Goal: Task Accomplishment & Management: Manage account settings

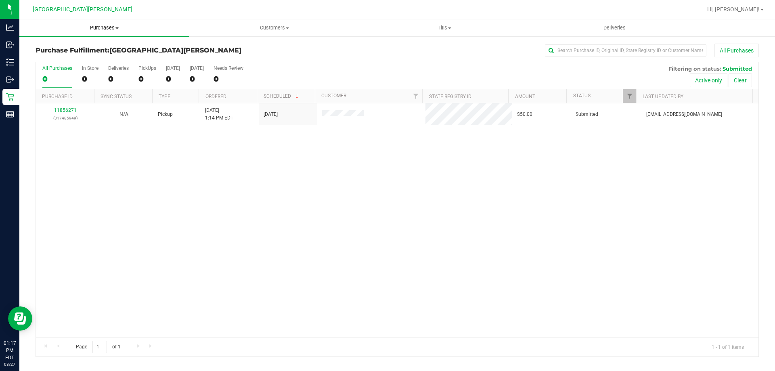
click at [98, 22] on uib-tab-heading "Purchases Summary of purchases Fulfillment All purchases" at bounding box center [104, 27] width 170 height 17
click at [98, 25] on span "Purchases" at bounding box center [104, 27] width 170 height 7
click at [96, 28] on span "Purchases" at bounding box center [104, 27] width 170 height 7
click at [89, 51] on span "Summary of purchases" at bounding box center [60, 48] width 83 height 7
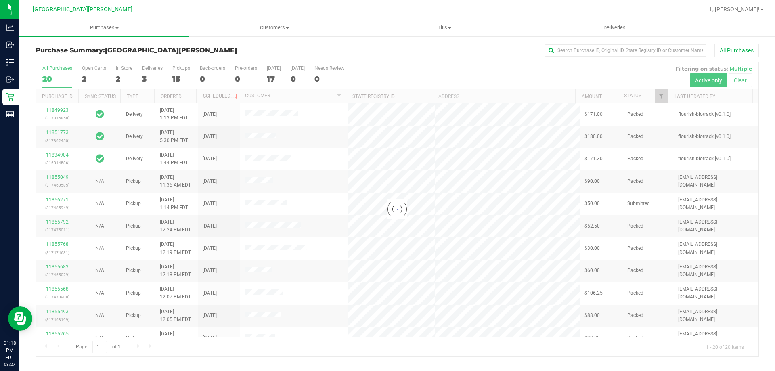
click at [129, 70] on div at bounding box center [397, 209] width 723 height 294
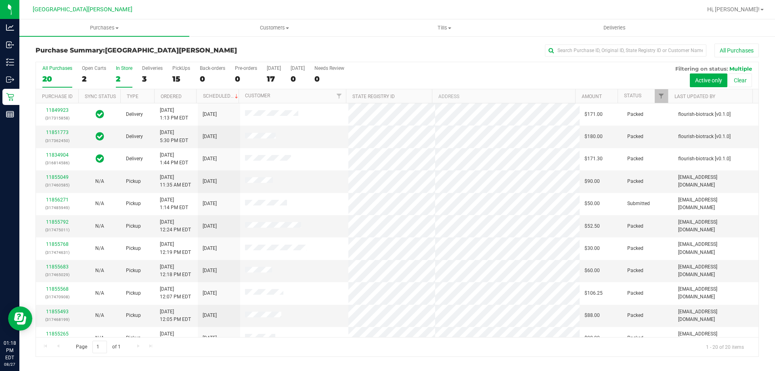
click at [122, 69] on div "In Store" at bounding box center [124, 68] width 17 height 6
click at [0, 0] on input "In Store 2" at bounding box center [0, 0] width 0 height 0
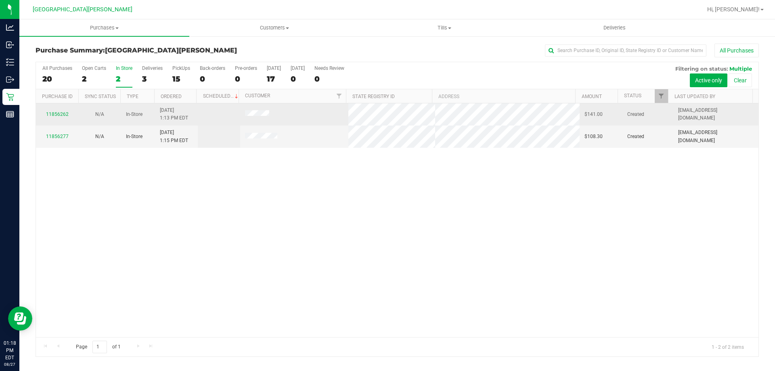
click at [61, 111] on div "11856262" at bounding box center [57, 115] width 33 height 8
click at [59, 116] on link "11856262" at bounding box center [57, 114] width 23 height 6
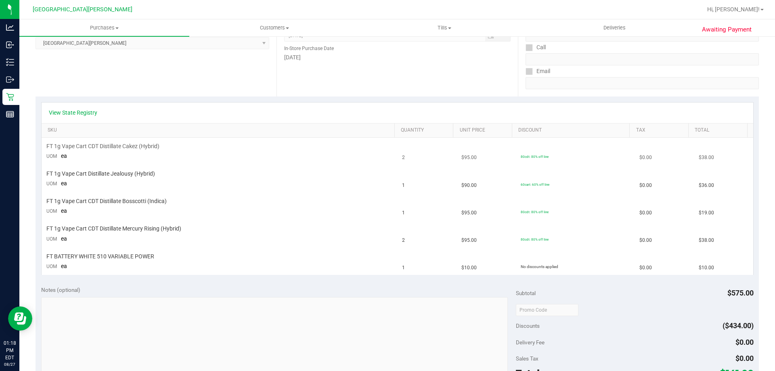
scroll to position [242, 0]
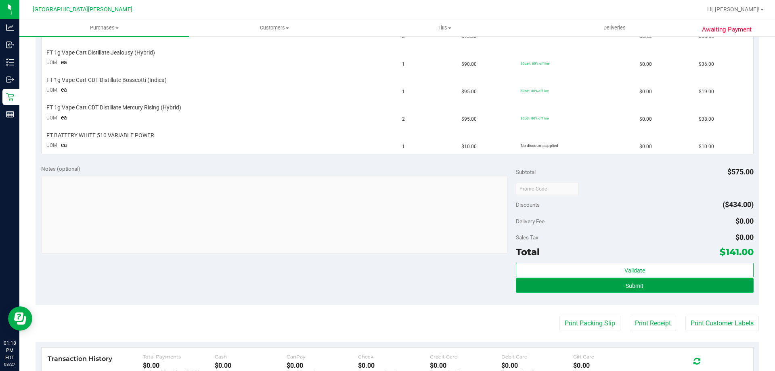
click at [592, 279] on button "Submit" at bounding box center [634, 285] width 237 height 15
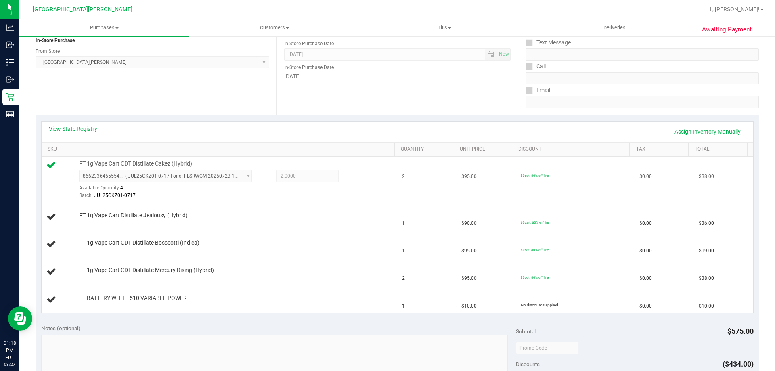
scroll to position [0, 0]
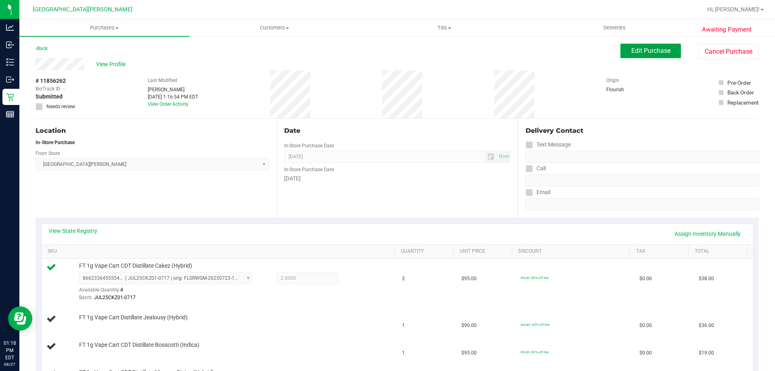
click at [631, 52] on span "Edit Purchase" at bounding box center [650, 51] width 39 height 8
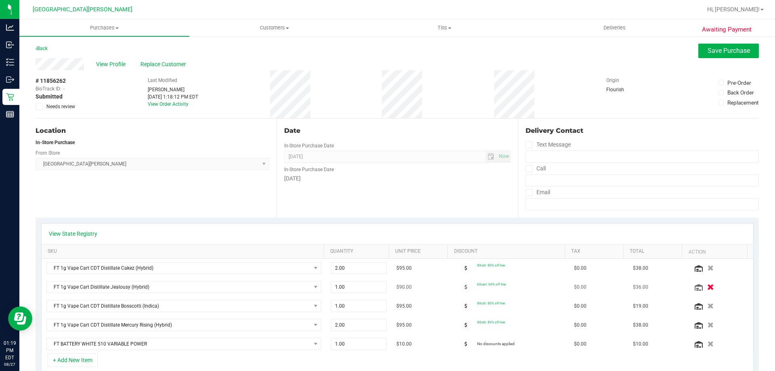
click at [704, 288] on button "button" at bounding box center [711, 287] width 14 height 8
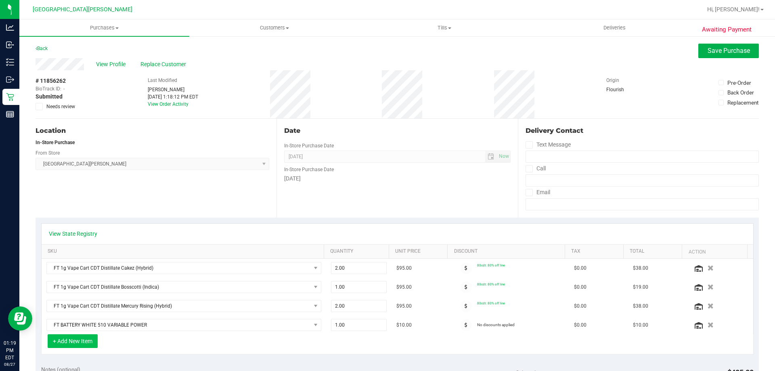
click at [68, 339] on button "+ Add New Item" at bounding box center [73, 341] width 50 height 14
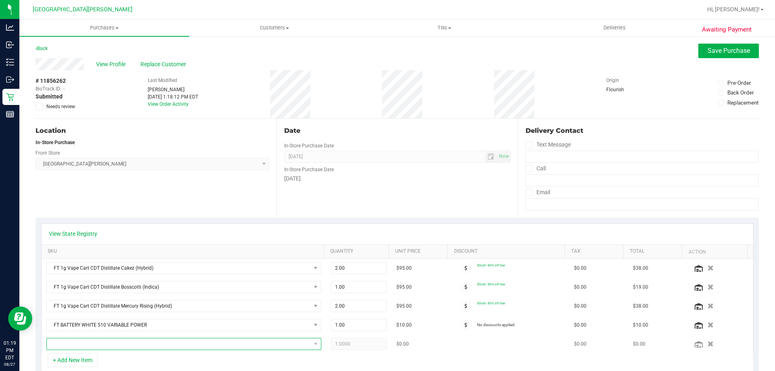
click at [79, 341] on span "NO DATA FOUND" at bounding box center [179, 343] width 264 height 11
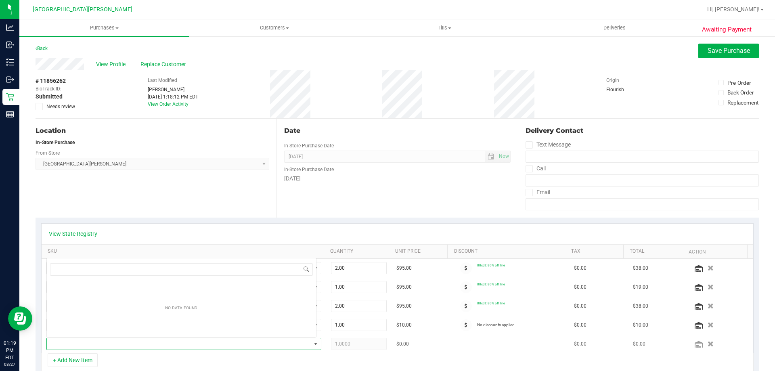
scroll to position [12, 268]
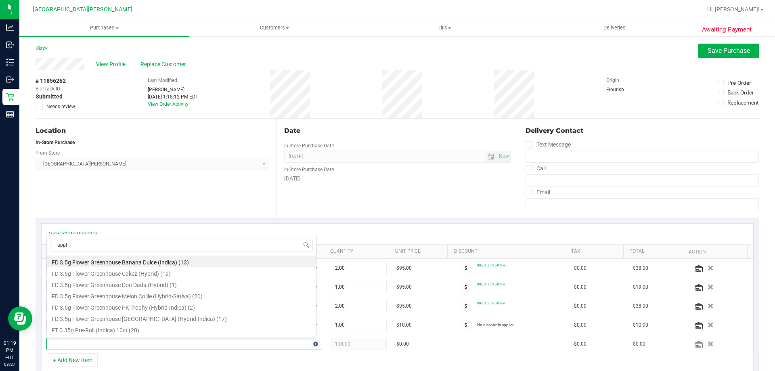
type input "apple"
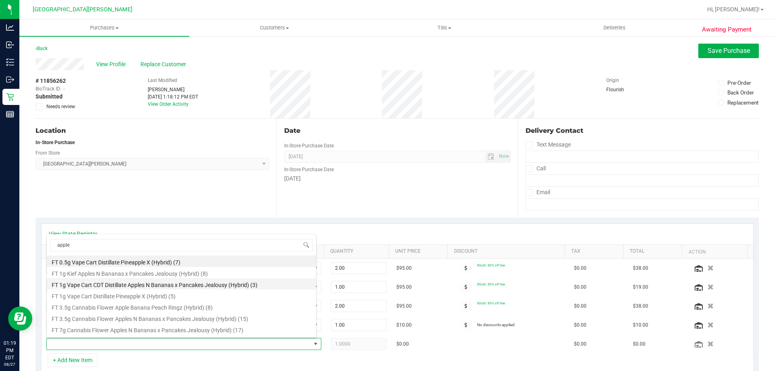
click at [146, 287] on li "FT 1g Vape Cart CDT Distillate Apples N Bananas x Pancakes Jealousy (Hybrid) (3)" at bounding box center [181, 283] width 269 height 11
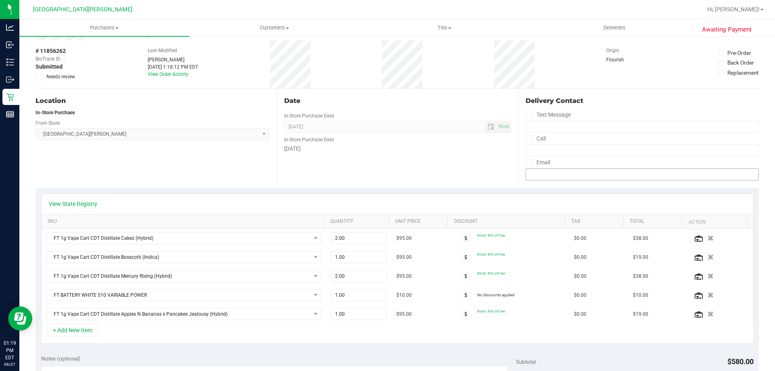
scroll to position [0, 0]
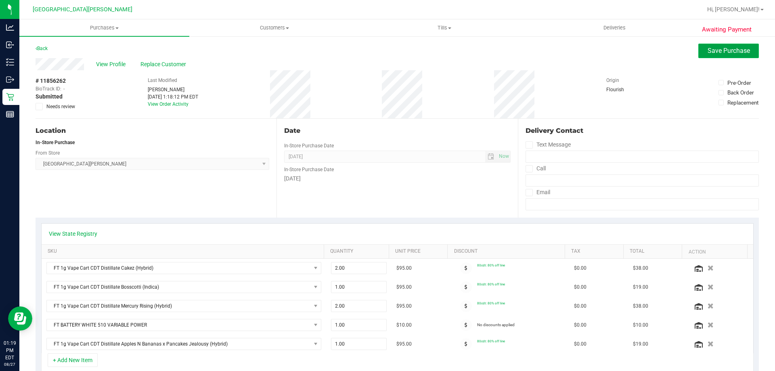
click at [708, 48] on span "Save Purchase" at bounding box center [729, 51] width 42 height 8
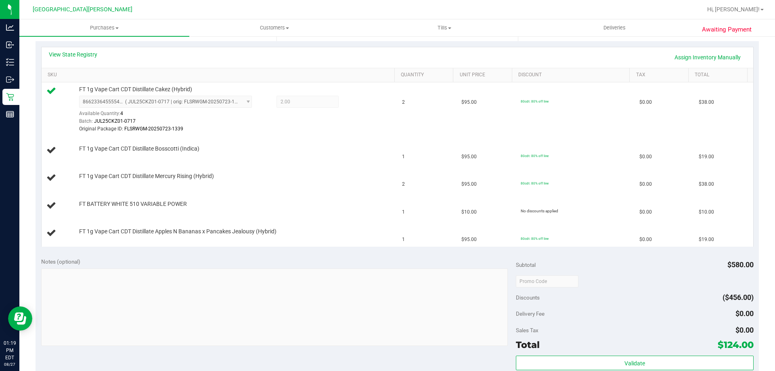
scroll to position [161, 0]
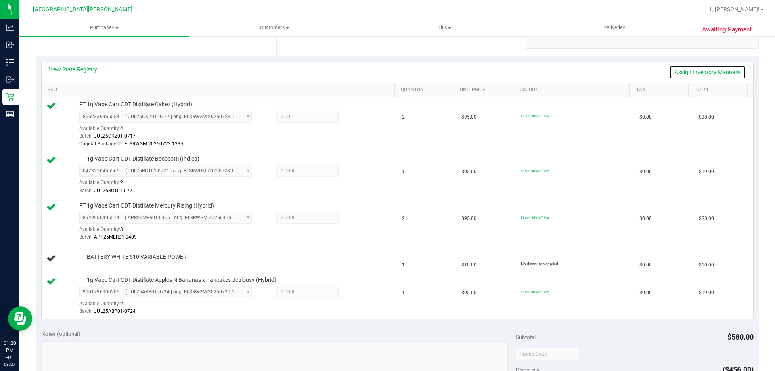
click at [726, 69] on link "Assign Inventory Manually" at bounding box center [707, 72] width 77 height 14
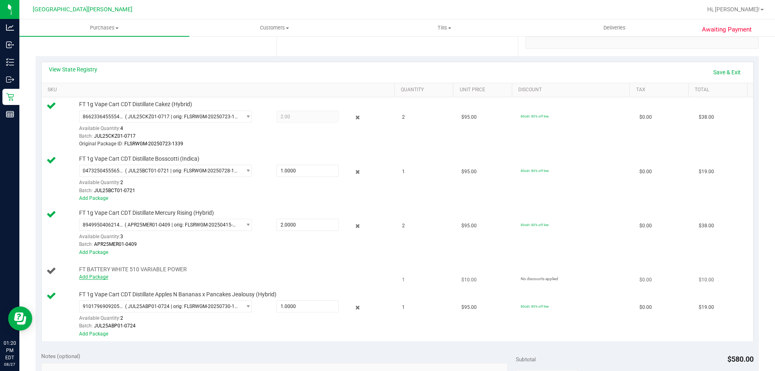
click at [94, 279] on link "Add Package" at bounding box center [93, 277] width 29 height 6
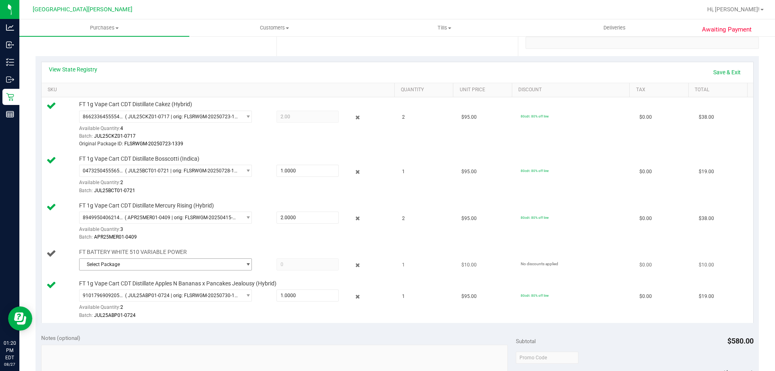
click at [126, 260] on span "Select Package" at bounding box center [161, 264] width 162 height 11
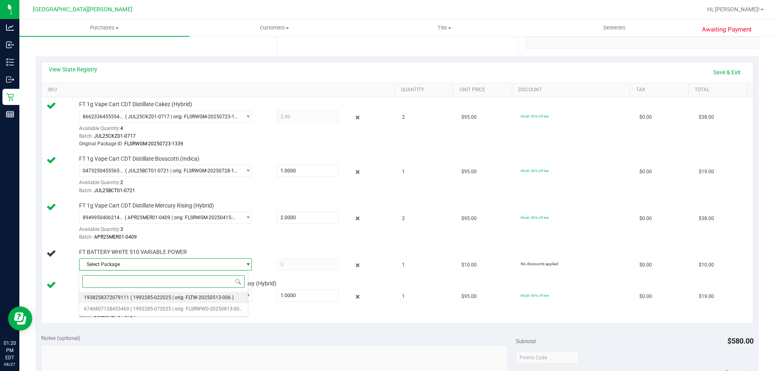
click at [131, 294] on li "1938258372079111 ( 1992285-022025 | orig: FLTW-20250513-006 )" at bounding box center [163, 297] width 169 height 11
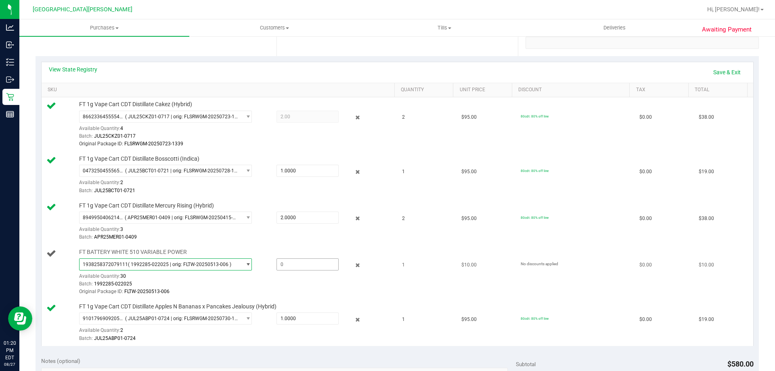
click at [281, 261] on span at bounding box center [308, 264] width 62 height 12
type input "4"
type input "1"
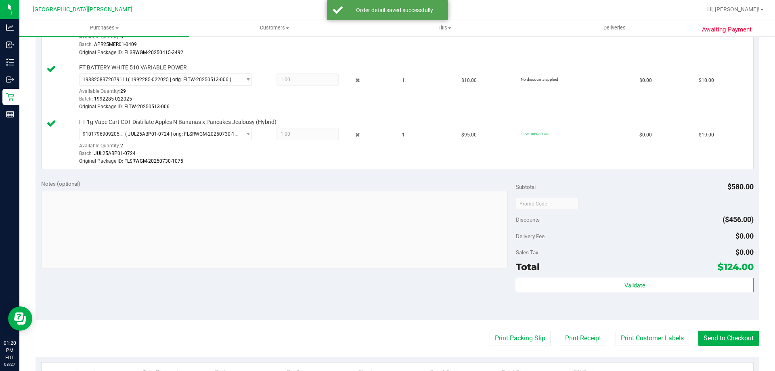
scroll to position [363, 0]
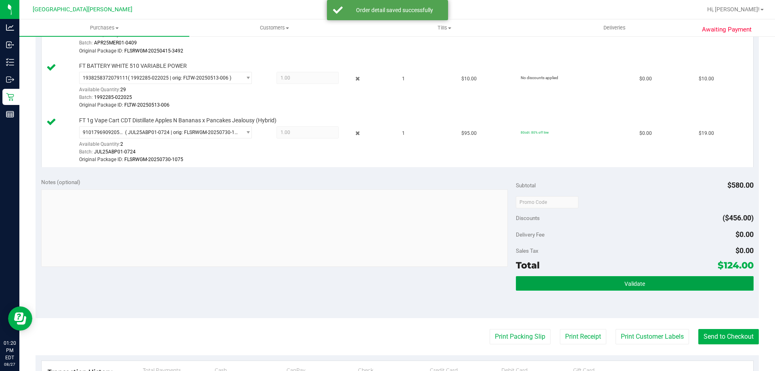
click at [613, 285] on button "Validate" at bounding box center [634, 283] width 237 height 15
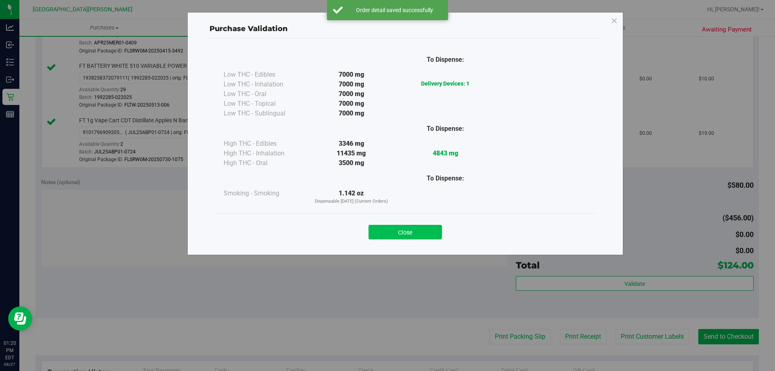
click at [394, 231] on button "Close" at bounding box center [405, 232] width 73 height 15
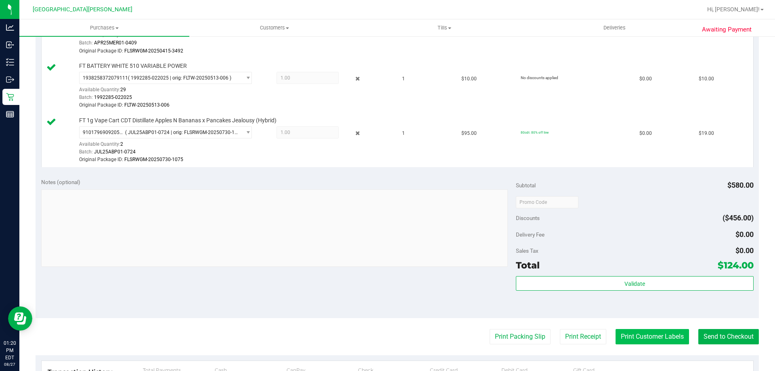
click at [658, 342] on button "Print Customer Labels" at bounding box center [652, 336] width 73 height 15
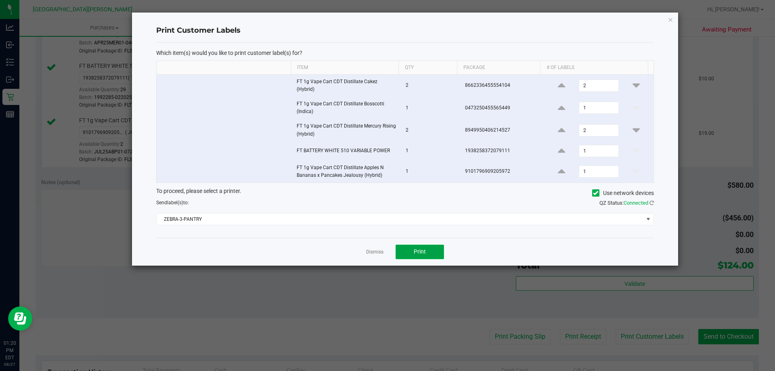
click at [413, 248] on button "Print" at bounding box center [420, 252] width 48 height 15
click at [375, 249] on link "Dismiss" at bounding box center [374, 252] width 17 height 7
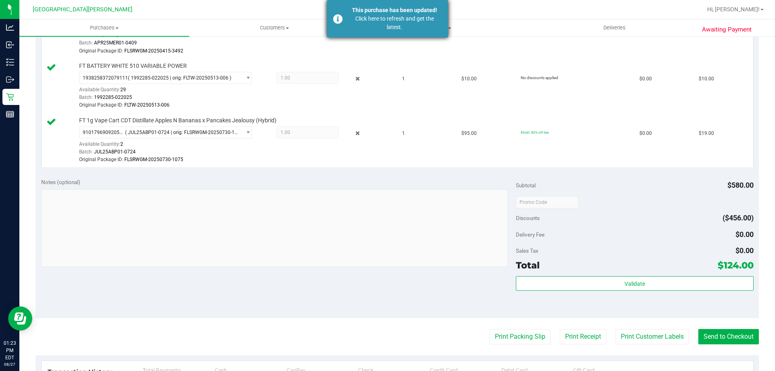
click at [353, 9] on div "This purchase has been updated!" at bounding box center [394, 10] width 95 height 8
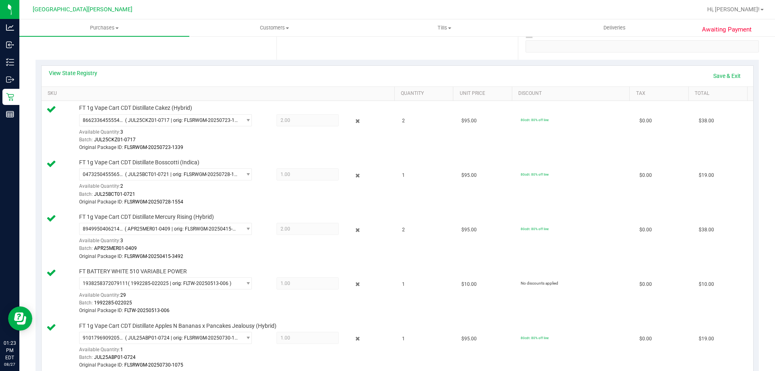
scroll to position [81, 0]
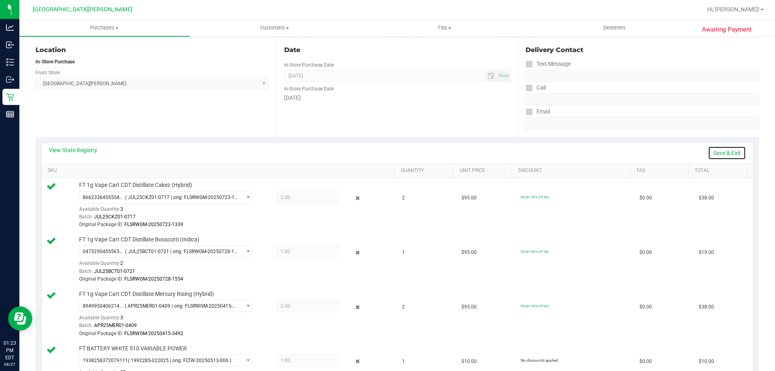
click at [723, 152] on link "Save & Exit" at bounding box center [727, 153] width 38 height 14
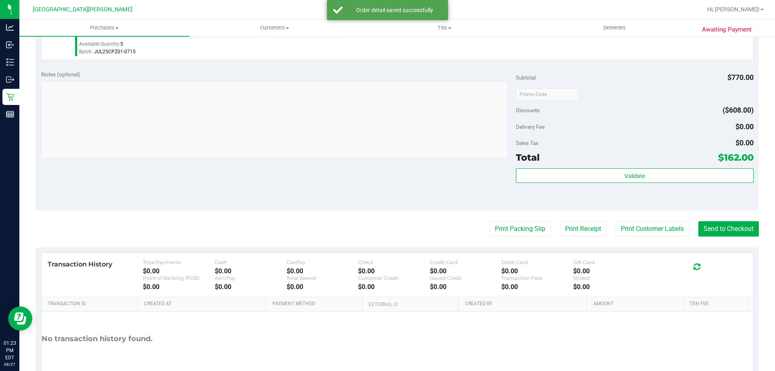
scroll to position [525, 0]
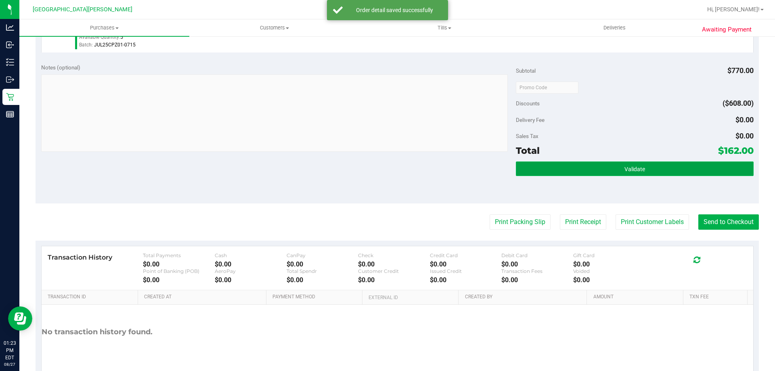
click at [662, 172] on button "Validate" at bounding box center [634, 168] width 237 height 15
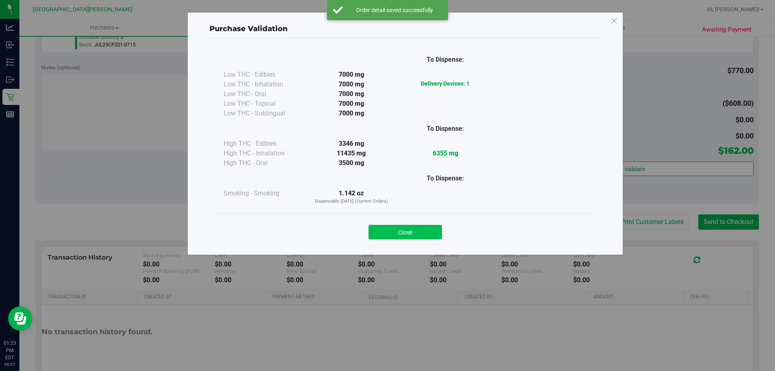
click at [425, 233] on button "Close" at bounding box center [405, 232] width 73 height 15
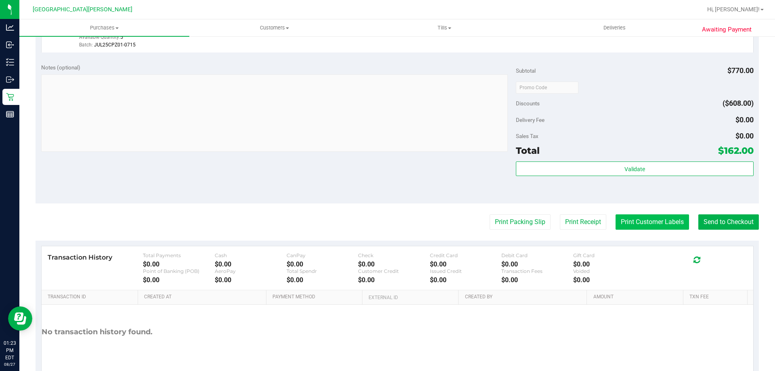
click at [659, 224] on button "Print Customer Labels" at bounding box center [652, 221] width 73 height 15
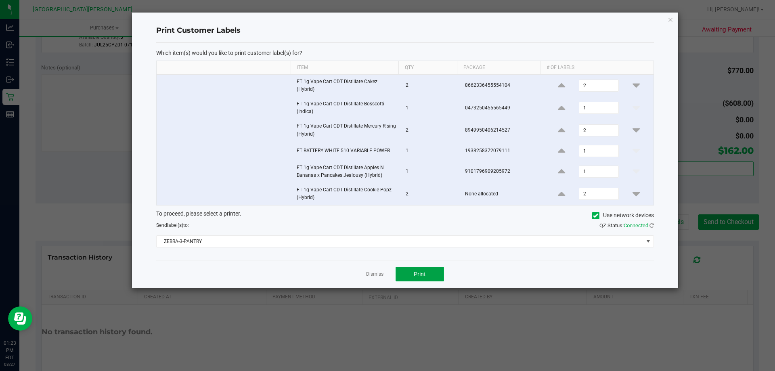
click at [421, 273] on span "Print" at bounding box center [420, 274] width 12 height 6
click at [379, 271] on link "Dismiss" at bounding box center [374, 274] width 17 height 7
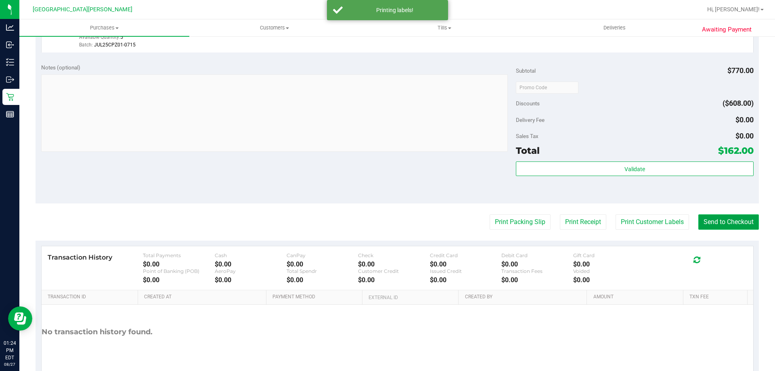
click at [717, 218] on button "Send to Checkout" at bounding box center [728, 221] width 61 height 15
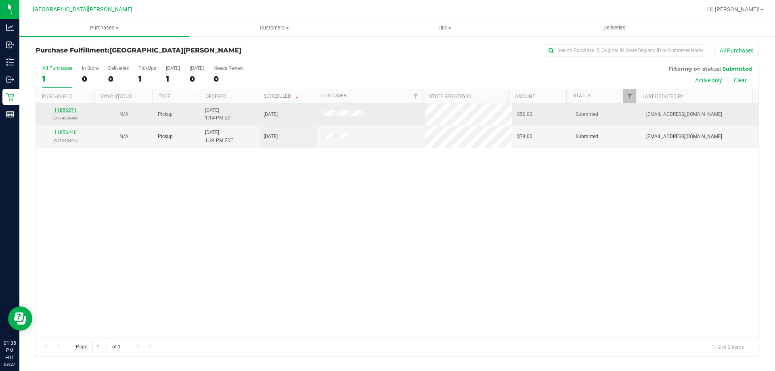
click at [64, 110] on link "11856271" at bounding box center [65, 110] width 23 height 6
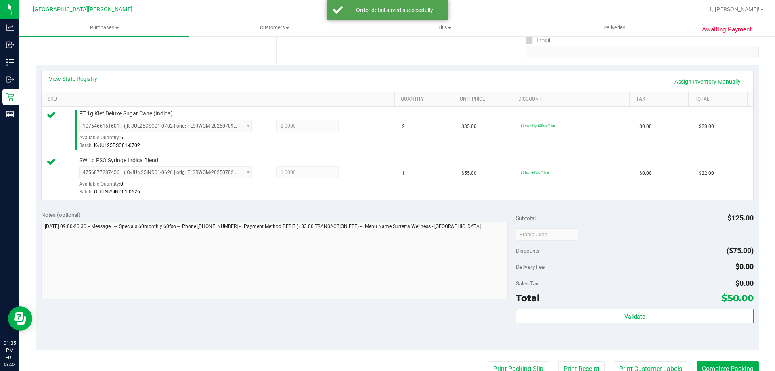
scroll to position [161, 0]
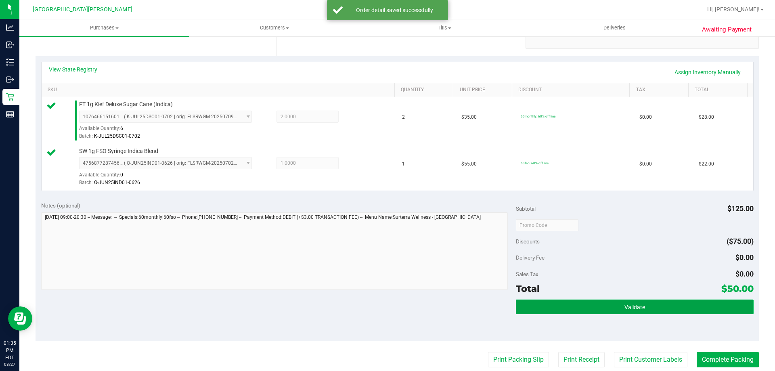
click at [564, 305] on button "Validate" at bounding box center [634, 307] width 237 height 15
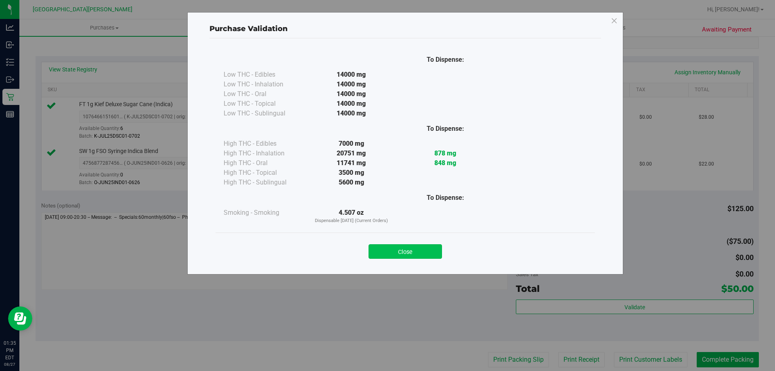
click at [406, 245] on button "Close" at bounding box center [405, 251] width 73 height 15
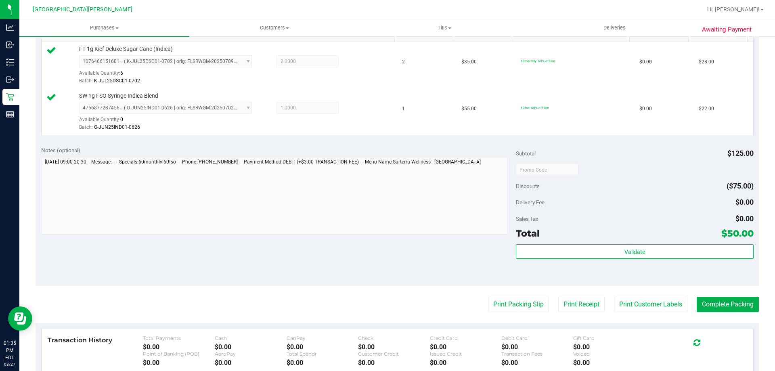
scroll to position [323, 0]
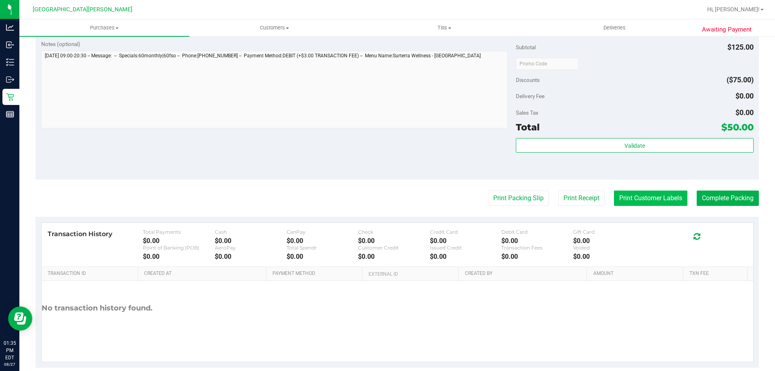
click at [646, 197] on button "Print Customer Labels" at bounding box center [650, 198] width 73 height 15
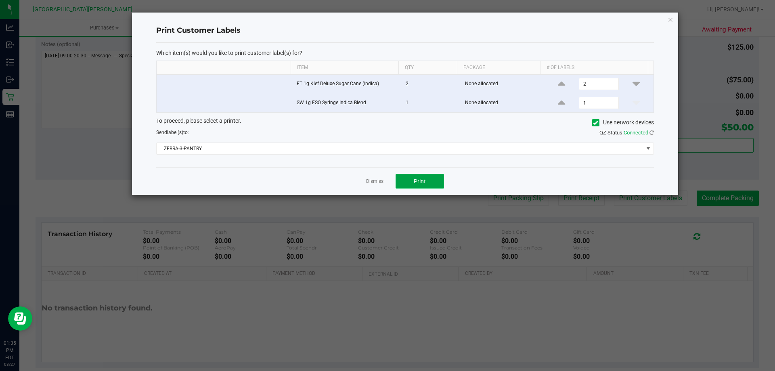
click at [428, 178] on button "Print" at bounding box center [420, 181] width 48 height 15
click at [373, 181] on link "Dismiss" at bounding box center [374, 181] width 17 height 7
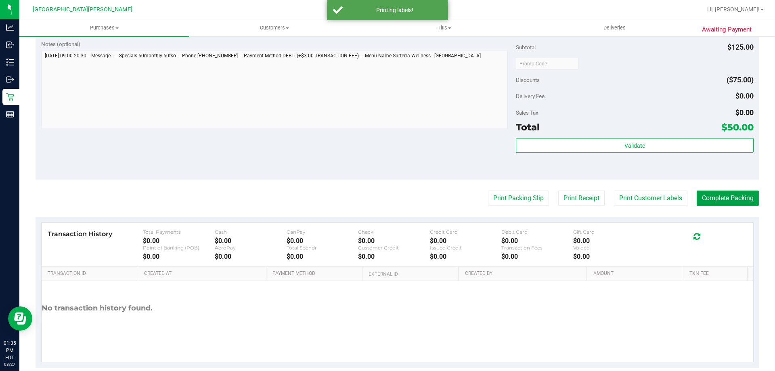
click at [715, 194] on button "Complete Packing" at bounding box center [728, 198] width 62 height 15
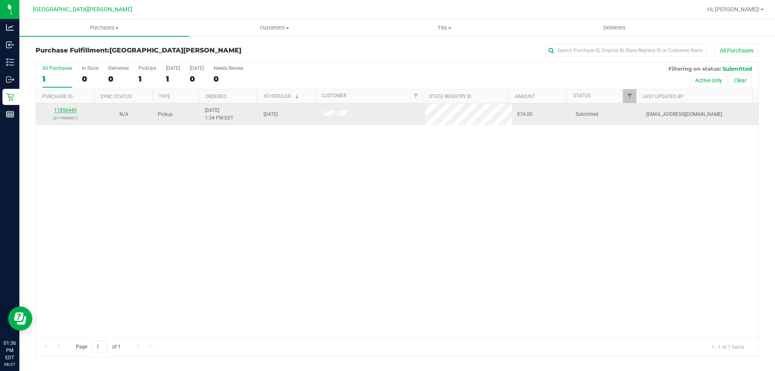
click at [72, 111] on link "11856440" at bounding box center [65, 110] width 23 height 6
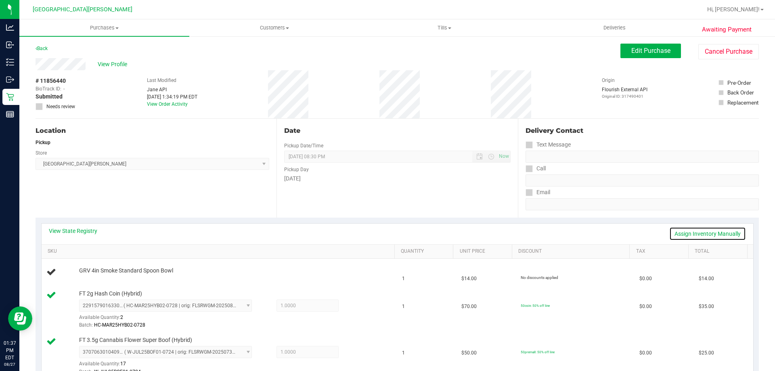
click at [677, 231] on link "Assign Inventory Manually" at bounding box center [707, 234] width 77 height 14
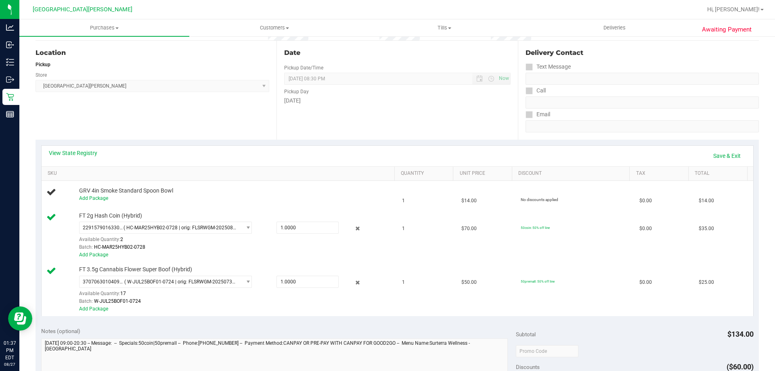
scroll to position [202, 0]
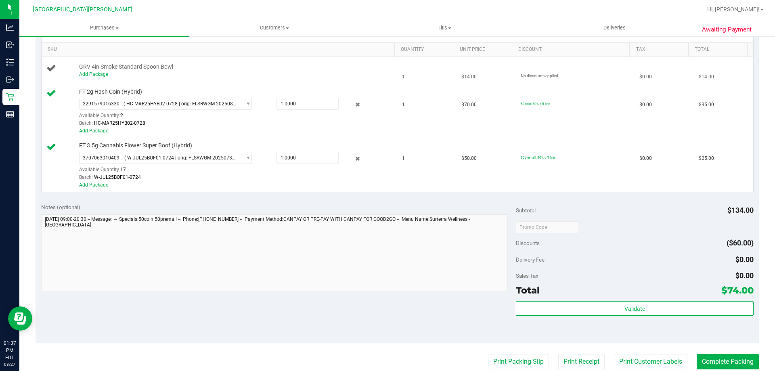
click at [97, 71] on div "Add Package" at bounding box center [235, 75] width 312 height 8
click at [94, 75] on link "Add Package" at bounding box center [93, 74] width 29 height 6
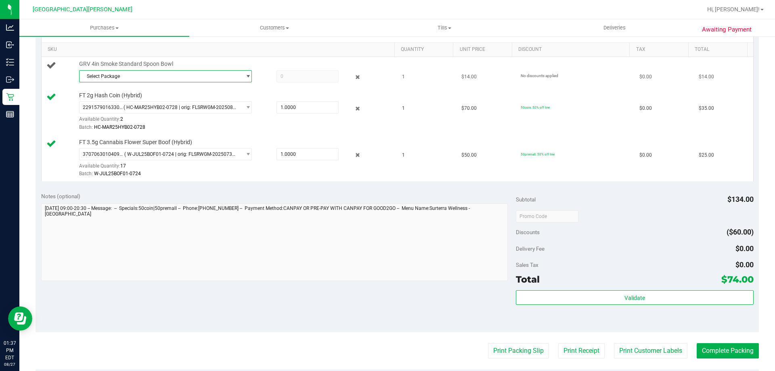
click at [123, 75] on span "Select Package" at bounding box center [161, 76] width 162 height 11
click at [124, 109] on span "7815931703802953" at bounding box center [106, 110] width 45 height 6
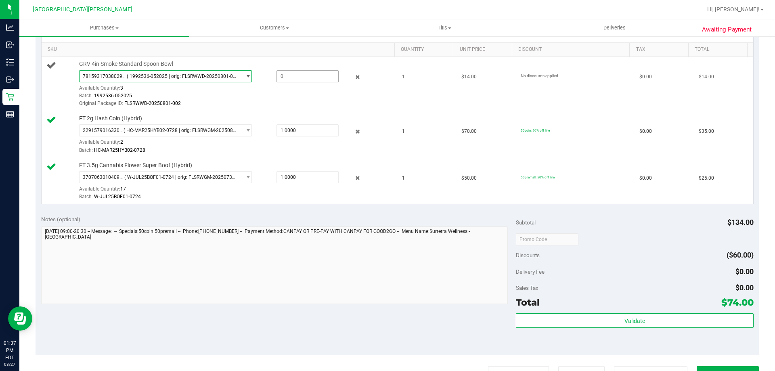
click at [284, 77] on span at bounding box center [308, 76] width 62 height 12
type input "1"
type input "1.0000"
click at [304, 91] on div "7815931703802953 ( 1992536-052025 | orig: FLSRWWD-20250801-002 ) 78159317038029…" at bounding box center [235, 89] width 312 height 38
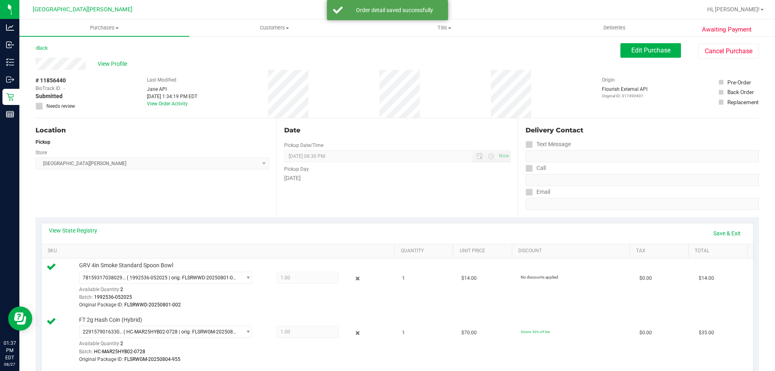
scroll to position [0, 0]
click at [713, 229] on link "Save & Exit" at bounding box center [727, 234] width 38 height 14
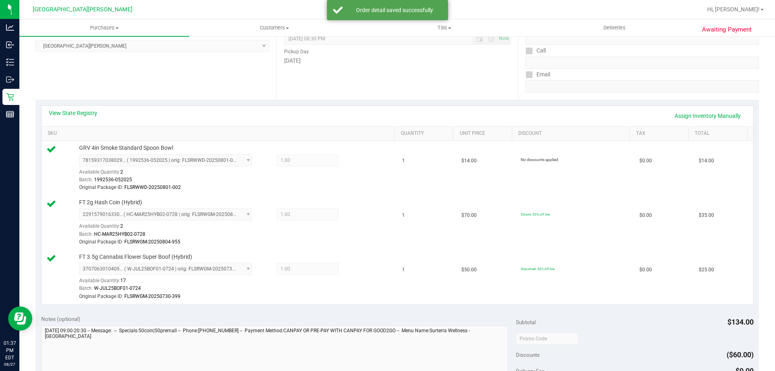
scroll to position [242, 0]
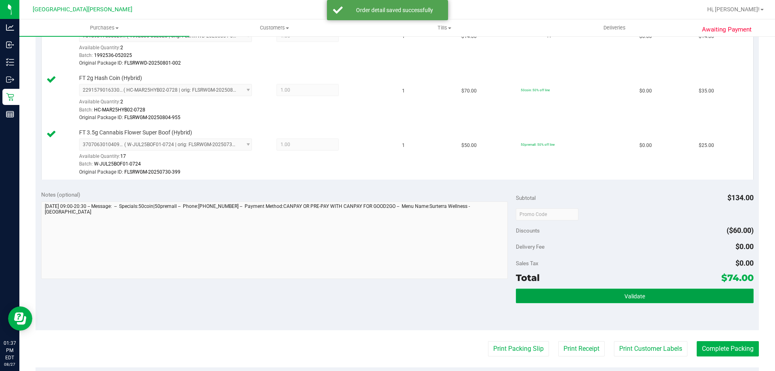
click at [616, 292] on button "Validate" at bounding box center [634, 296] width 237 height 15
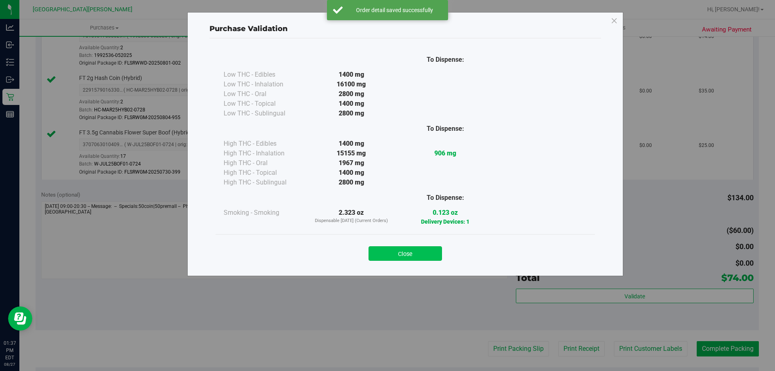
click at [431, 252] on button "Close" at bounding box center [405, 253] width 73 height 15
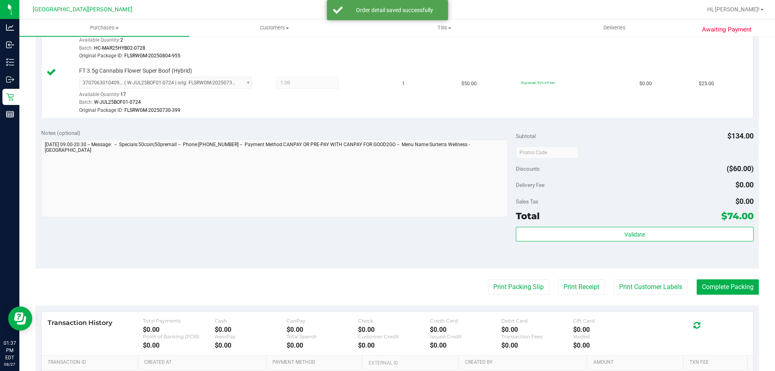
scroll to position [404, 0]
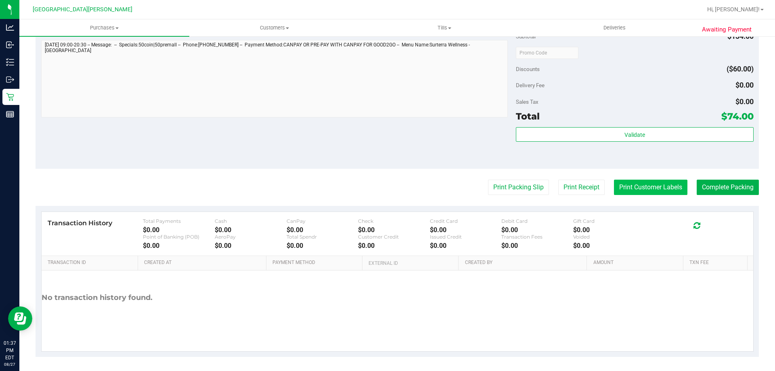
click at [630, 187] on button "Print Customer Labels" at bounding box center [650, 187] width 73 height 15
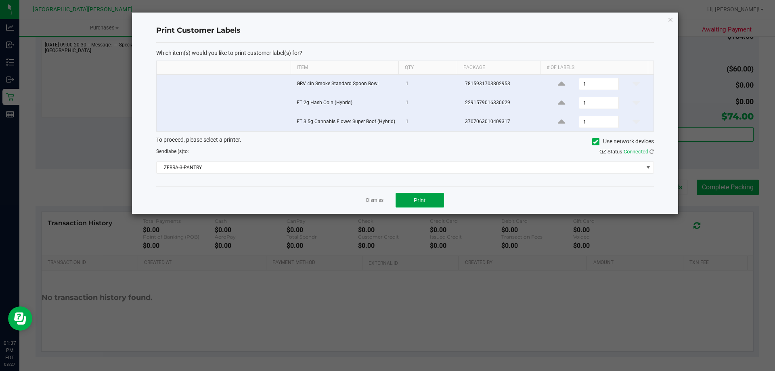
click at [434, 203] on button "Print" at bounding box center [420, 200] width 48 height 15
click at [375, 200] on link "Dismiss" at bounding box center [374, 200] width 17 height 7
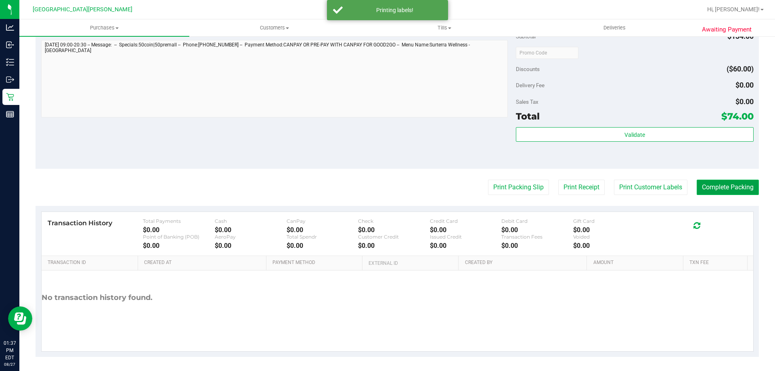
click at [730, 189] on button "Complete Packing" at bounding box center [728, 187] width 62 height 15
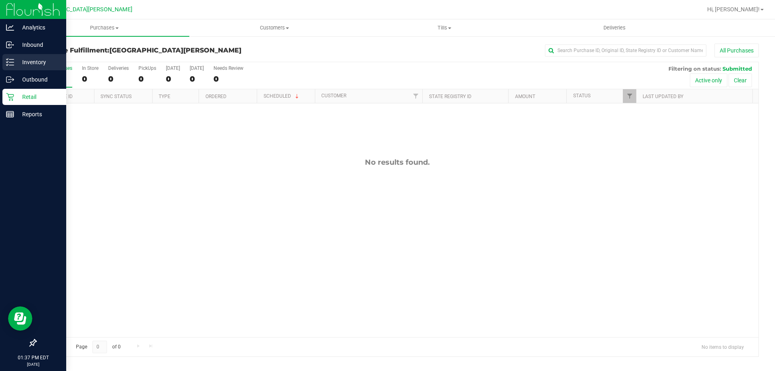
click at [23, 60] on p "Inventory" at bounding box center [38, 62] width 48 height 10
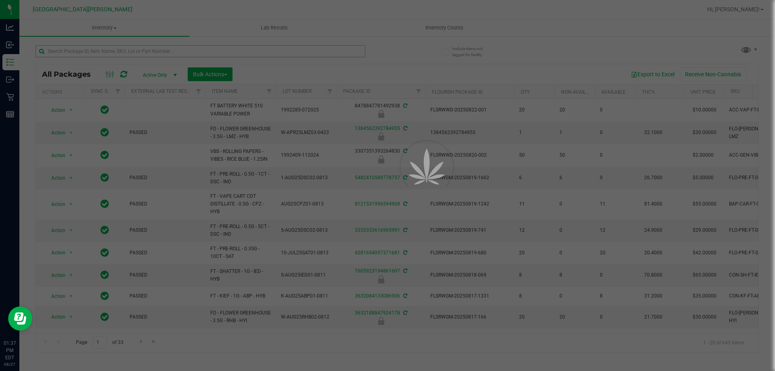
click at [92, 52] on div at bounding box center [387, 185] width 775 height 371
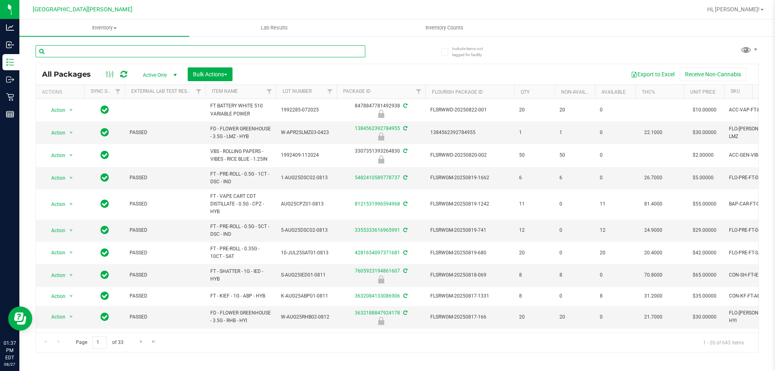
click at [92, 52] on input "text" at bounding box center [201, 51] width 330 height 12
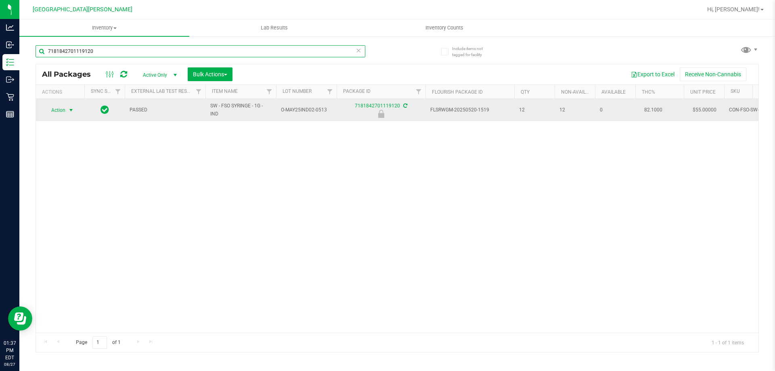
type input "7181842701119120"
click at [63, 112] on span "Action" at bounding box center [55, 110] width 22 height 11
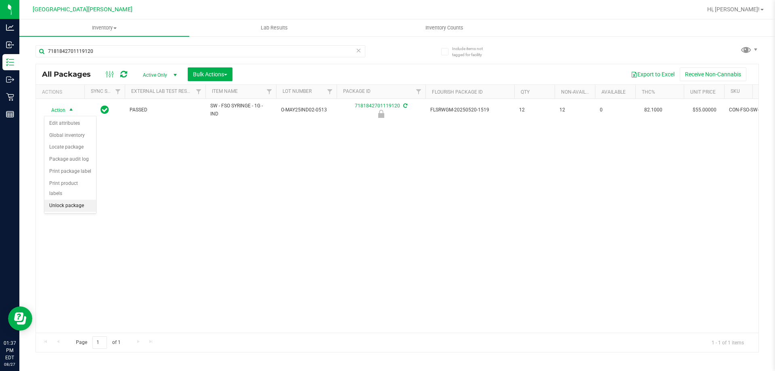
click at [63, 201] on li "Unlock package" at bounding box center [70, 206] width 52 height 12
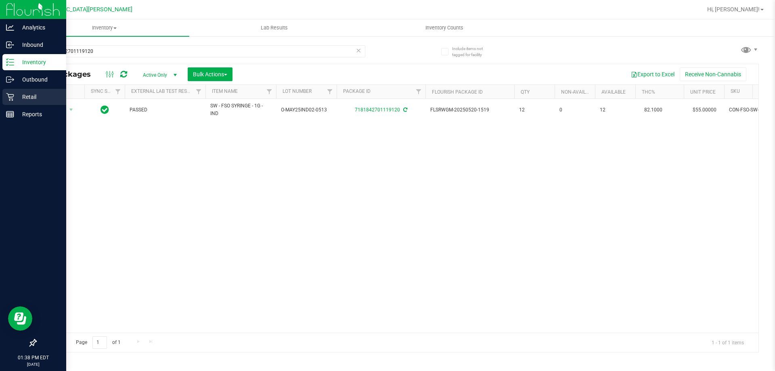
click at [14, 97] on p "Retail" at bounding box center [38, 97] width 48 height 10
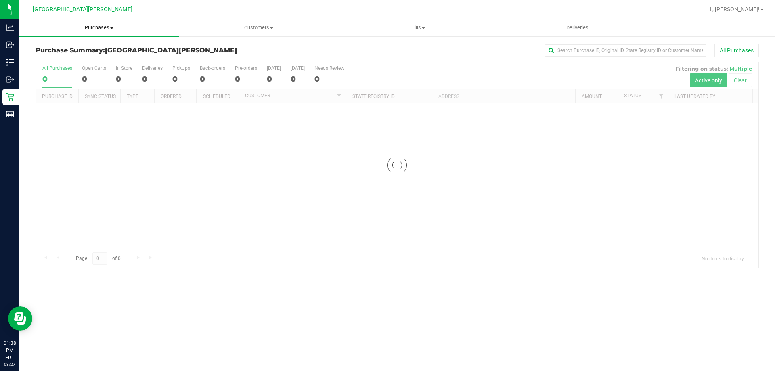
click at [103, 29] on span "Purchases" at bounding box center [98, 27] width 159 height 7
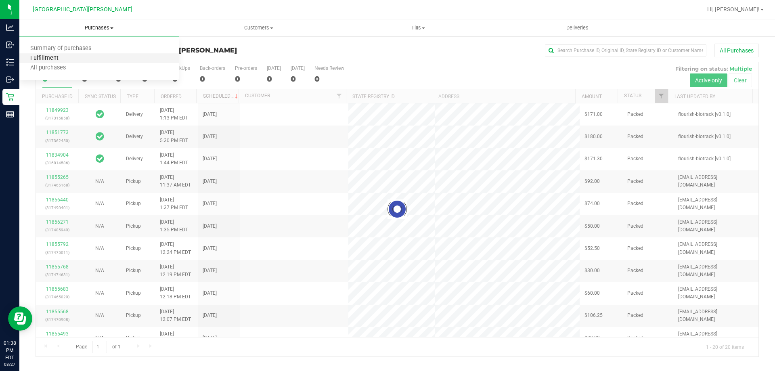
click at [60, 58] on span "Fulfillment" at bounding box center [44, 58] width 50 height 7
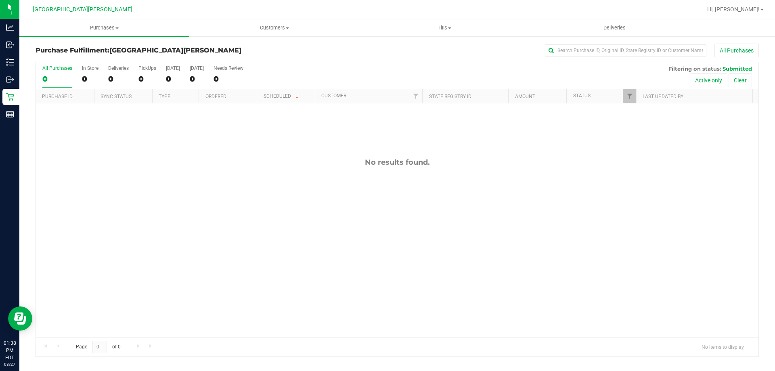
click at [124, 229] on div "No results found." at bounding box center [397, 247] width 723 height 288
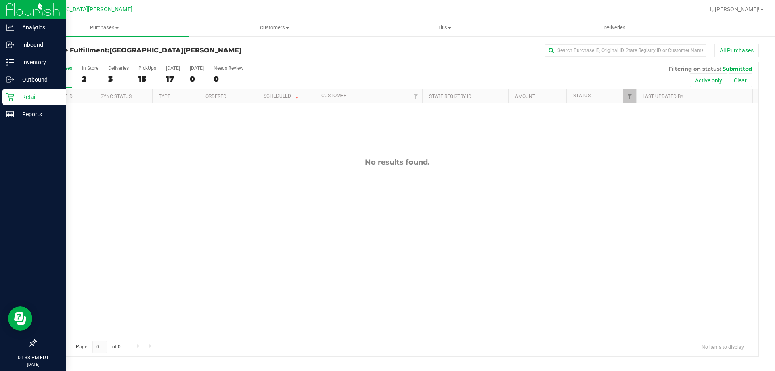
click at [21, 94] on p "Retail" at bounding box center [38, 97] width 48 height 10
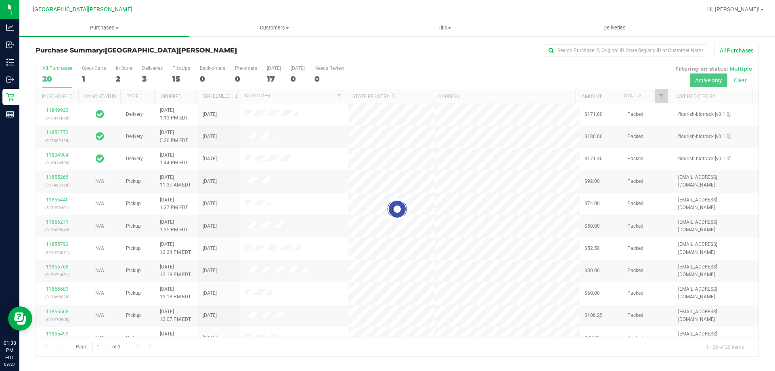
click at [118, 74] on div at bounding box center [397, 209] width 723 height 294
click at [118, 74] on div "2" at bounding box center [124, 78] width 17 height 9
click at [0, 0] on input "In Store 2" at bounding box center [0, 0] width 0 height 0
click at [118, 74] on div at bounding box center [397, 209] width 723 height 294
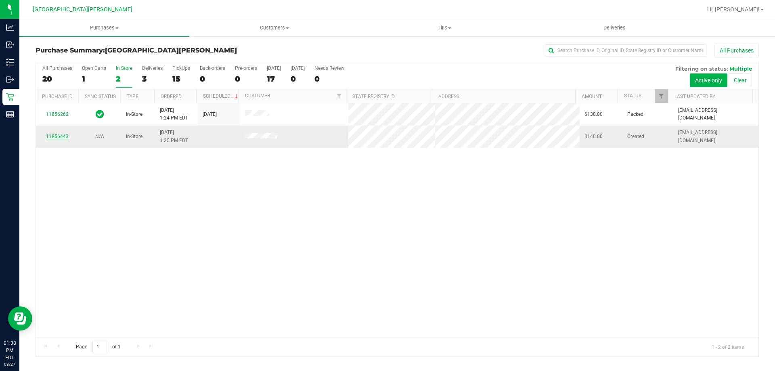
click at [53, 139] on link "11856443" at bounding box center [57, 137] width 23 height 6
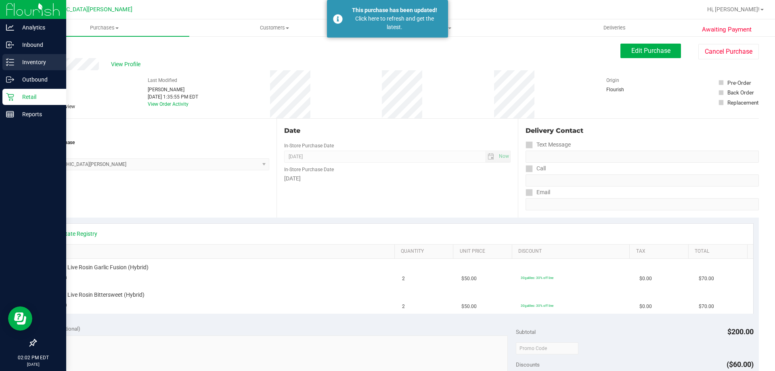
click at [14, 63] on div "Inventory" at bounding box center [34, 62] width 64 height 16
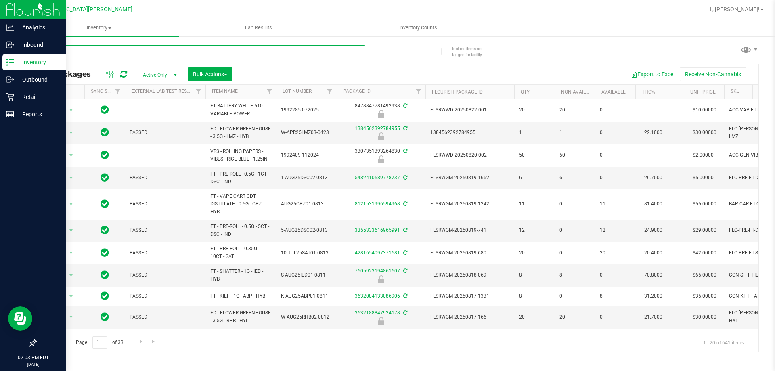
click at [119, 49] on input "text" at bounding box center [201, 51] width 330 height 12
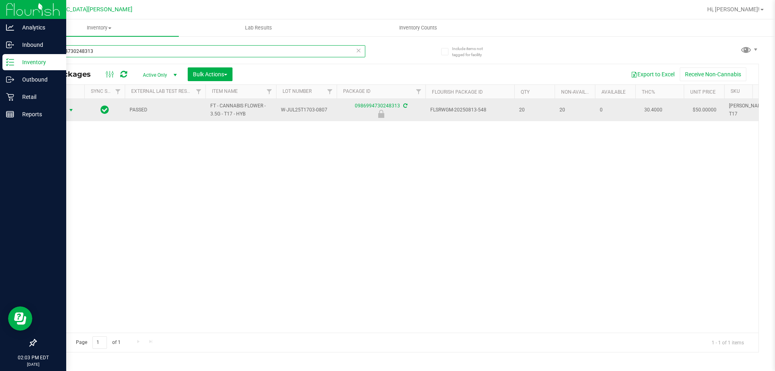
type input "0986994730248313"
click at [72, 112] on span "select" at bounding box center [71, 110] width 6 height 6
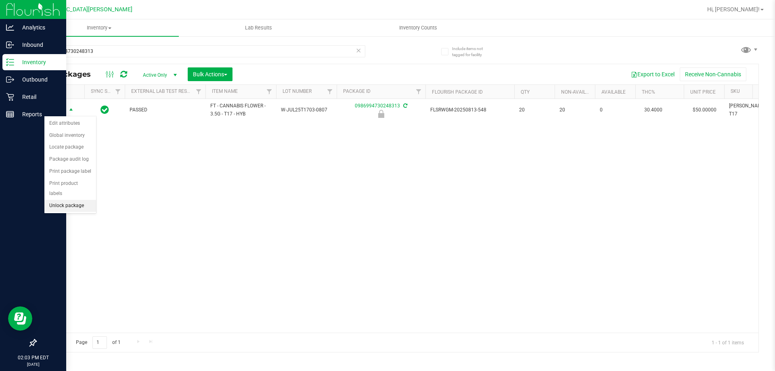
click at [83, 200] on li "Unlock package" at bounding box center [70, 206] width 52 height 12
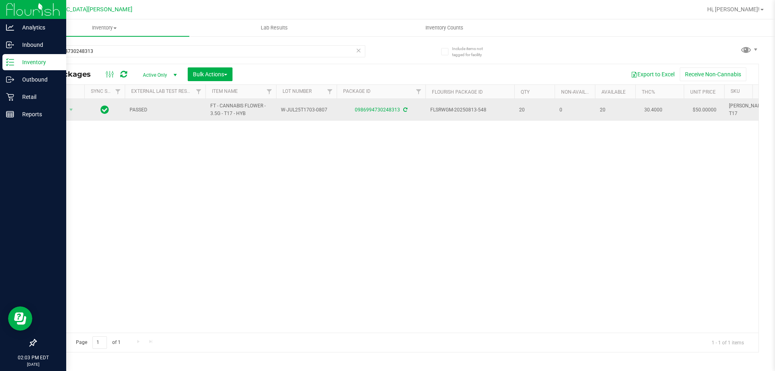
click at [65, 117] on td "Action Action Adjust qty Create package Edit attributes Global inventory Locate…" at bounding box center [60, 110] width 48 height 22
click at [68, 109] on span "select" at bounding box center [71, 110] width 6 height 6
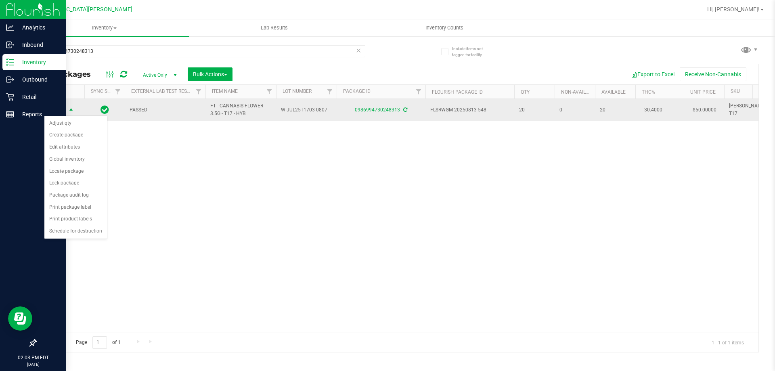
click at [68, 109] on span "select" at bounding box center [71, 110] width 6 height 6
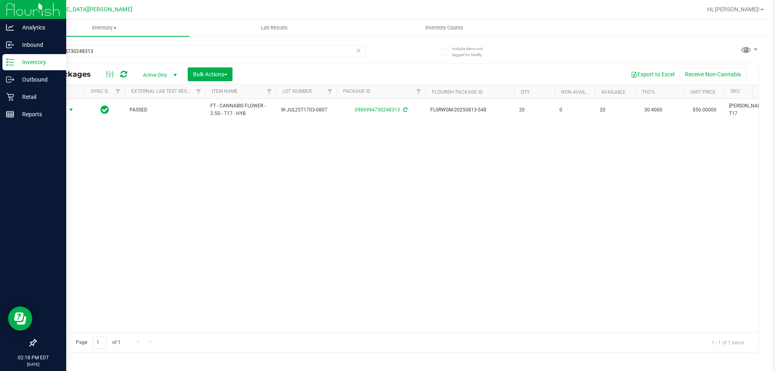
click at [358, 49] on icon at bounding box center [359, 50] width 6 height 10
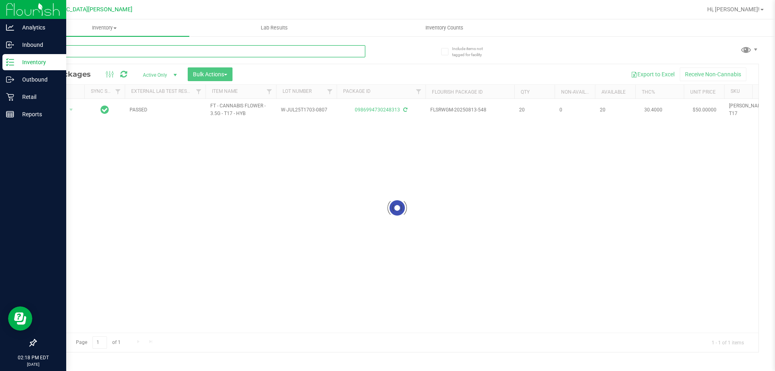
click at [348, 48] on input "text" at bounding box center [201, 51] width 330 height 12
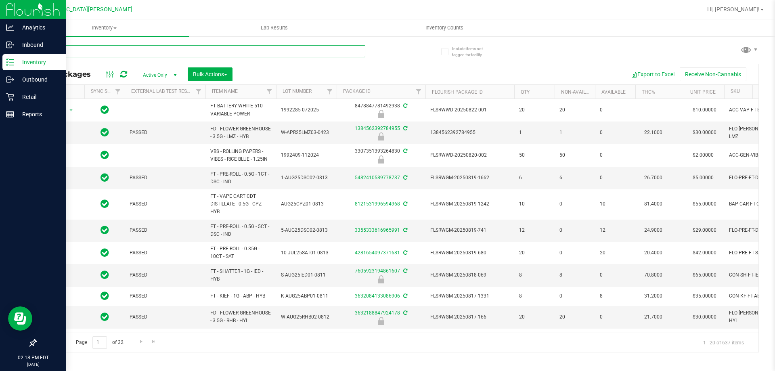
click at [345, 48] on input "text" at bounding box center [201, 51] width 330 height 12
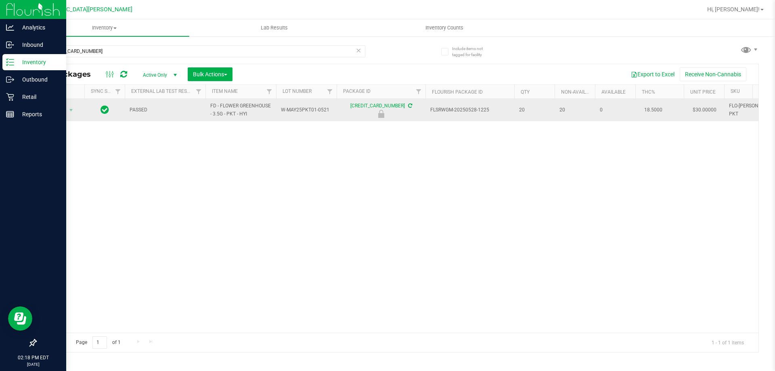
drag, startPoint x: 255, startPoint y: 113, endPoint x: 210, endPoint y: 103, distance: 46.4
click at [210, 103] on td "FD - FLOWER GREENHOUSE - 3.5G - PKT - HYI" at bounding box center [240, 110] width 71 height 22
copy span "FD - FLOWER GREENHOUSE - 3.5G - PKT - HYI"
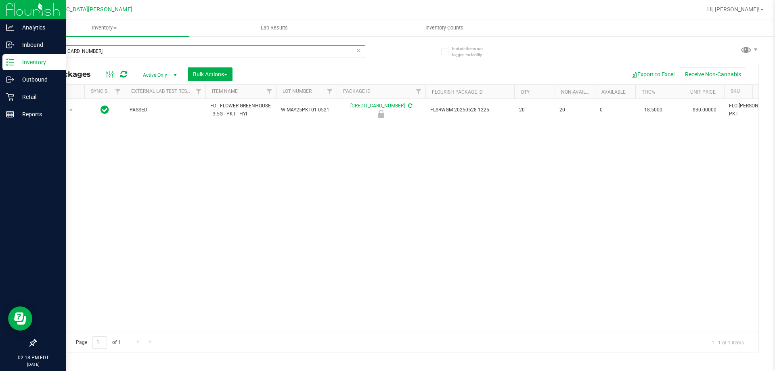
click at [106, 54] on input "3629411976631873" at bounding box center [201, 51] width 330 height 12
paste input "FD - FLOWER GREENHOUSE - 3.5G - PKT - HYI"
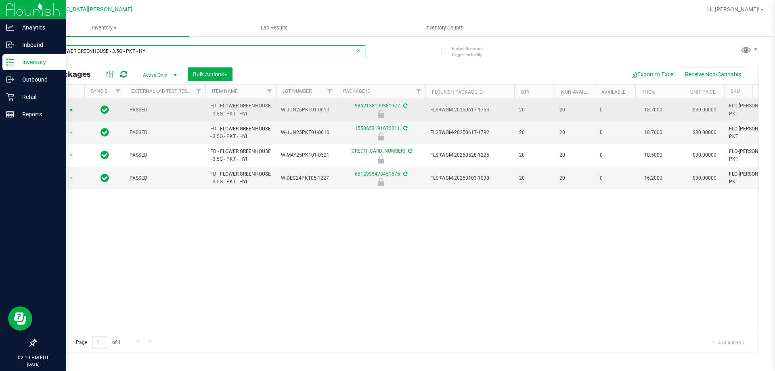
type input "FD - FLOWER GREENHOUSE - 3.5G - PKT - HYI"
click at [52, 110] on span "Action" at bounding box center [55, 110] width 22 height 11
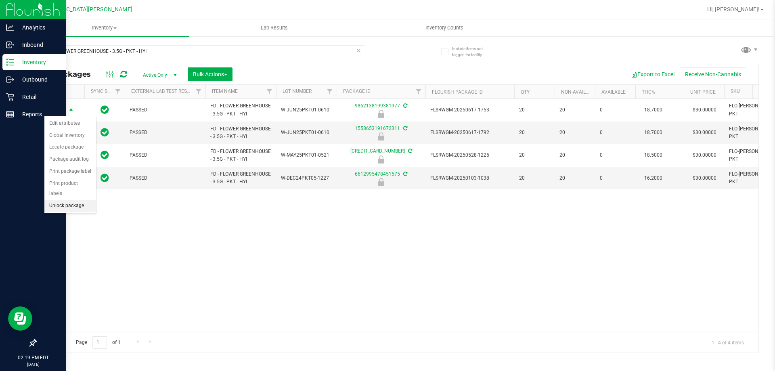
click at [80, 200] on li "Unlock package" at bounding box center [70, 206] width 52 height 12
click at [359, 52] on icon at bounding box center [359, 50] width 6 height 10
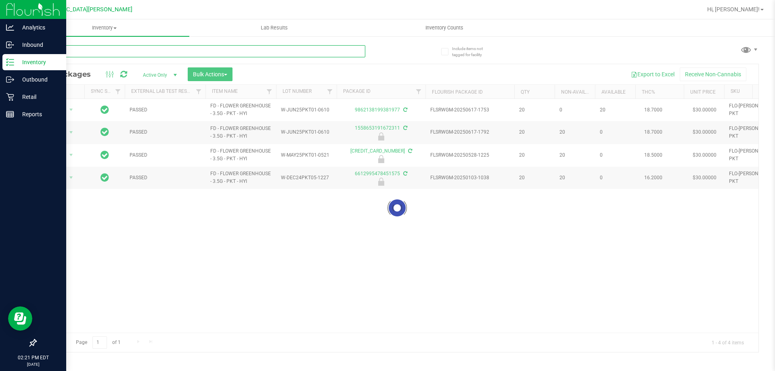
click at [291, 48] on input "text" at bounding box center [201, 51] width 330 height 12
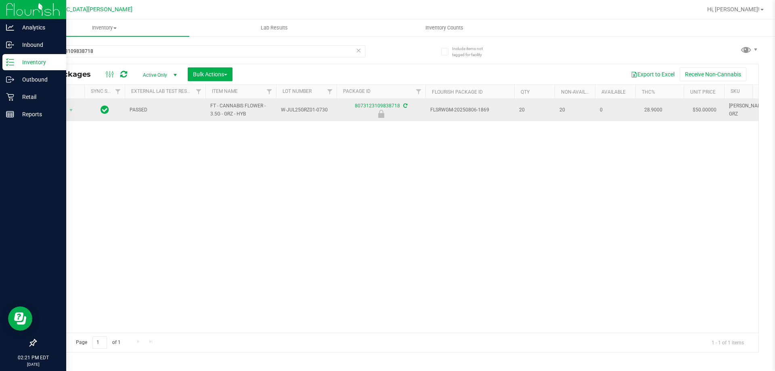
drag, startPoint x: 254, startPoint y: 116, endPoint x: 193, endPoint y: 107, distance: 61.7
click at [193, 107] on tr "Action Action Edit attributes Global inventory Locate package Package audit log…" at bounding box center [554, 110] width 1036 height 22
copy tr "FT - CANNABIS FLOWER - 3.5G - GRZ - HYB"
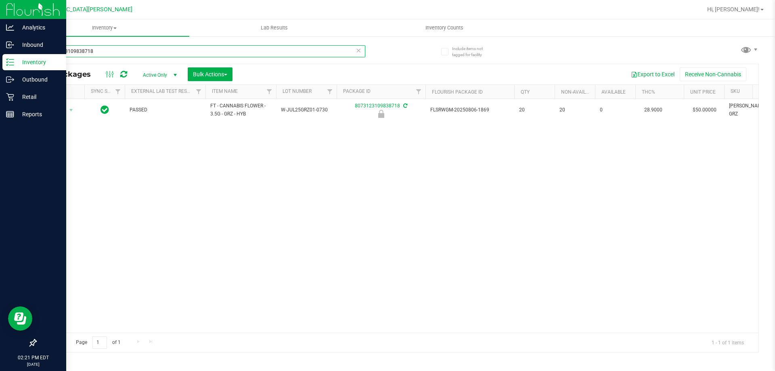
click at [122, 52] on input "8073123109838718" at bounding box center [201, 51] width 330 height 12
paste input "FT - CANNABIS FLOWER - 3.5G - GRZ - HYB"
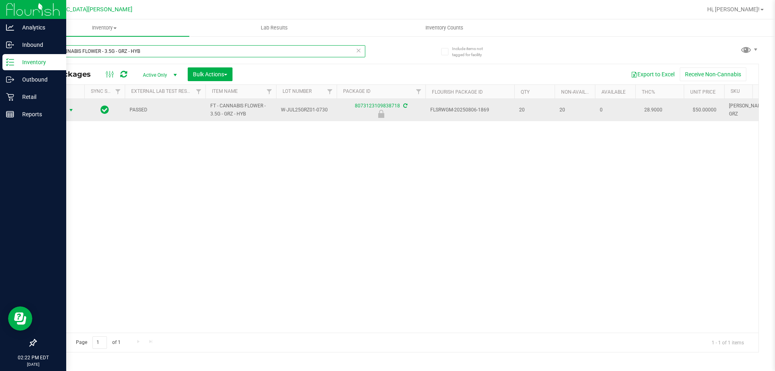
type input "FT - CANNABIS FLOWER - 3.5G - GRZ - HYB"
click at [57, 110] on span "Action" at bounding box center [55, 110] width 22 height 11
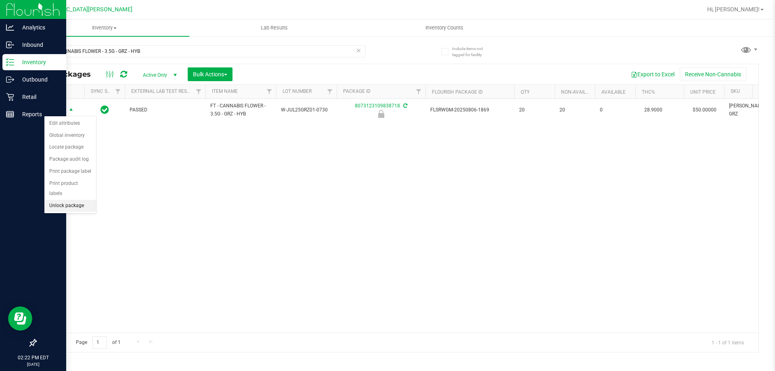
click at [65, 200] on li "Unlock package" at bounding box center [70, 206] width 52 height 12
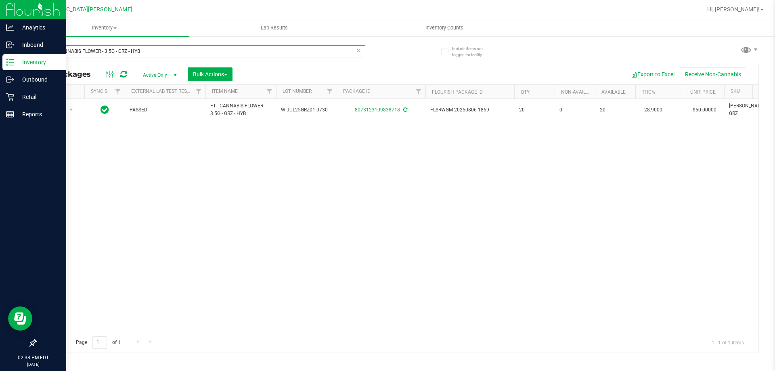
click at [149, 48] on input "FT - CANNABIS FLOWER - 3.5G - GRZ - HYB" at bounding box center [201, 51] width 330 height 12
type input "1"
click at [216, 115] on span "FT - PRE-ROLL - 0.35G - 10CT - HYB" at bounding box center [240, 109] width 61 height 15
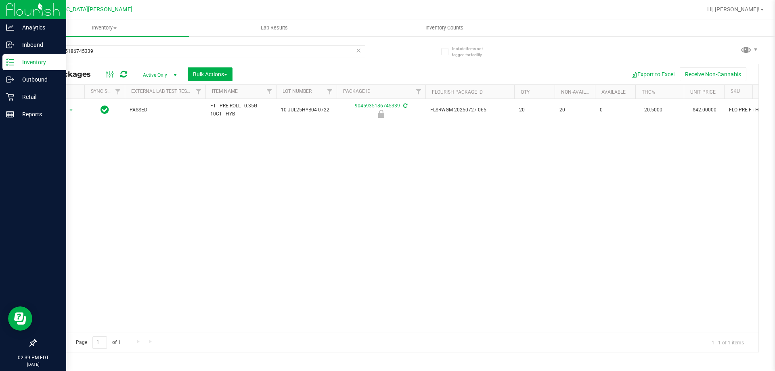
click at [216, 115] on span "FT - PRE-ROLL - 0.35G - 10CT - HYB" at bounding box center [240, 109] width 61 height 15
copy tr "FT - PRE-ROLL - 0.35G - 10CT - HYB"
click at [156, 54] on input "9045935186745339" at bounding box center [201, 51] width 330 height 12
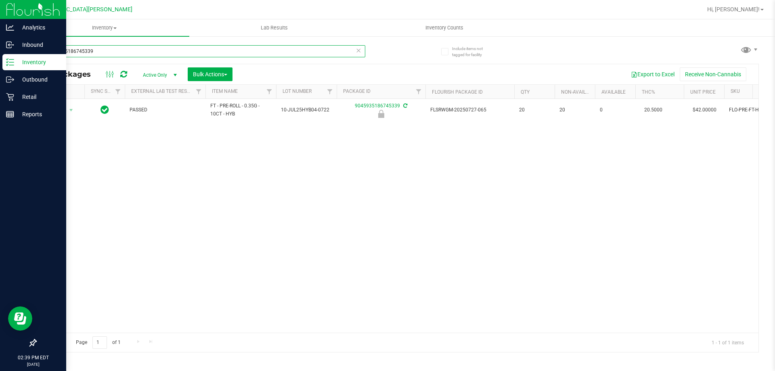
paste input "FT - PRE-ROLL - 0.35G - 10CT - HYB"
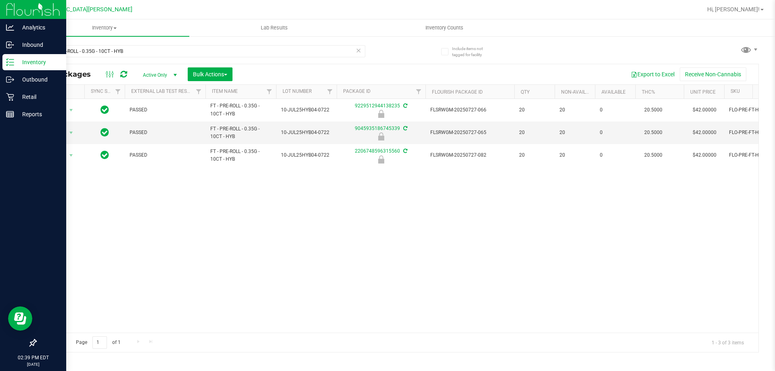
click at [148, 58] on div "FT - PRE-ROLL - 0.35G - 10CT - HYB" at bounding box center [201, 54] width 330 height 19
click at [145, 48] on input "FT - PRE-ROLL - 0.35G - 10CT - HYB" at bounding box center [201, 51] width 330 height 12
type input "F"
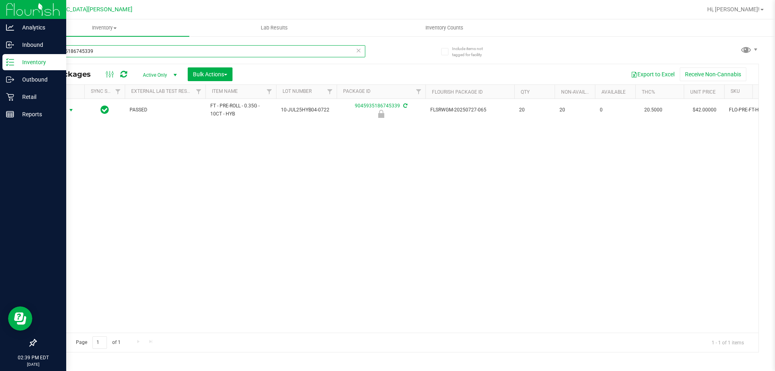
type input "9045935186745339"
click at [55, 110] on span "Action" at bounding box center [55, 110] width 22 height 11
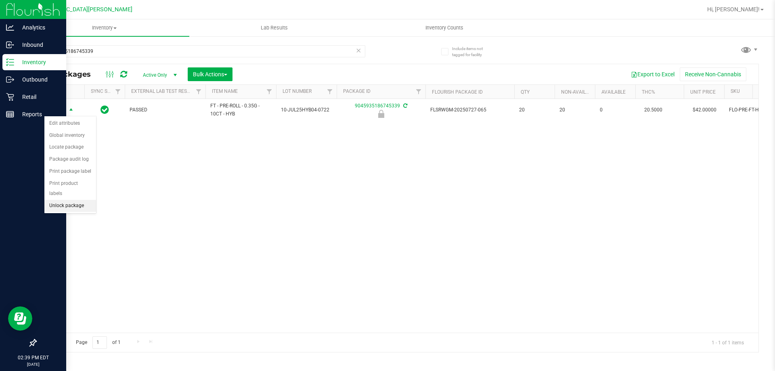
click at [67, 200] on li "Unlock package" at bounding box center [70, 206] width 52 height 12
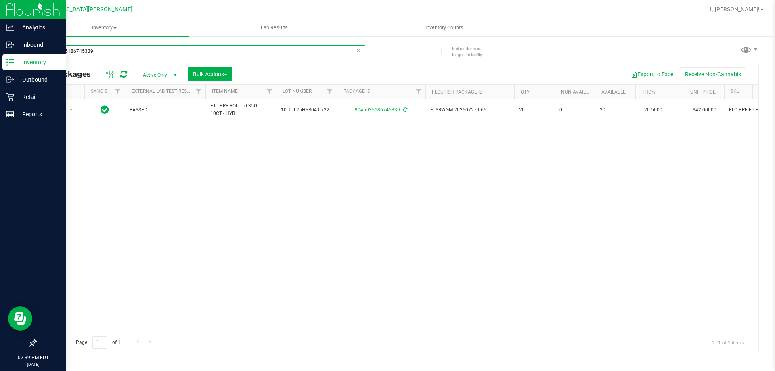
click at [143, 46] on input "9045935186745339" at bounding box center [201, 51] width 330 height 12
type input "6892625916404981"
click at [67, 112] on span "select" at bounding box center [71, 110] width 10 height 11
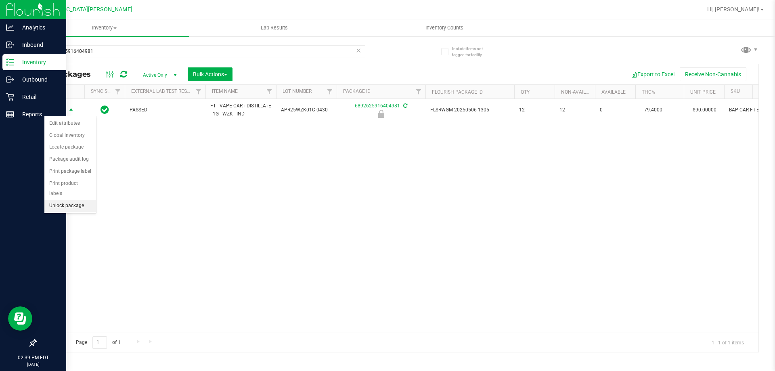
click at [50, 200] on li "Unlock package" at bounding box center [70, 206] width 52 height 12
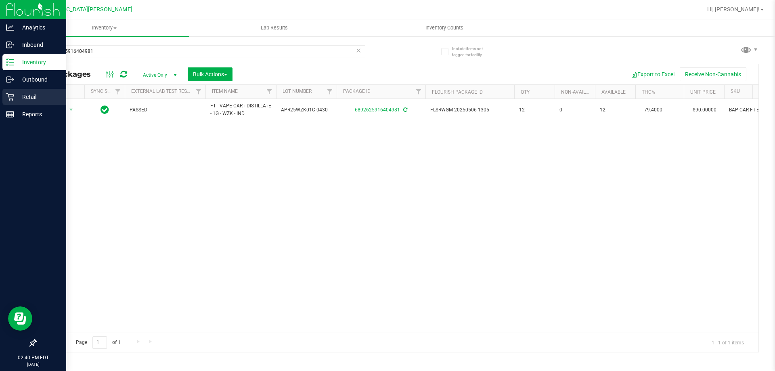
click at [18, 100] on p "Retail" at bounding box center [38, 97] width 48 height 10
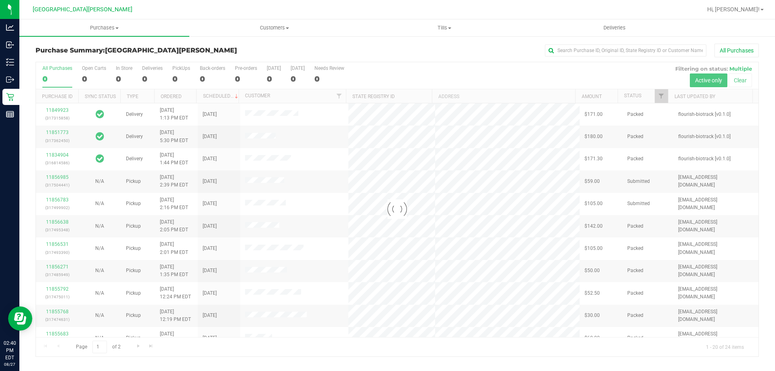
click at [123, 69] on div at bounding box center [397, 209] width 723 height 294
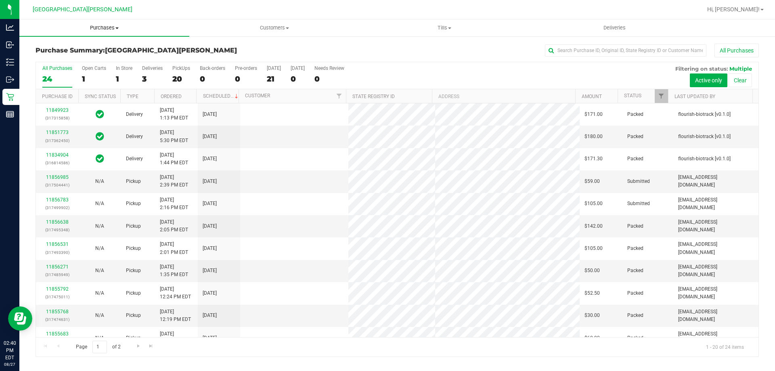
click at [107, 29] on span "Purchases" at bounding box center [104, 27] width 170 height 7
click at [79, 63] on li "All purchases" at bounding box center [104, 68] width 170 height 10
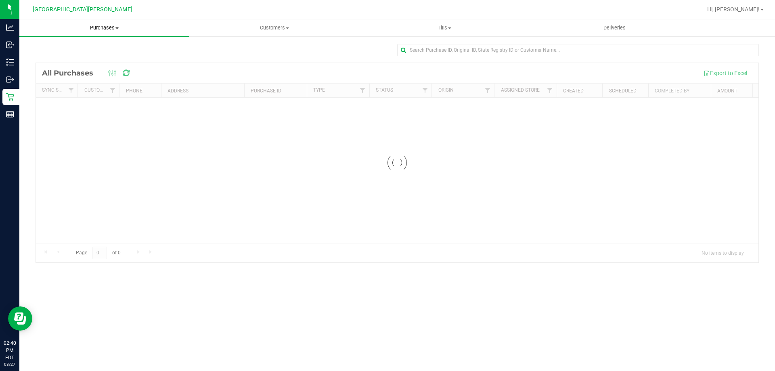
click at [115, 29] on span "Purchases" at bounding box center [104, 27] width 170 height 7
click at [55, 57] on span "Fulfillment" at bounding box center [44, 58] width 50 height 7
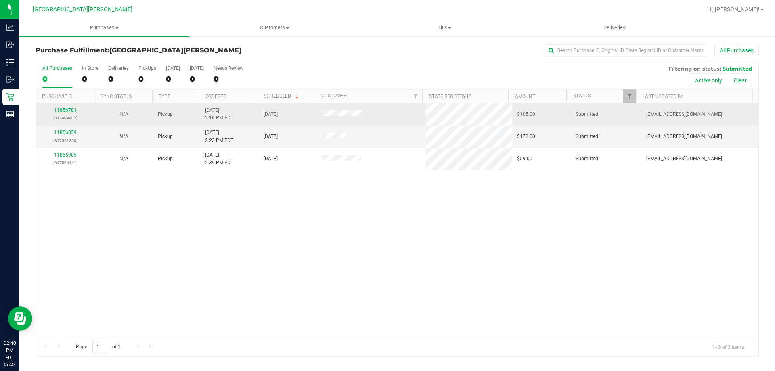
click at [69, 111] on link "11856783" at bounding box center [65, 110] width 23 height 6
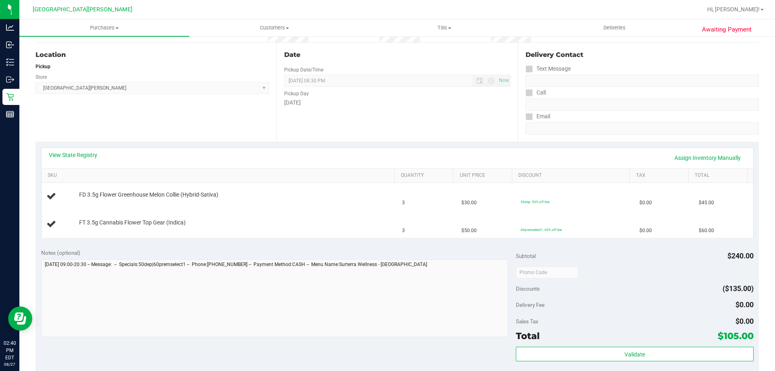
scroll to position [81, 0]
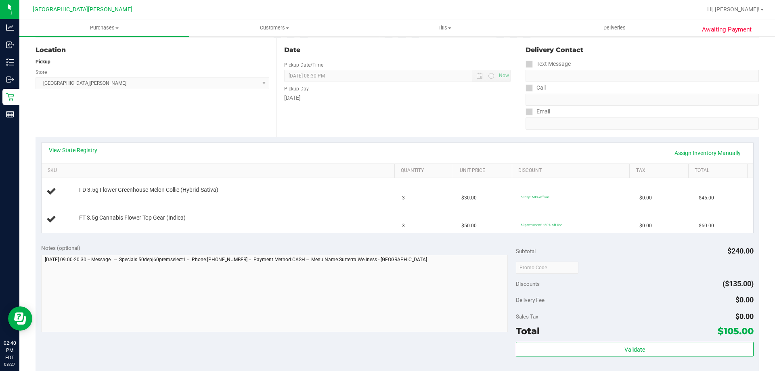
click at [260, 153] on div "View State Registry Assign Inventory Manually" at bounding box center [397, 153] width 697 height 14
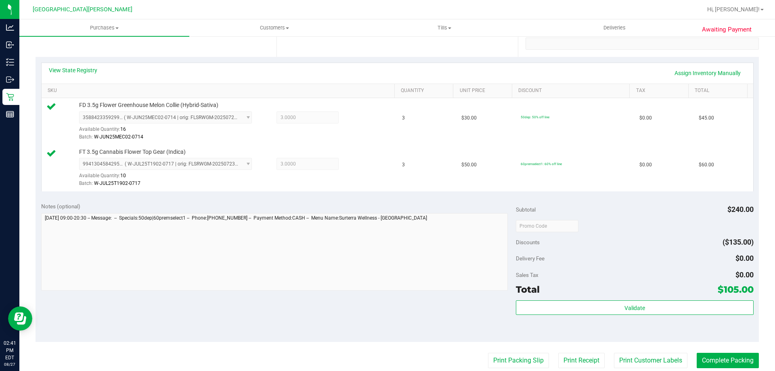
scroll to position [283, 0]
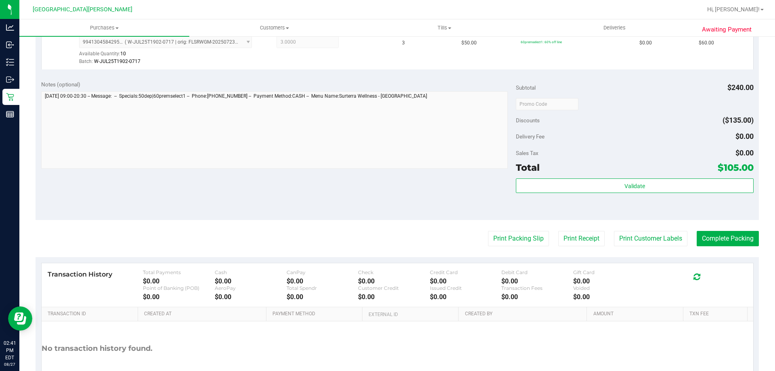
click at [643, 162] on div "Total $105.00" at bounding box center [634, 167] width 237 height 15
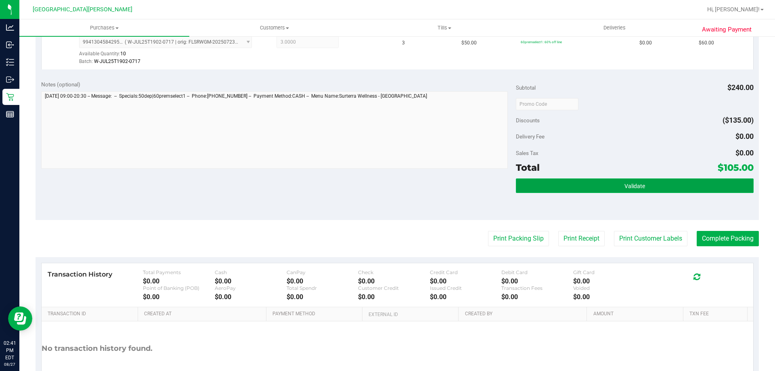
click at [647, 184] on button "Validate" at bounding box center [634, 185] width 237 height 15
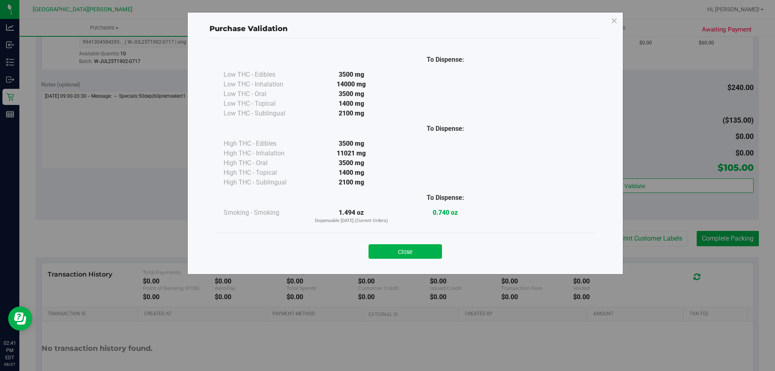
drag, startPoint x: 411, startPoint y: 254, endPoint x: 448, endPoint y: 241, distance: 38.8
click at [413, 254] on button "Close" at bounding box center [405, 251] width 73 height 15
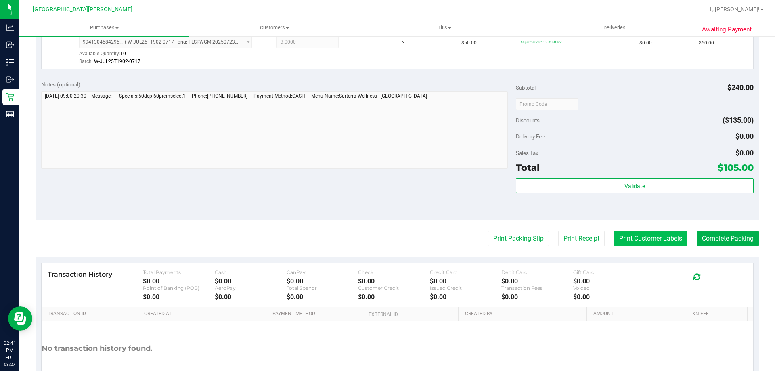
click at [661, 237] on button "Print Customer Labels" at bounding box center [650, 238] width 73 height 15
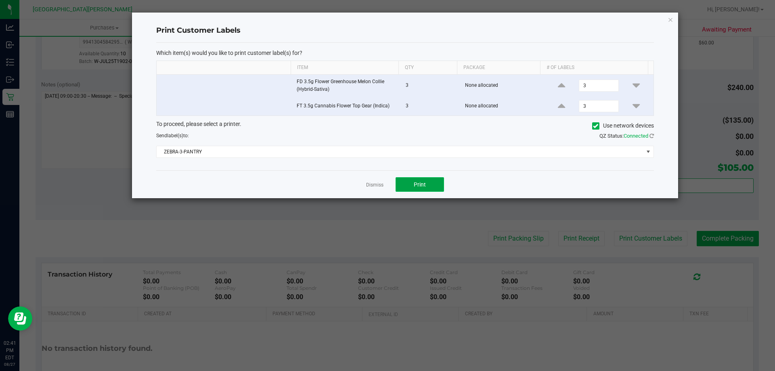
click at [408, 186] on button "Print" at bounding box center [420, 184] width 48 height 15
click at [370, 186] on link "Dismiss" at bounding box center [374, 185] width 17 height 7
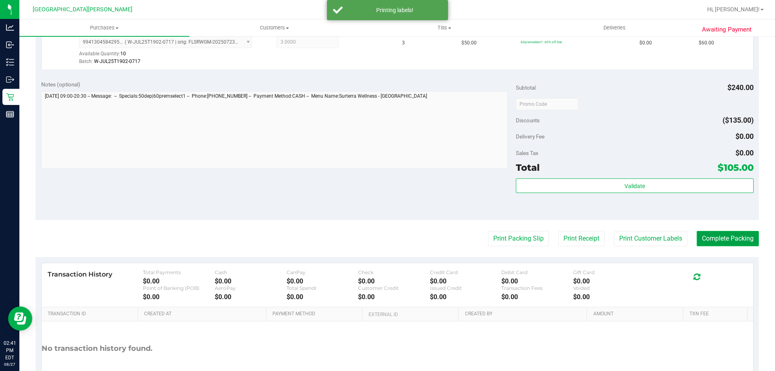
click at [717, 237] on button "Complete Packing" at bounding box center [728, 238] width 62 height 15
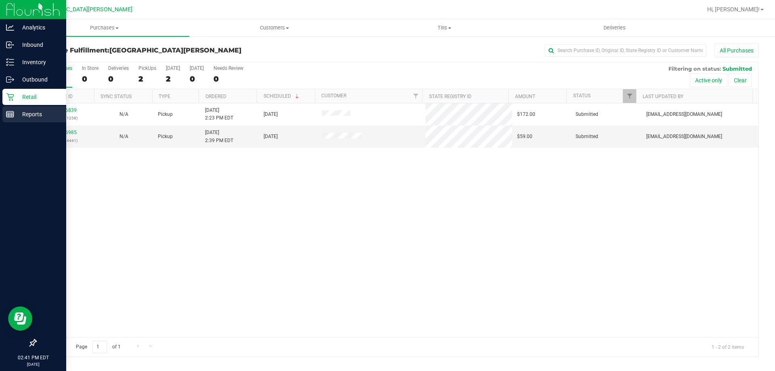
click at [66, 108] on div "Reports" at bounding box center [34, 114] width 64 height 16
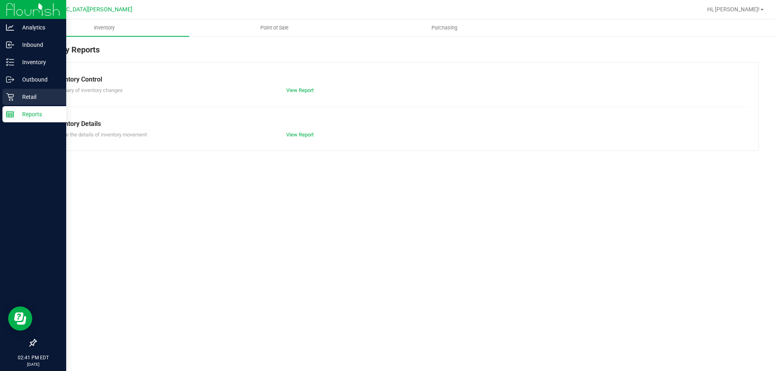
click at [15, 99] on p "Retail" at bounding box center [38, 97] width 48 height 10
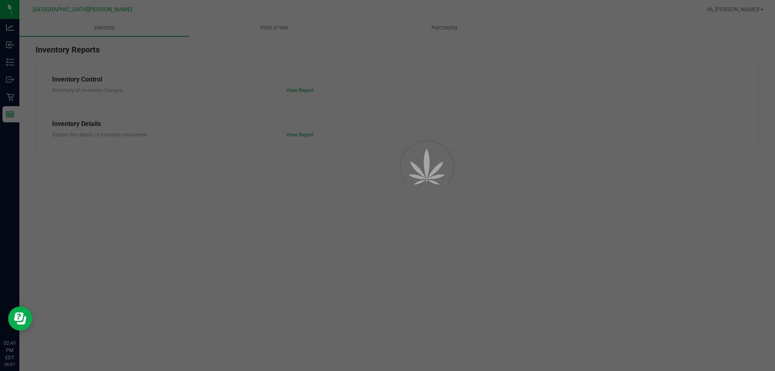
click at [110, 27] on div at bounding box center [387, 185] width 775 height 371
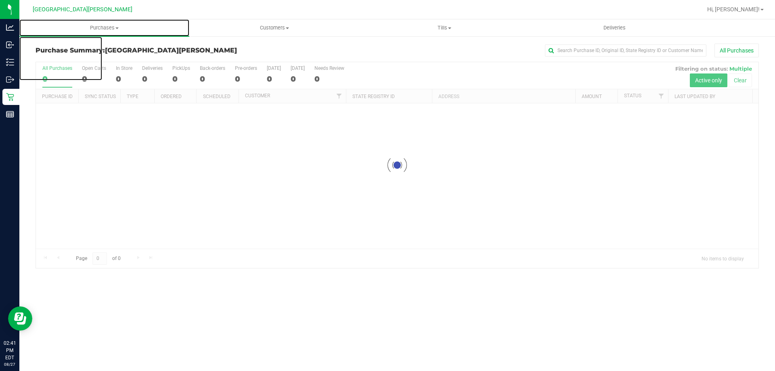
click at [110, 27] on span "Purchases" at bounding box center [104, 27] width 170 height 7
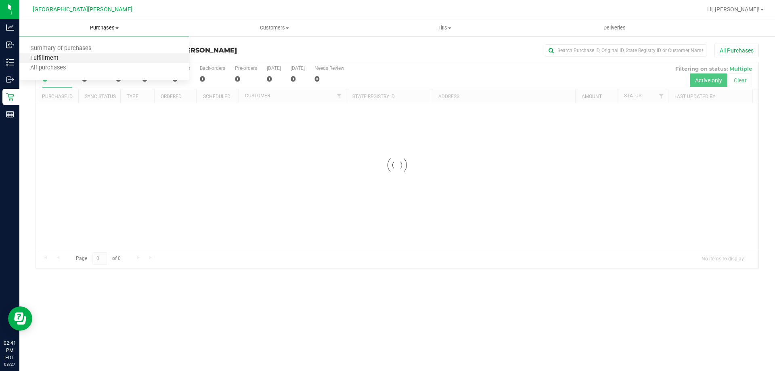
click at [61, 57] on span "Fulfillment" at bounding box center [44, 58] width 50 height 7
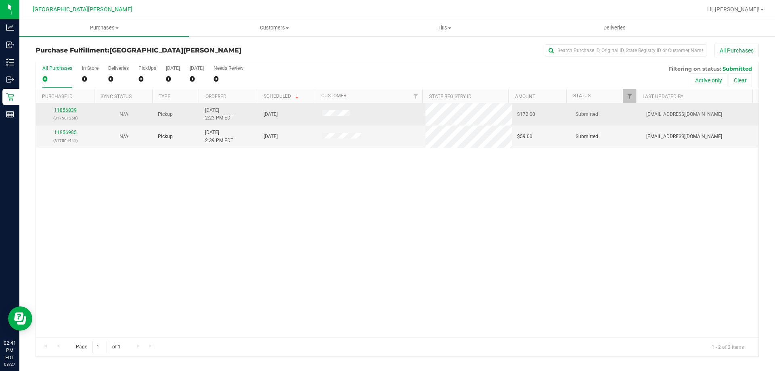
click at [63, 112] on link "11856839" at bounding box center [65, 110] width 23 height 6
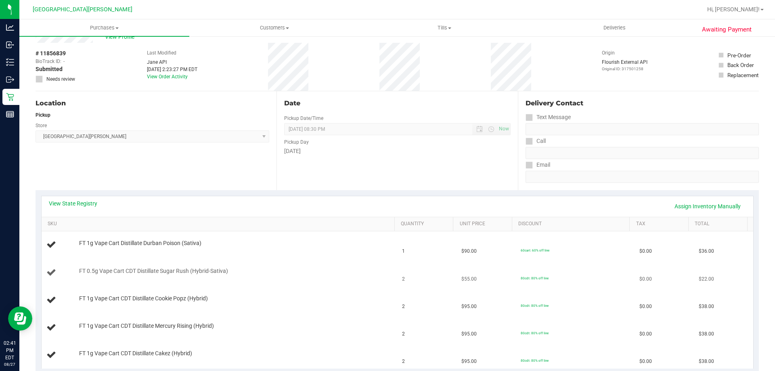
scroll to position [40, 0]
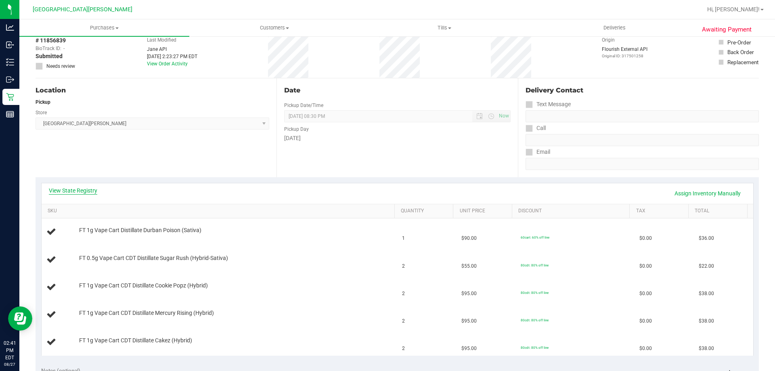
click at [87, 190] on link "View State Registry" at bounding box center [73, 191] width 48 height 8
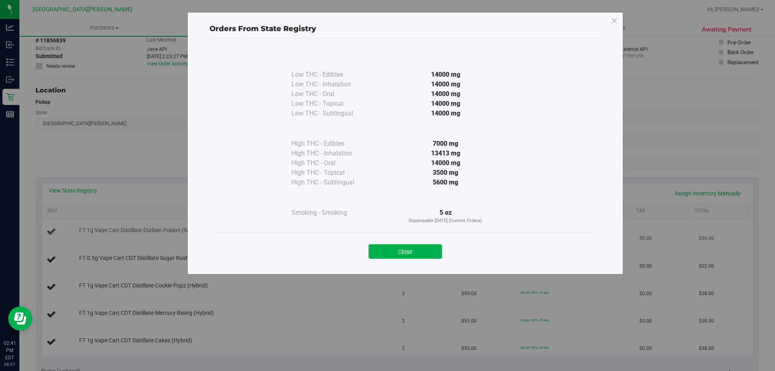
drag, startPoint x: 407, startPoint y: 247, endPoint x: 404, endPoint y: 221, distance: 26.8
click at [406, 246] on button "Close" at bounding box center [405, 251] width 73 height 15
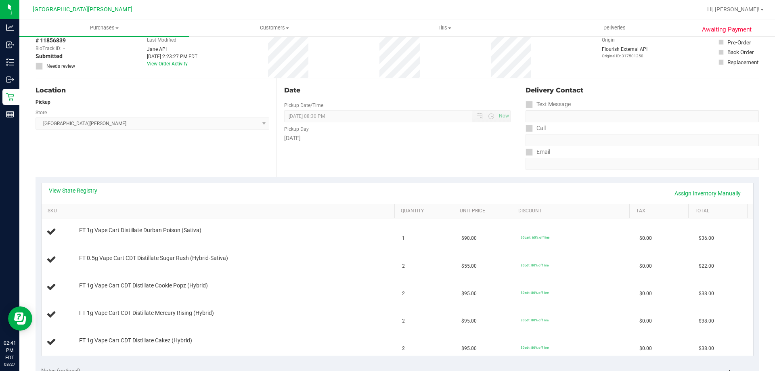
click at [394, 186] on div "View State Registry Assign Inventory Manually" at bounding box center [398, 193] width 712 height 21
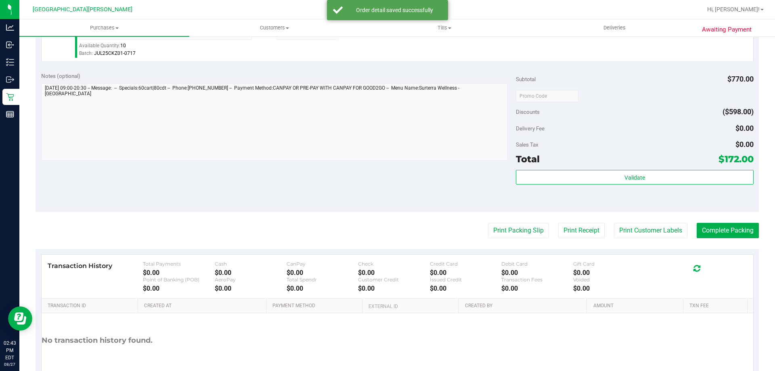
scroll to position [476, 0]
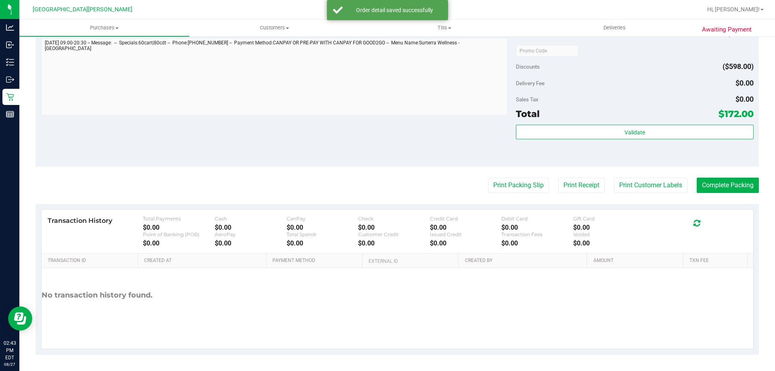
click at [631, 121] on div "Total $172.00" at bounding box center [634, 114] width 237 height 15
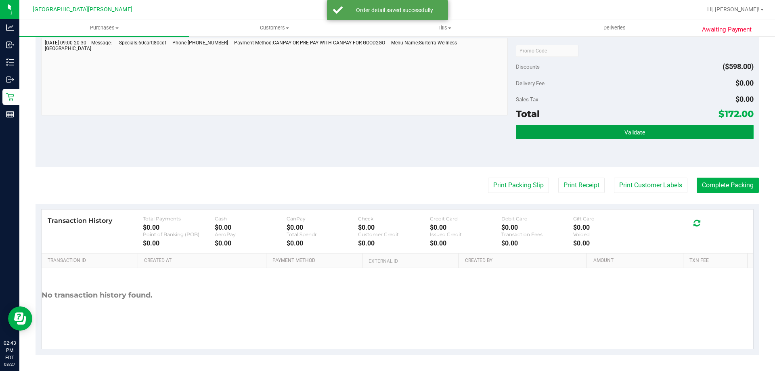
click at [629, 132] on span "Validate" at bounding box center [635, 132] width 21 height 6
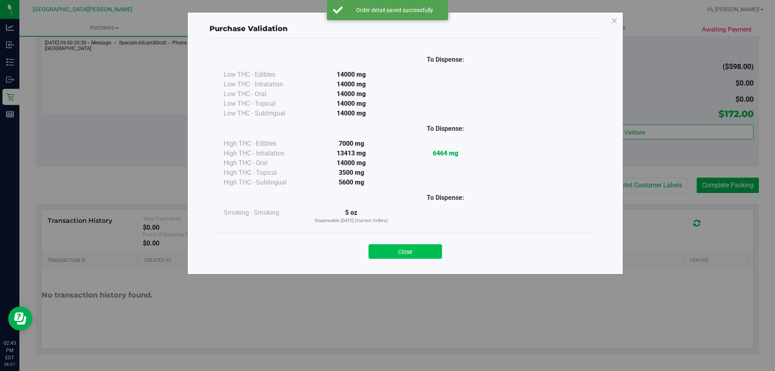
click at [390, 257] on button "Close" at bounding box center [405, 251] width 73 height 15
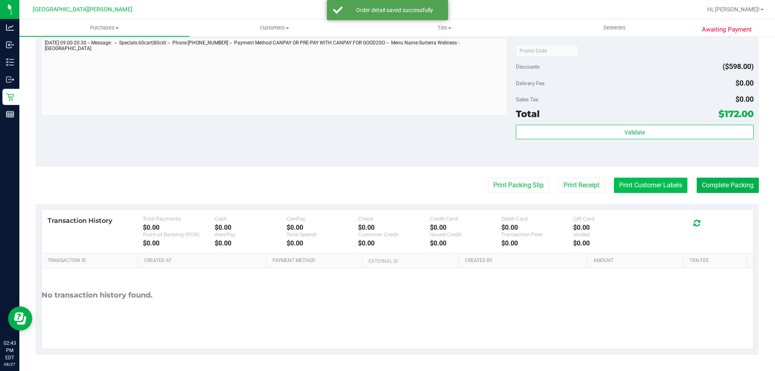
click at [659, 186] on button "Print Customer Labels" at bounding box center [650, 185] width 73 height 15
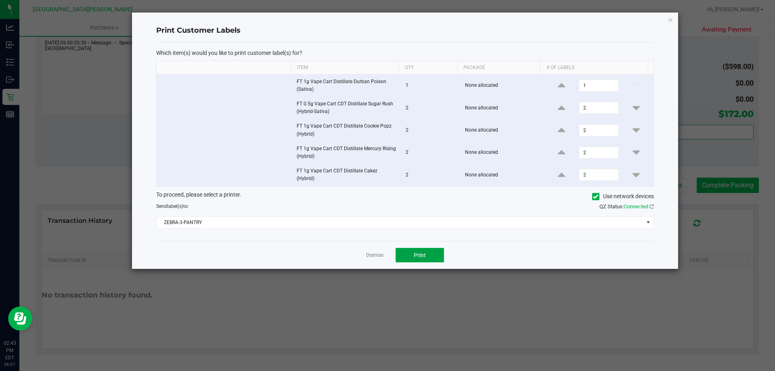
click at [426, 256] on button "Print" at bounding box center [420, 255] width 48 height 15
click at [378, 252] on link "Dismiss" at bounding box center [374, 255] width 17 height 7
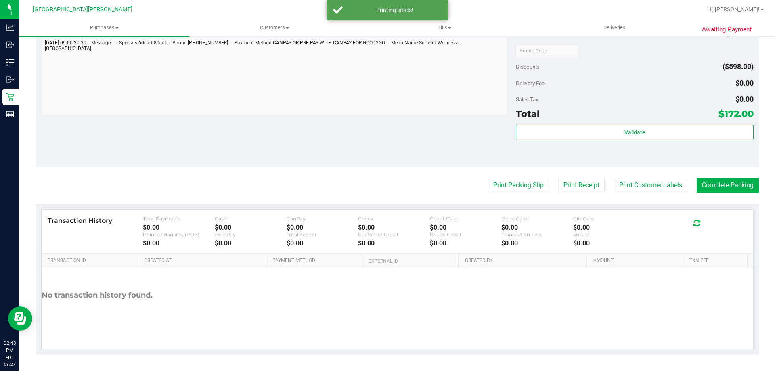
click at [332, 153] on div "Notes (optional) Subtotal $770.00 Discounts ($598.00) Delivery Fee $0.00 Sales …" at bounding box center [397, 93] width 723 height 145
click at [717, 185] on button "Complete Packing" at bounding box center [728, 185] width 62 height 15
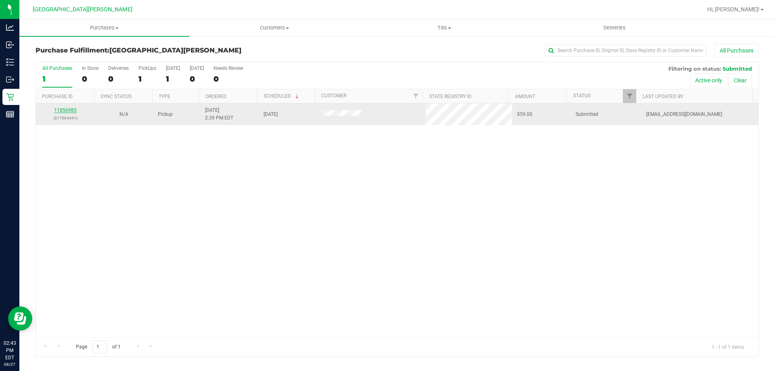
click at [65, 108] on link "11856985" at bounding box center [65, 110] width 23 height 6
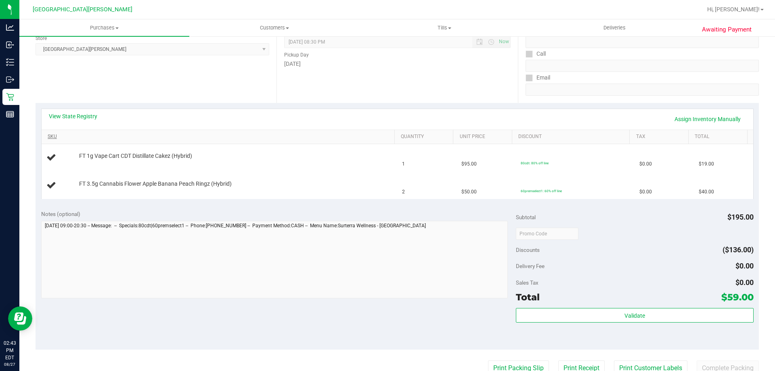
scroll to position [121, 0]
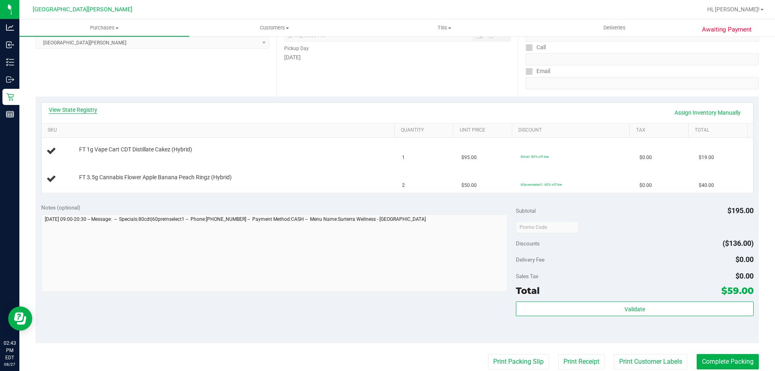
click at [83, 113] on link "View State Registry" at bounding box center [73, 110] width 48 height 8
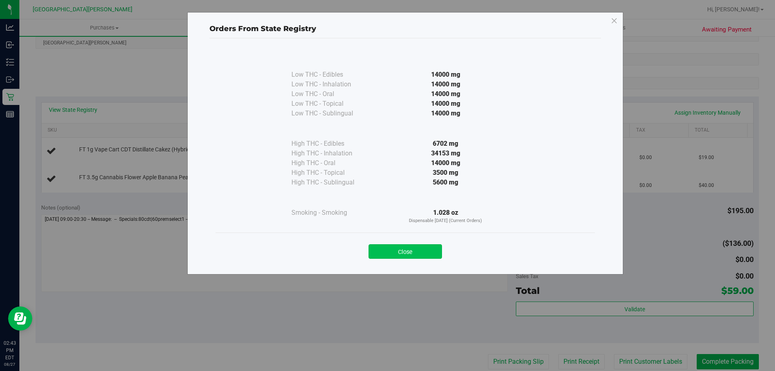
click at [413, 252] on button "Close" at bounding box center [405, 251] width 73 height 15
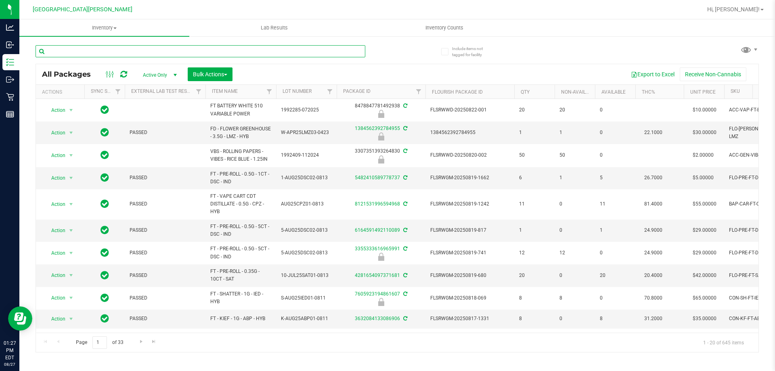
click at [116, 51] on input "text" at bounding box center [201, 51] width 330 height 12
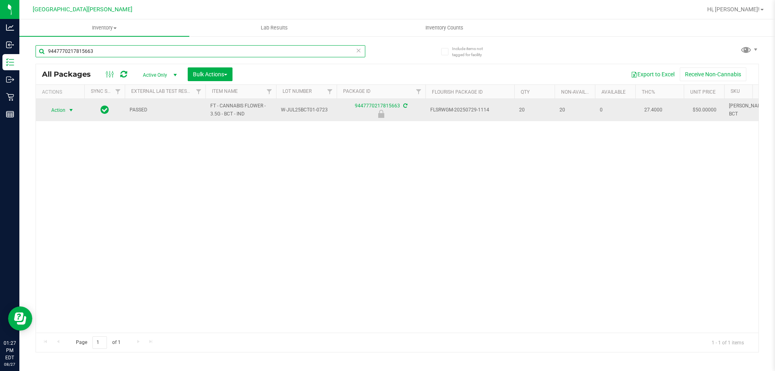
type input "9447770217815663"
click at [65, 109] on span "Action" at bounding box center [55, 110] width 22 height 11
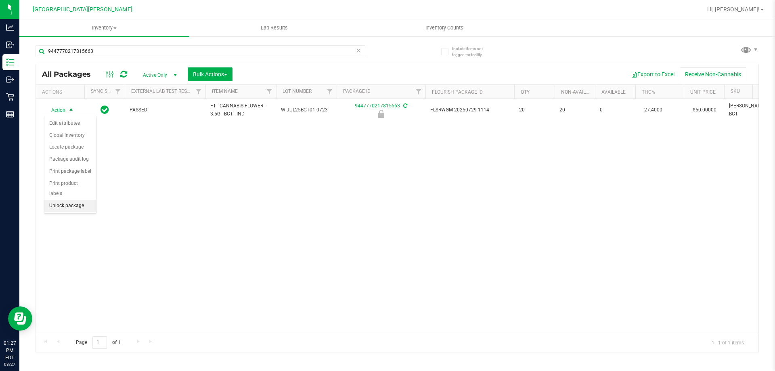
click at [72, 200] on li "Unlock package" at bounding box center [70, 206] width 52 height 12
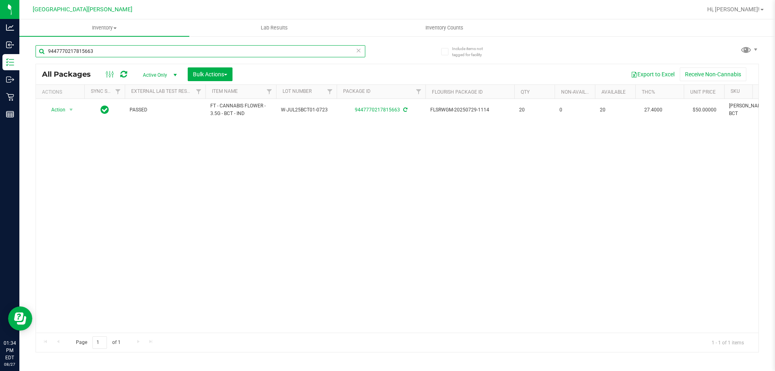
click at [141, 46] on input "9447770217815663" at bounding box center [201, 51] width 330 height 12
click at [222, 52] on input "9447770217815663" at bounding box center [201, 51] width 330 height 12
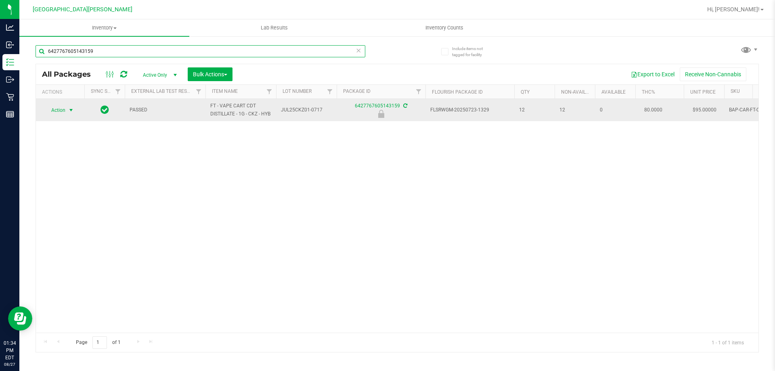
type input "6427767605143159"
click at [61, 114] on span "Action" at bounding box center [55, 110] width 22 height 11
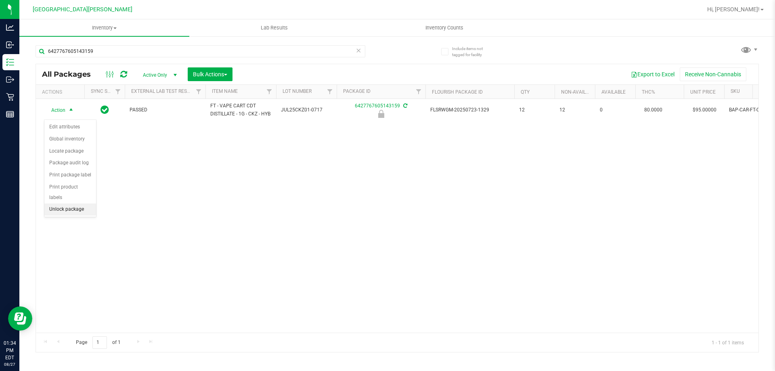
click at [67, 203] on li "Unlock package" at bounding box center [70, 209] width 52 height 12
click at [359, 50] on icon at bounding box center [359, 50] width 6 height 10
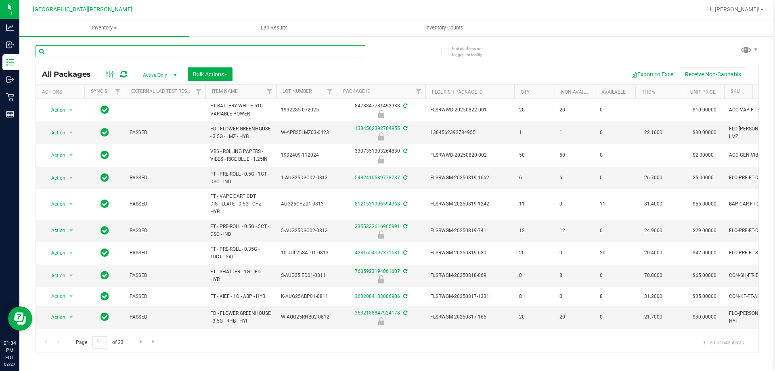
click at [199, 54] on input "text" at bounding box center [201, 51] width 330 height 12
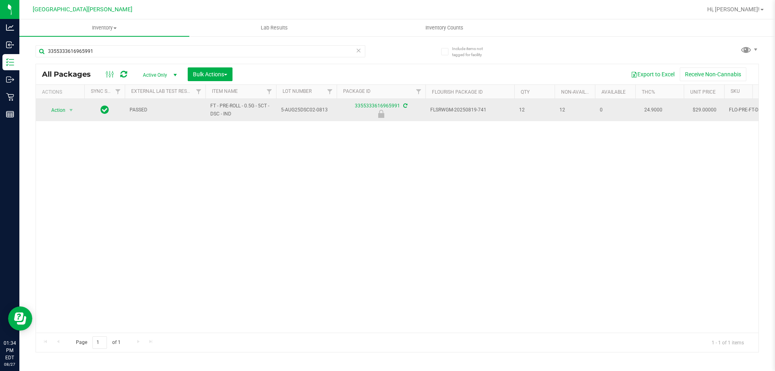
drag, startPoint x: 245, startPoint y: 116, endPoint x: 189, endPoint y: 108, distance: 56.6
click at [189, 108] on tr "Action Action Edit attributes Global inventory Locate package Package audit log…" at bounding box center [554, 110] width 1036 height 22
copy tr "FT - PRE-ROLL - 0.5G - 5CT - DSC - IND"
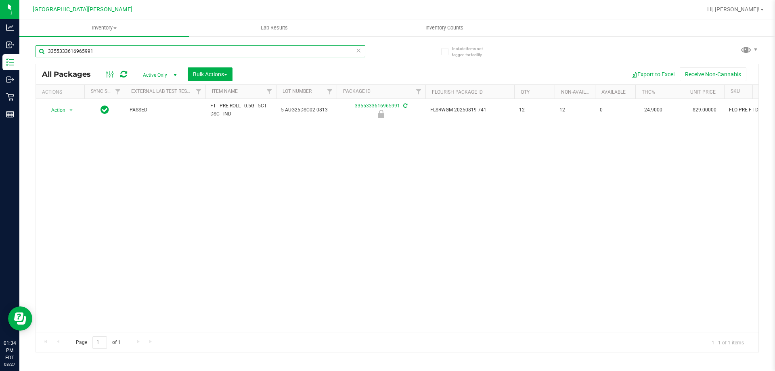
click at [145, 51] on input "3355333616965991" at bounding box center [201, 51] width 330 height 12
paste input "FT - PRE-ROLL - 0.5G - 5CT - DSC - IND"
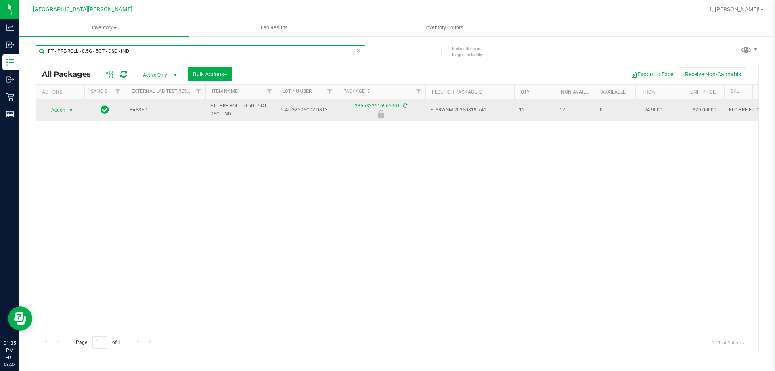
type input "FT - PRE-ROLL - 0.5G - 5CT - DSC - IND"
click at [61, 111] on span "Action" at bounding box center [55, 110] width 22 height 11
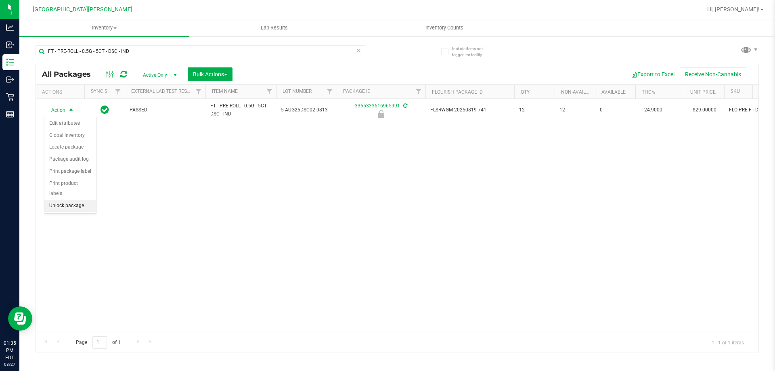
click at [69, 200] on li "Unlock package" at bounding box center [70, 206] width 52 height 12
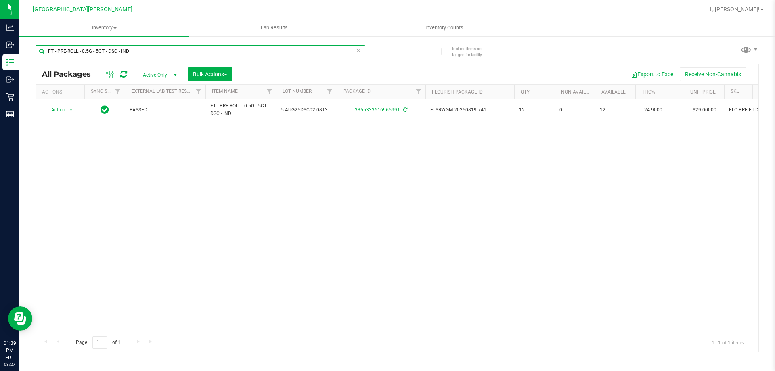
click at [177, 50] on input "FT - PRE-ROLL - 0.5G - 5CT - DSC - IND" at bounding box center [201, 51] width 330 height 12
click at [176, 50] on input "FT - PRE-ROLL - 0.5G - 5CT - DSC - IND" at bounding box center [201, 51] width 330 height 12
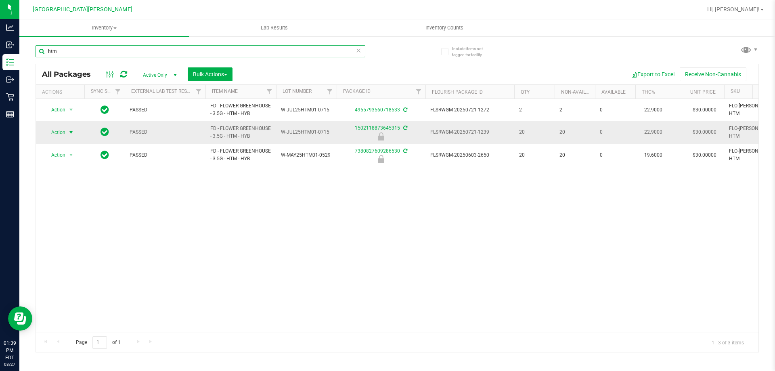
type input "htm"
click at [56, 136] on span "Action" at bounding box center [55, 132] width 22 height 11
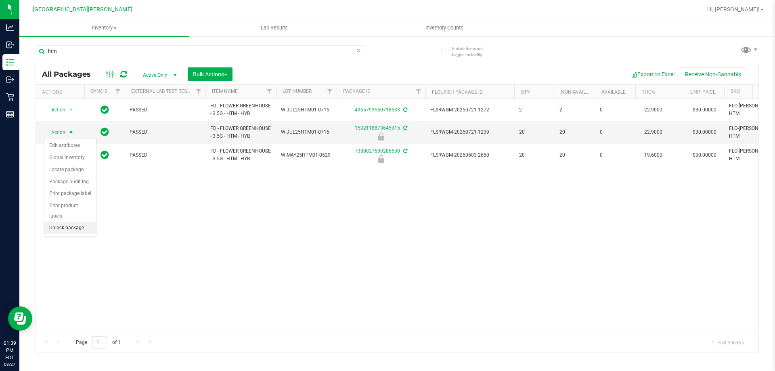
click at [73, 222] on li "Unlock package" at bounding box center [70, 228] width 52 height 12
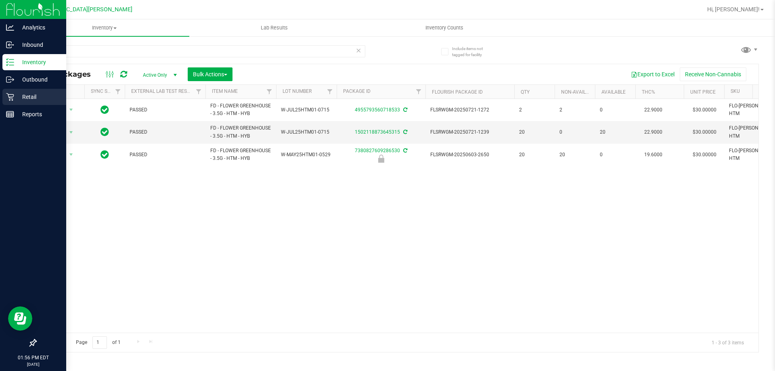
click at [15, 95] on p "Retail" at bounding box center [38, 97] width 48 height 10
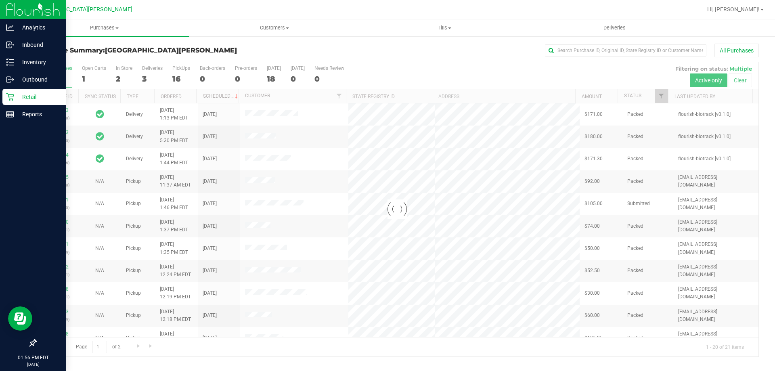
click at [123, 69] on div at bounding box center [397, 209] width 723 height 294
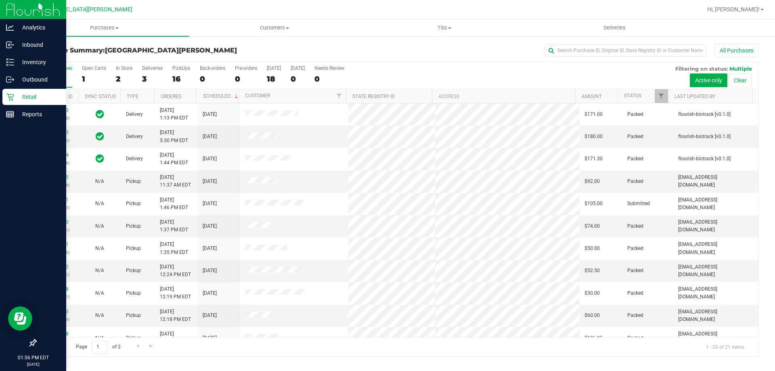
click at [123, 69] on div "In Store" at bounding box center [124, 68] width 17 height 6
click at [0, 0] on input "In Store 2" at bounding box center [0, 0] width 0 height 0
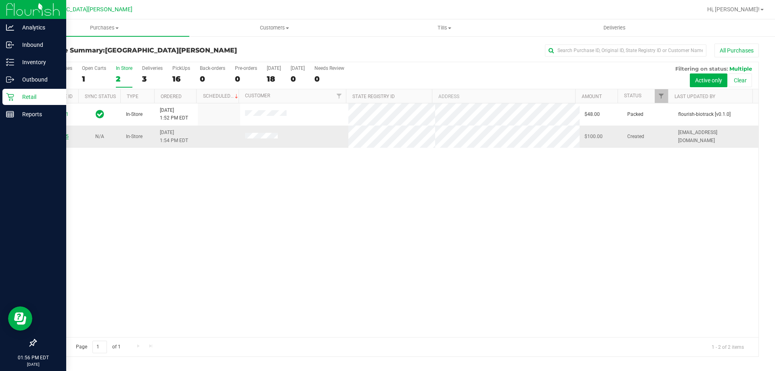
click at [59, 134] on link "11856605" at bounding box center [57, 137] width 23 height 6
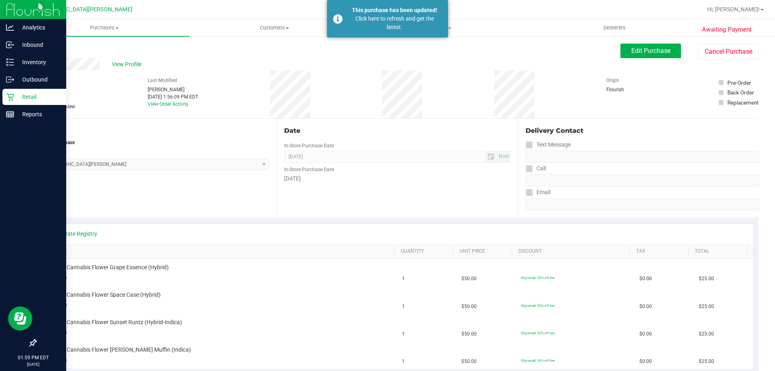
click at [40, 49] on link "Back" at bounding box center [42, 49] width 12 height 6
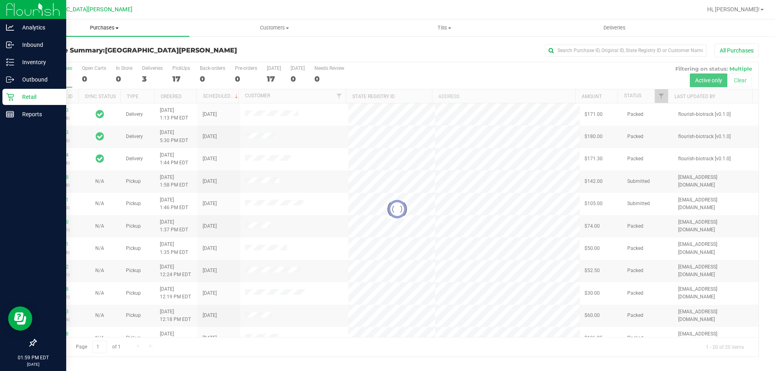
click at [100, 25] on span "Purchases" at bounding box center [104, 27] width 170 height 7
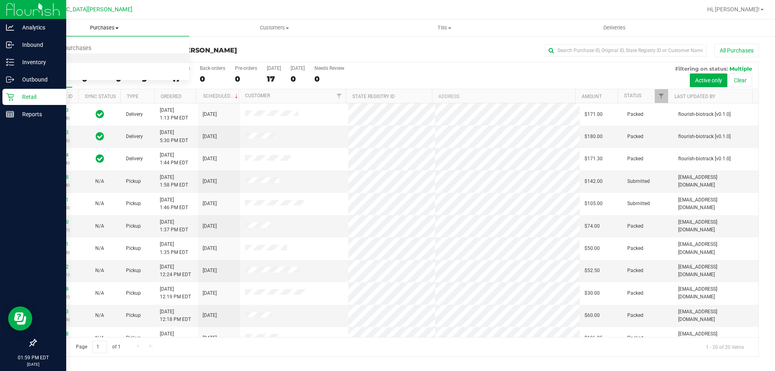
click at [73, 61] on li "Fulfillment" at bounding box center [104, 59] width 170 height 10
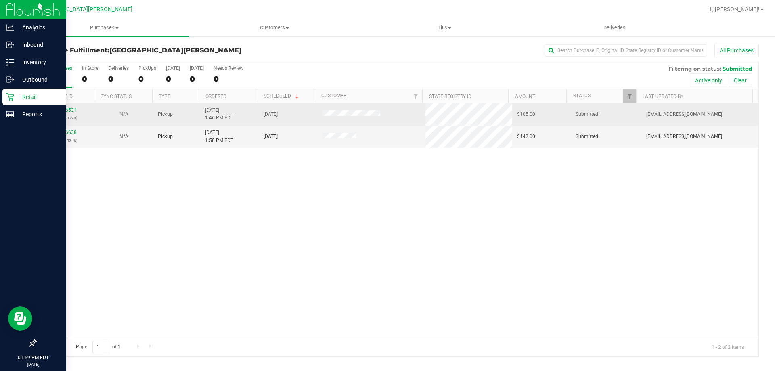
click at [72, 114] on div "11856531 (317493390)" at bounding box center [65, 114] width 49 height 15
click at [69, 109] on link "11856531" at bounding box center [65, 110] width 23 height 6
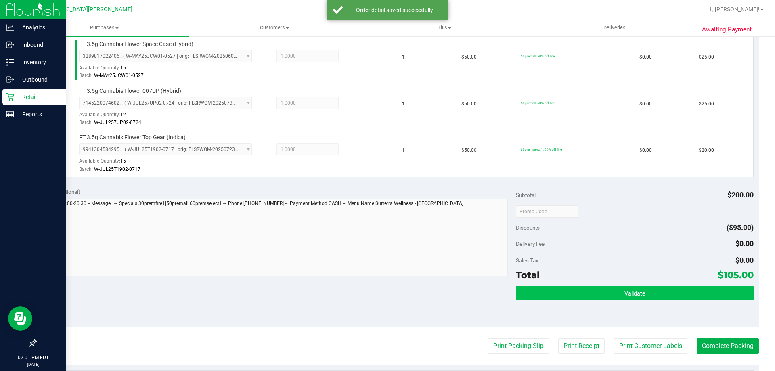
scroll to position [283, 0]
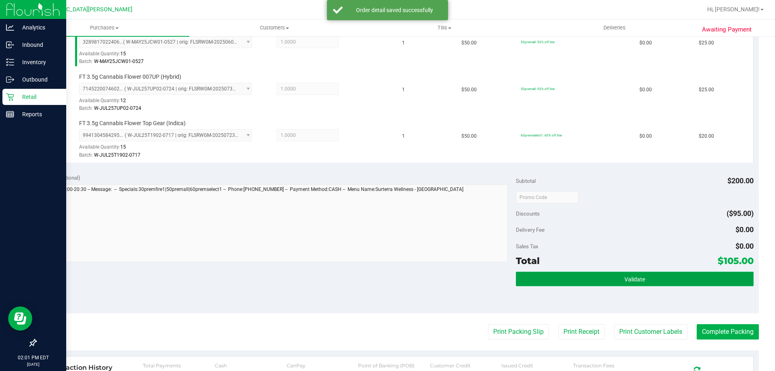
click at [597, 277] on button "Validate" at bounding box center [634, 279] width 237 height 15
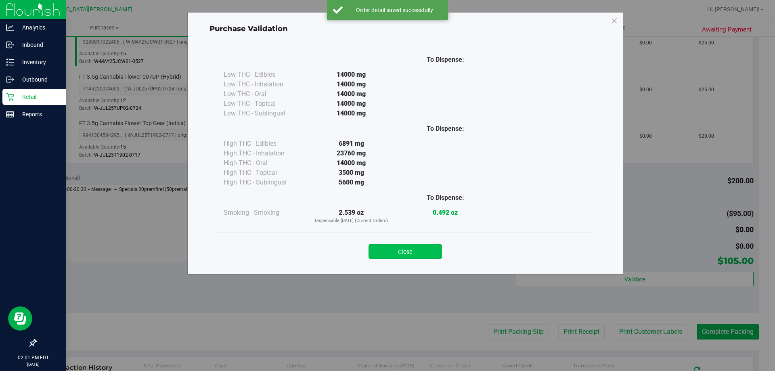
click at [423, 245] on button "Close" at bounding box center [405, 251] width 73 height 15
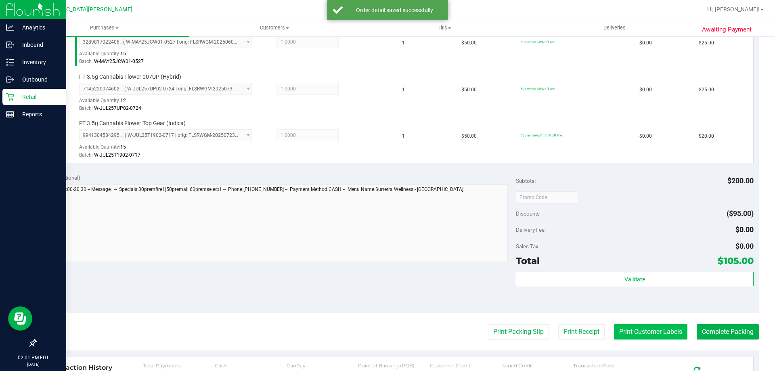
click at [667, 332] on button "Print Customer Labels" at bounding box center [650, 331] width 73 height 15
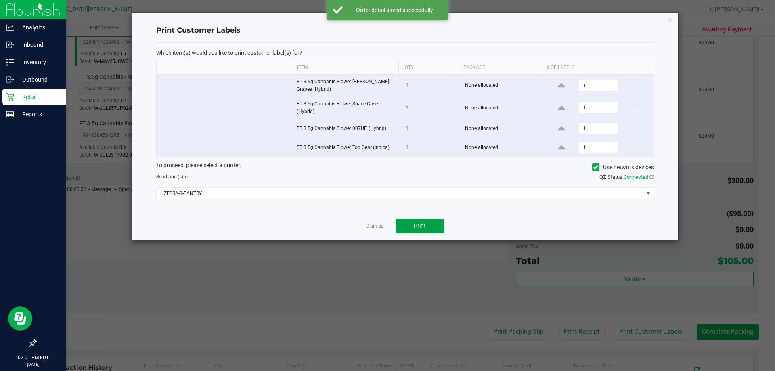
click at [428, 227] on button "Print" at bounding box center [420, 226] width 48 height 15
click at [377, 225] on link "Dismiss" at bounding box center [374, 226] width 17 height 7
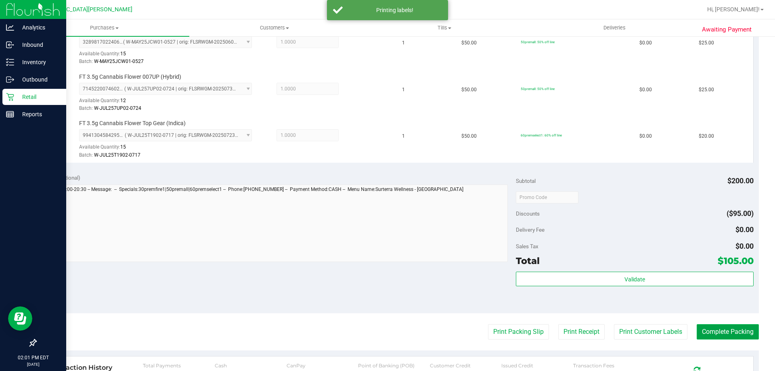
click at [736, 333] on button "Complete Packing" at bounding box center [728, 331] width 62 height 15
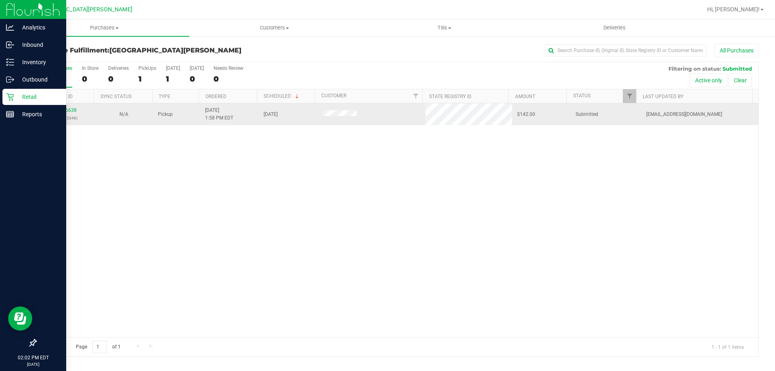
click at [56, 106] on td "11856638 (317495348)" at bounding box center [65, 114] width 59 height 22
click at [67, 110] on link "11856638" at bounding box center [65, 110] width 23 height 6
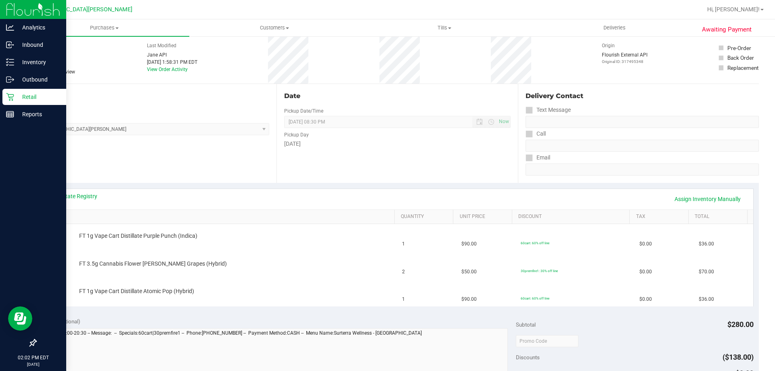
scroll to position [81, 0]
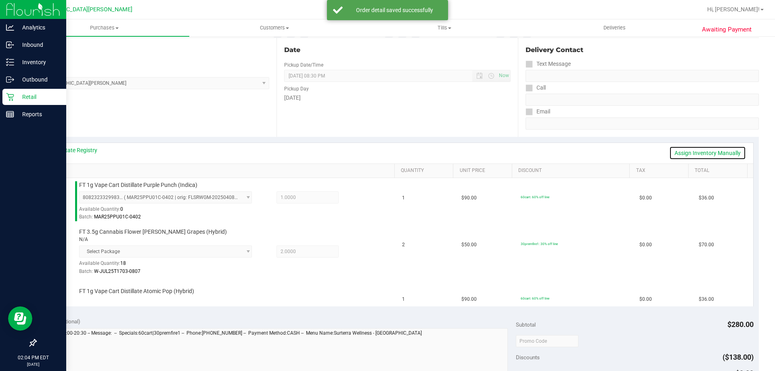
click at [698, 154] on link "Assign Inventory Manually" at bounding box center [707, 153] width 77 height 14
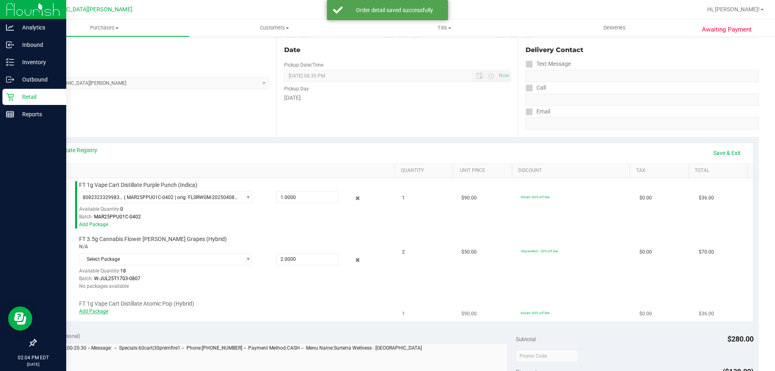
click at [91, 312] on link "Add Package" at bounding box center [93, 311] width 29 height 6
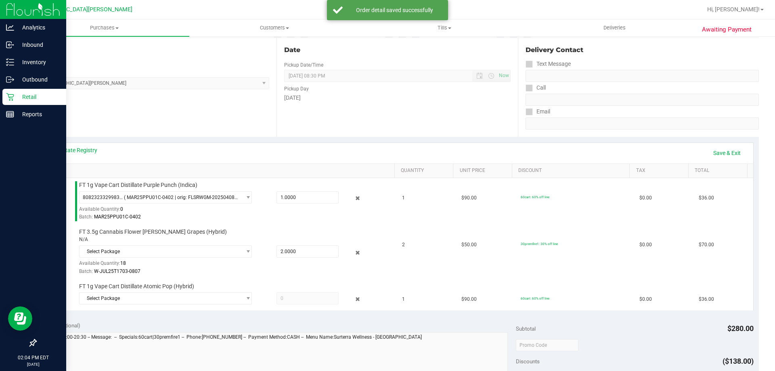
click at [96, 310] on div "View State Registry Save & Exit SKU Quantity Unit Price Discount Tax Total FT 1…" at bounding box center [397, 226] width 723 height 179
click at [103, 297] on span "Select Package" at bounding box center [161, 298] width 162 height 11
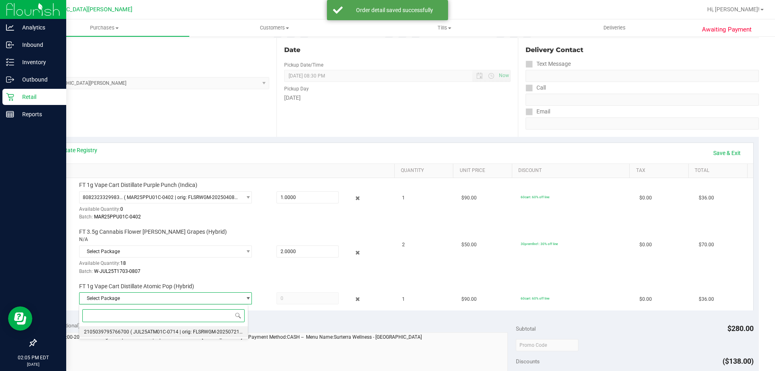
click at [113, 332] on span "2105039795766700" at bounding box center [106, 332] width 45 height 6
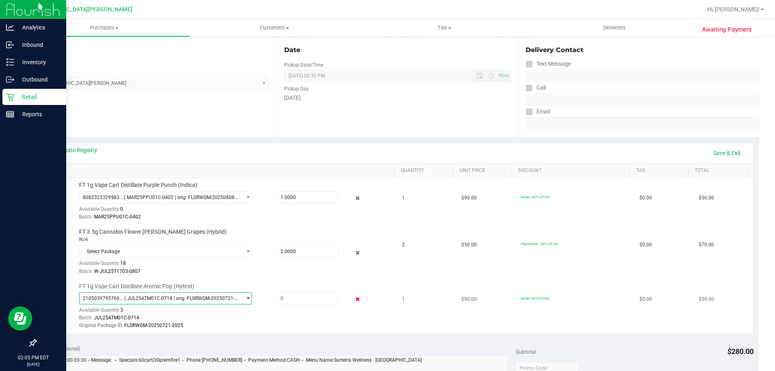
click at [354, 300] on icon at bounding box center [358, 299] width 8 height 9
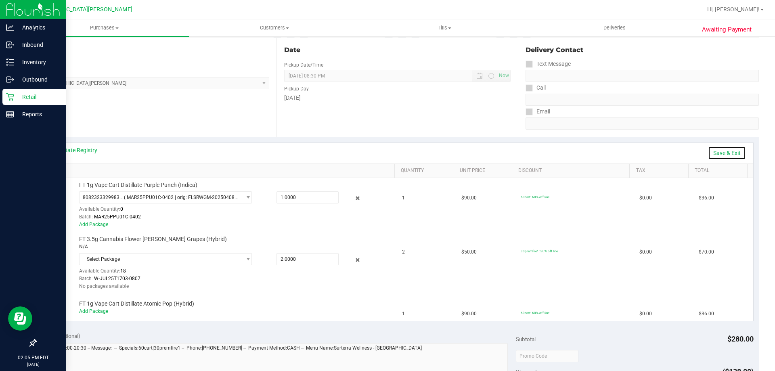
click at [715, 155] on link "Save & Exit" at bounding box center [727, 153] width 38 height 14
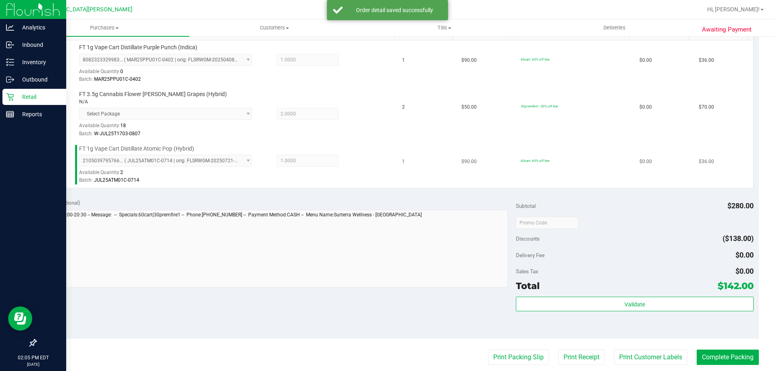
scroll to position [323, 0]
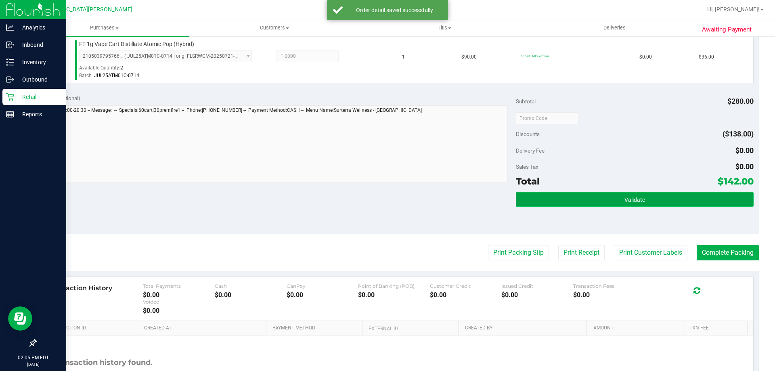
click at [658, 198] on button "Validate" at bounding box center [634, 199] width 237 height 15
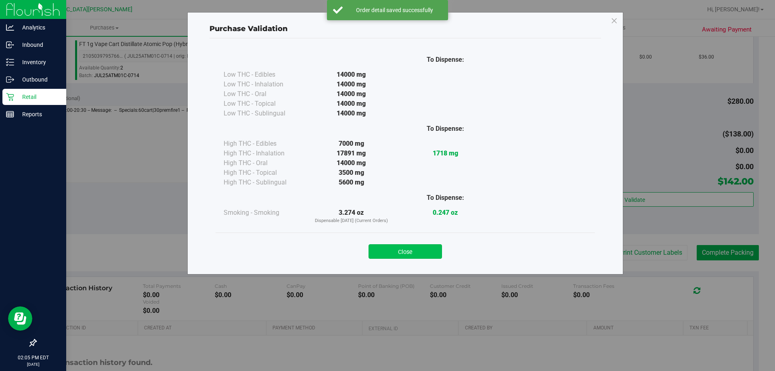
click at [384, 249] on button "Close" at bounding box center [405, 251] width 73 height 15
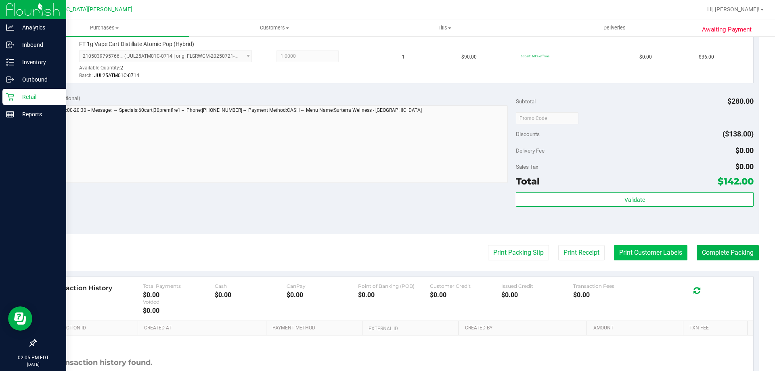
click at [644, 251] on button "Print Customer Labels" at bounding box center [650, 252] width 73 height 15
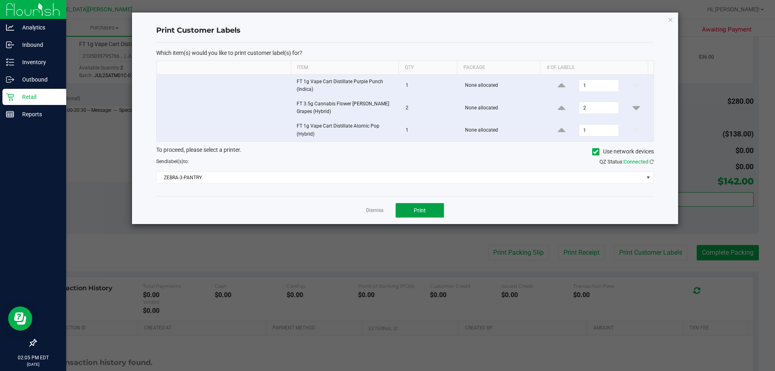
click at [438, 210] on button "Print" at bounding box center [420, 210] width 48 height 15
click at [379, 211] on link "Dismiss" at bounding box center [374, 210] width 17 height 7
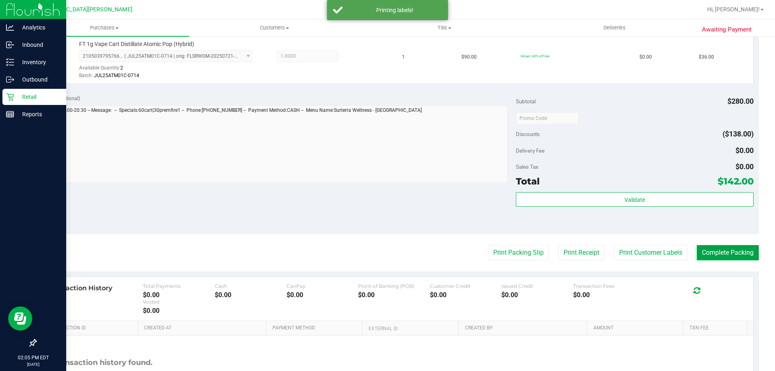
click at [705, 258] on button "Complete Packing" at bounding box center [728, 252] width 62 height 15
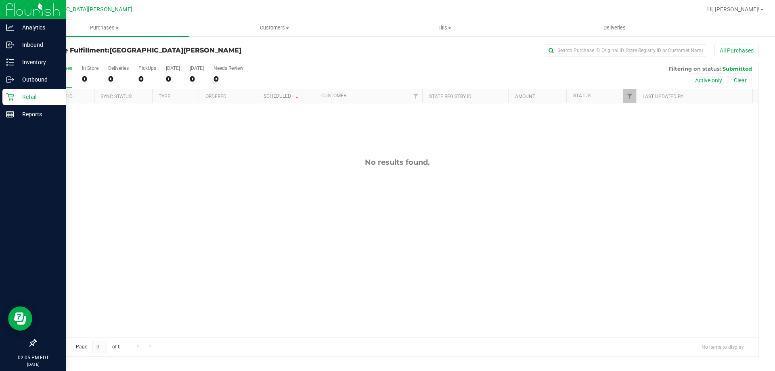
click at [18, 102] on div "Retail" at bounding box center [34, 97] width 64 height 16
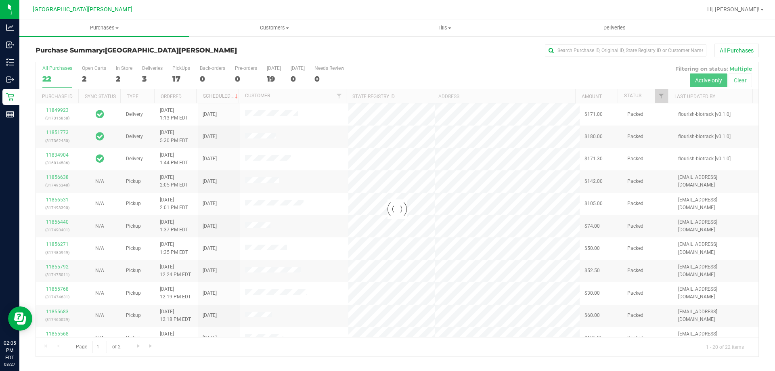
click at [123, 67] on div at bounding box center [397, 209] width 723 height 294
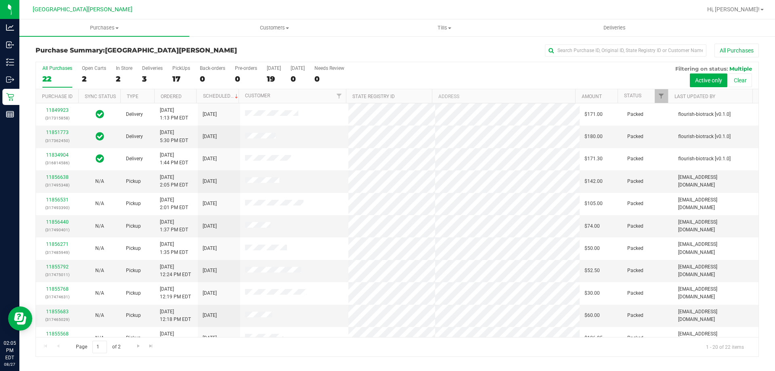
click at [123, 67] on div "In Store" at bounding box center [124, 68] width 17 height 6
click at [0, 0] on input "In Store 2" at bounding box center [0, 0] width 0 height 0
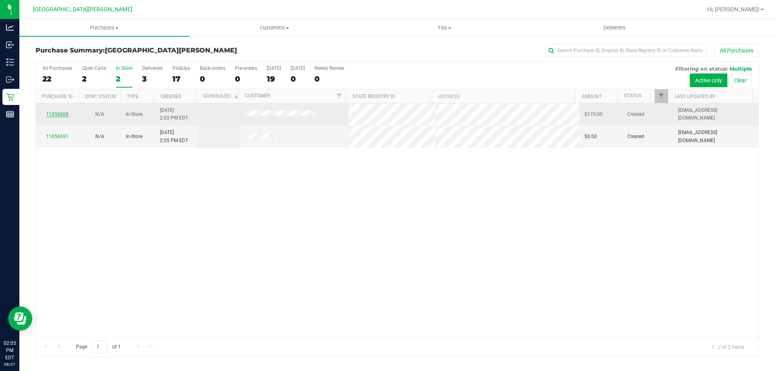
click at [65, 115] on link "11856668" at bounding box center [57, 114] width 23 height 6
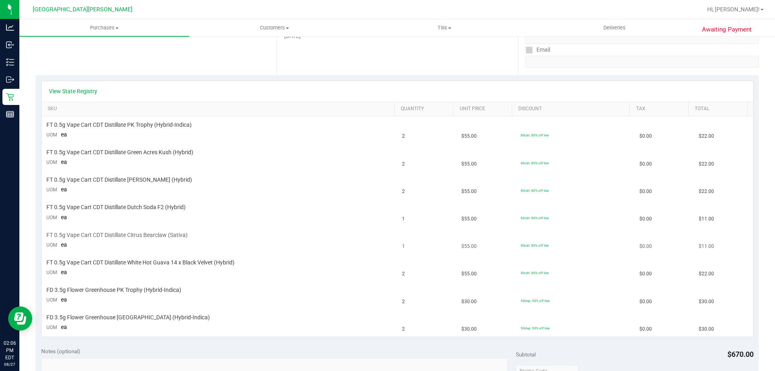
scroll to position [161, 0]
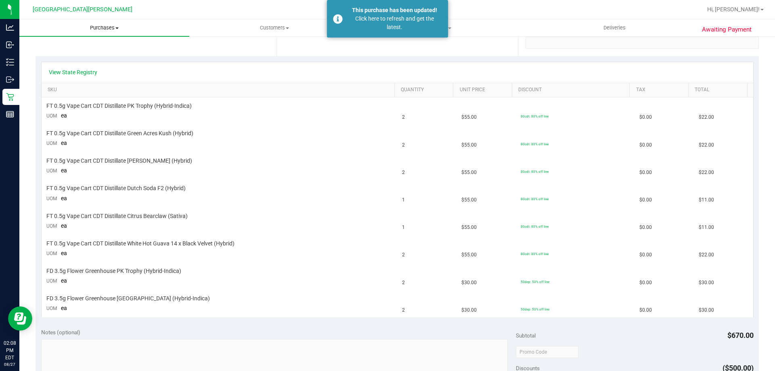
click at [114, 26] on span "Purchases" at bounding box center [104, 27] width 170 height 7
click at [109, 44] on li "Summary of purchases" at bounding box center [104, 49] width 170 height 10
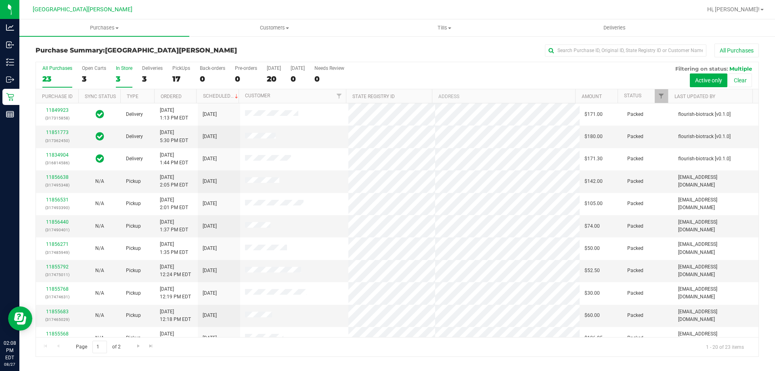
click at [120, 75] on div "3" at bounding box center [124, 78] width 17 height 9
click at [0, 0] on input "In Store 3" at bounding box center [0, 0] width 0 height 0
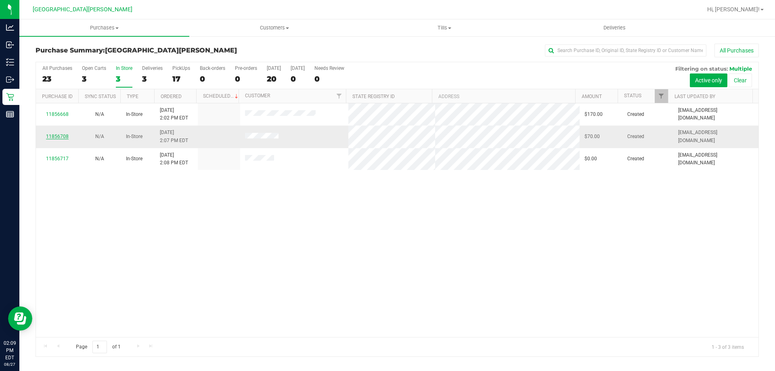
click at [60, 139] on link "11856708" at bounding box center [57, 137] width 23 height 6
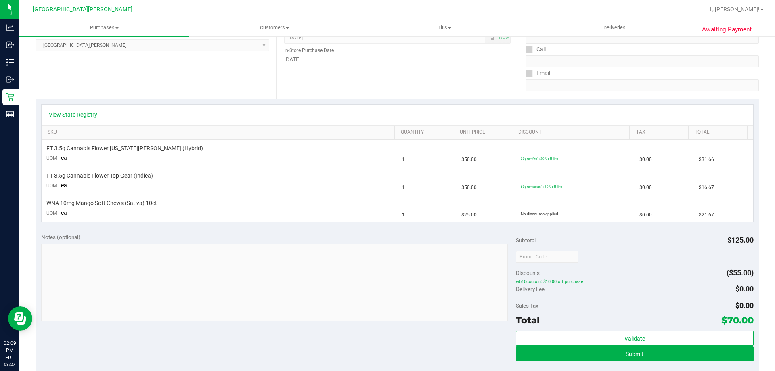
scroll to position [121, 0]
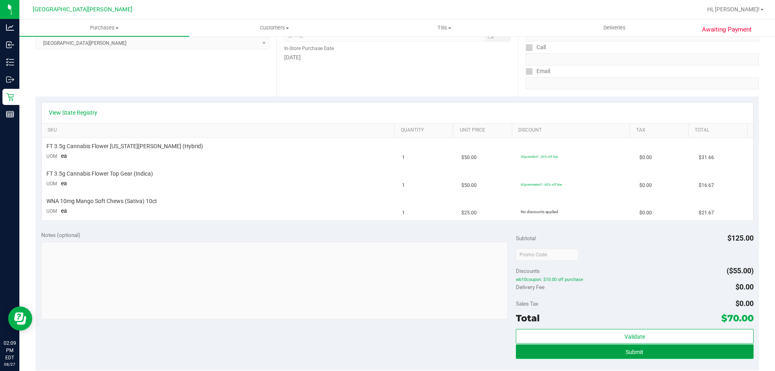
click at [621, 356] on button "Submit" at bounding box center [634, 351] width 237 height 15
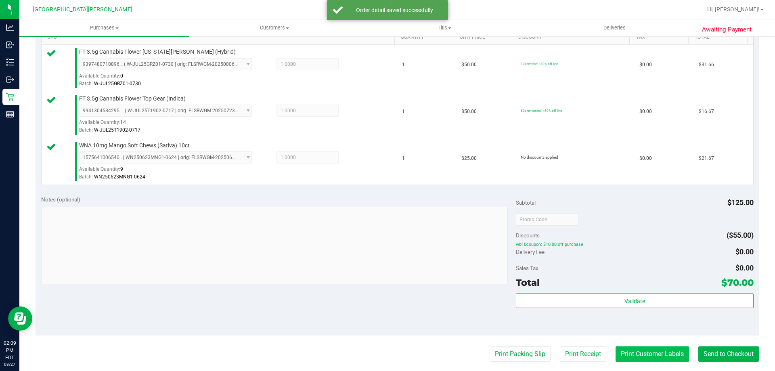
scroll to position [283, 0]
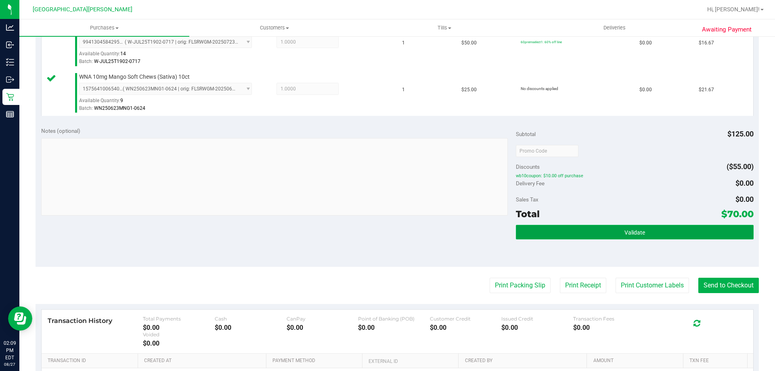
click at [631, 235] on span "Validate" at bounding box center [635, 232] width 21 height 6
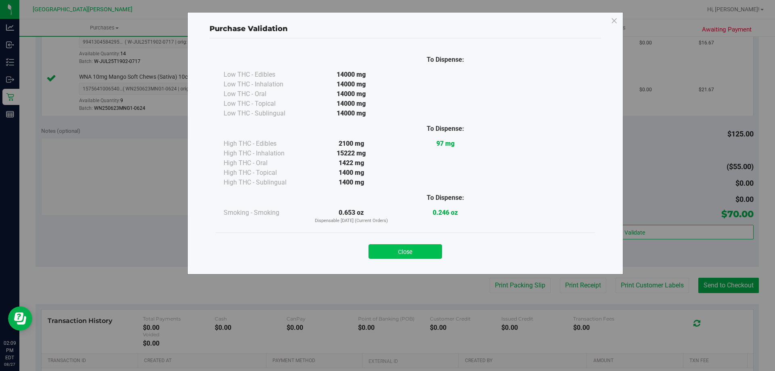
click at [389, 249] on button "Close" at bounding box center [405, 251] width 73 height 15
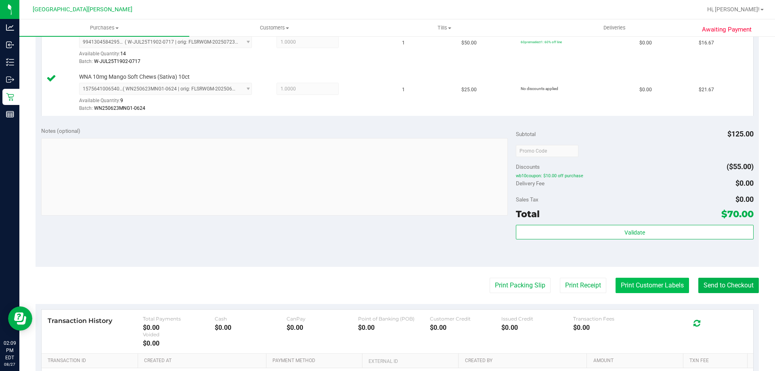
click at [664, 285] on button "Print Customer Labels" at bounding box center [652, 285] width 73 height 15
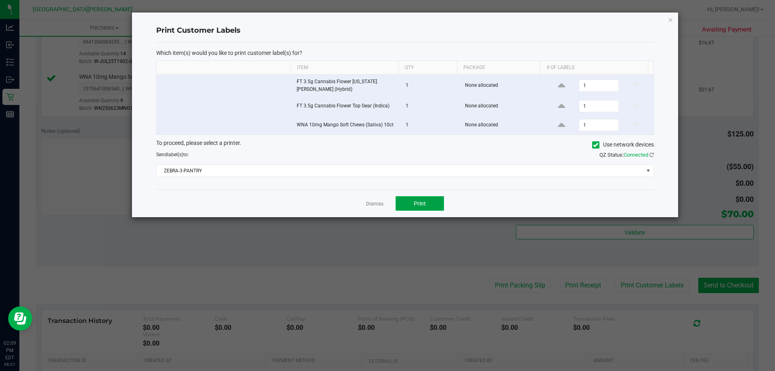
click at [425, 211] on button "Print" at bounding box center [420, 203] width 48 height 15
click at [377, 206] on link "Dismiss" at bounding box center [374, 204] width 17 height 7
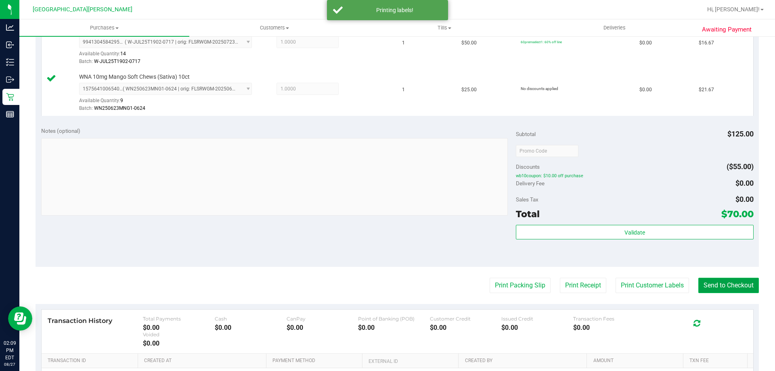
click at [729, 288] on button "Send to Checkout" at bounding box center [728, 285] width 61 height 15
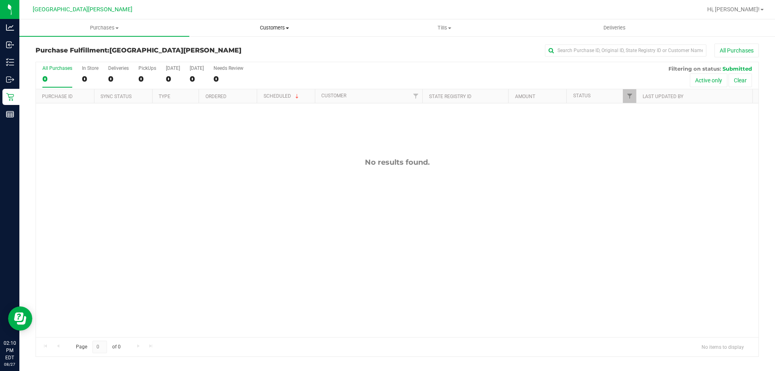
click at [262, 29] on span "Customers" at bounding box center [274, 27] width 169 height 7
click at [216, 46] on span "All customers" at bounding box center [218, 48] width 58 height 7
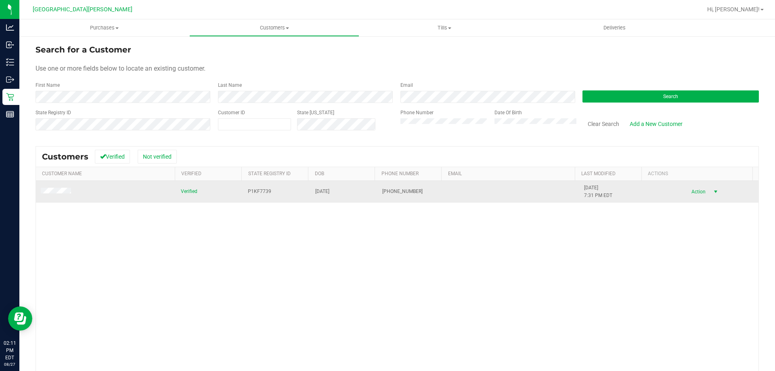
click at [711, 192] on span "select" at bounding box center [716, 191] width 10 height 11
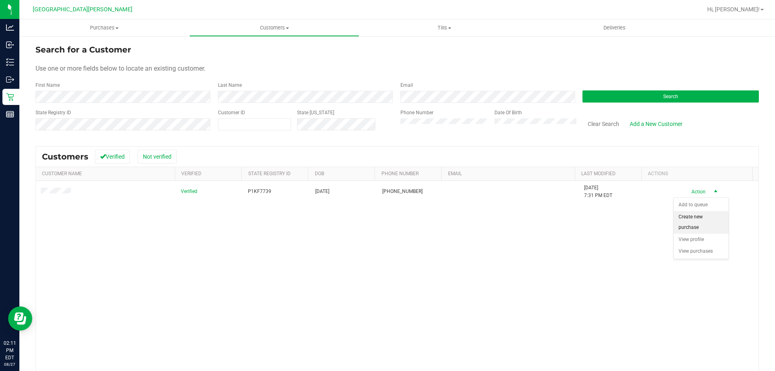
click at [700, 222] on li "Create new purchase" at bounding box center [701, 222] width 55 height 22
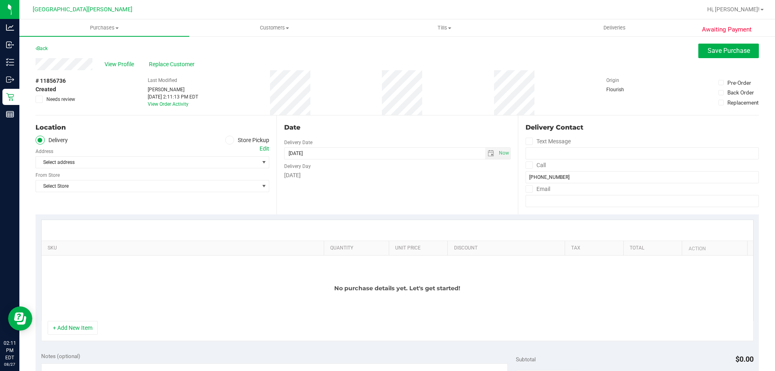
click at [231, 139] on span at bounding box center [229, 140] width 9 height 9
click at [0, 0] on input "Store Pickup" at bounding box center [0, 0] width 0 height 0
click at [186, 164] on span "Select Store" at bounding box center [147, 162] width 223 height 11
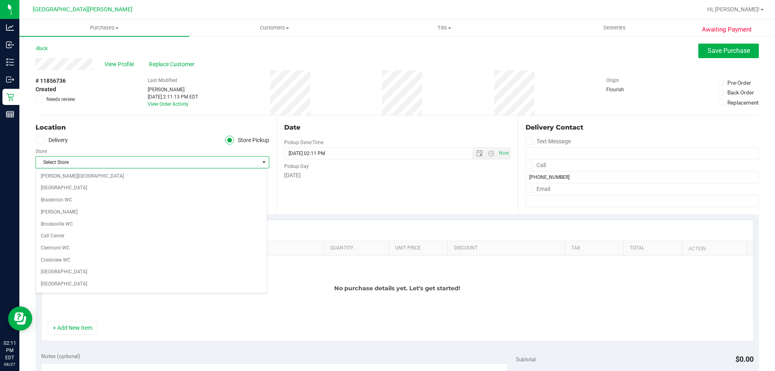
scroll to position [107, 0]
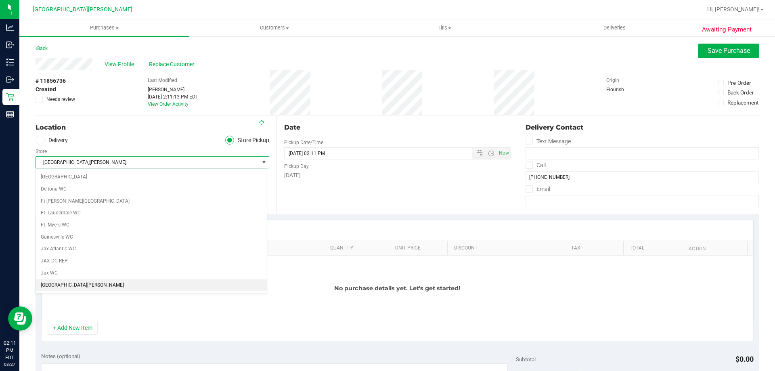
click at [186, 164] on span "[GEOGRAPHIC_DATA][PERSON_NAME]" at bounding box center [147, 162] width 223 height 11
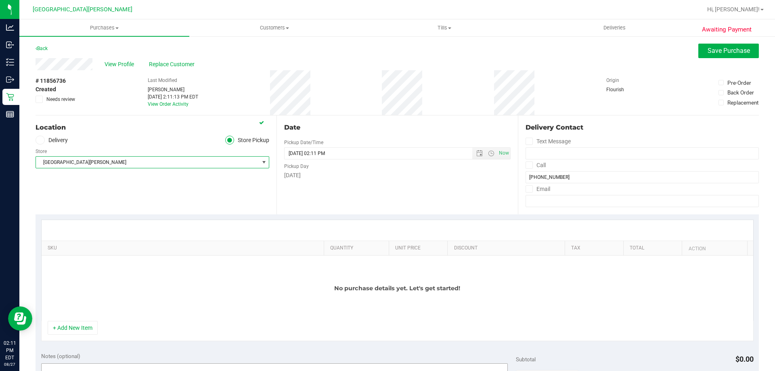
click at [71, 331] on button "+ Add New Item" at bounding box center [73, 328] width 50 height 14
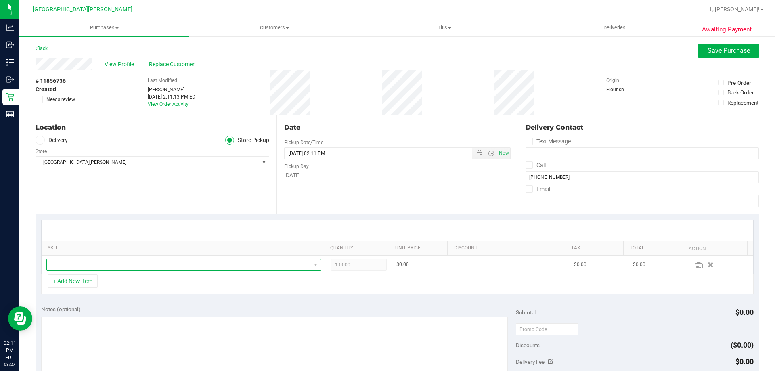
click at [85, 267] on span "NO DATA FOUND" at bounding box center [179, 264] width 264 height 11
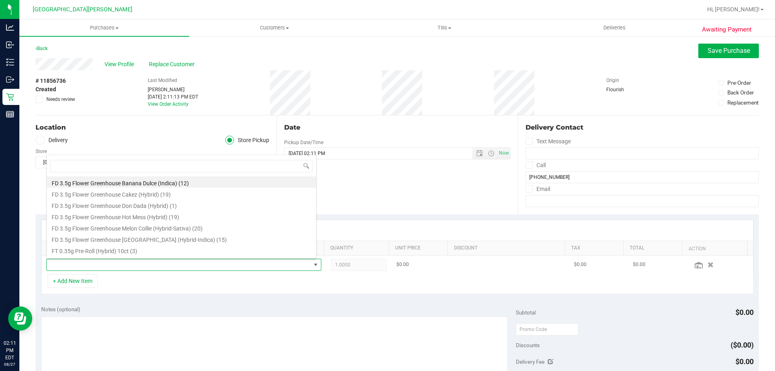
scroll to position [12, 268]
type input "arz"
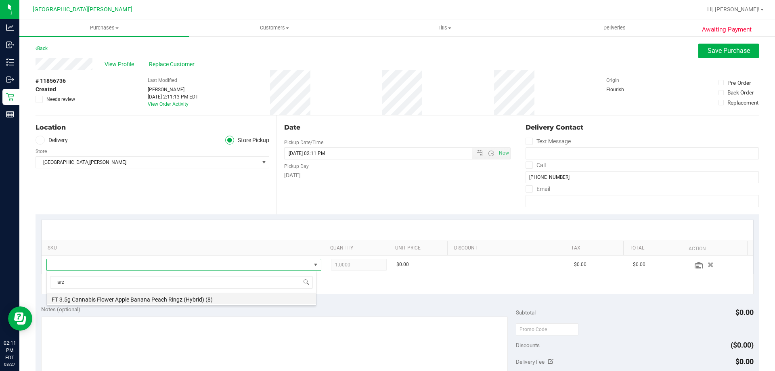
click at [107, 299] on li "FT 3.5g Cannabis Flower Apple Banana Peach Ringz (Hybrid) (8)" at bounding box center [181, 298] width 269 height 11
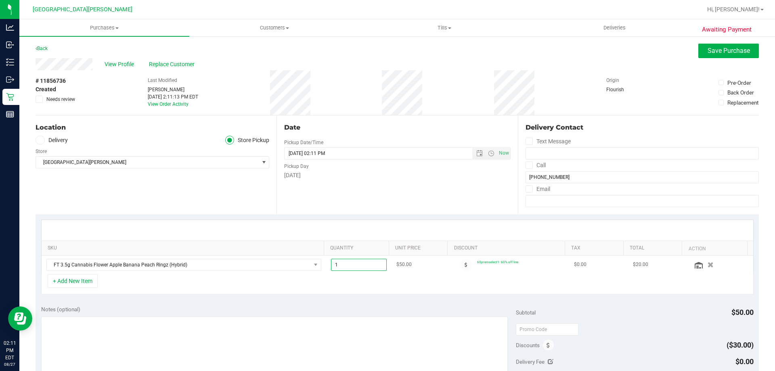
click at [331, 264] on span "1.00 1" at bounding box center [359, 265] width 56 height 12
type input "2"
type input "2.00"
click at [429, 285] on div "+ Add New Item" at bounding box center [397, 284] width 713 height 20
click at [722, 52] on span "Save Purchase" at bounding box center [729, 51] width 42 height 8
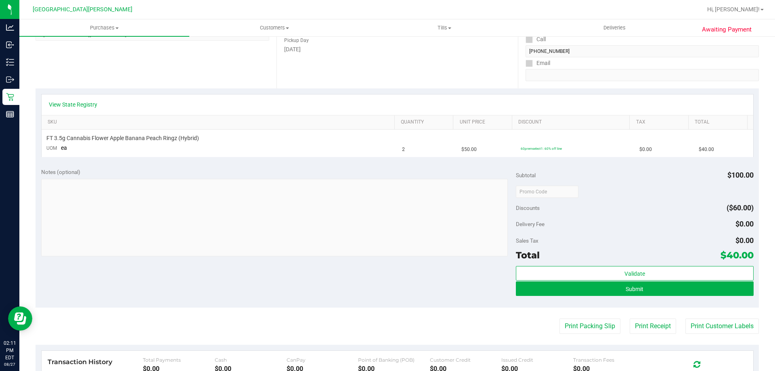
scroll to position [161, 0]
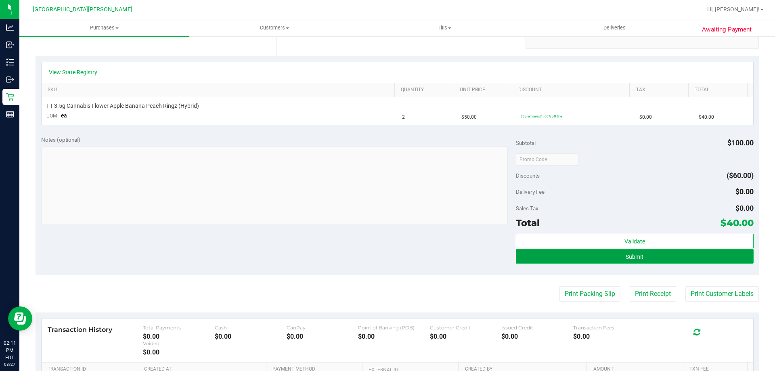
click at [626, 255] on span "Submit" at bounding box center [635, 257] width 18 height 6
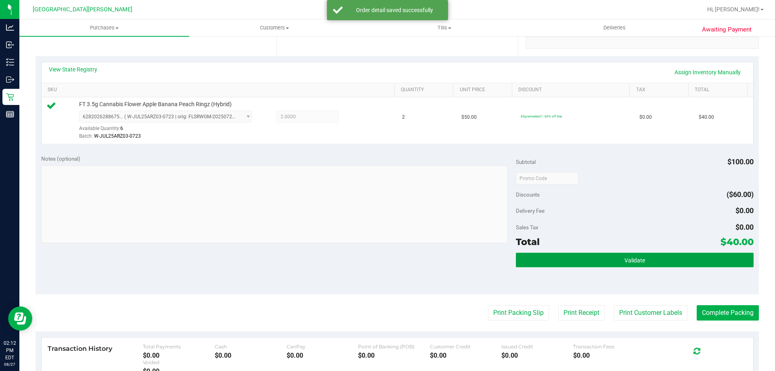
click at [629, 254] on button "Validate" at bounding box center [634, 260] width 237 height 15
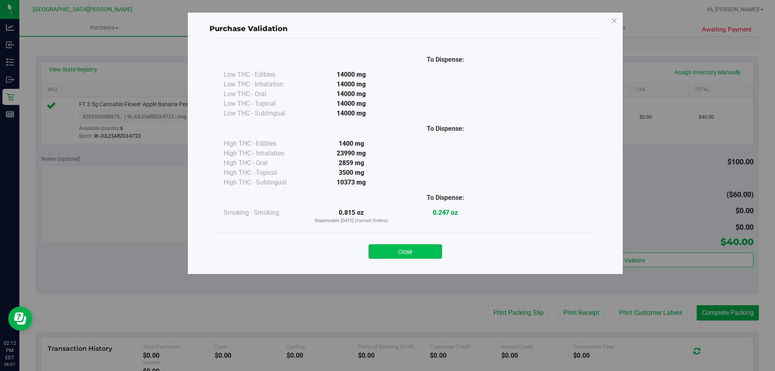
click at [404, 244] on button "Close" at bounding box center [405, 251] width 73 height 15
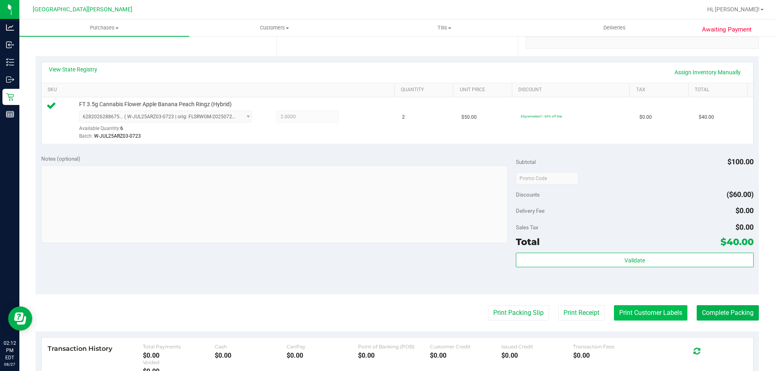
click at [651, 317] on button "Print Customer Labels" at bounding box center [650, 312] width 73 height 15
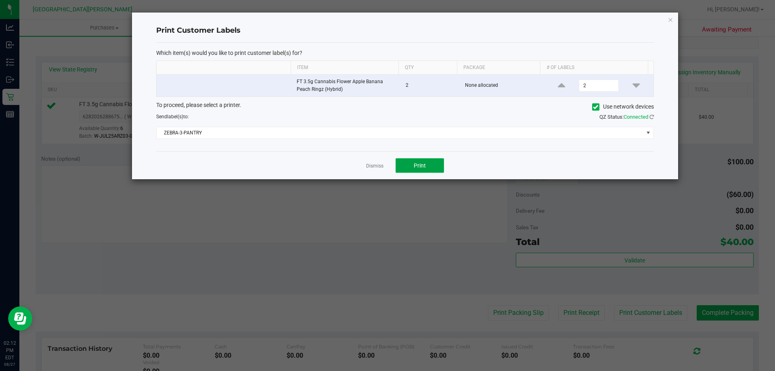
click at [419, 165] on span "Print" at bounding box center [420, 165] width 12 height 6
click at [375, 167] on link "Dismiss" at bounding box center [374, 166] width 17 height 7
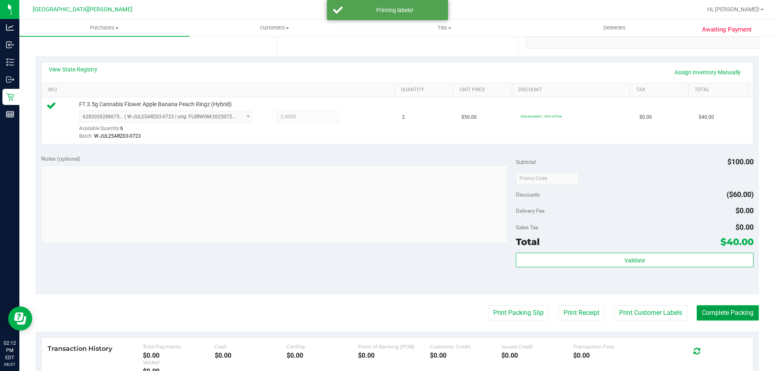
click at [721, 311] on button "Complete Packing" at bounding box center [728, 312] width 62 height 15
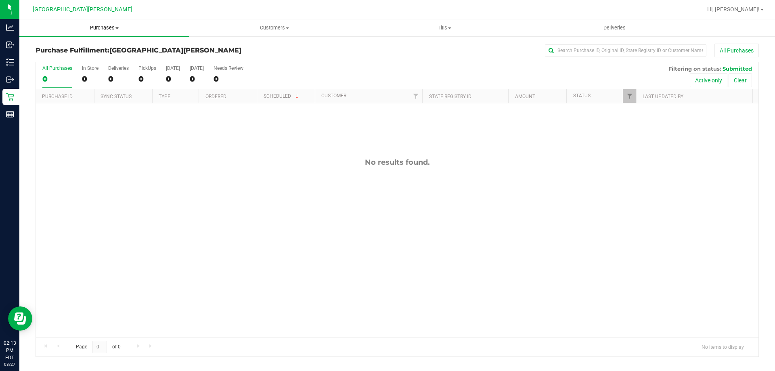
click at [100, 31] on span "Purchases" at bounding box center [104, 27] width 170 height 7
click at [91, 50] on span "Summary of purchases" at bounding box center [60, 48] width 83 height 7
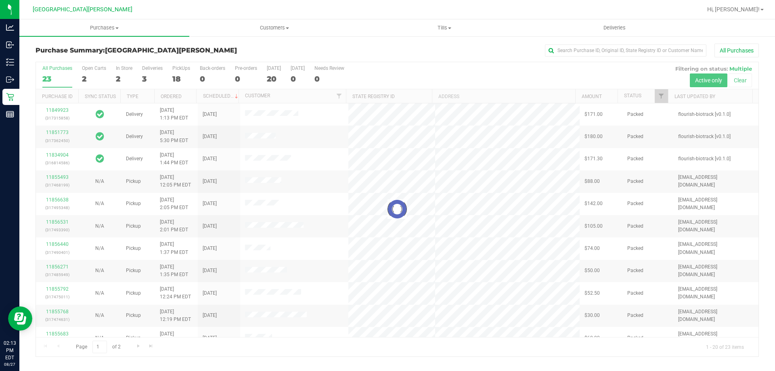
click at [122, 71] on div at bounding box center [397, 209] width 723 height 294
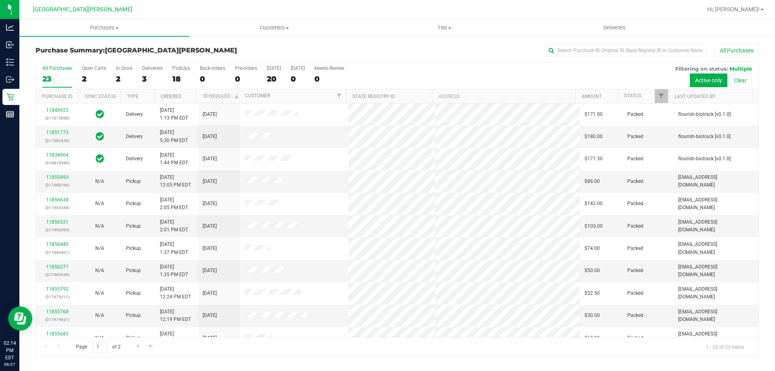
click at [124, 69] on div "In Store" at bounding box center [124, 68] width 17 height 6
click at [0, 0] on input "In Store 2" at bounding box center [0, 0] width 0 height 0
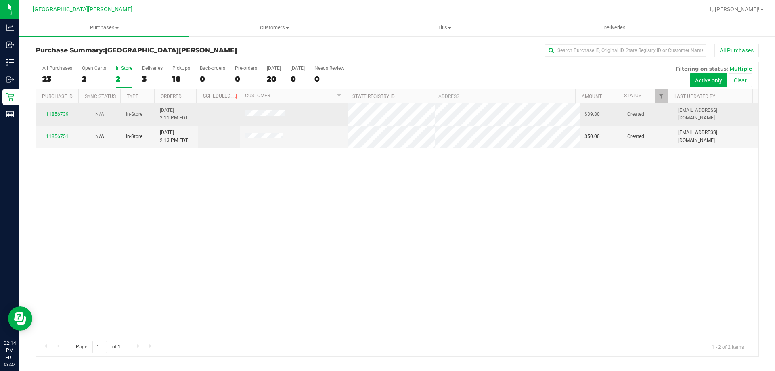
click at [62, 111] on div "11856739" at bounding box center [57, 115] width 33 height 8
click at [60, 115] on link "11856739" at bounding box center [57, 114] width 23 height 6
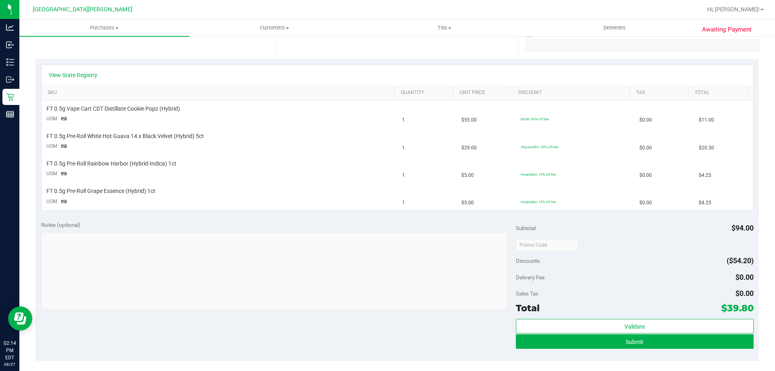
scroll to position [161, 0]
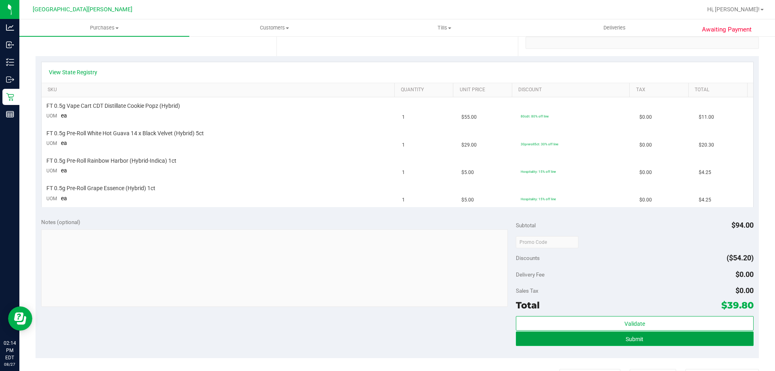
click at [636, 340] on span "Submit" at bounding box center [635, 339] width 18 height 6
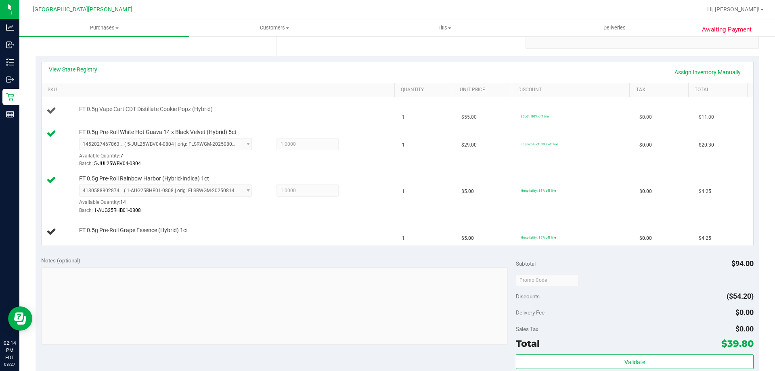
scroll to position [0, 0]
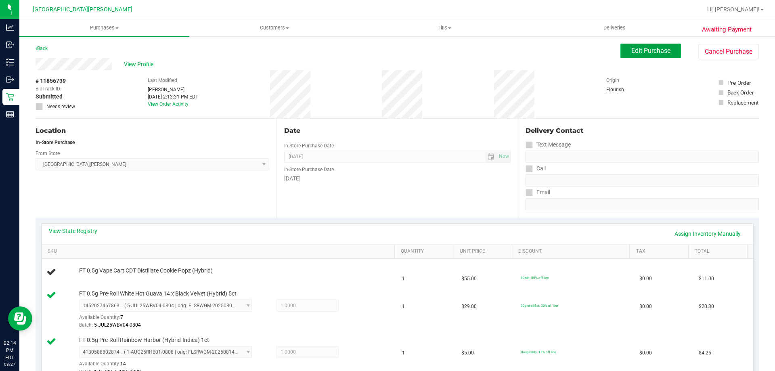
click at [646, 52] on span "Edit Purchase" at bounding box center [650, 51] width 39 height 8
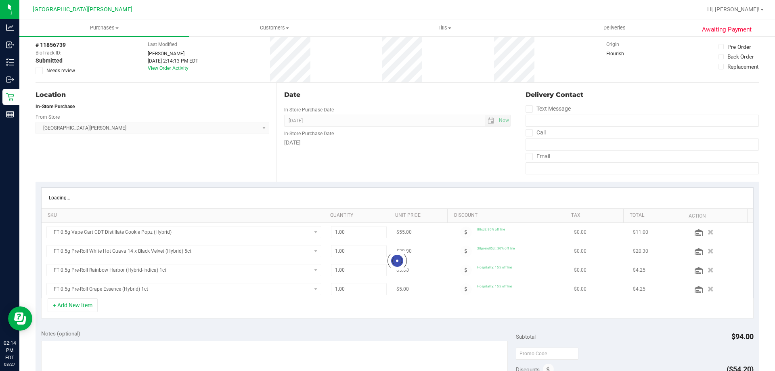
scroll to position [81, 0]
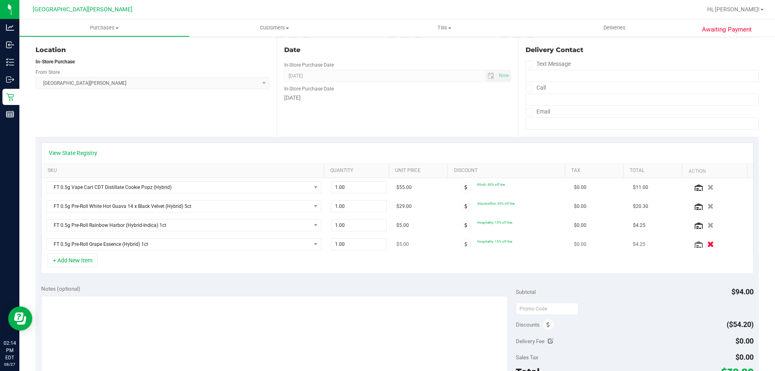
click at [707, 242] on icon "button" at bounding box center [710, 244] width 7 height 6
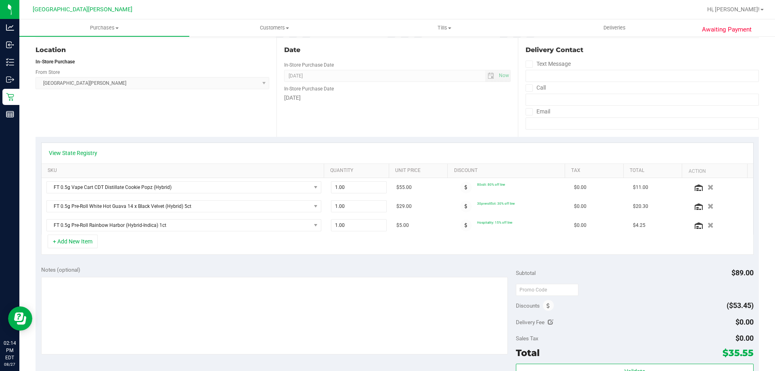
scroll to position [0, 0]
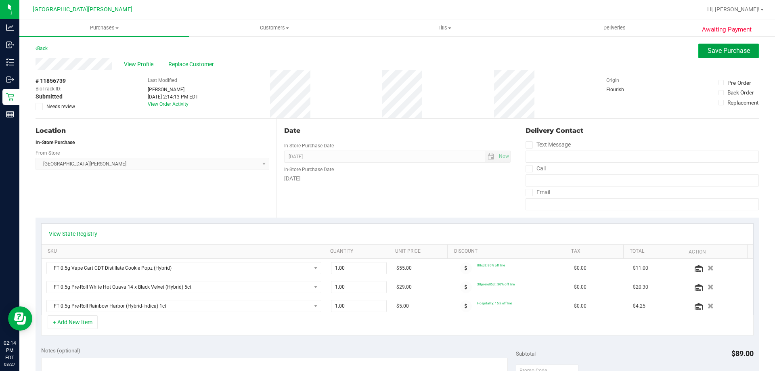
click at [733, 49] on span "Save Purchase" at bounding box center [729, 51] width 42 height 8
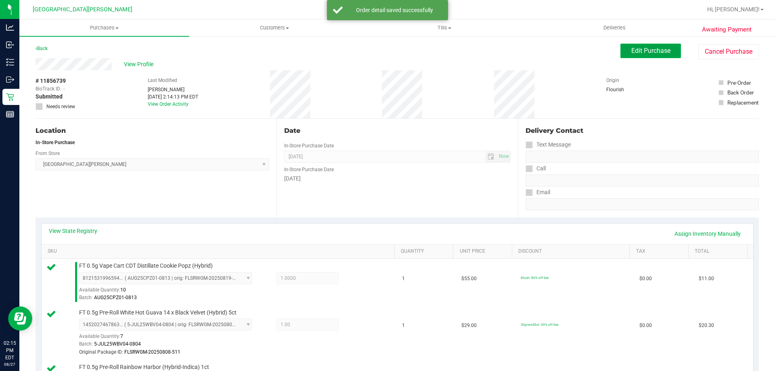
click at [637, 45] on button "Edit Purchase" at bounding box center [650, 51] width 61 height 15
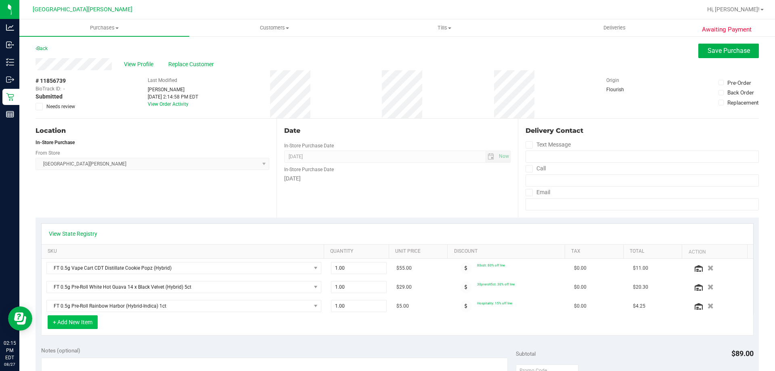
click at [84, 324] on button "+ Add New Item" at bounding box center [73, 322] width 50 height 14
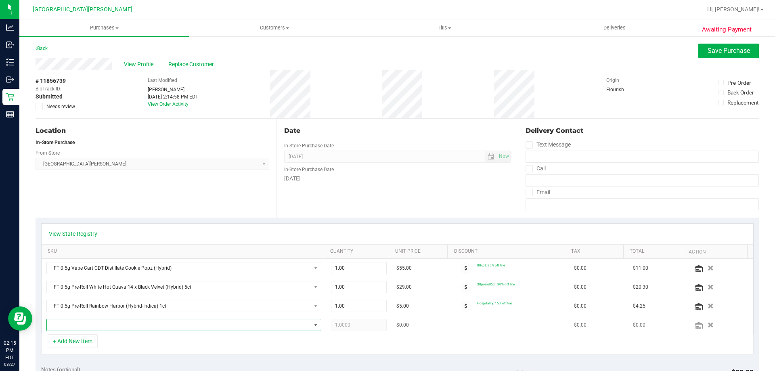
click at [314, 327] on span "NO DATA FOUND" at bounding box center [315, 325] width 6 height 6
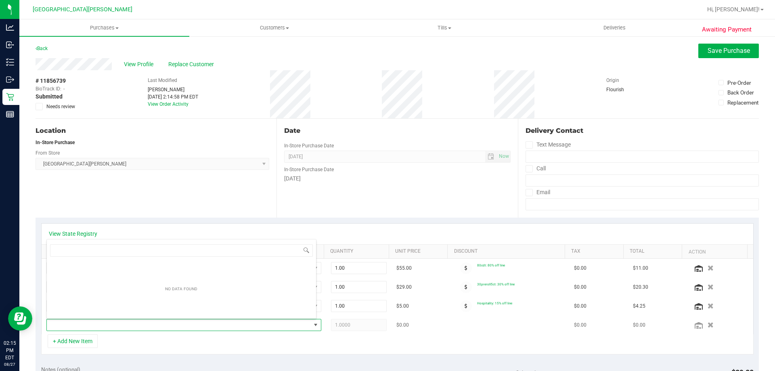
scroll to position [12, 268]
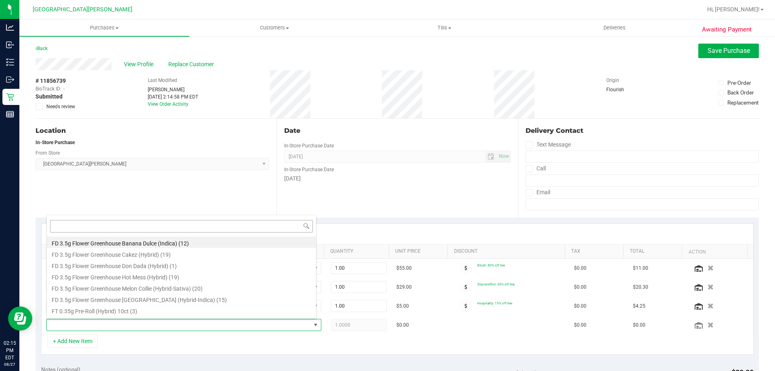
click at [196, 232] on input at bounding box center [181, 226] width 263 height 13
type input "1ct"
click at [180, 239] on li "FT 0.5g Pre-Roll Banana Dulce (Indica) 1ct (15)" at bounding box center [181, 242] width 269 height 11
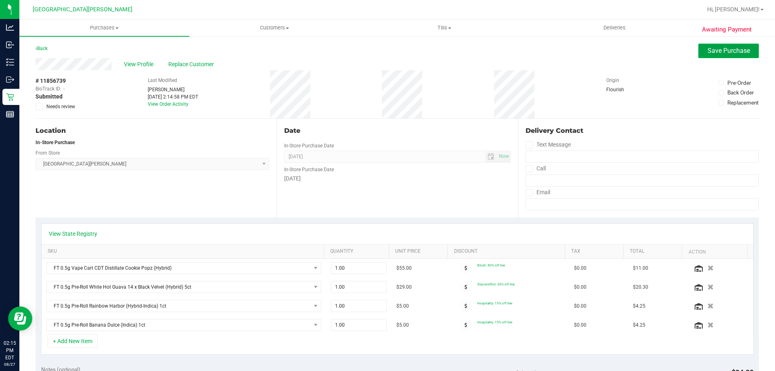
click at [722, 48] on span "Save Purchase" at bounding box center [729, 51] width 42 height 8
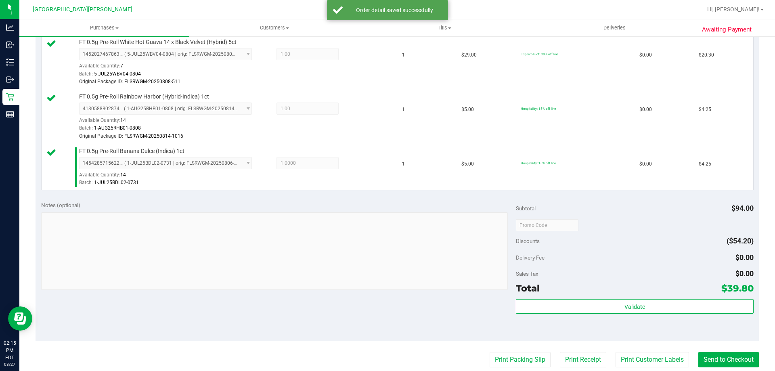
scroll to position [283, 0]
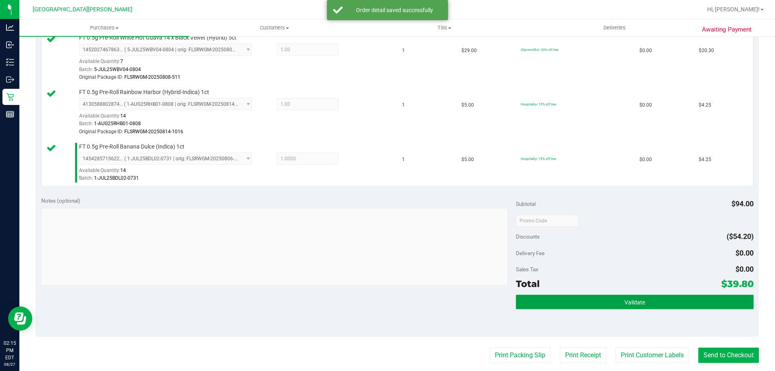
click at [608, 300] on button "Validate" at bounding box center [634, 302] width 237 height 15
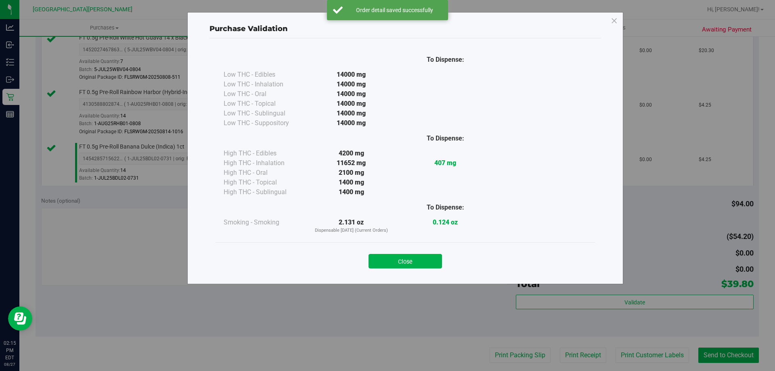
click at [409, 255] on button "Close" at bounding box center [405, 261] width 73 height 15
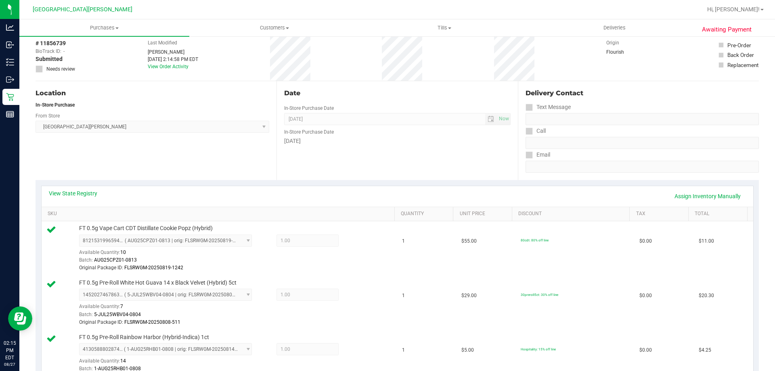
scroll to position [0, 0]
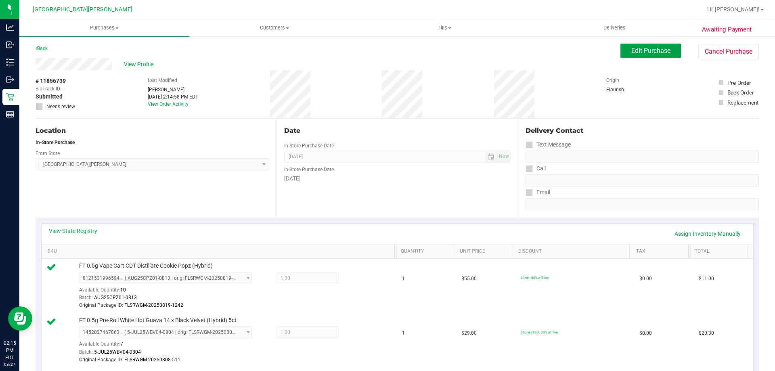
click at [638, 54] on span "Edit Purchase" at bounding box center [650, 51] width 39 height 8
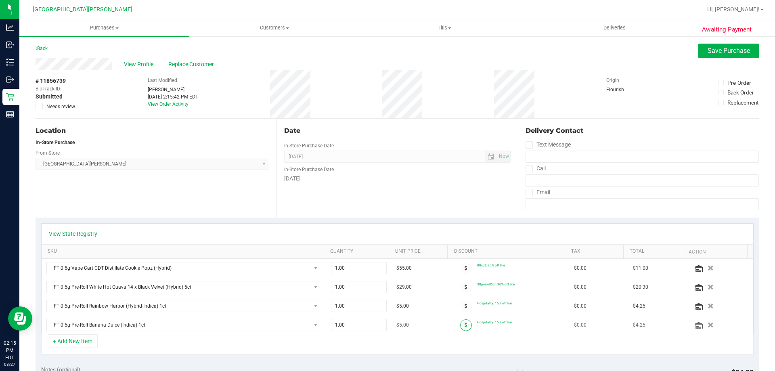
click at [461, 324] on span at bounding box center [466, 325] width 12 height 12
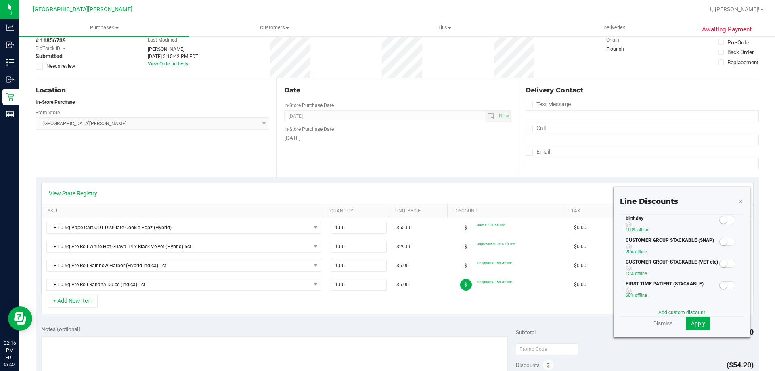
click at [721, 221] on span at bounding box center [727, 220] width 16 height 8
click at [699, 328] on button "Apply" at bounding box center [698, 324] width 25 height 14
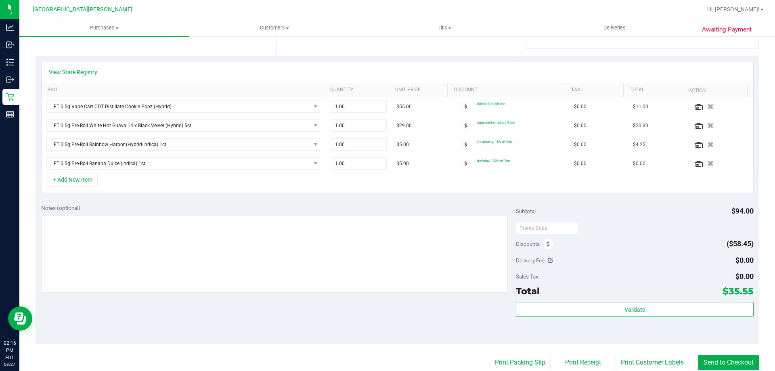
scroll to position [202, 0]
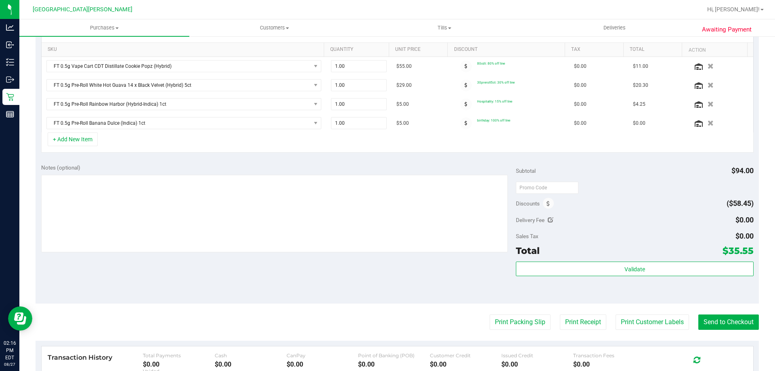
click at [625, 278] on div "Validate" at bounding box center [634, 280] width 237 height 36
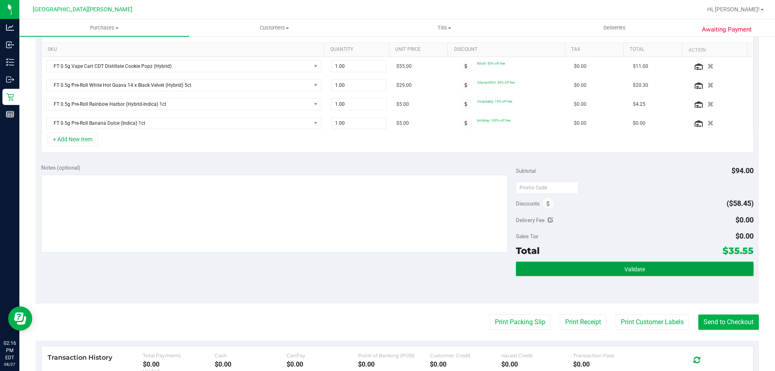
click at [627, 271] on span "Validate" at bounding box center [635, 269] width 21 height 6
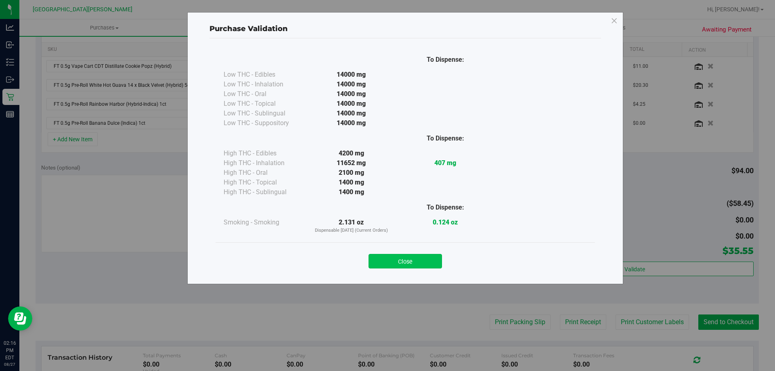
click at [412, 262] on button "Close" at bounding box center [405, 261] width 73 height 15
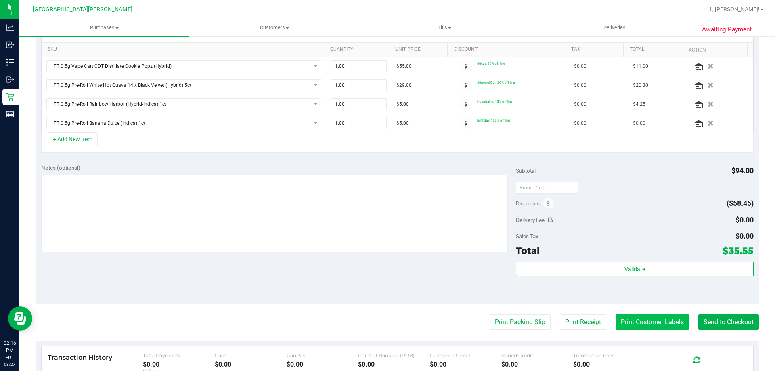
click at [638, 320] on button "Print Customer Labels" at bounding box center [652, 321] width 73 height 15
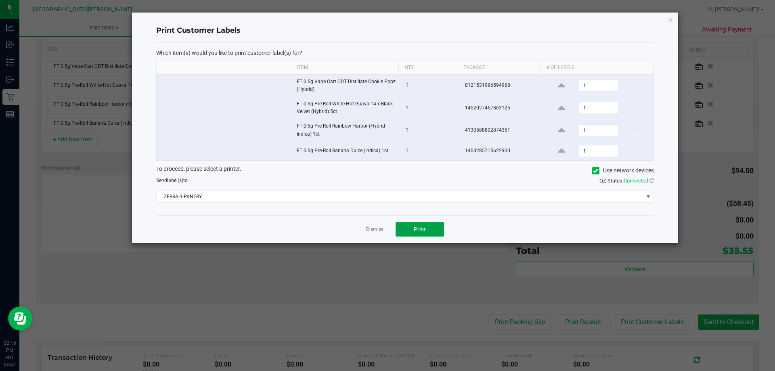
click at [425, 230] on span "Print" at bounding box center [420, 229] width 12 height 6
click at [372, 228] on link "Dismiss" at bounding box center [374, 229] width 17 height 7
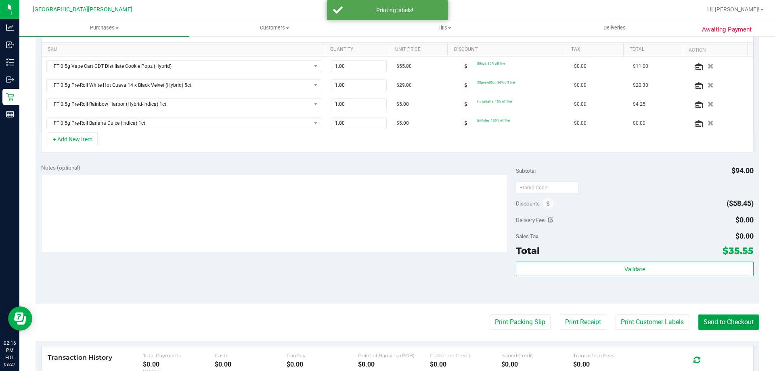
click at [724, 317] on button "Send to Checkout" at bounding box center [728, 321] width 61 height 15
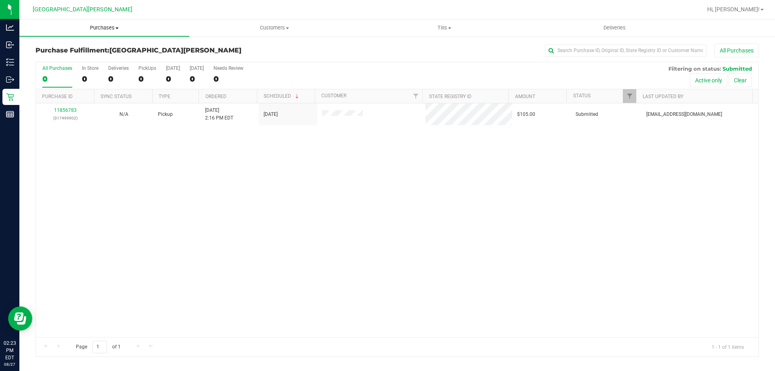
click at [102, 32] on uib-tab-heading "Purchases Summary of purchases Fulfillment All purchases" at bounding box center [104, 27] width 170 height 17
click at [78, 47] on span "Summary of purchases" at bounding box center [60, 48] width 83 height 7
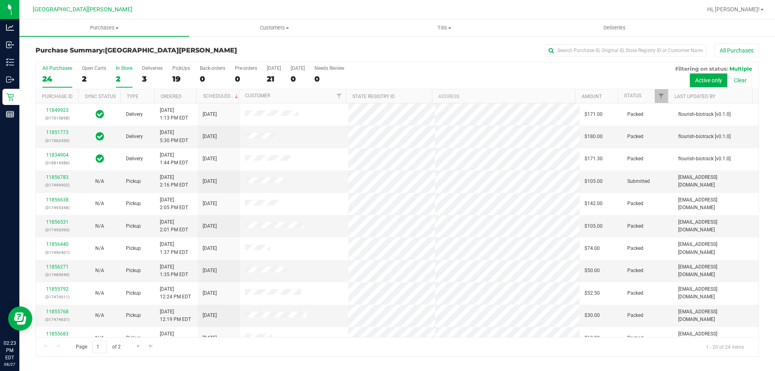
click at [129, 68] on div "In Store" at bounding box center [124, 68] width 17 height 6
click at [0, 0] on input "In Store 2" at bounding box center [0, 0] width 0 height 0
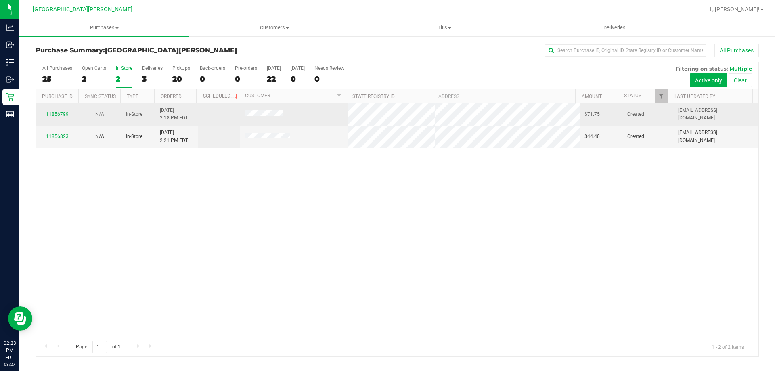
click at [59, 113] on link "11856799" at bounding box center [57, 114] width 23 height 6
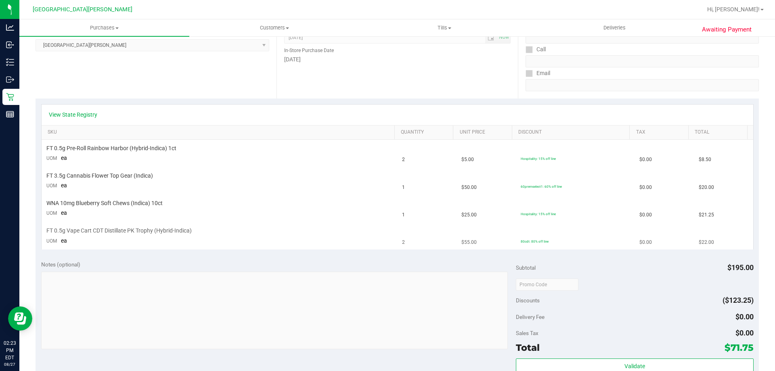
scroll to position [161, 0]
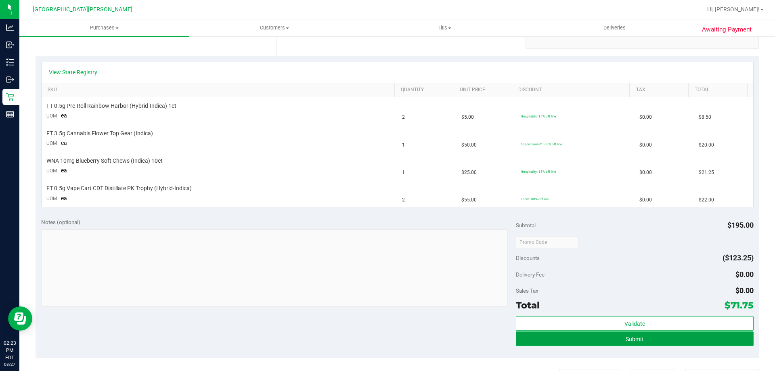
click at [576, 333] on button "Submit" at bounding box center [634, 338] width 237 height 15
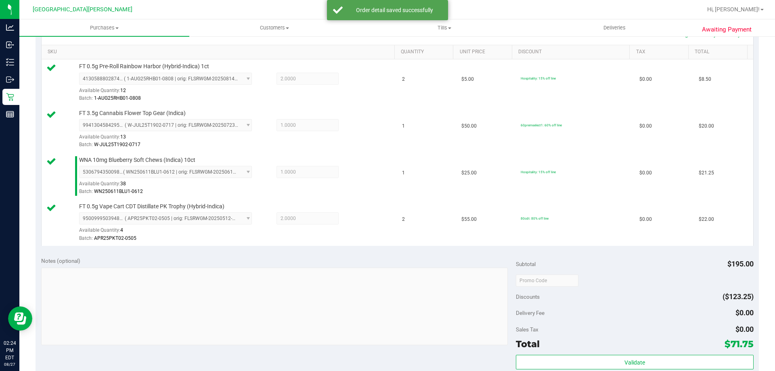
scroll to position [323, 0]
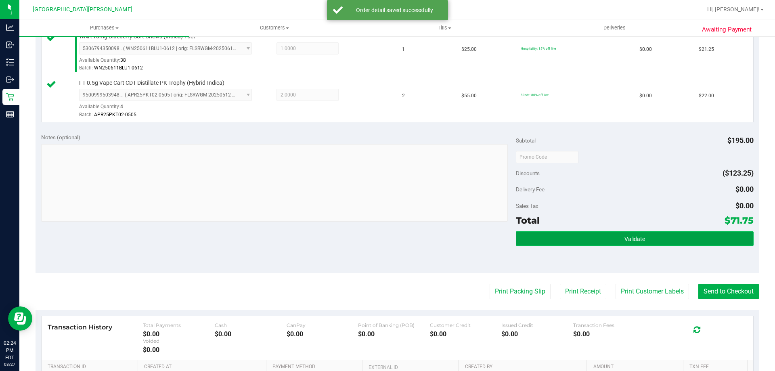
click at [608, 236] on button "Validate" at bounding box center [634, 238] width 237 height 15
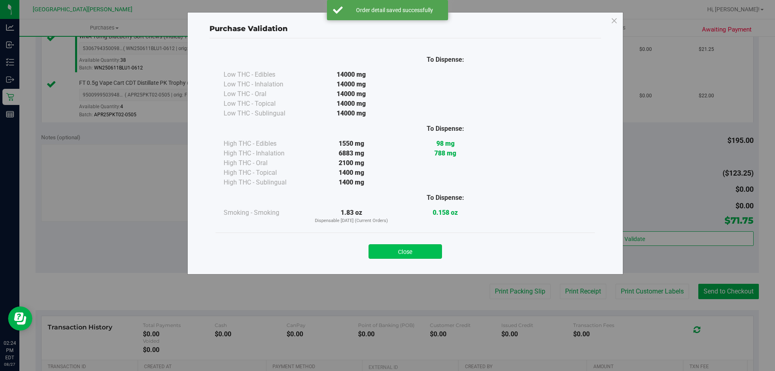
click at [426, 247] on button "Close" at bounding box center [405, 251] width 73 height 15
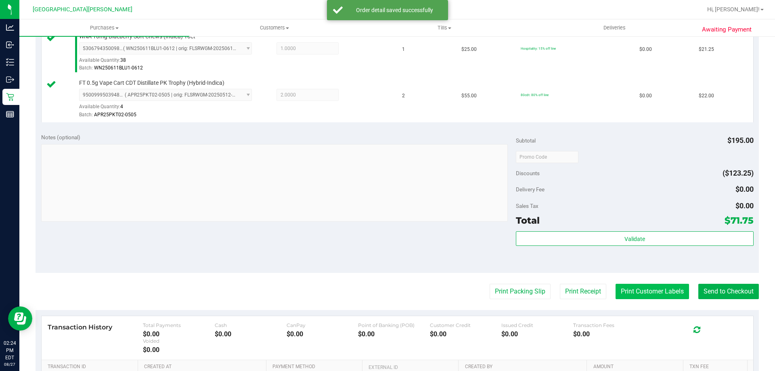
click at [629, 288] on button "Print Customer Labels" at bounding box center [652, 291] width 73 height 15
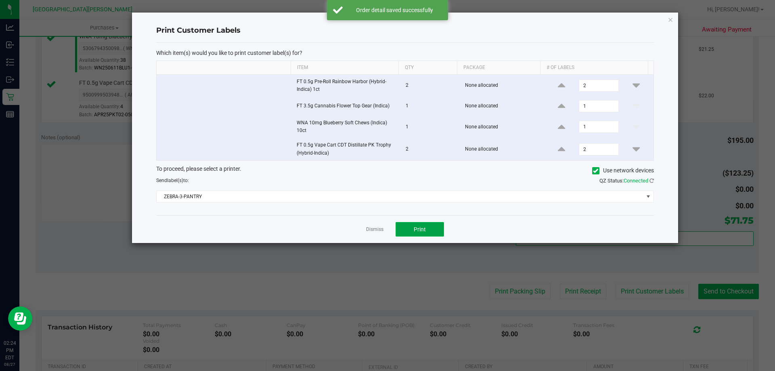
click at [430, 231] on button "Print" at bounding box center [420, 229] width 48 height 15
click at [373, 228] on link "Dismiss" at bounding box center [374, 229] width 17 height 7
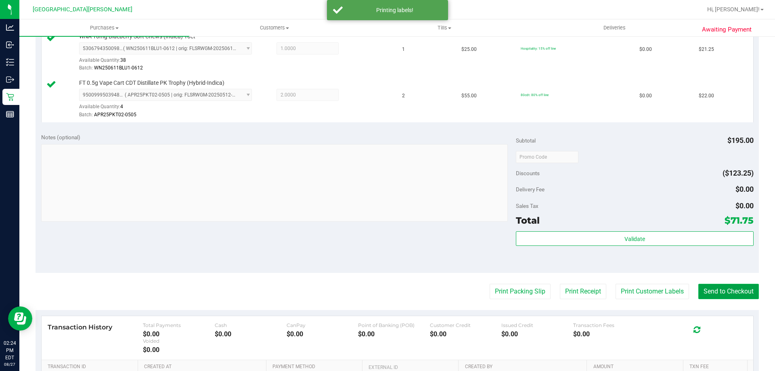
click at [733, 287] on button "Send to Checkout" at bounding box center [728, 291] width 61 height 15
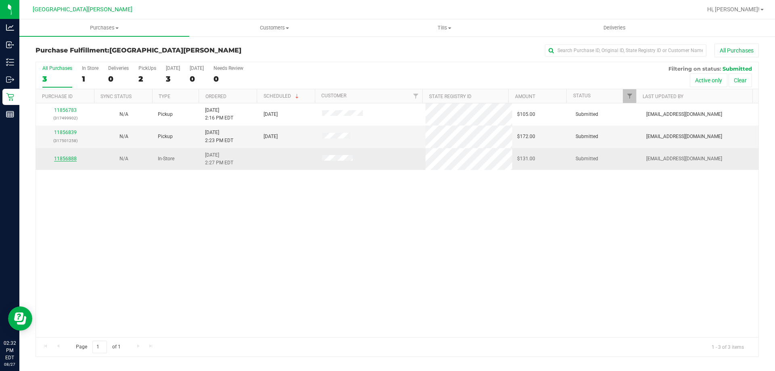
click at [66, 160] on link "11856888" at bounding box center [65, 159] width 23 height 6
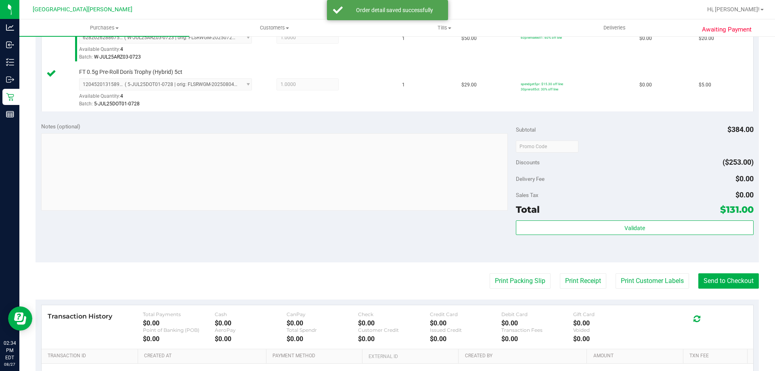
scroll to position [522, 0]
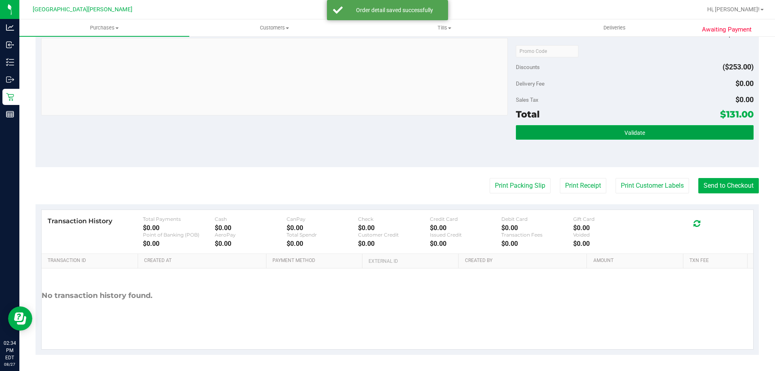
click at [664, 130] on button "Validate" at bounding box center [634, 132] width 237 height 15
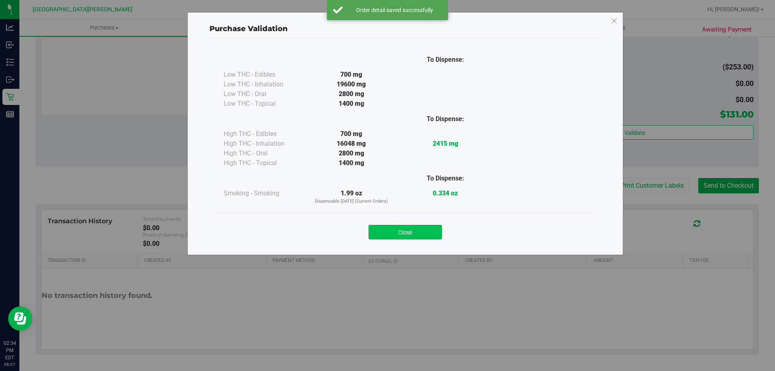
click at [426, 226] on button "Close" at bounding box center [405, 232] width 73 height 15
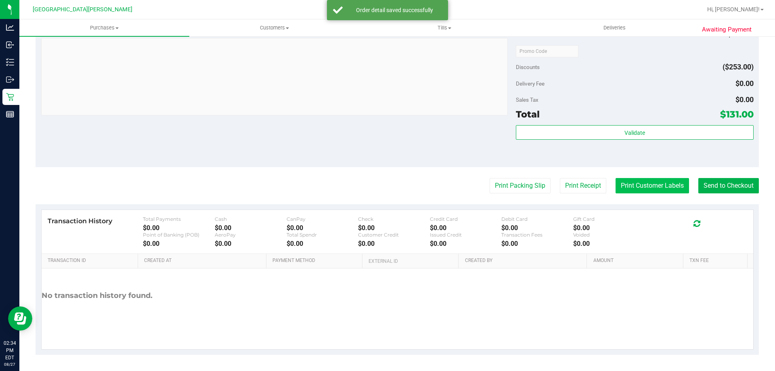
click at [653, 185] on button "Print Customer Labels" at bounding box center [652, 185] width 73 height 15
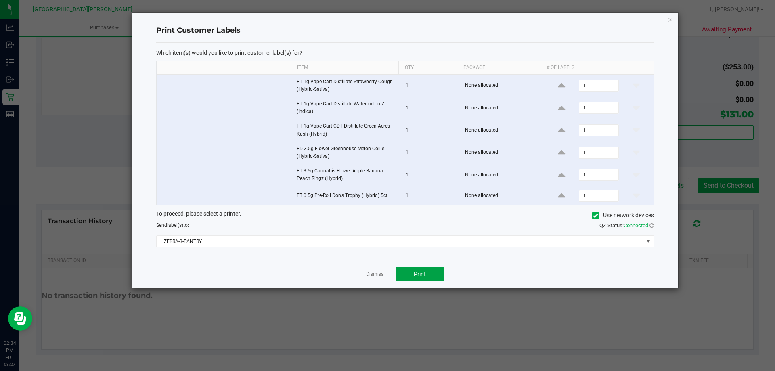
click at [413, 277] on button "Print" at bounding box center [420, 274] width 48 height 15
click at [373, 272] on link "Dismiss" at bounding box center [374, 274] width 17 height 7
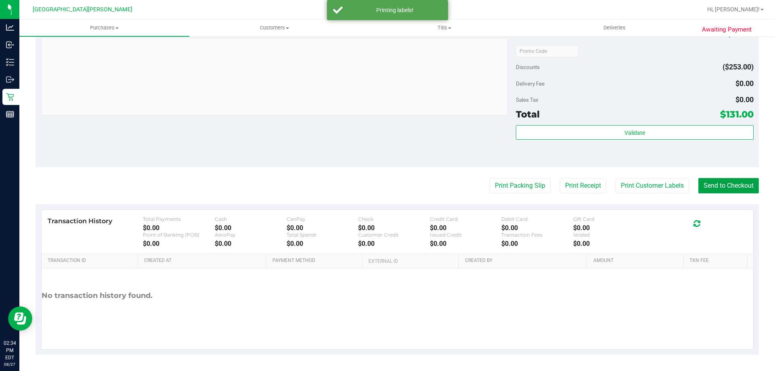
click at [715, 184] on button "Send to Checkout" at bounding box center [728, 185] width 61 height 15
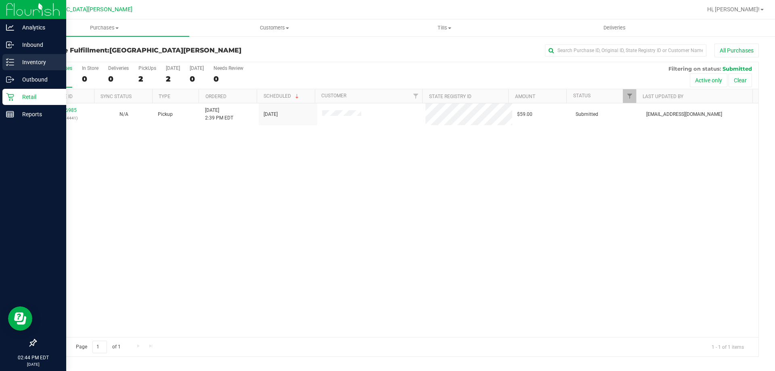
click at [9, 63] on icon at bounding box center [10, 62] width 8 height 8
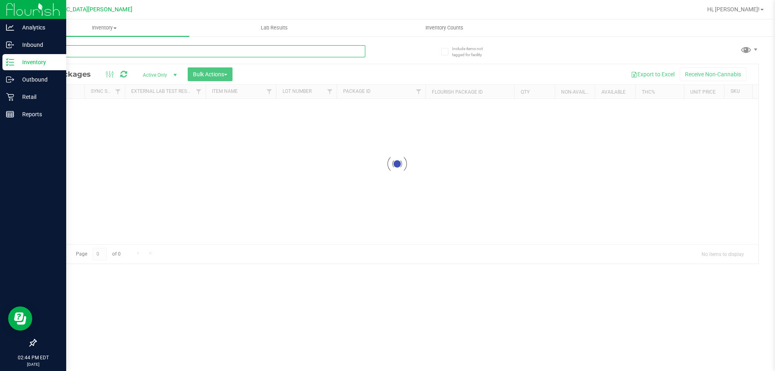
click at [114, 57] on input "text" at bounding box center [201, 51] width 330 height 12
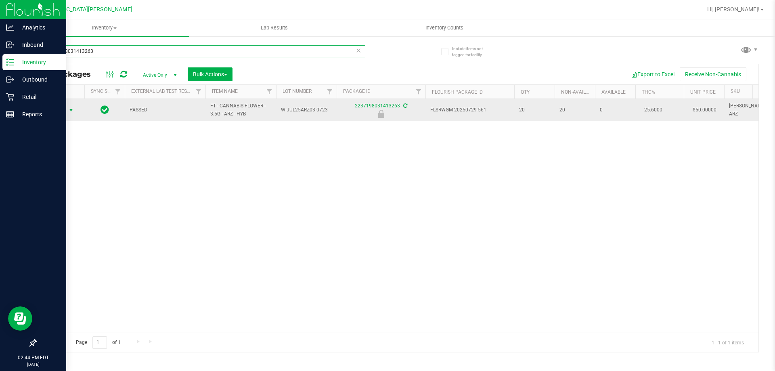
type input "2237198031413263"
click at [58, 111] on span "Action" at bounding box center [55, 110] width 22 height 11
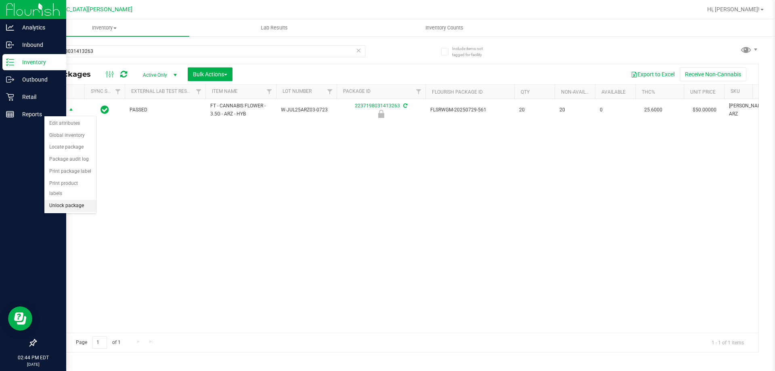
click at [69, 200] on li "Unlock package" at bounding box center [70, 206] width 52 height 12
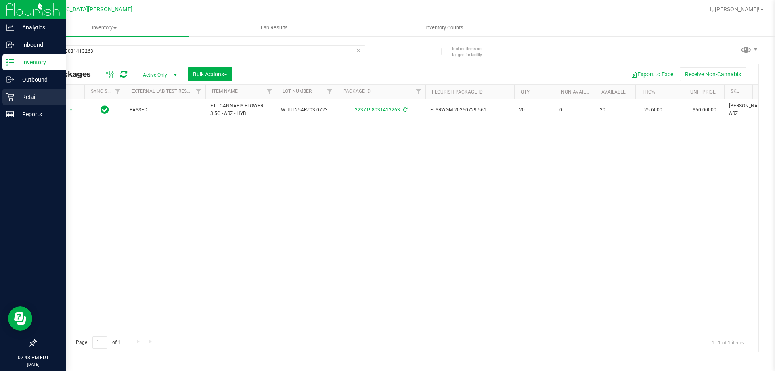
click at [21, 90] on div "Retail" at bounding box center [34, 97] width 64 height 16
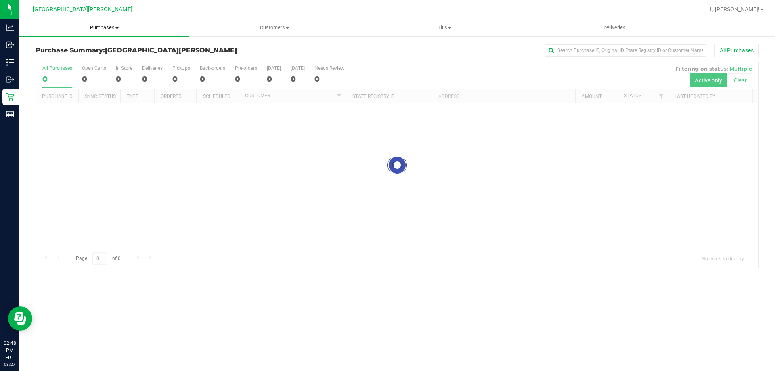
click at [107, 26] on span "Purchases" at bounding box center [104, 27] width 170 height 7
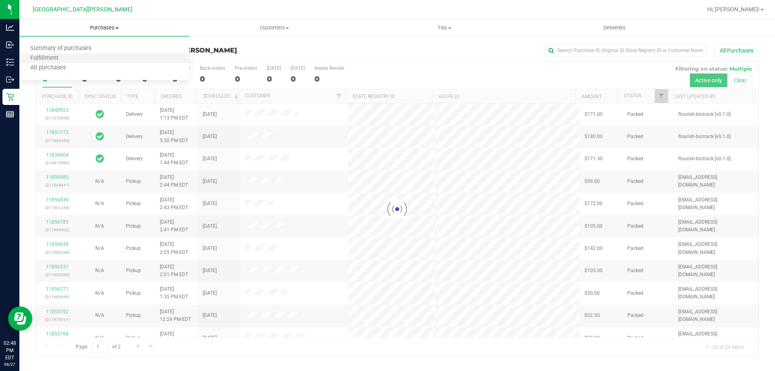
click at [80, 61] on li "Fulfillment" at bounding box center [104, 59] width 170 height 10
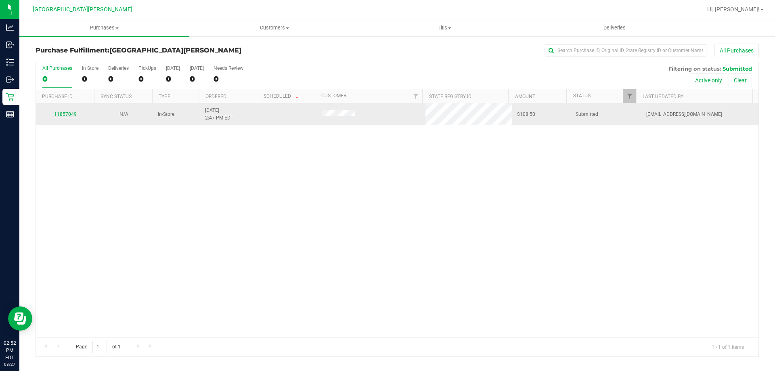
click at [67, 113] on link "11857049" at bounding box center [65, 114] width 23 height 6
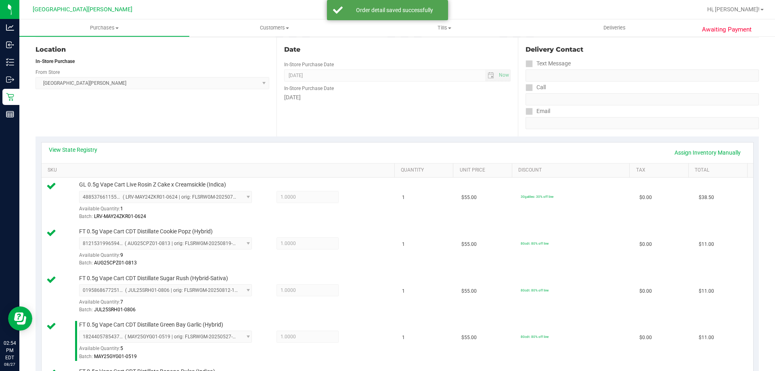
scroll to position [81, 0]
click at [700, 153] on link "Assign Inventory Manually" at bounding box center [707, 153] width 77 height 14
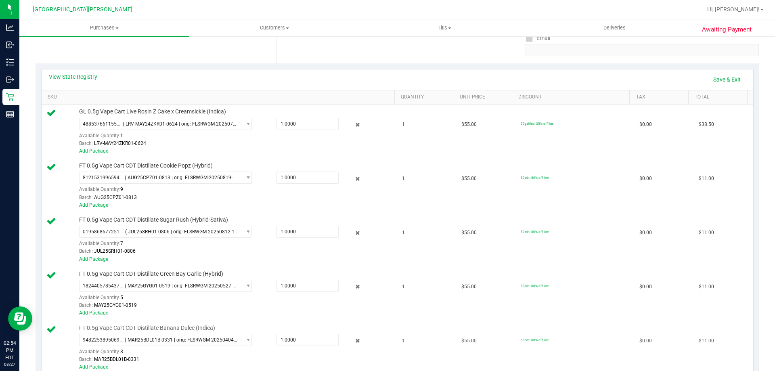
scroll to position [242, 0]
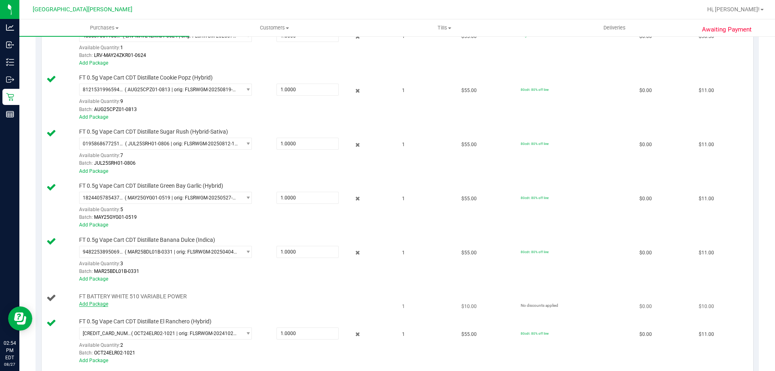
click at [94, 302] on link "Add Package" at bounding box center [93, 304] width 29 height 6
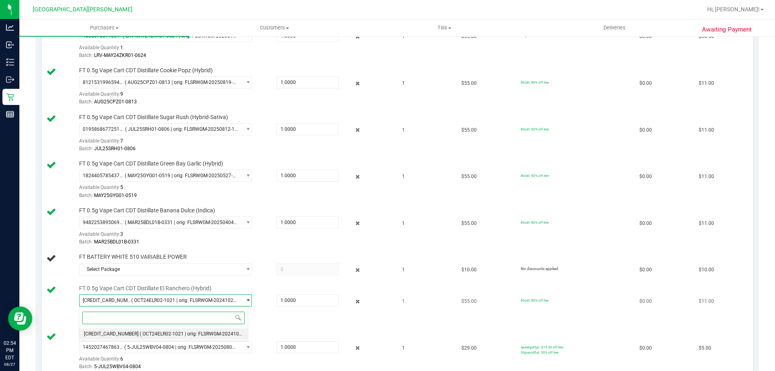
click at [243, 304] on span "select" at bounding box center [246, 300] width 10 height 11
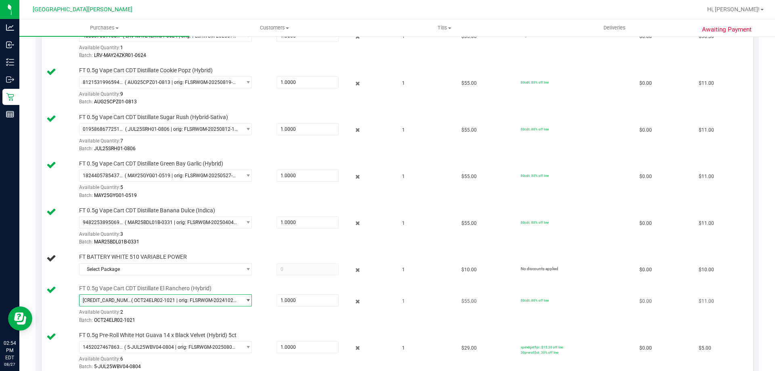
click at [244, 304] on span "select" at bounding box center [246, 300] width 10 height 11
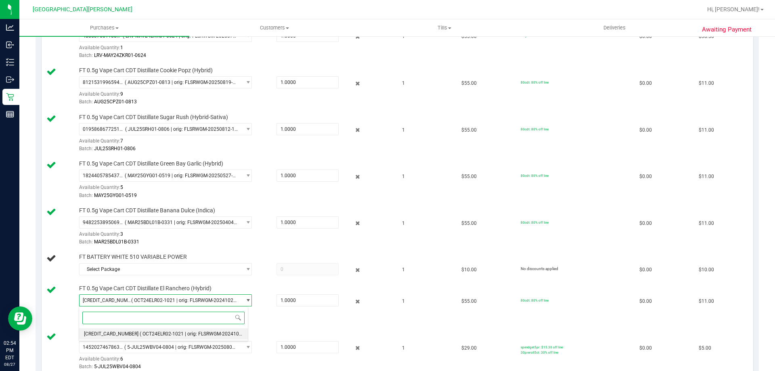
click at [227, 333] on span "( OCT24ELR02-1021 | orig: FLSRWGM-20241021-1942 )" at bounding box center [200, 334] width 120 height 6
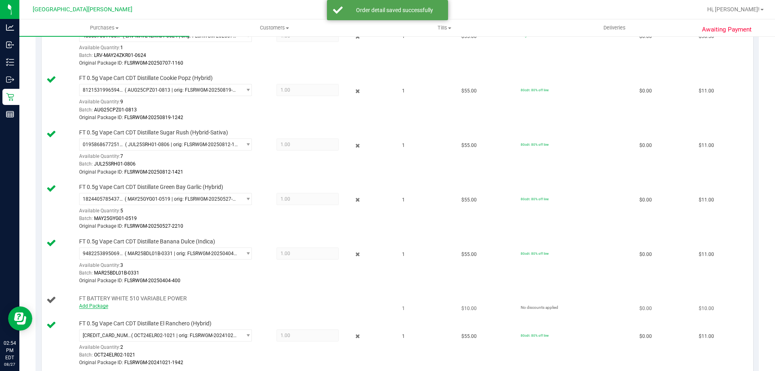
click at [97, 306] on link "Add Package" at bounding box center [93, 306] width 29 height 6
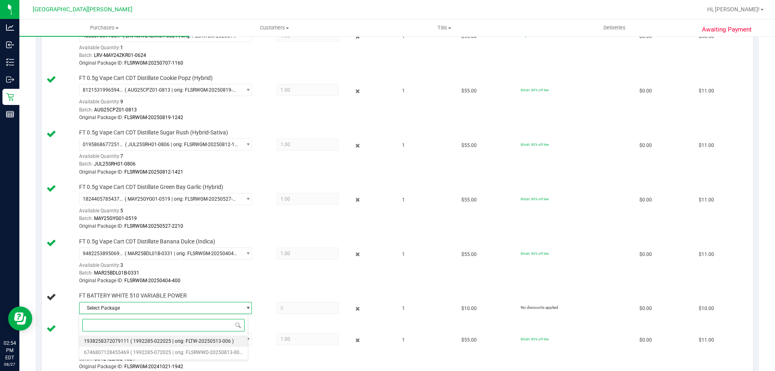
click at [214, 339] on span "( 1992285-022025 | orig: FLTW-20250513-006 )" at bounding box center [181, 341] width 103 height 6
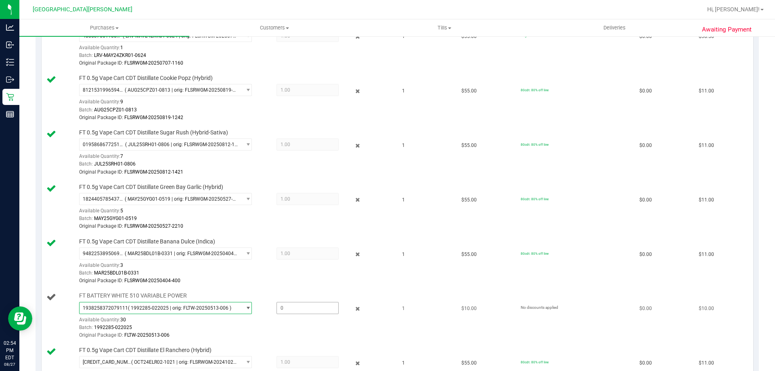
click at [285, 308] on span at bounding box center [308, 308] width 62 height 12
type input "1"
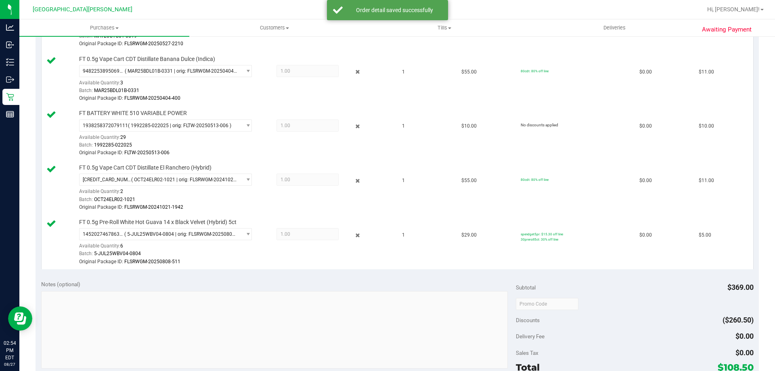
scroll to position [525, 0]
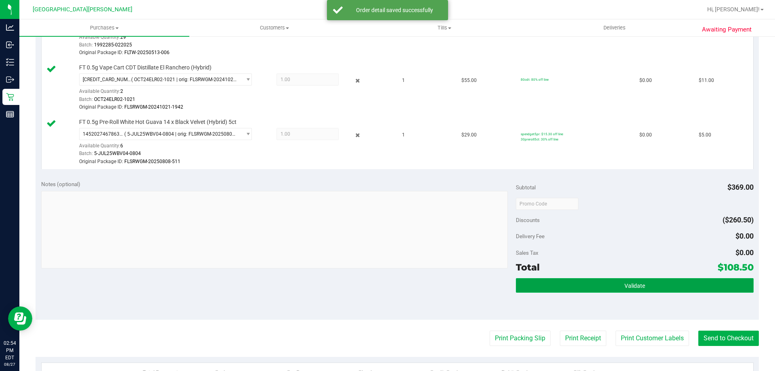
click at [574, 287] on button "Validate" at bounding box center [634, 285] width 237 height 15
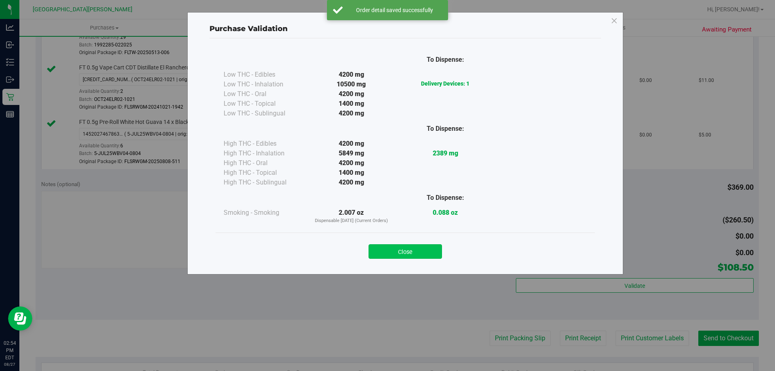
click at [415, 254] on button "Close" at bounding box center [405, 251] width 73 height 15
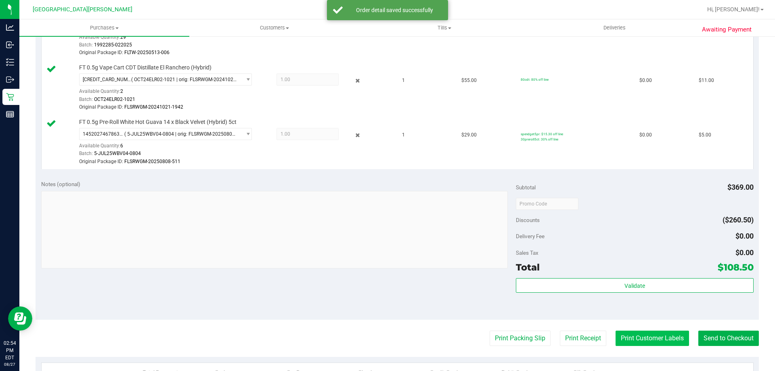
click at [645, 335] on button "Print Customer Labels" at bounding box center [652, 338] width 73 height 15
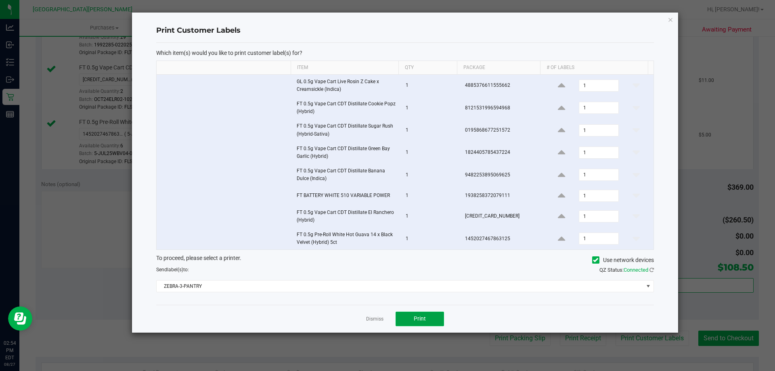
click at [418, 316] on span "Print" at bounding box center [420, 318] width 12 height 6
click at [370, 317] on link "Dismiss" at bounding box center [374, 319] width 17 height 7
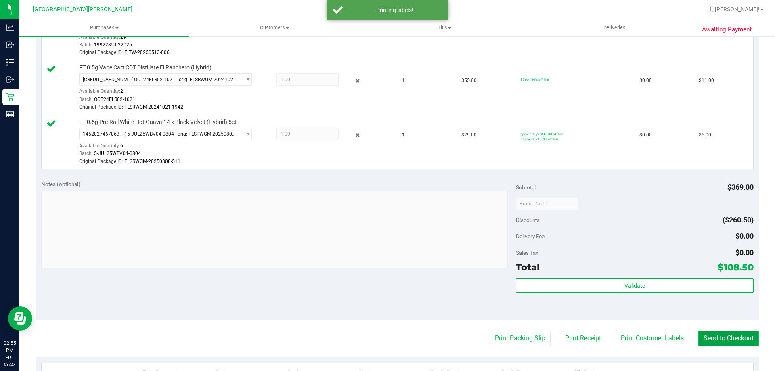
click at [724, 337] on button "Send to Checkout" at bounding box center [728, 338] width 61 height 15
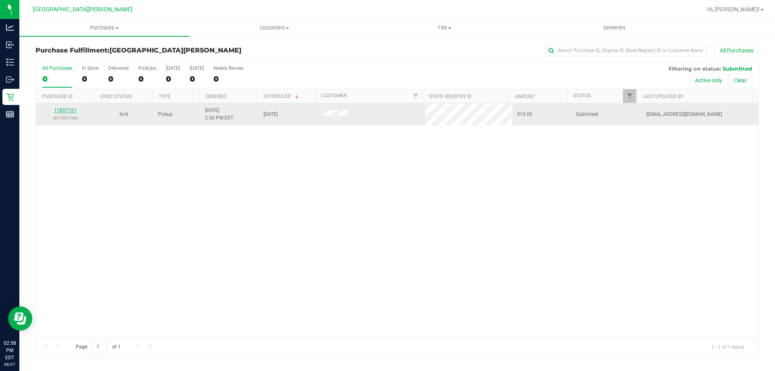
click at [71, 108] on link "11857121" at bounding box center [65, 110] width 23 height 6
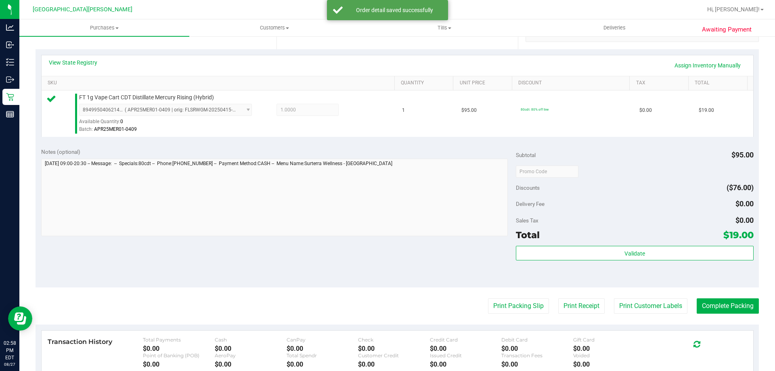
scroll to position [242, 0]
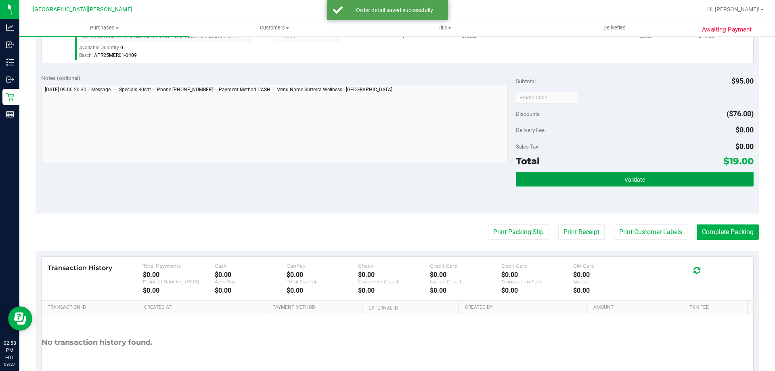
click at [607, 178] on button "Validate" at bounding box center [634, 179] width 237 height 15
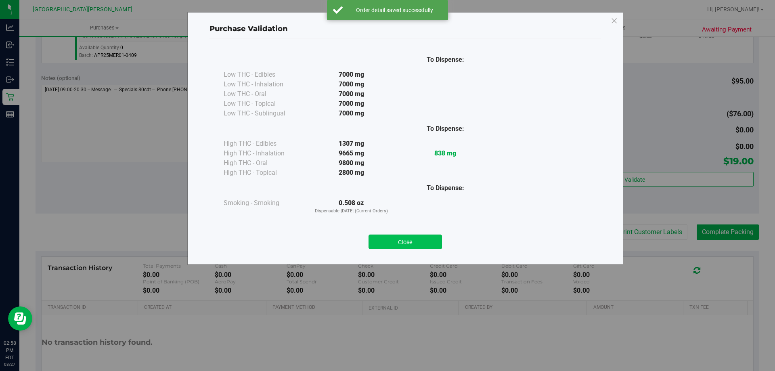
click at [423, 242] on button "Close" at bounding box center [405, 242] width 73 height 15
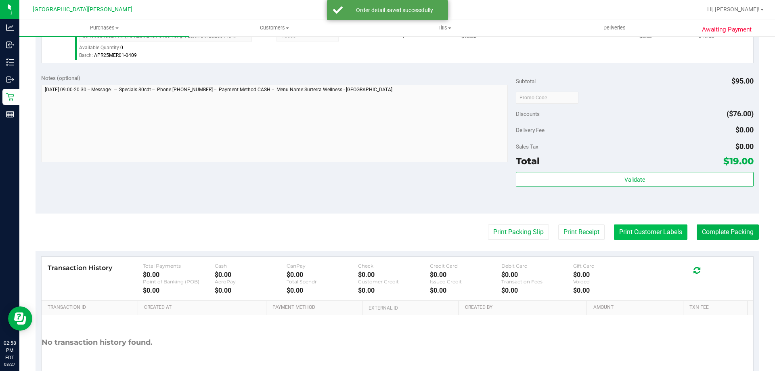
click at [629, 227] on button "Print Customer Labels" at bounding box center [650, 231] width 73 height 15
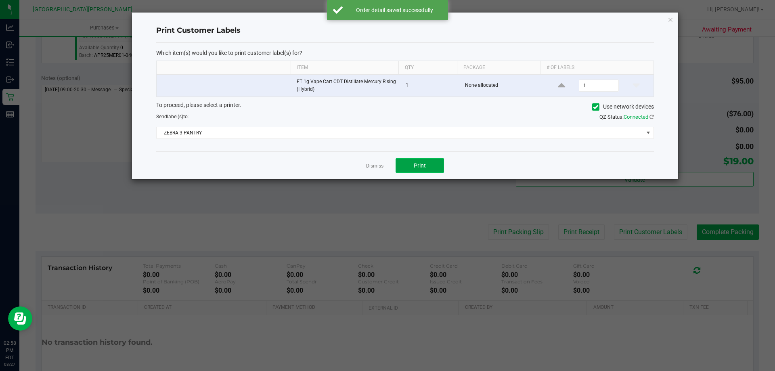
click at [426, 166] on span "Print" at bounding box center [420, 165] width 12 height 6
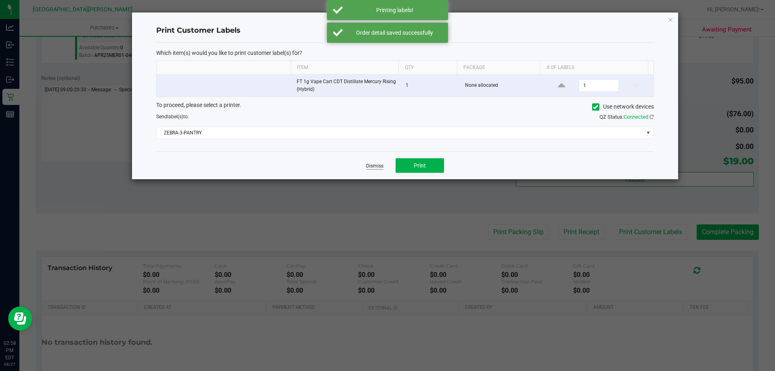
click at [375, 166] on link "Dismiss" at bounding box center [374, 166] width 17 height 7
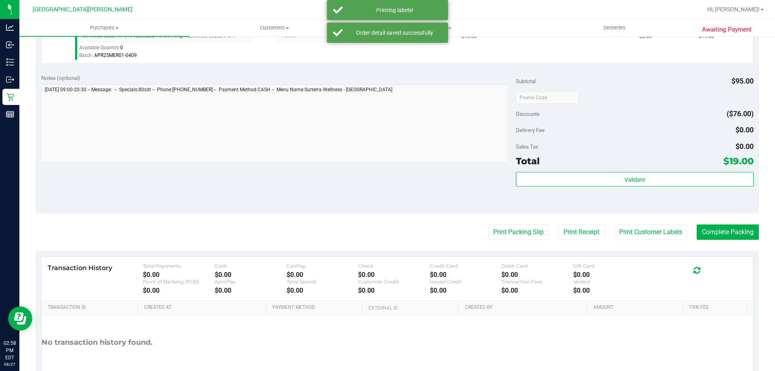
click at [332, 170] on div "Notes (optional) Subtotal $95.00 Discounts ($76.00) Delivery Fee $0.00 Sales Ta…" at bounding box center [397, 140] width 723 height 145
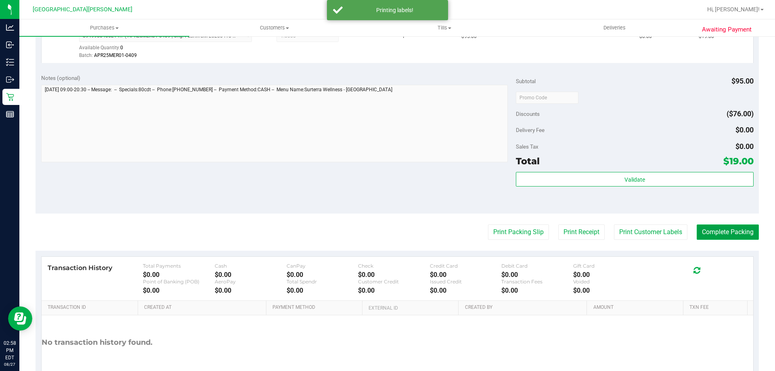
click at [727, 229] on button "Complete Packing" at bounding box center [728, 231] width 62 height 15
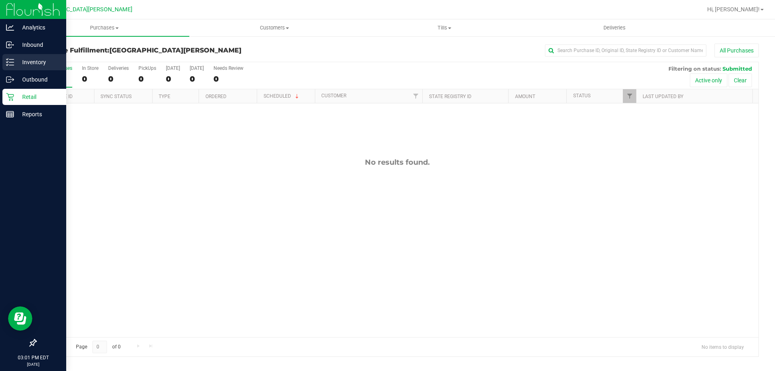
click at [34, 60] on p "Inventory" at bounding box center [38, 62] width 48 height 10
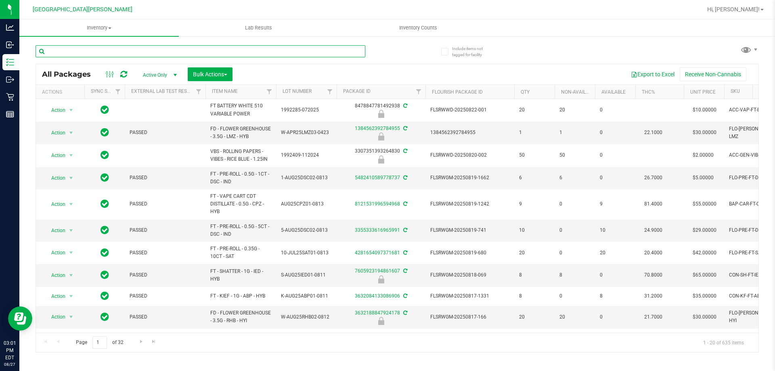
click at [90, 49] on input "text" at bounding box center [201, 51] width 330 height 12
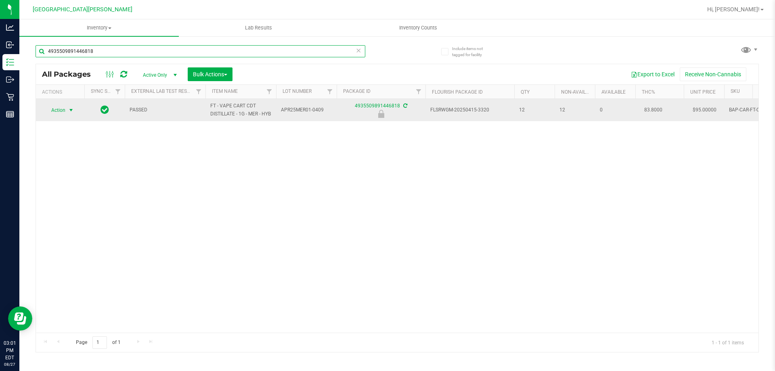
type input "4935509891446818"
click at [73, 113] on span "select" at bounding box center [71, 110] width 6 height 6
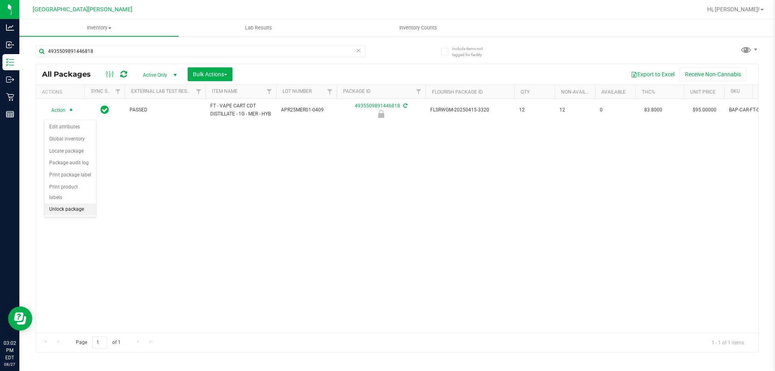
click at [56, 203] on li "Unlock package" at bounding box center [70, 209] width 52 height 12
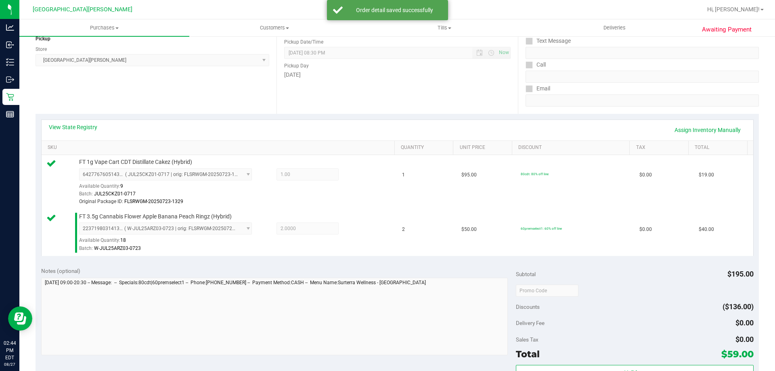
scroll to position [121, 0]
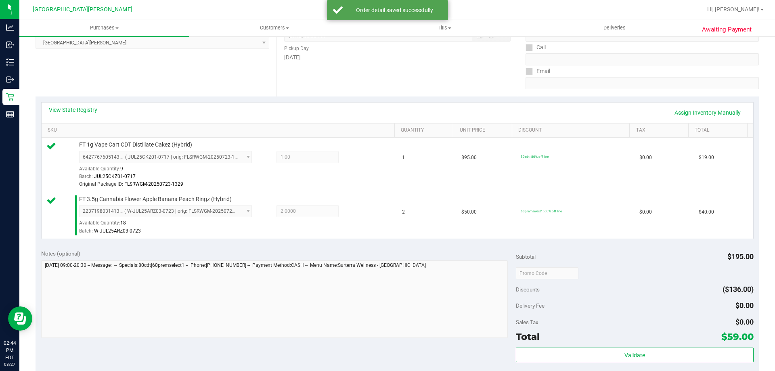
click at [625, 365] on div "Validate" at bounding box center [634, 366] width 237 height 36
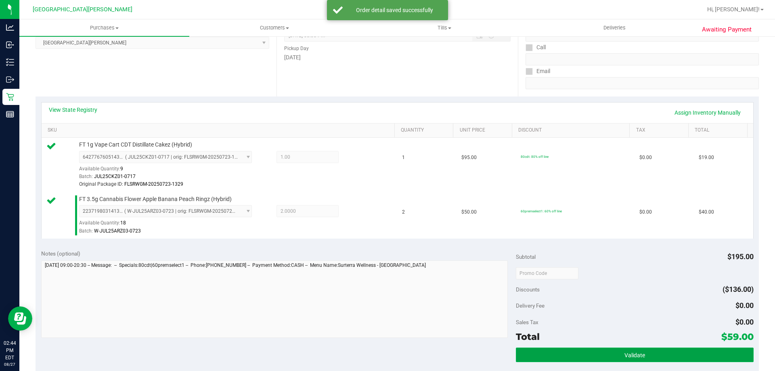
click at [625, 356] on span "Validate" at bounding box center [635, 355] width 21 height 6
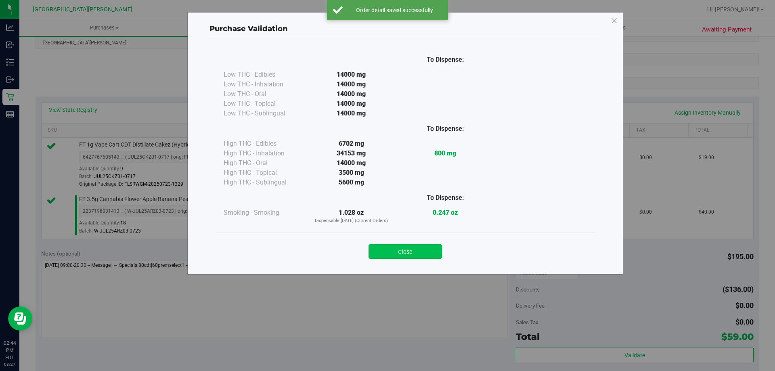
click at [417, 252] on button "Close" at bounding box center [405, 251] width 73 height 15
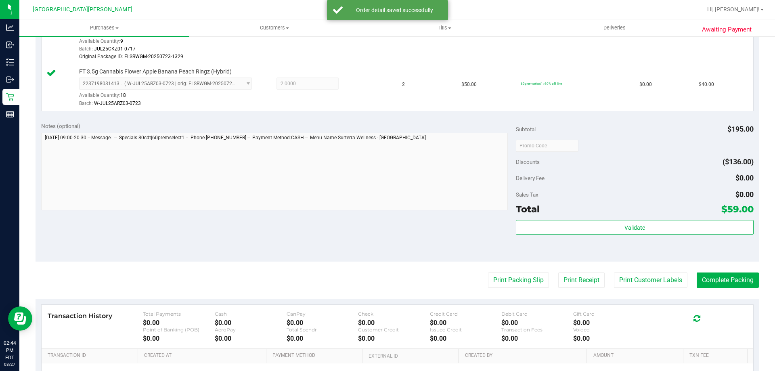
scroll to position [323, 0]
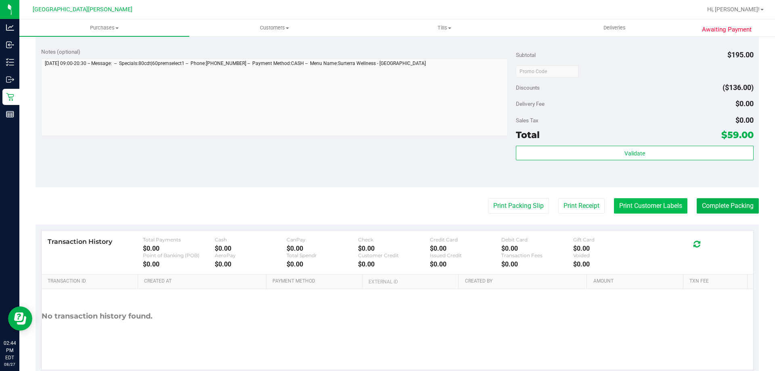
click at [640, 208] on button "Print Customer Labels" at bounding box center [650, 205] width 73 height 15
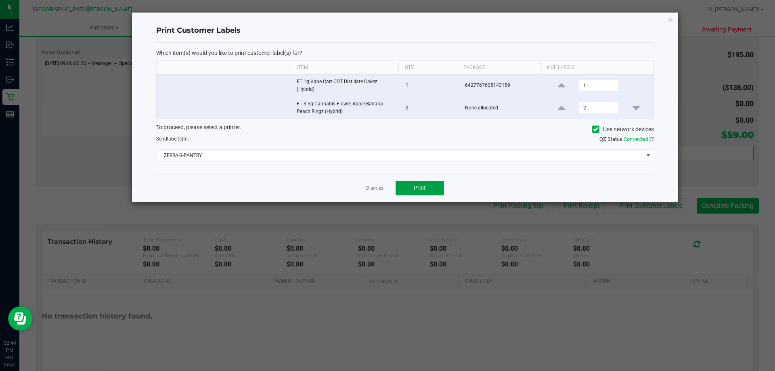
click at [417, 187] on span "Print" at bounding box center [420, 187] width 12 height 6
click at [377, 187] on link "Dismiss" at bounding box center [374, 188] width 17 height 7
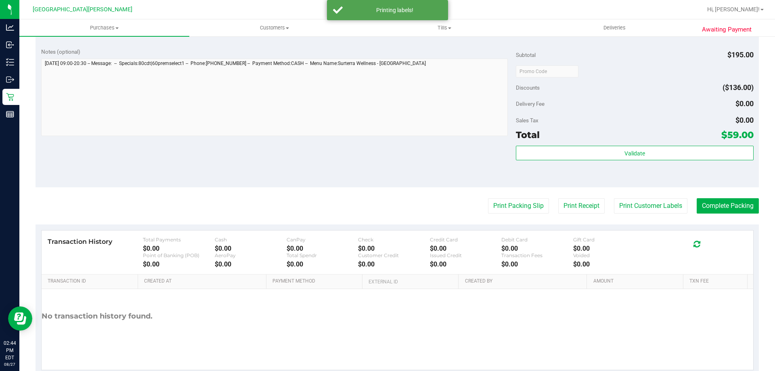
click at [351, 182] on div "Notes (optional) Subtotal $195.00 Discounts ($136.00) Delivery Fee $0.00 Sales …" at bounding box center [397, 114] width 723 height 145
click at [705, 203] on button "Complete Packing" at bounding box center [728, 205] width 62 height 15
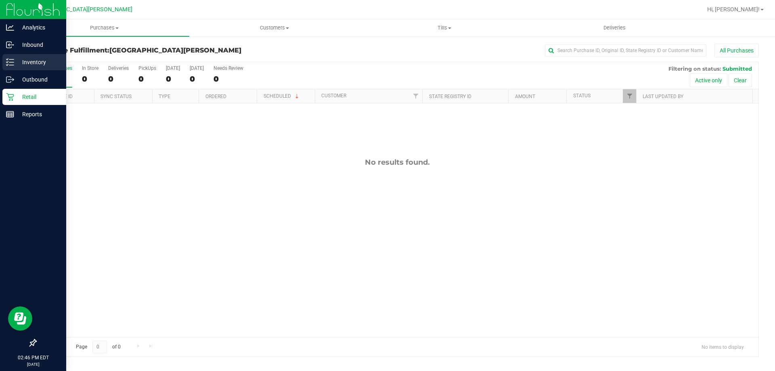
click at [22, 66] on p "Inventory" at bounding box center [38, 62] width 48 height 10
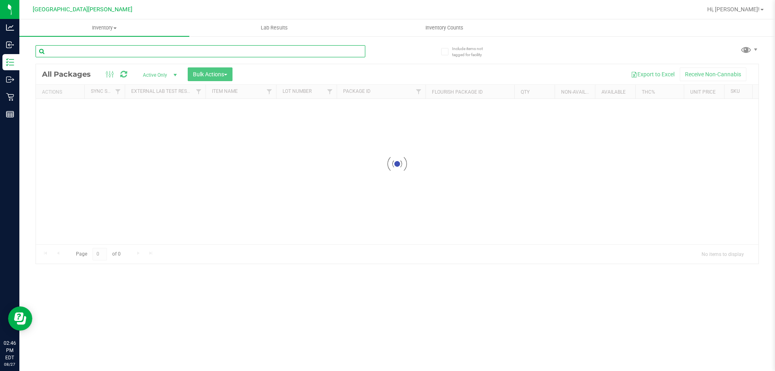
click at [103, 56] on div "Inventory All packages All inventory Waste log Create inventory Lab Results Inv…" at bounding box center [397, 195] width 756 height 352
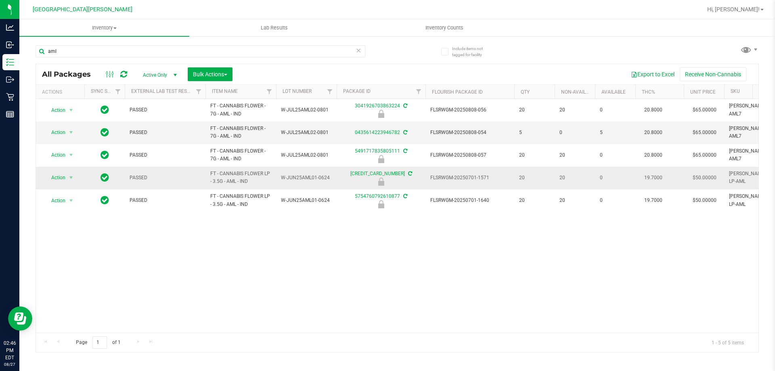
click at [247, 180] on span "FT - CANNABIS FLOWER LP - 3.5G - AML - IND" at bounding box center [240, 177] width 61 height 15
copy tr "FT - CANNABIS FLOWER LP - 3.5G - AML - IND"
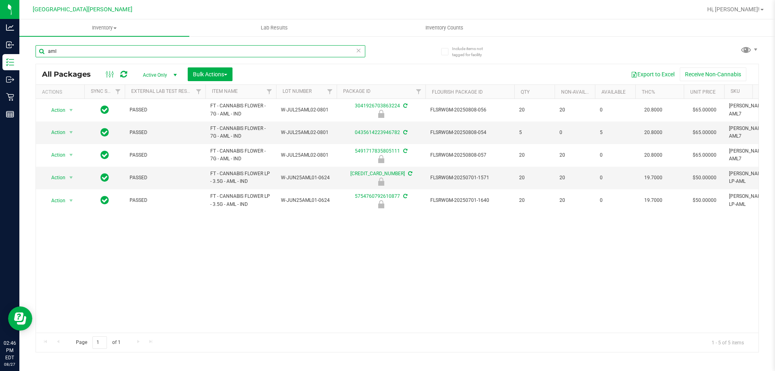
click at [68, 52] on input "aml" at bounding box center [201, 51] width 330 height 12
paste input "FT - CANNABIS FLOWER LP - 3.5G - AML - IND"
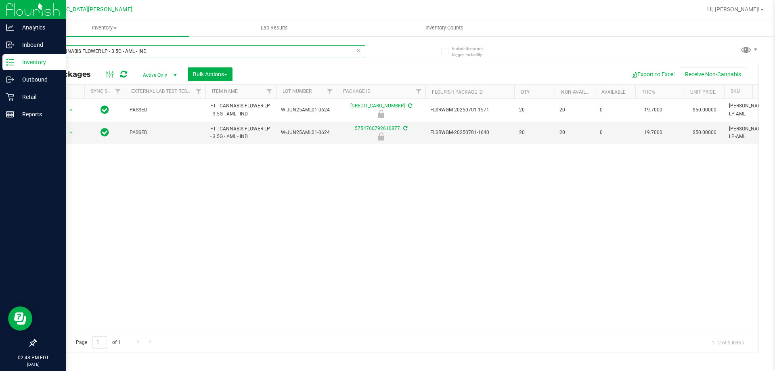
type input "FT - CANNABIS FLOWER LP - 3.5G - AML - IND"
click at [19, 99] on p "Retail" at bounding box center [38, 97] width 48 height 10
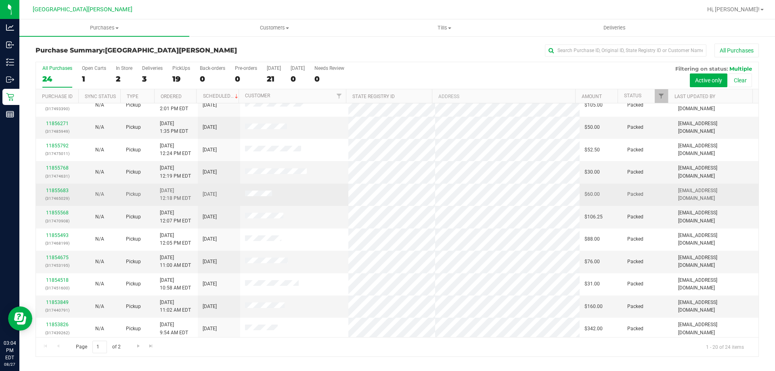
scroll to position [213, 0]
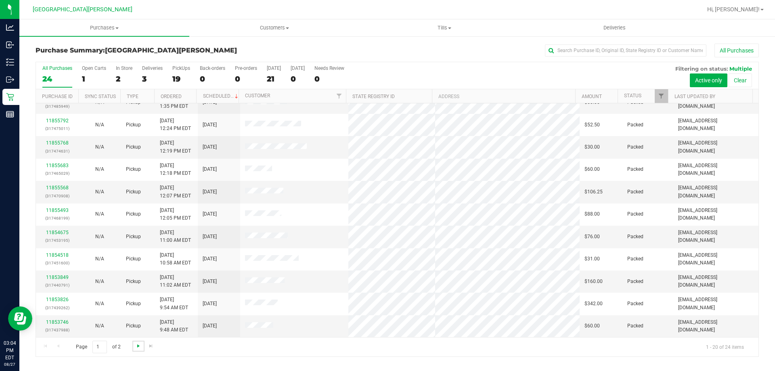
click at [137, 344] on span "Go to the next page" at bounding box center [138, 346] width 6 height 6
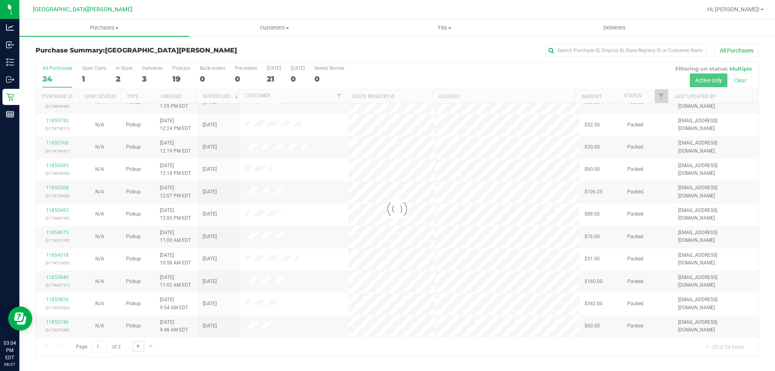
scroll to position [0, 0]
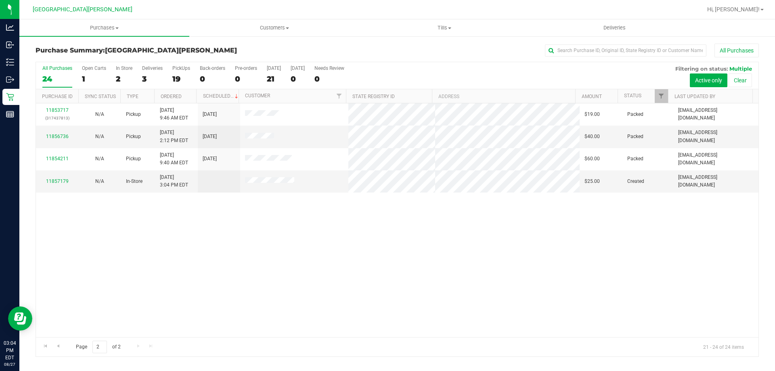
click at [244, 299] on div "11853717 (317437813) N/A Pickup 8/27/2025 9:46 AM EDT 8/27/2025 $19.00 Packed t…" at bounding box center [397, 220] width 723 height 234
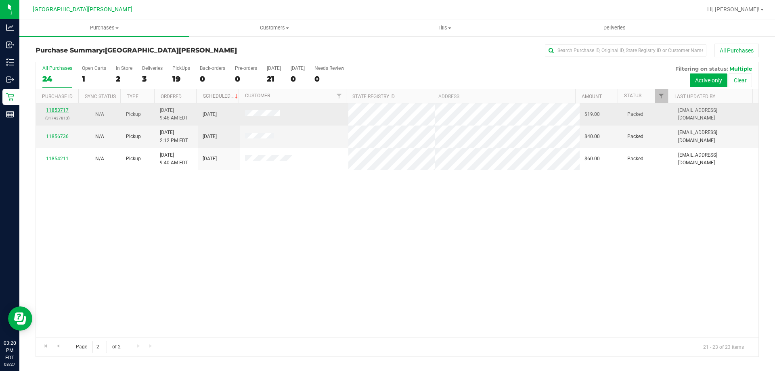
click at [59, 109] on link "11853717" at bounding box center [57, 110] width 23 height 6
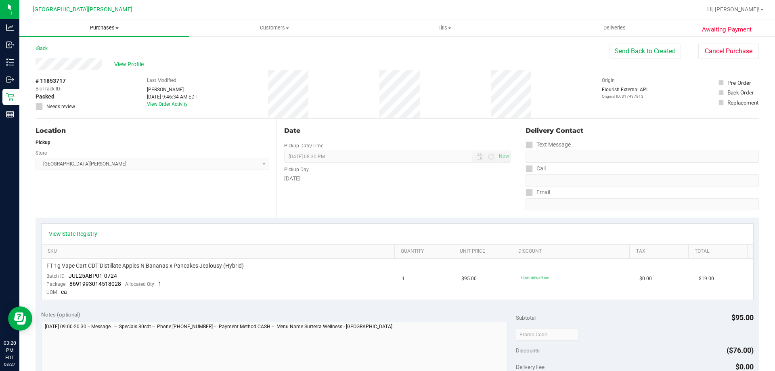
click at [107, 23] on uib-tab-heading "Purchases Summary of purchases Fulfillment All purchases" at bounding box center [104, 27] width 170 height 17
click at [71, 57] on li "Fulfillment" at bounding box center [104, 59] width 170 height 10
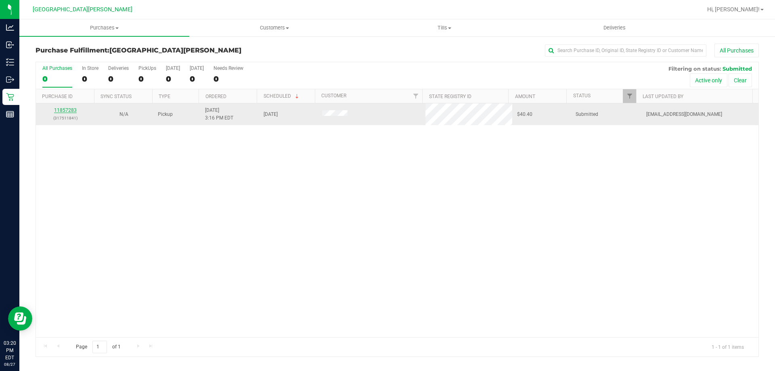
click at [67, 111] on link "11857283" at bounding box center [65, 110] width 23 height 6
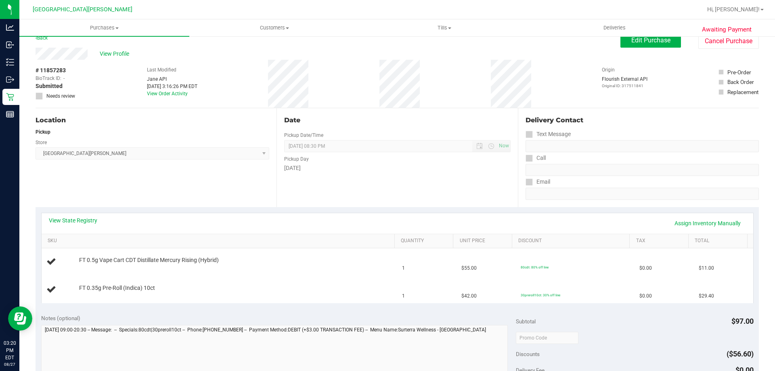
scroll to position [40, 0]
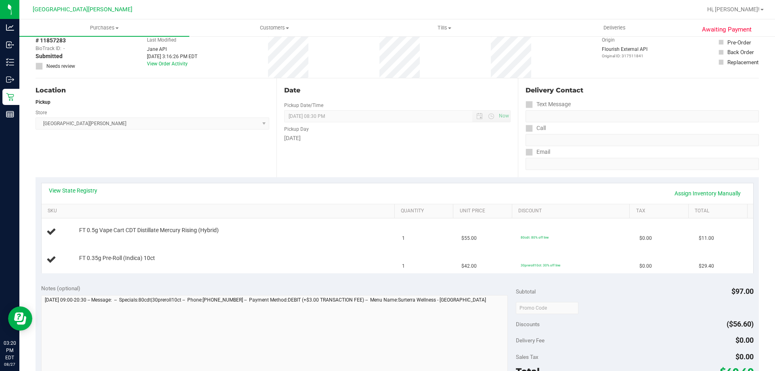
click at [86, 195] on div "View State Registry Assign Inventory Manually" at bounding box center [397, 194] width 697 height 14
click at [89, 189] on link "View State Registry" at bounding box center [73, 191] width 48 height 8
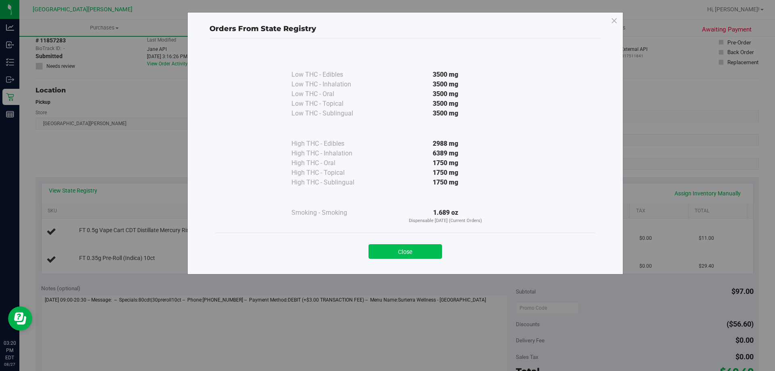
click at [402, 247] on button "Close" at bounding box center [405, 251] width 73 height 15
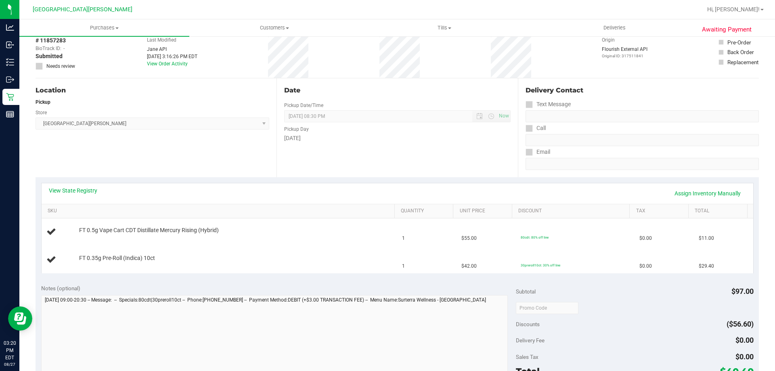
click at [392, 197] on div "View State Registry Assign Inventory Manually" at bounding box center [397, 194] width 697 height 14
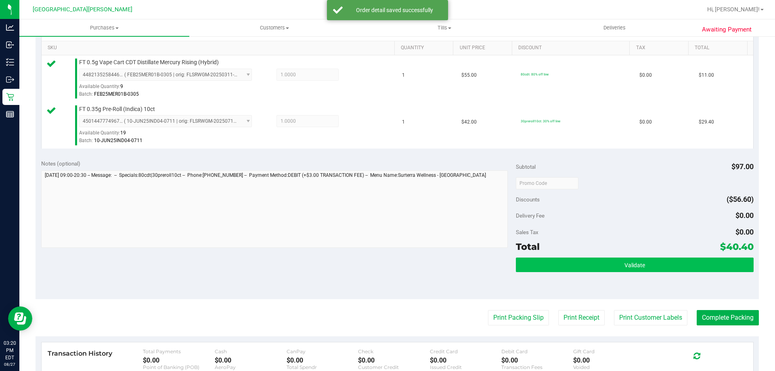
scroll to position [242, 0]
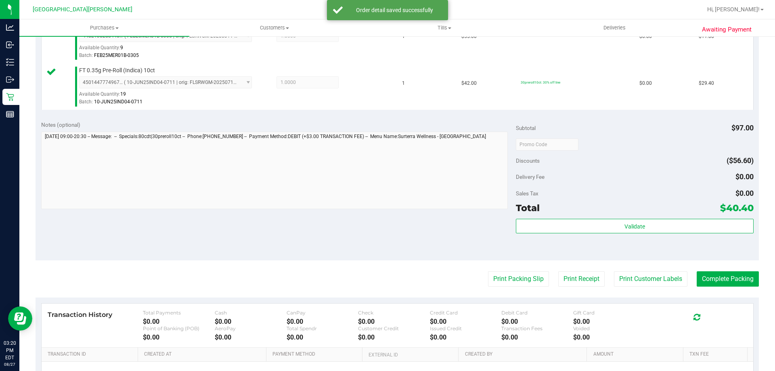
click at [648, 234] on div "Validate" at bounding box center [634, 237] width 237 height 36
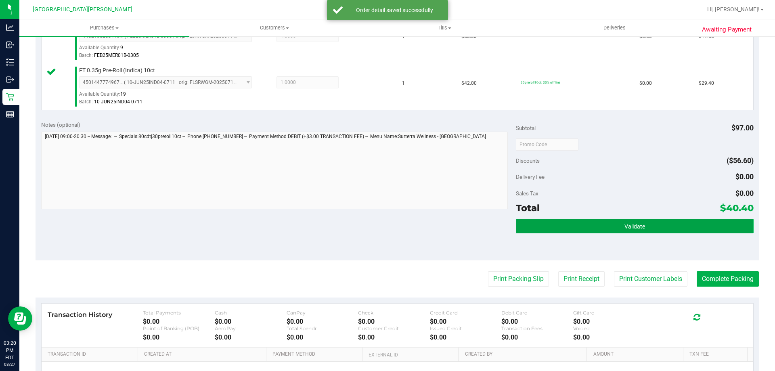
click at [630, 230] on button "Validate" at bounding box center [634, 226] width 237 height 15
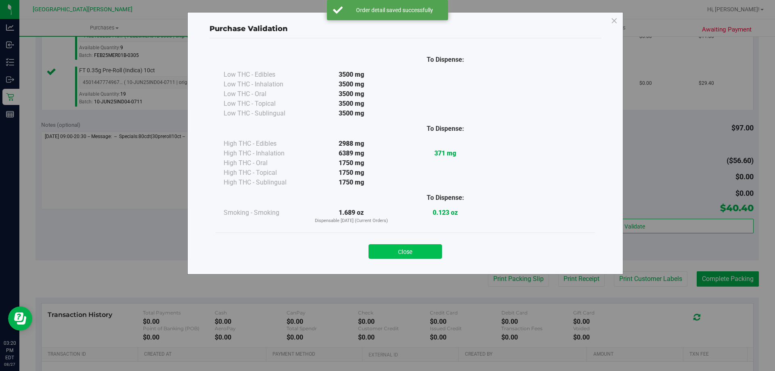
click at [421, 252] on button "Close" at bounding box center [405, 251] width 73 height 15
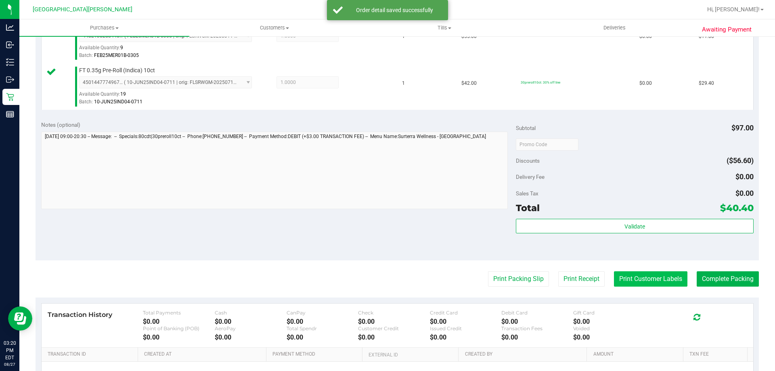
drag, startPoint x: 647, startPoint y: 292, endPoint x: 646, endPoint y: 286, distance: 5.7
click at [647, 292] on purchase-details "Back Edit Purchase Cancel Purchase View Profile # 11857283 BioTrack ID: - Submi…" at bounding box center [397, 124] width 723 height 647
click at [646, 286] on button "Print Customer Labels" at bounding box center [650, 278] width 73 height 15
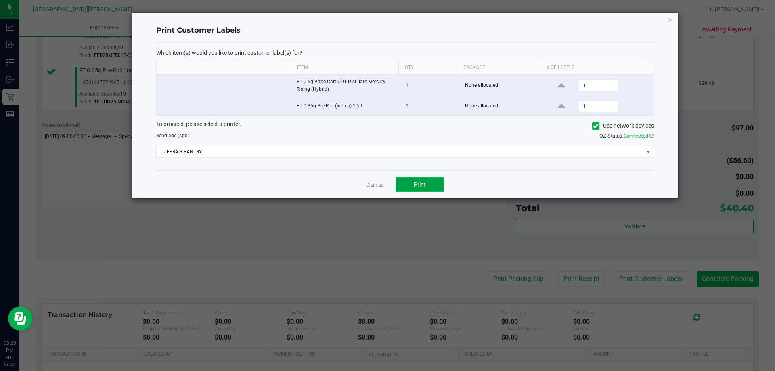
click at [428, 180] on button "Print" at bounding box center [420, 184] width 48 height 15
click at [374, 184] on link "Dismiss" at bounding box center [374, 185] width 17 height 7
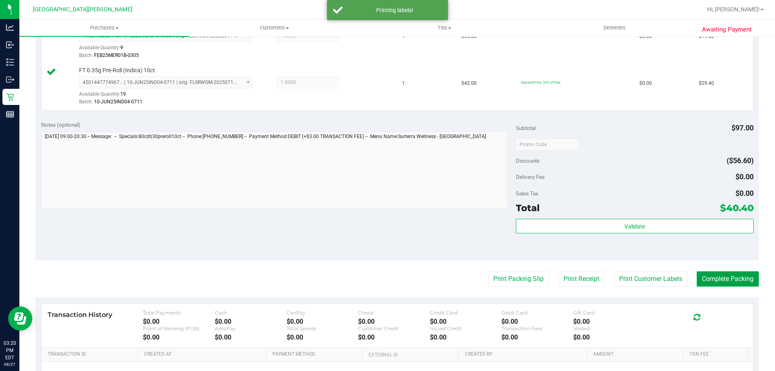
click at [709, 277] on button "Complete Packing" at bounding box center [728, 278] width 62 height 15
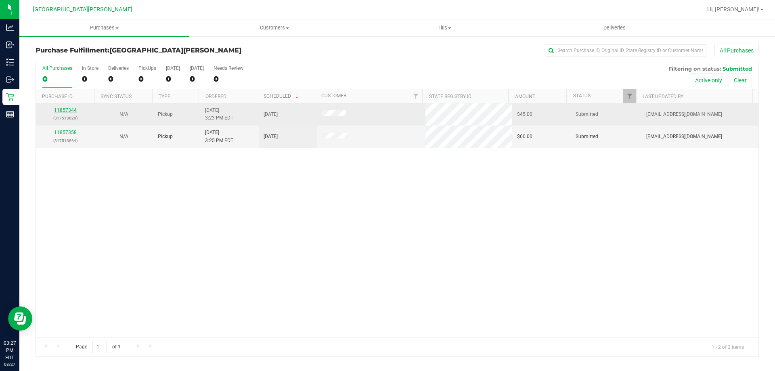
click at [64, 110] on link "11857344" at bounding box center [65, 110] width 23 height 6
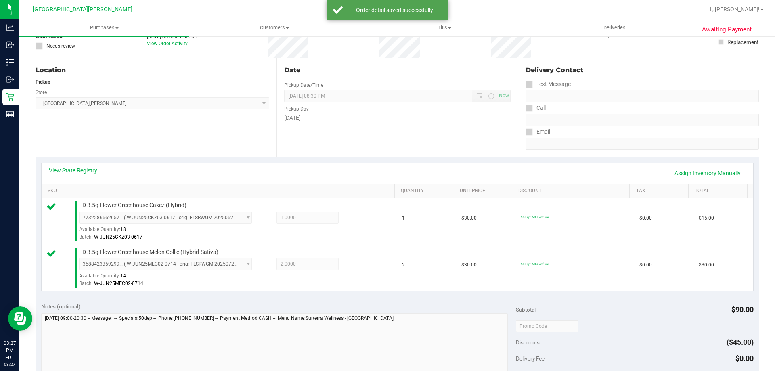
scroll to position [161, 0]
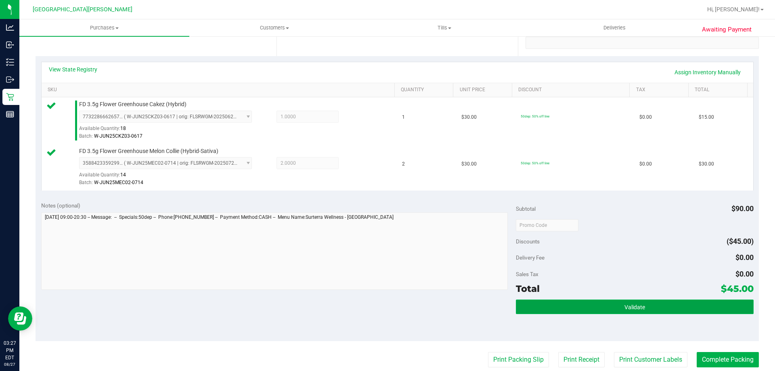
click at [637, 302] on button "Validate" at bounding box center [634, 307] width 237 height 15
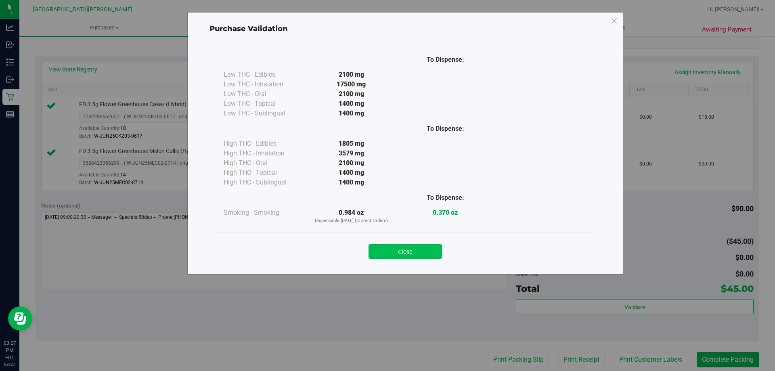
click at [422, 249] on button "Close" at bounding box center [405, 251] width 73 height 15
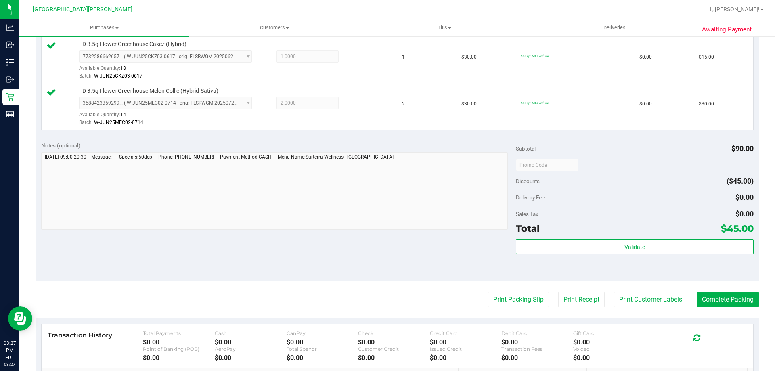
scroll to position [323, 0]
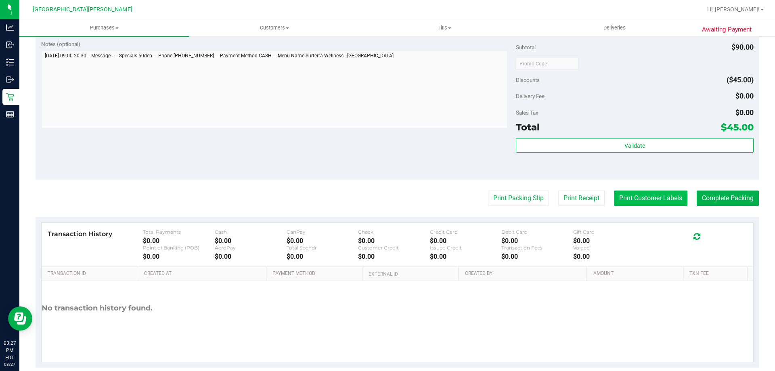
click at [629, 201] on button "Print Customer Labels" at bounding box center [650, 198] width 73 height 15
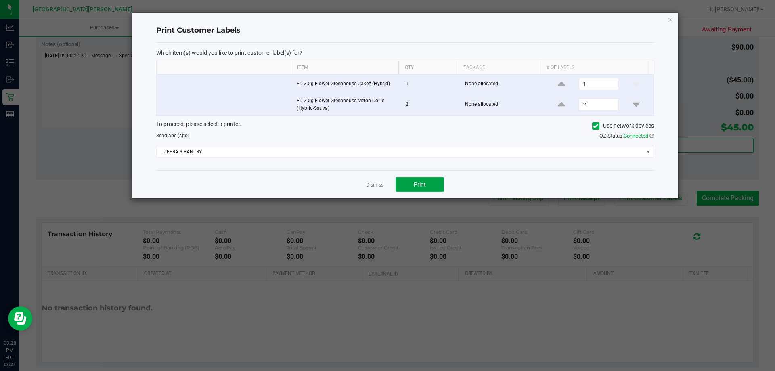
click at [421, 183] on span "Print" at bounding box center [420, 184] width 12 height 6
click at [373, 186] on link "Dismiss" at bounding box center [374, 185] width 17 height 7
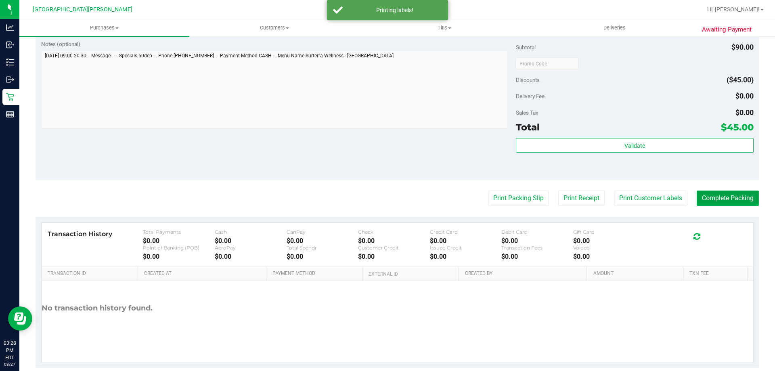
click at [724, 201] on button "Complete Packing" at bounding box center [728, 198] width 62 height 15
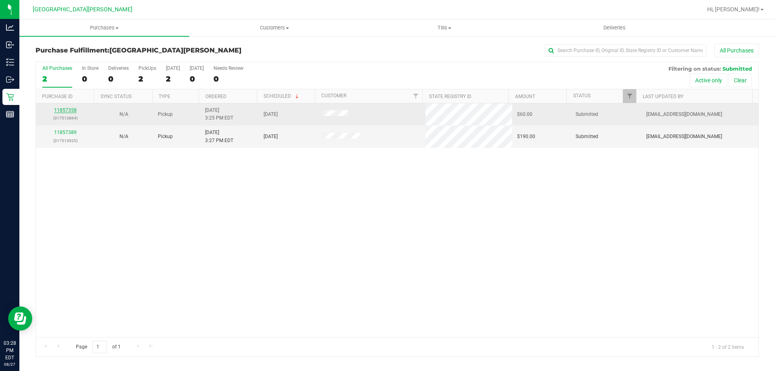
click at [63, 111] on link "11857358" at bounding box center [65, 110] width 23 height 6
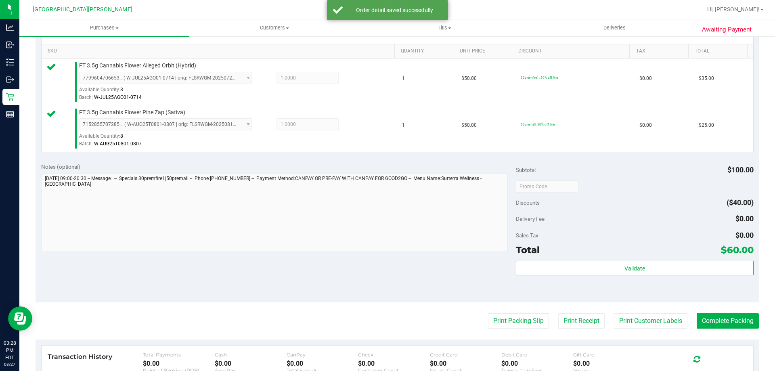
scroll to position [202, 0]
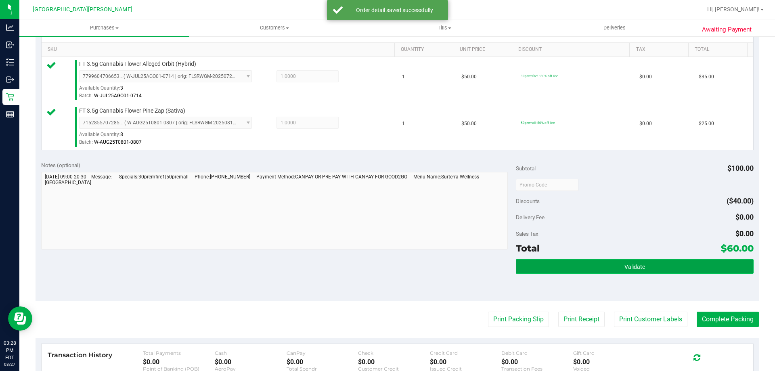
click at [607, 265] on button "Validate" at bounding box center [634, 266] width 237 height 15
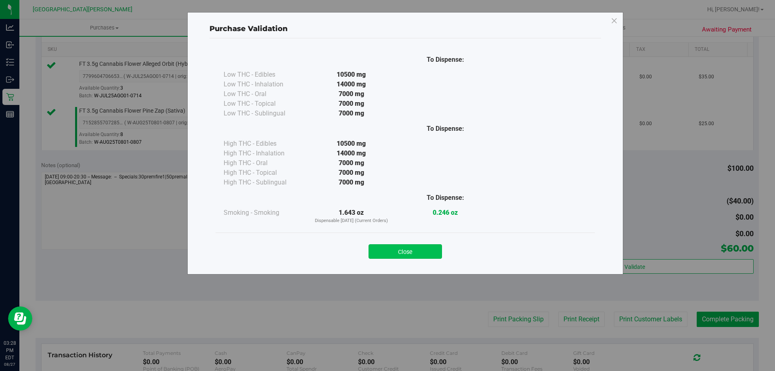
click at [432, 249] on button "Close" at bounding box center [405, 251] width 73 height 15
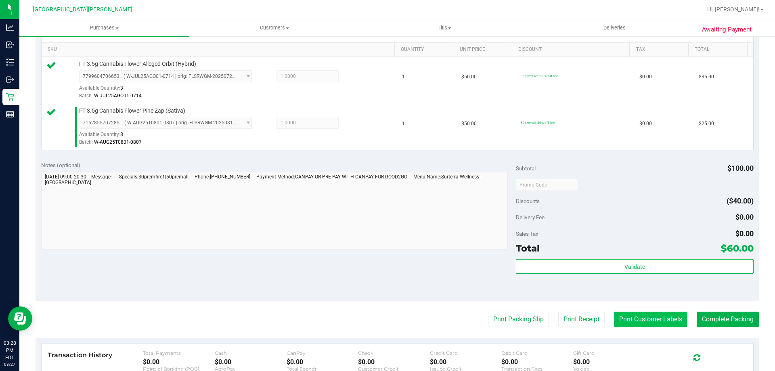
click at [621, 317] on button "Print Customer Labels" at bounding box center [650, 319] width 73 height 15
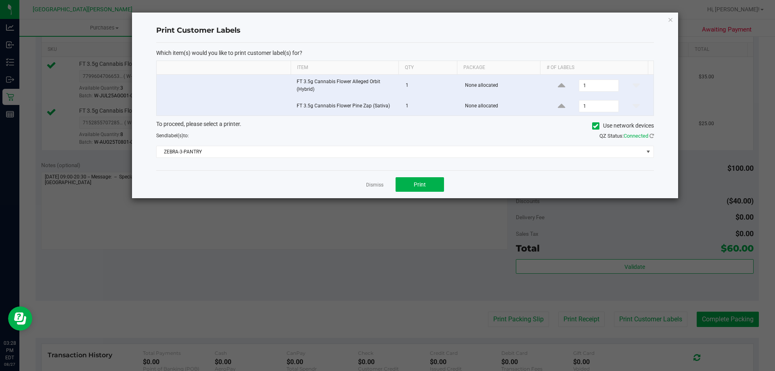
click at [426, 192] on div "Dismiss Print" at bounding box center [405, 184] width 498 height 28
click at [430, 182] on button "Print" at bounding box center [420, 184] width 48 height 15
click at [376, 184] on link "Dismiss" at bounding box center [374, 185] width 17 height 7
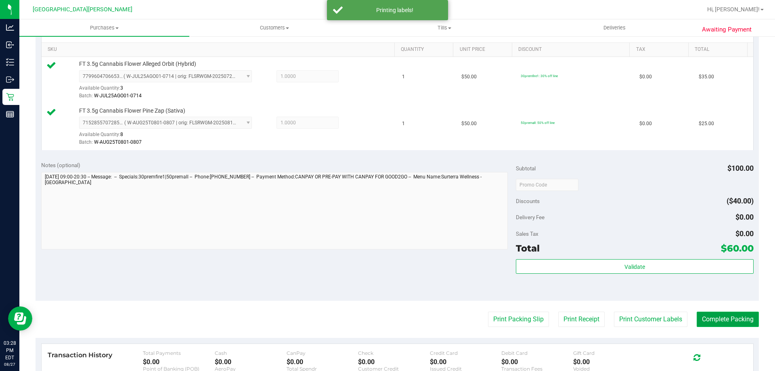
click at [731, 319] on button "Complete Packing" at bounding box center [728, 319] width 62 height 15
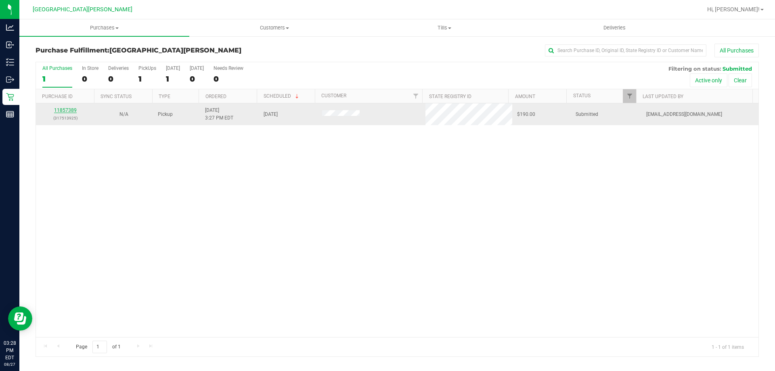
click at [68, 111] on link "11857389" at bounding box center [65, 110] width 23 height 6
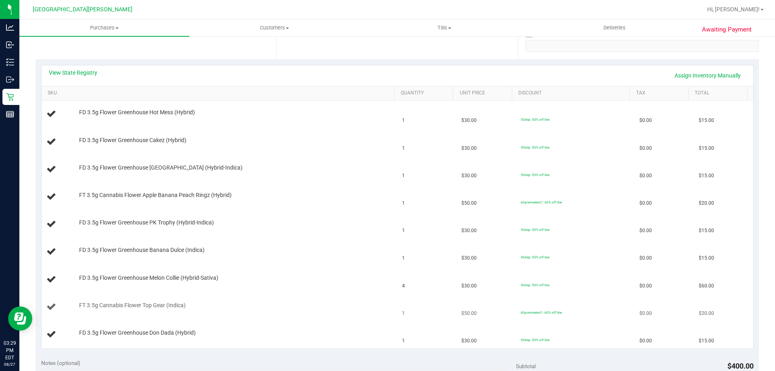
scroll to position [161, 0]
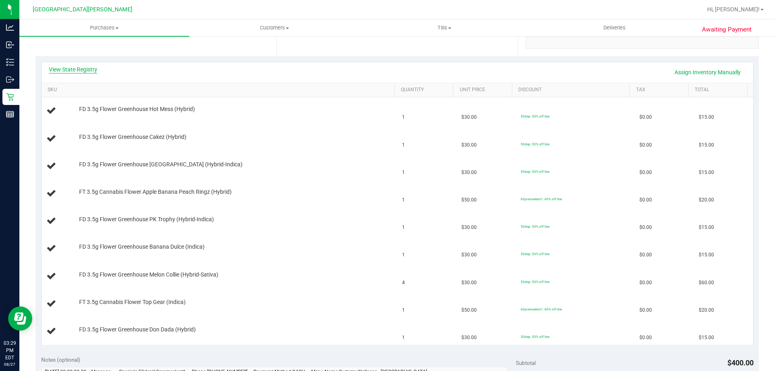
click at [92, 67] on link "View State Registry" at bounding box center [73, 69] width 48 height 8
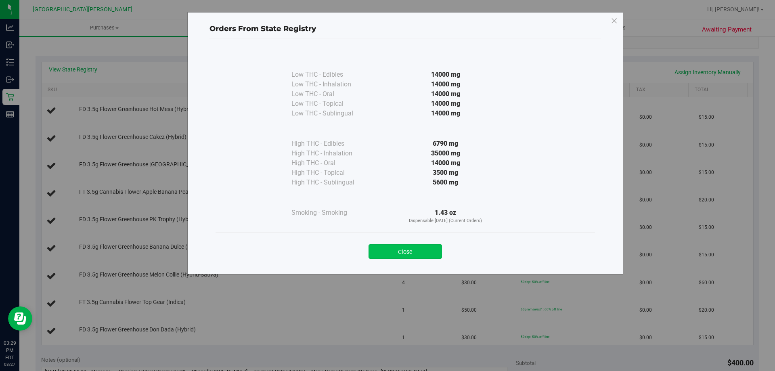
click at [392, 252] on button "Close" at bounding box center [405, 251] width 73 height 15
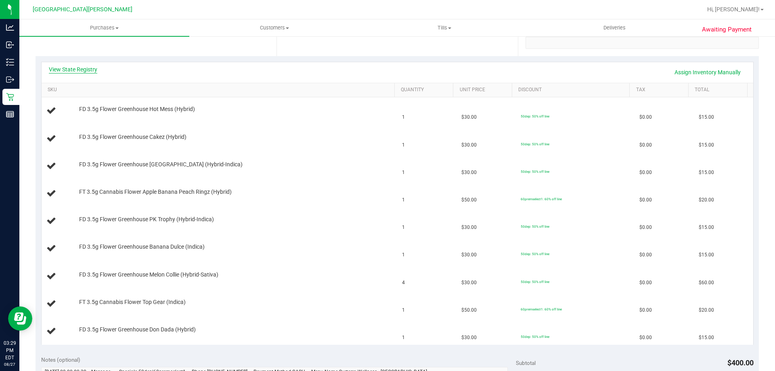
click at [80, 69] on link "View State Registry" at bounding box center [73, 69] width 48 height 8
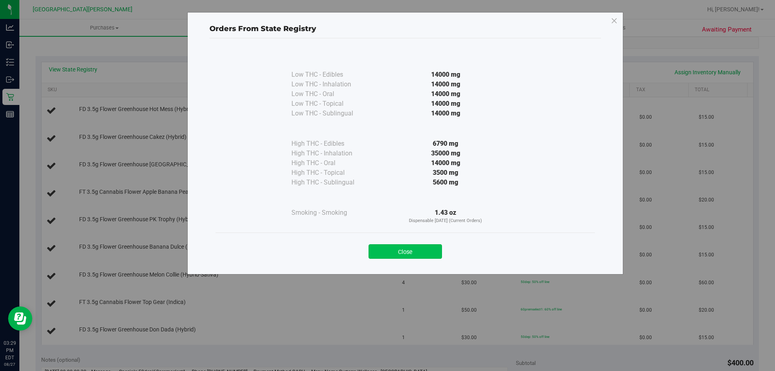
click at [430, 250] on button "Close" at bounding box center [405, 251] width 73 height 15
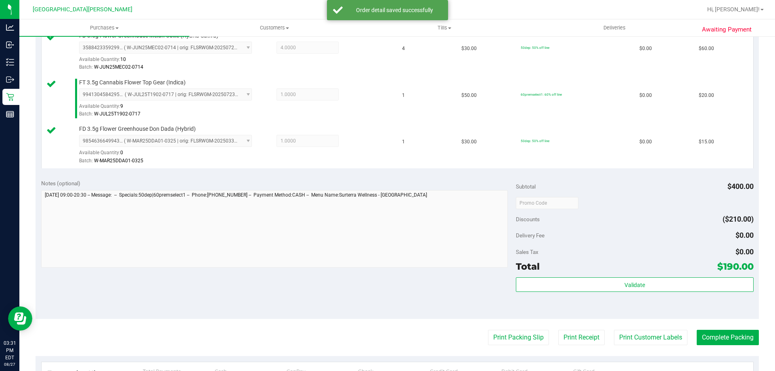
scroll to position [525, 0]
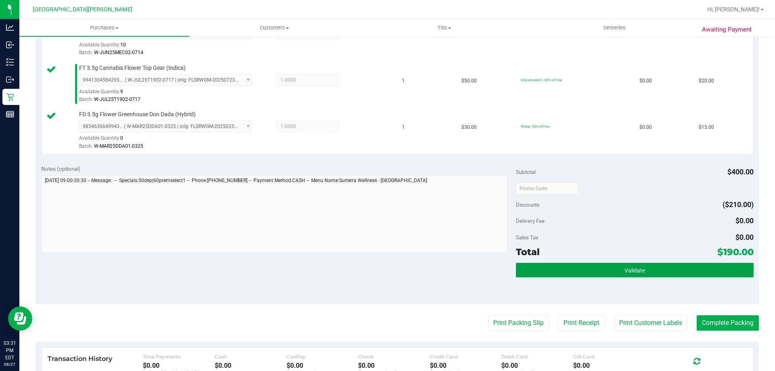
click at [635, 273] on span "Validate" at bounding box center [635, 270] width 21 height 6
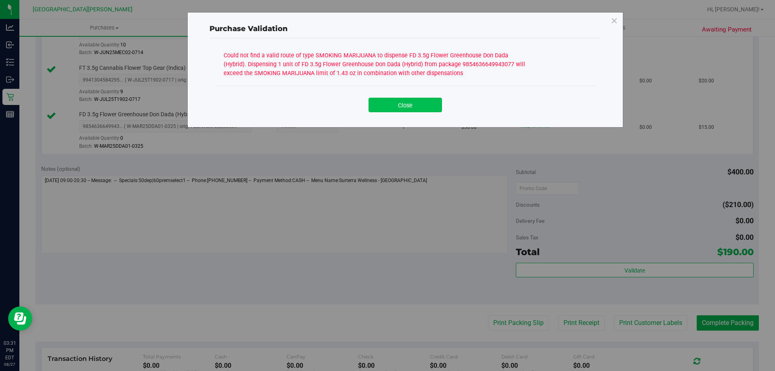
click at [424, 104] on button "Close" at bounding box center [405, 105] width 73 height 15
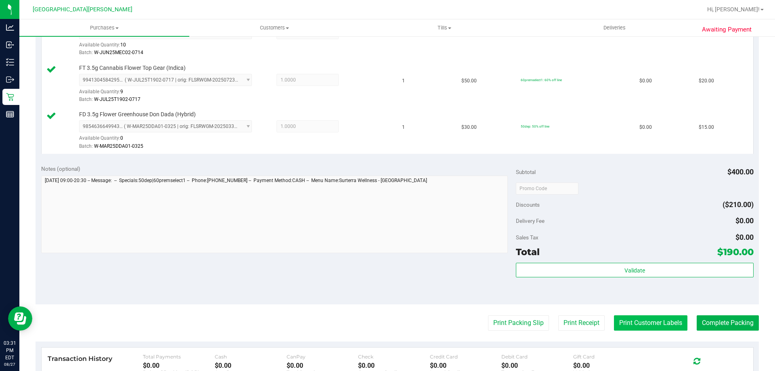
click at [627, 326] on button "Print Customer Labels" at bounding box center [650, 322] width 73 height 15
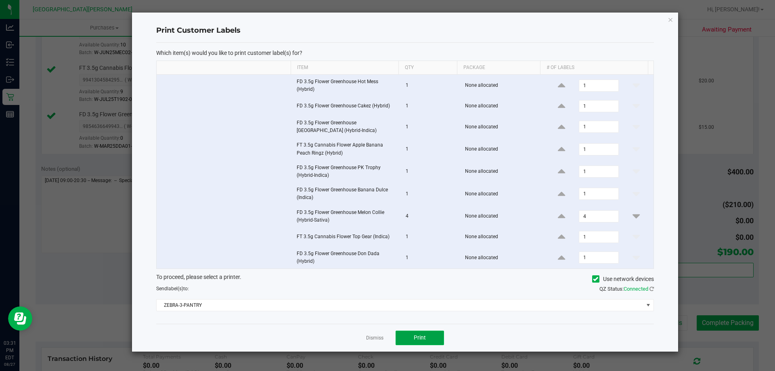
click at [425, 337] on span "Print" at bounding box center [420, 337] width 12 height 6
click at [373, 335] on link "Dismiss" at bounding box center [374, 338] width 17 height 7
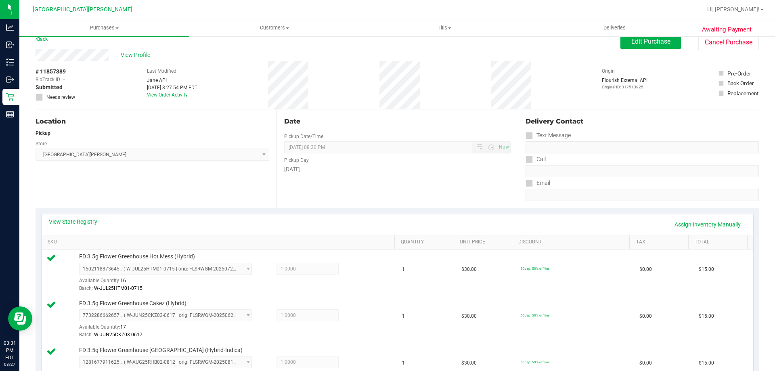
scroll to position [0, 0]
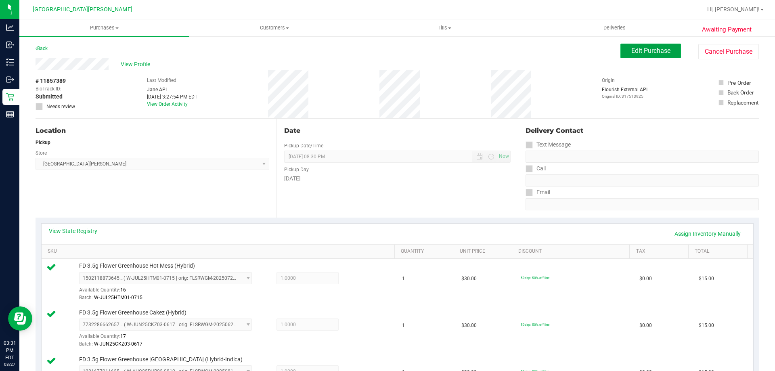
click at [652, 54] on span "Edit Purchase" at bounding box center [650, 51] width 39 height 8
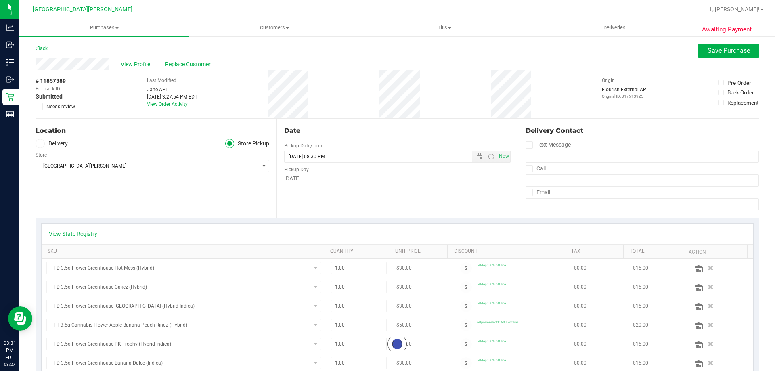
click at [40, 107] on icon at bounding box center [39, 107] width 5 height 0
click at [0, 0] on input "Needs review" at bounding box center [0, 0] width 0 height 0
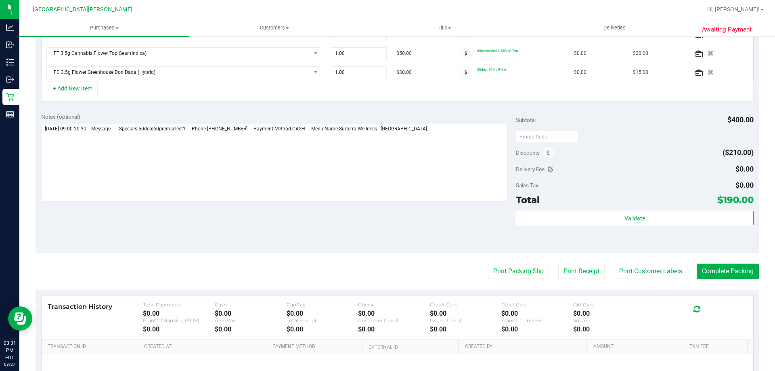
scroll to position [404, 0]
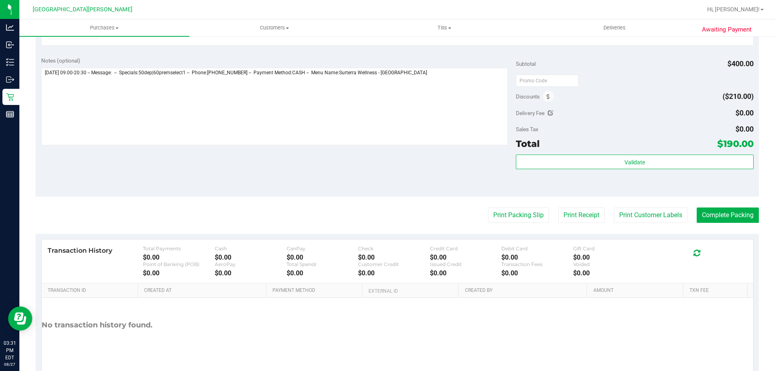
click at [452, 66] on div "Notes (optional)" at bounding box center [278, 102] width 475 height 90
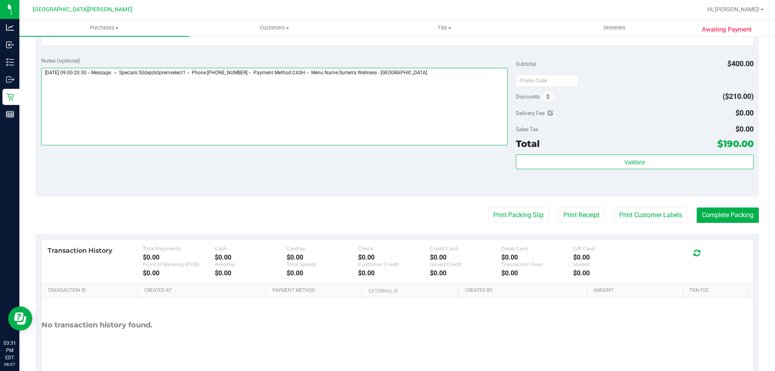
click at [450, 71] on textarea at bounding box center [274, 107] width 467 height 78
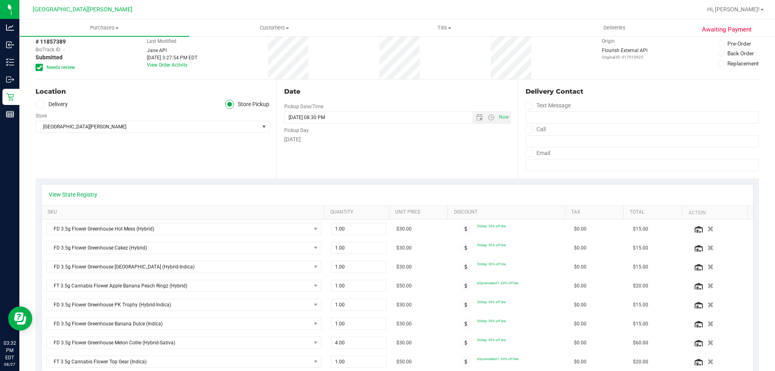
scroll to position [0, 0]
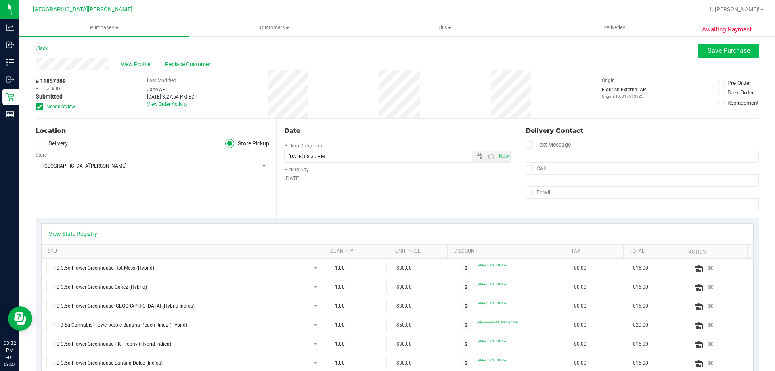
type textarea "Wednesday 08/27/2025 09:00-20:30 -- Message: -- Specials:50dep|60premselect1 --…"
click at [711, 52] on span "Save Purchase" at bounding box center [729, 51] width 42 height 8
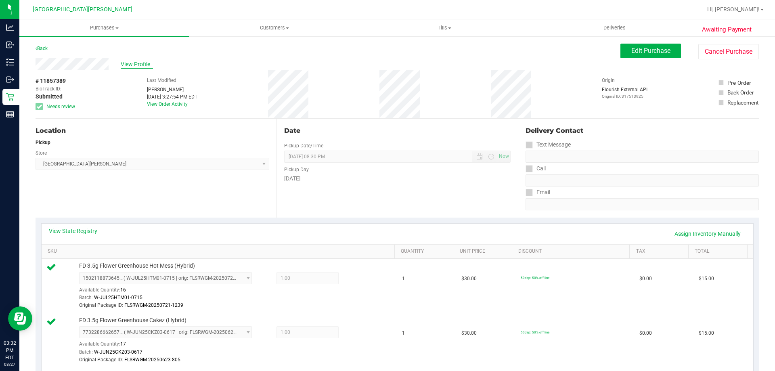
click at [134, 64] on span "View Profile" at bounding box center [137, 64] width 32 height 8
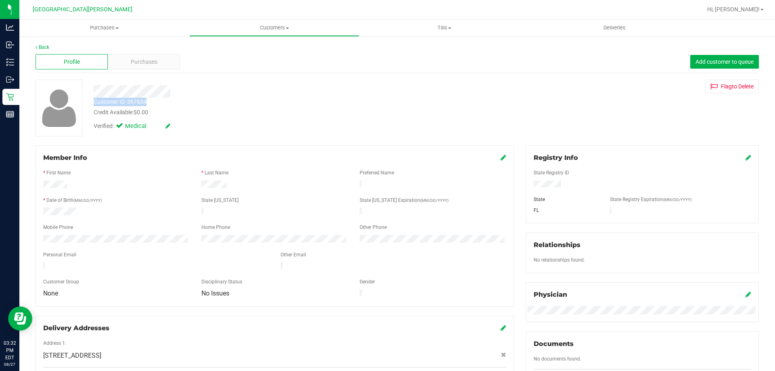
drag, startPoint x: 152, startPoint y: 103, endPoint x: 89, endPoint y: 105, distance: 63.4
click at [89, 105] on div "Customer ID: 367634 Credit Available: $0.00" at bounding box center [272, 107] width 368 height 19
copy div "Customer ID: 367634"
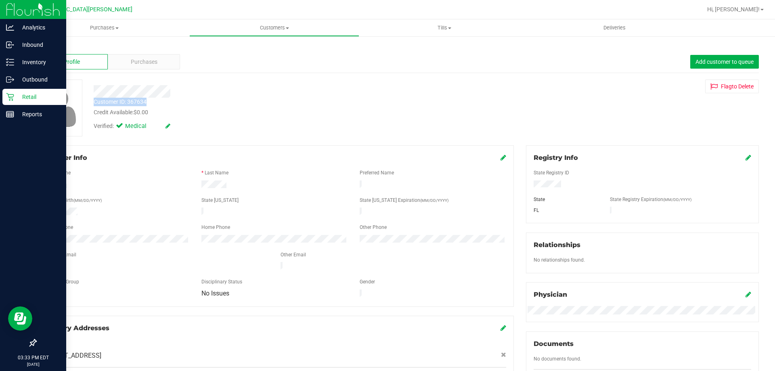
click at [10, 95] on icon at bounding box center [10, 97] width 8 height 8
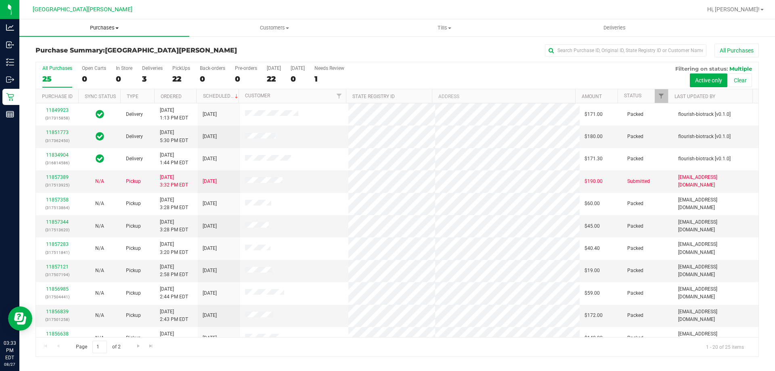
click at [101, 29] on span "Purchases" at bounding box center [104, 27] width 170 height 7
click at [94, 59] on li "Fulfillment" at bounding box center [104, 59] width 170 height 10
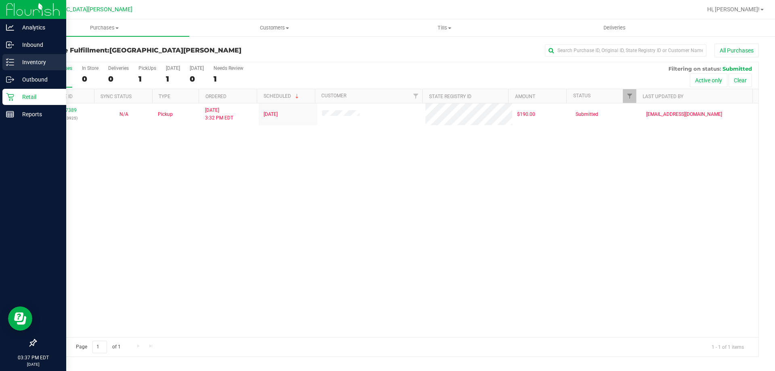
click at [13, 62] on line at bounding box center [11, 62] width 4 height 0
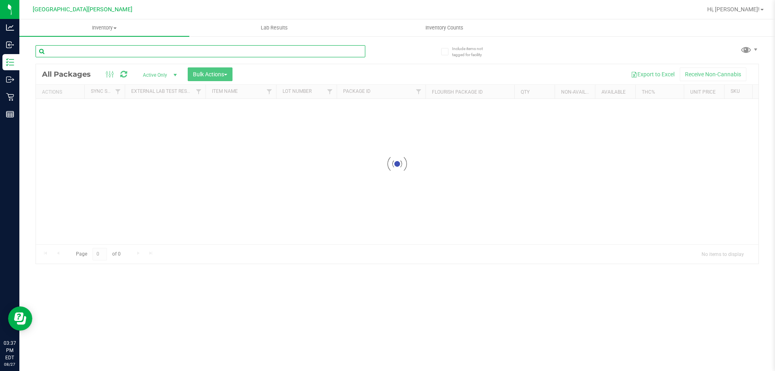
click at [78, 57] on input "text" at bounding box center [201, 51] width 330 height 12
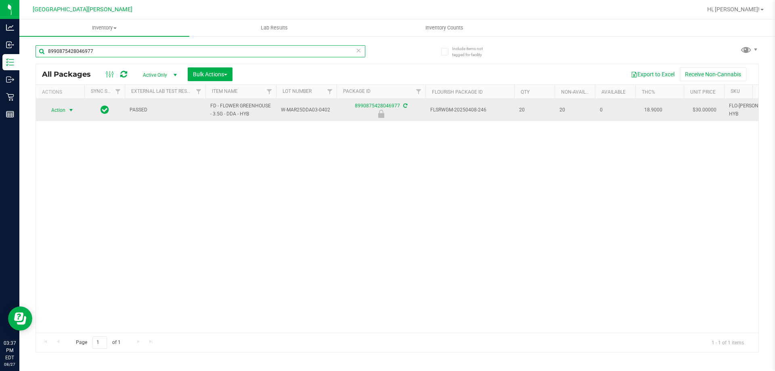
type input "8990875428046977"
click at [58, 113] on span "Action" at bounding box center [55, 110] width 22 height 11
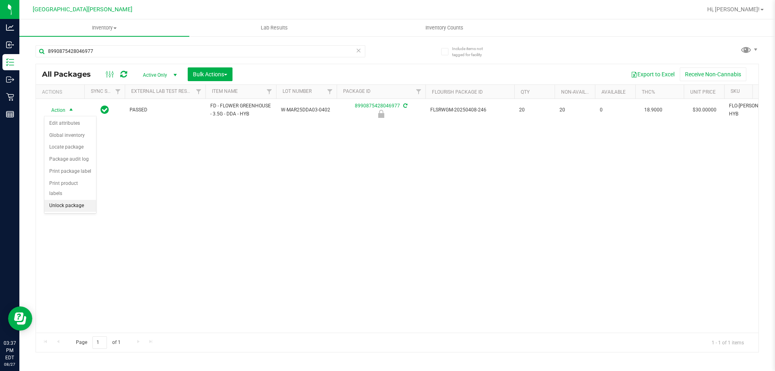
click at [61, 200] on li "Unlock package" at bounding box center [70, 206] width 52 height 12
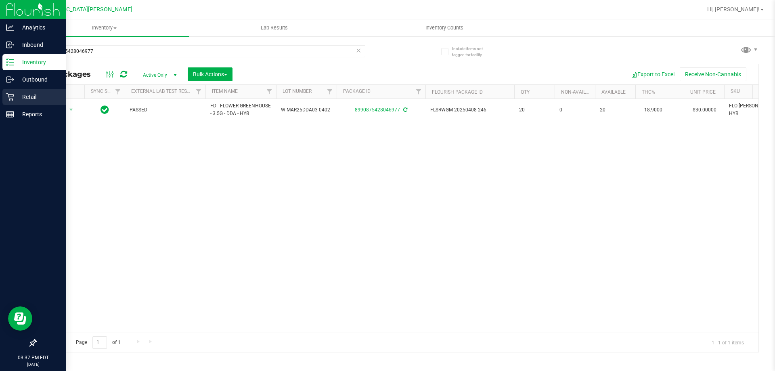
click at [17, 99] on p "Retail" at bounding box center [38, 97] width 48 height 10
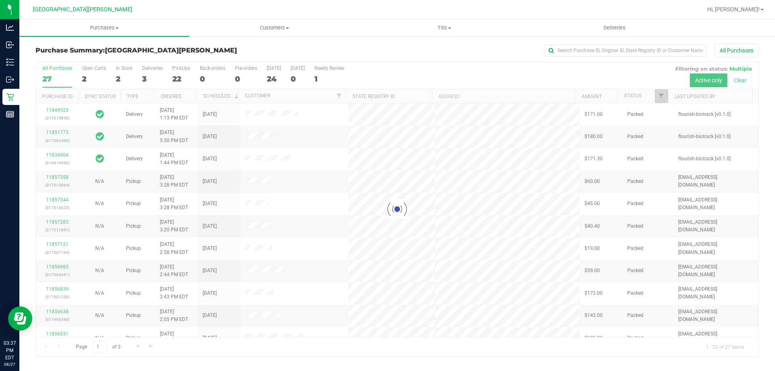
click at [126, 70] on div at bounding box center [397, 209] width 723 height 294
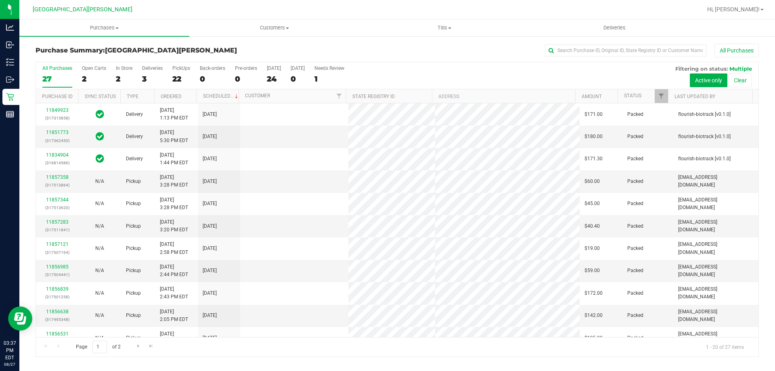
click at [126, 70] on div "In Store" at bounding box center [124, 68] width 17 height 6
click at [0, 0] on input "In Store 2" at bounding box center [0, 0] width 0 height 0
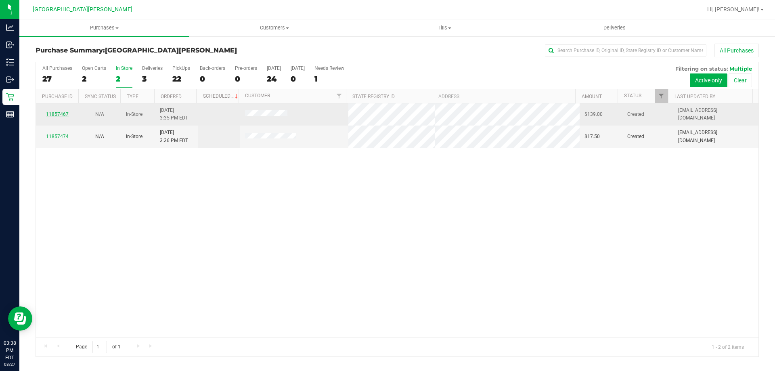
click at [59, 114] on link "11857467" at bounding box center [57, 114] width 23 height 6
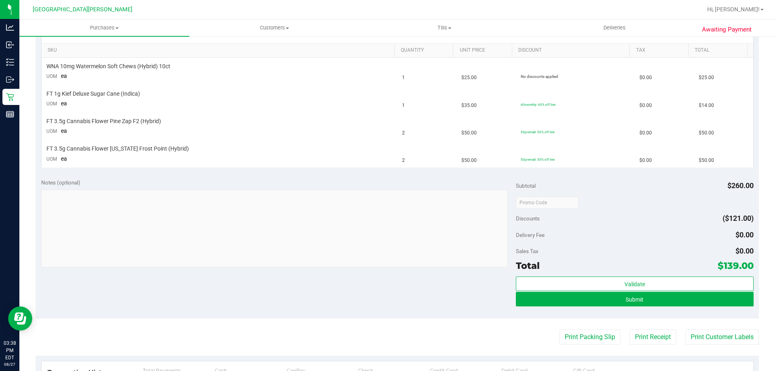
scroll to position [202, 0]
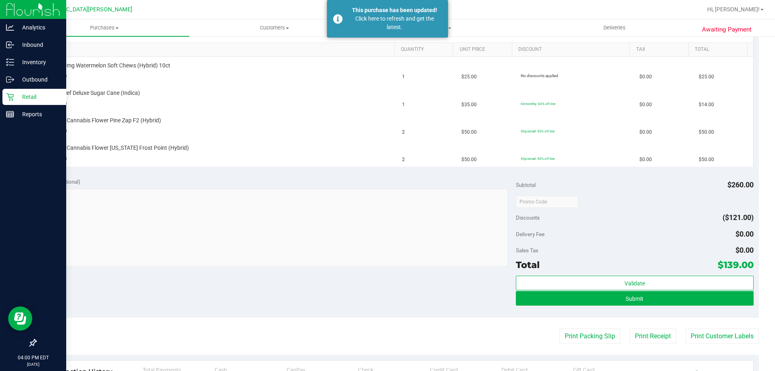
click at [4, 93] on div "Retail" at bounding box center [34, 97] width 64 height 16
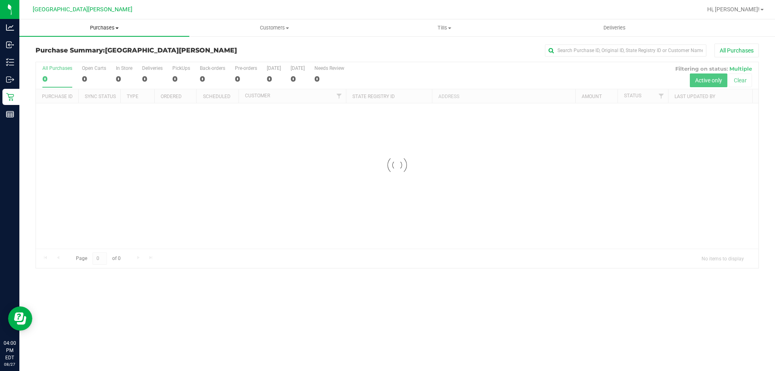
click at [97, 33] on uib-tab-heading "Purchases Summary of purchases Fulfillment All purchases" at bounding box center [104, 27] width 170 height 17
click at [66, 57] on span "Fulfillment" at bounding box center [44, 58] width 50 height 7
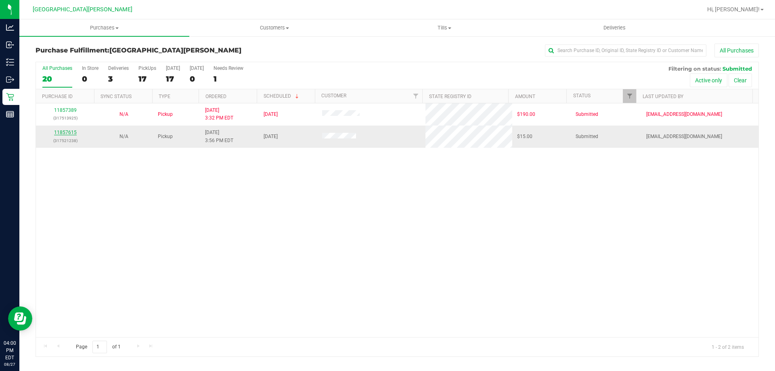
click at [60, 131] on link "11857615" at bounding box center [65, 133] width 23 height 6
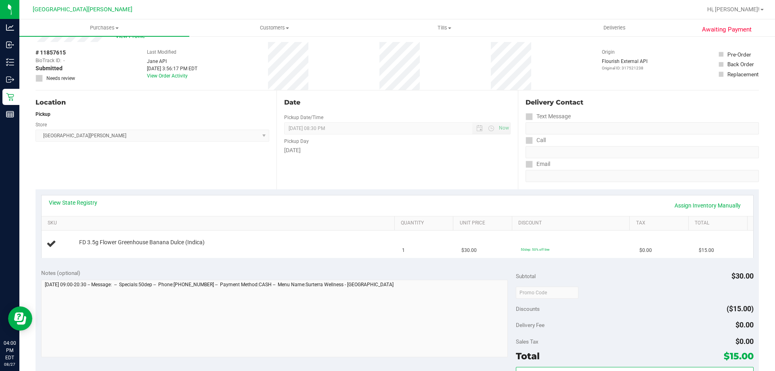
scroll to position [40, 0]
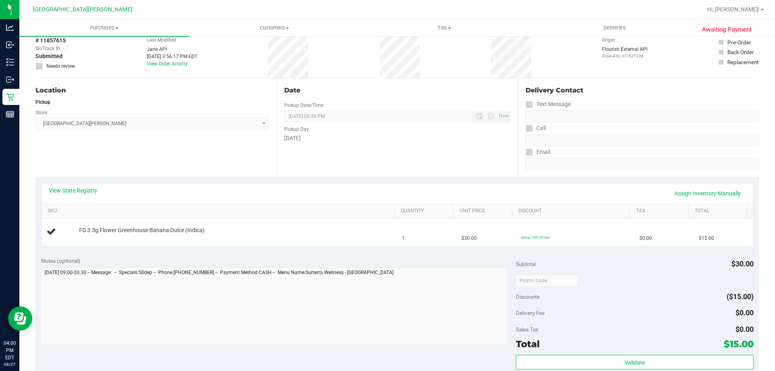
click at [254, 192] on div "View State Registry Assign Inventory Manually" at bounding box center [397, 194] width 697 height 14
click at [712, 195] on link "Assign Inventory Manually" at bounding box center [707, 194] width 77 height 14
click at [108, 233] on div "Add Package" at bounding box center [235, 236] width 312 height 8
click at [108, 234] on div "Add Package" at bounding box center [235, 236] width 312 height 8
click at [105, 235] on link "Add Package" at bounding box center [93, 236] width 29 height 6
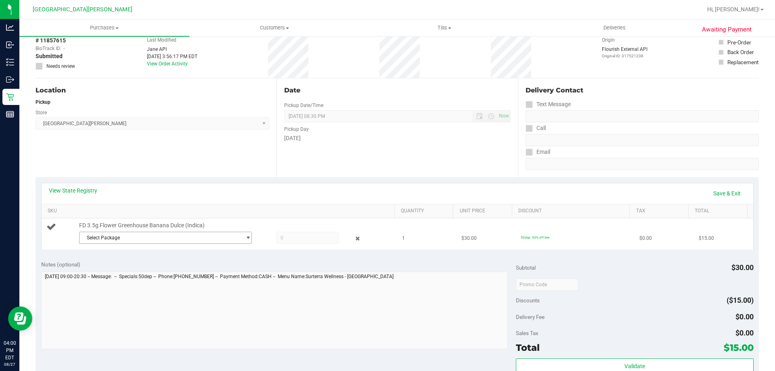
click at [121, 234] on span "Select Package" at bounding box center [161, 237] width 162 height 11
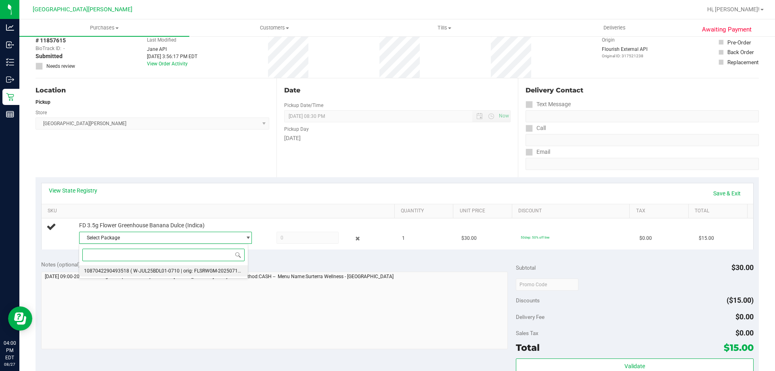
click at [125, 271] on span "1087042290493518" at bounding box center [106, 271] width 45 height 6
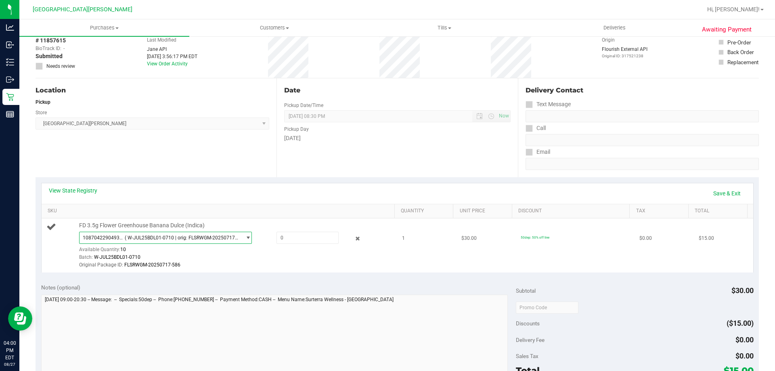
click at [304, 246] on div "1087042290493518 ( W-JUL25BDL01-0710 | orig: FLSRWGM-20250717-586 ) 10870422904…" at bounding box center [235, 251] width 312 height 38
click at [303, 244] on div "1087042290493518 ( W-JUL25BDL01-0710 | orig: FLSRWGM-20250717-586 ) 10870422904…" at bounding box center [235, 251] width 312 height 38
click at [303, 243] on span at bounding box center [308, 238] width 62 height 12
type input "1"
type input "1.0000"
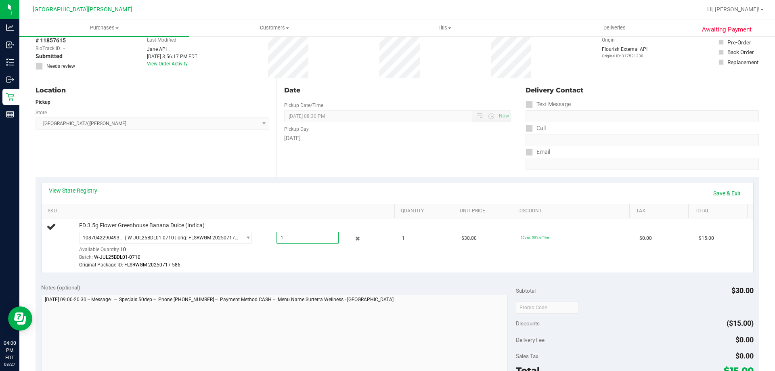
click at [310, 195] on div "View State Registry Save & Exit" at bounding box center [397, 194] width 697 height 14
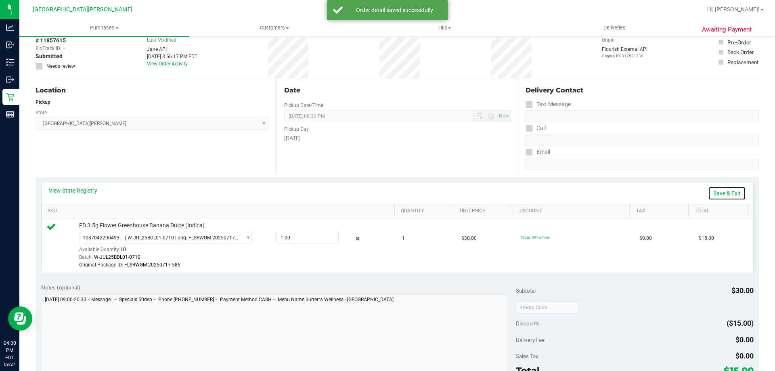
click at [715, 195] on link "Save & Exit" at bounding box center [727, 194] width 38 height 14
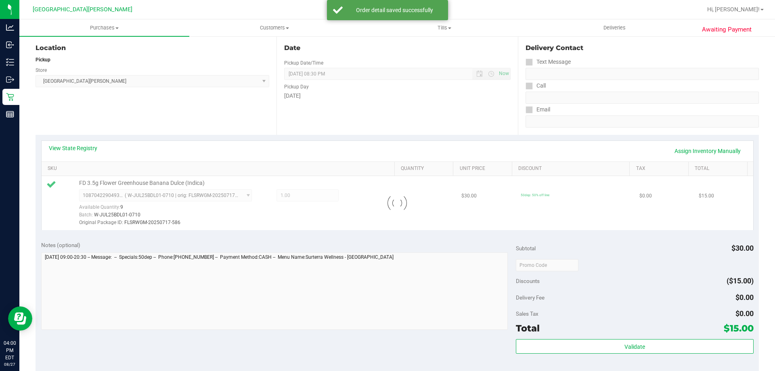
scroll to position [202, 0]
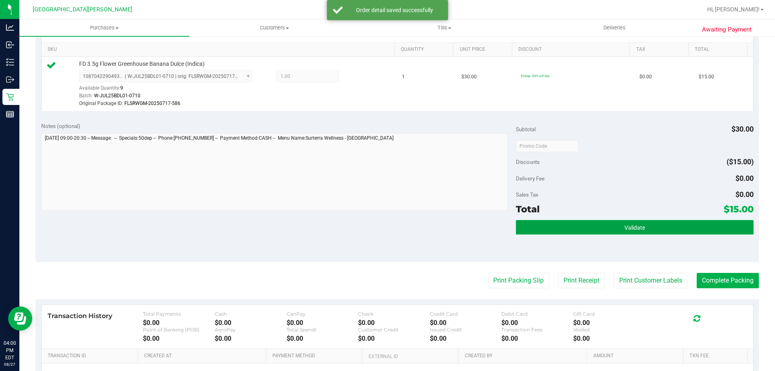
click at [634, 227] on span "Validate" at bounding box center [635, 227] width 21 height 6
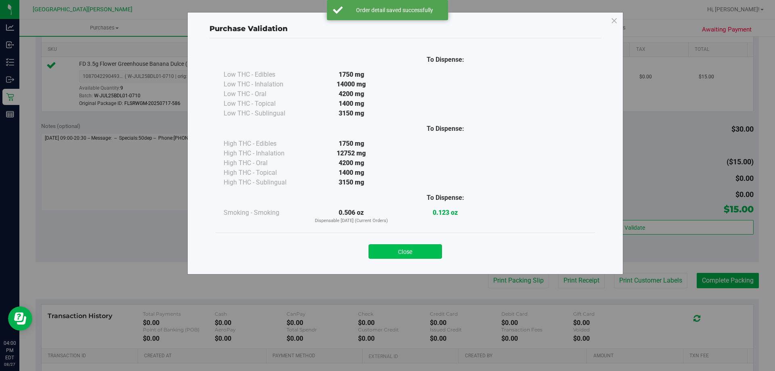
click at [409, 251] on button "Close" at bounding box center [405, 251] width 73 height 15
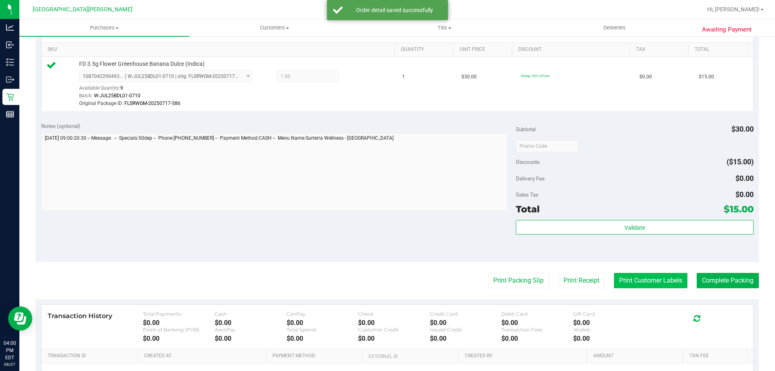
click at [639, 277] on button "Print Customer Labels" at bounding box center [650, 280] width 73 height 15
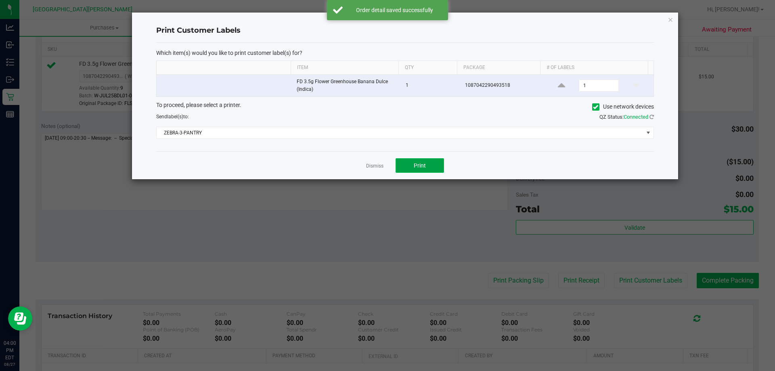
click at [426, 168] on span "Print" at bounding box center [420, 165] width 12 height 6
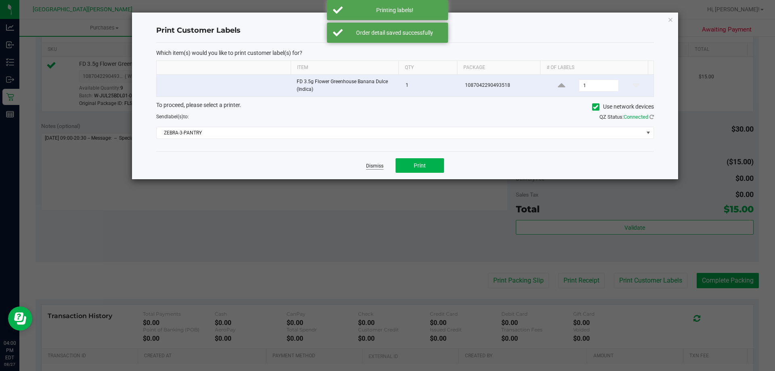
click at [369, 164] on link "Dismiss" at bounding box center [374, 166] width 17 height 7
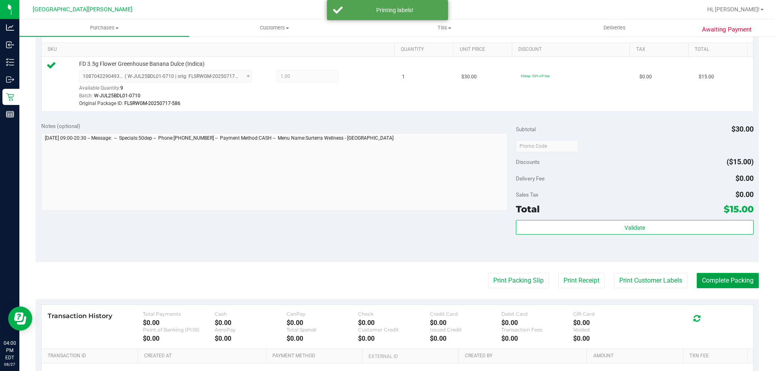
drag, startPoint x: 711, startPoint y: 284, endPoint x: 703, endPoint y: 283, distance: 8.2
click at [711, 285] on button "Complete Packing" at bounding box center [728, 280] width 62 height 15
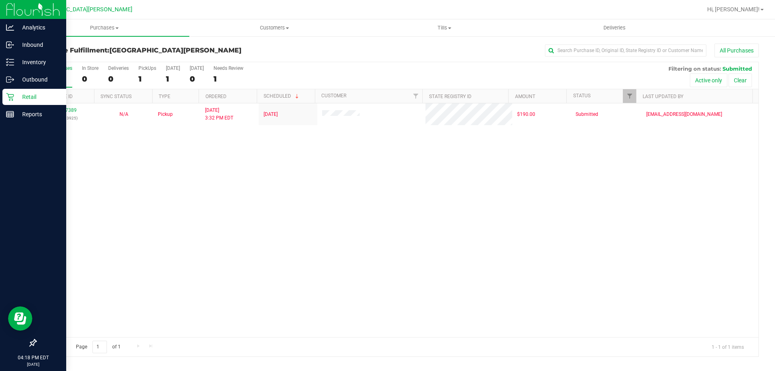
click at [8, 97] on icon at bounding box center [10, 97] width 8 height 8
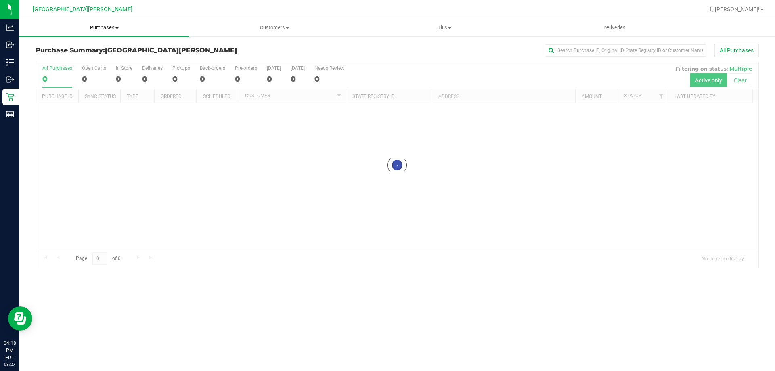
click at [94, 29] on span "Purchases" at bounding box center [104, 27] width 170 height 7
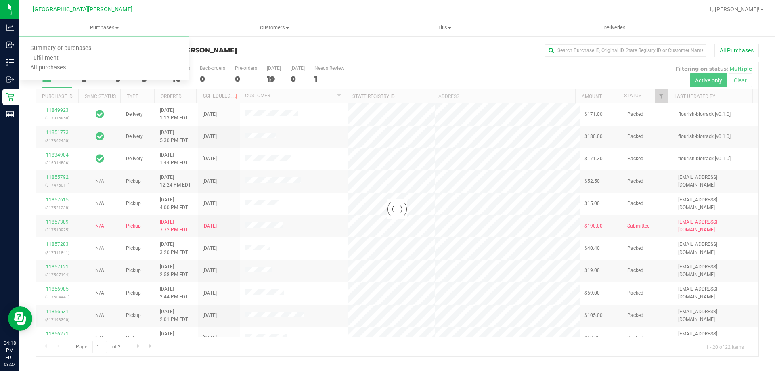
click at [55, 18] on nav "Key West WC Hi, Tim!" at bounding box center [397, 9] width 756 height 19
click at [84, 79] on div at bounding box center [397, 209] width 723 height 294
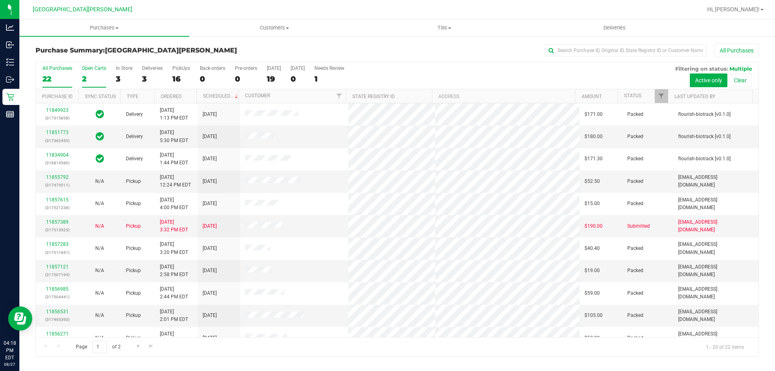
click at [84, 75] on div "2" at bounding box center [94, 78] width 24 height 9
click at [0, 0] on input "Open Carts 2" at bounding box center [0, 0] width 0 height 0
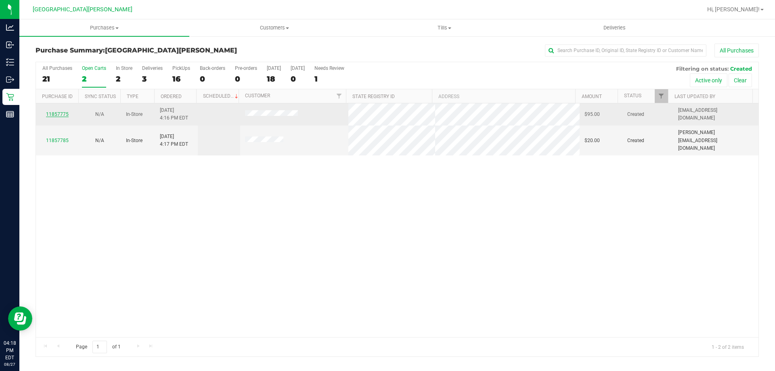
click at [59, 113] on link "11857775" at bounding box center [57, 114] width 23 height 6
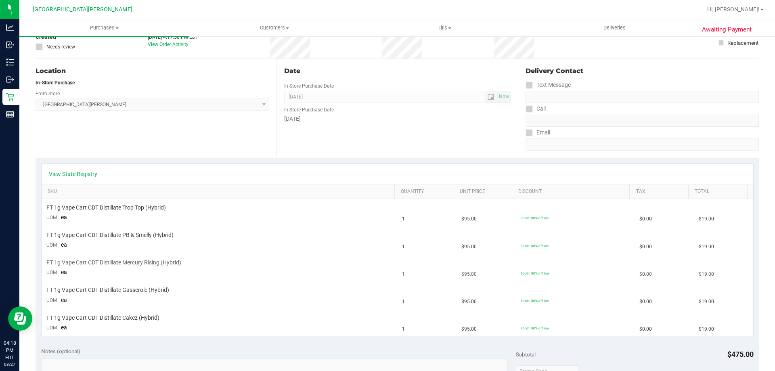
scroll to position [81, 0]
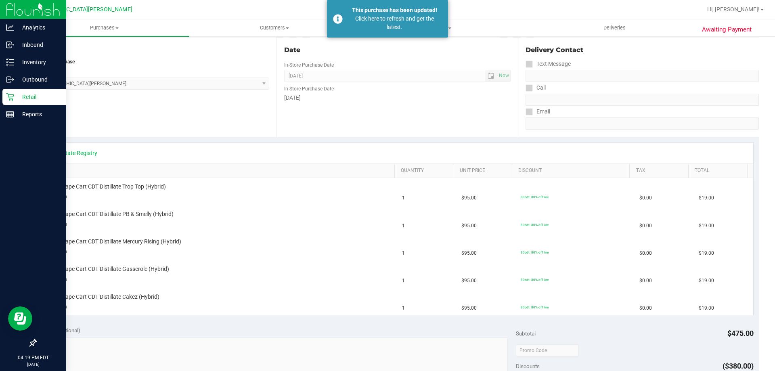
click at [28, 92] on p "Retail" at bounding box center [38, 97] width 48 height 10
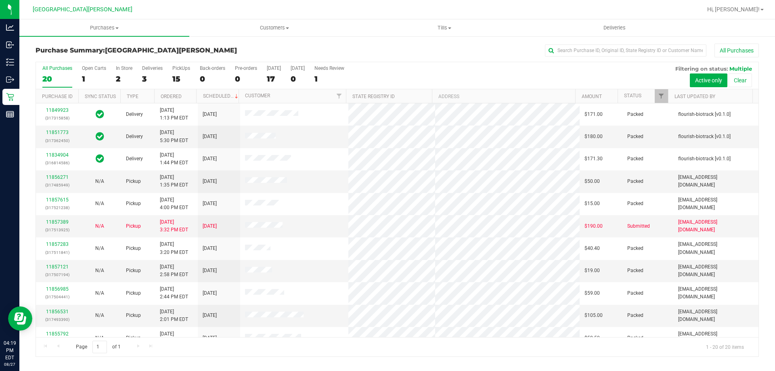
click at [123, 67] on div "In Store" at bounding box center [124, 68] width 17 height 6
click at [0, 0] on input "In Store 2" at bounding box center [0, 0] width 0 height 0
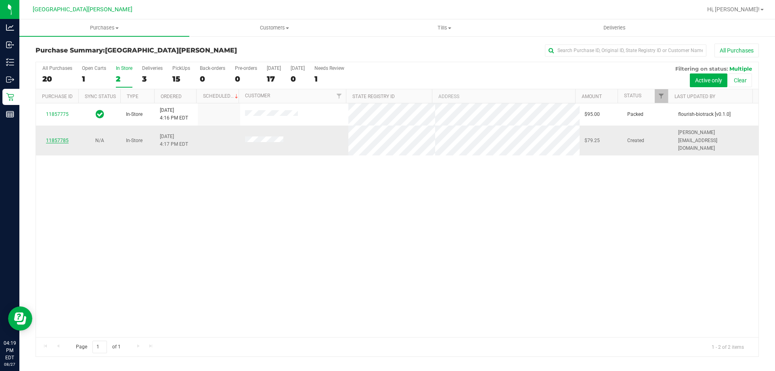
click at [59, 138] on link "11857785" at bounding box center [57, 141] width 23 height 6
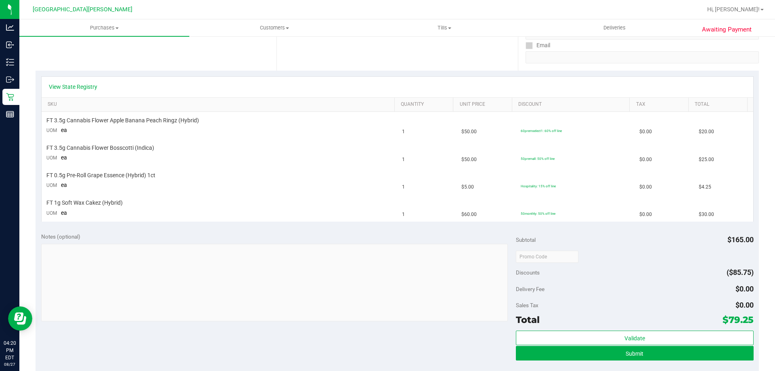
scroll to position [161, 0]
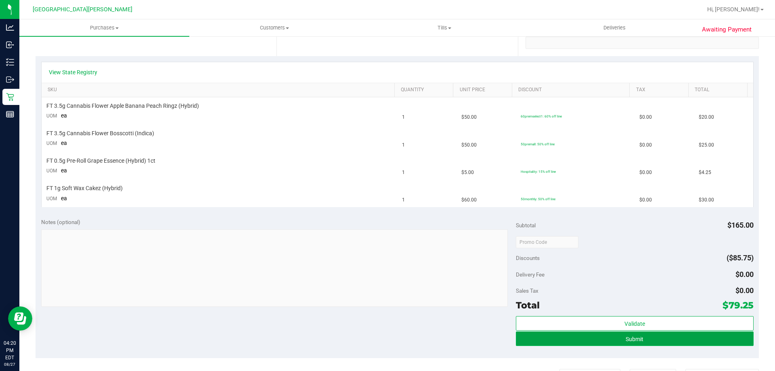
click at [525, 335] on button "Submit" at bounding box center [634, 338] width 237 height 15
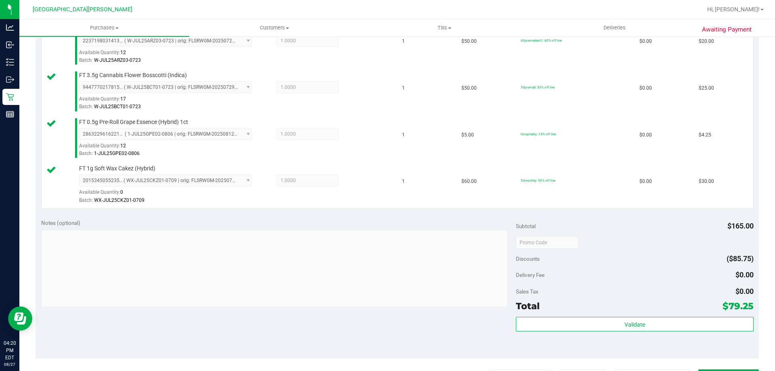
scroll to position [323, 0]
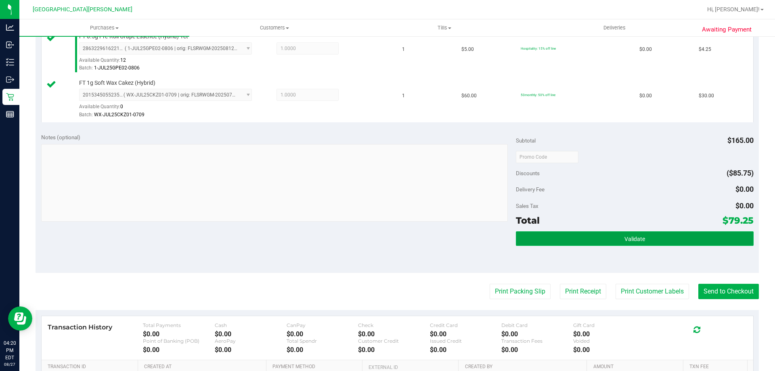
click at [652, 236] on button "Validate" at bounding box center [634, 238] width 237 height 15
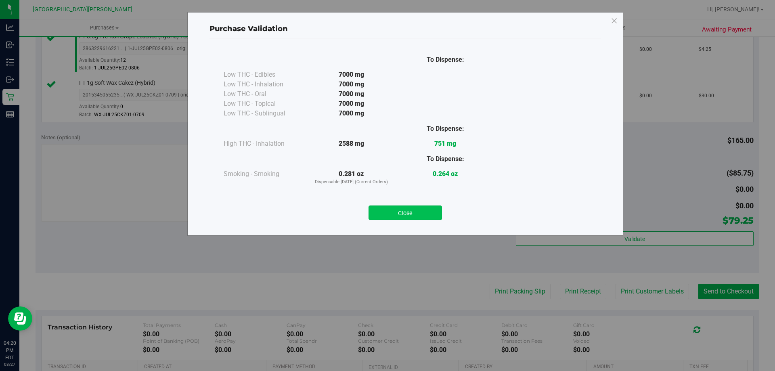
click at [430, 214] on button "Close" at bounding box center [405, 212] width 73 height 15
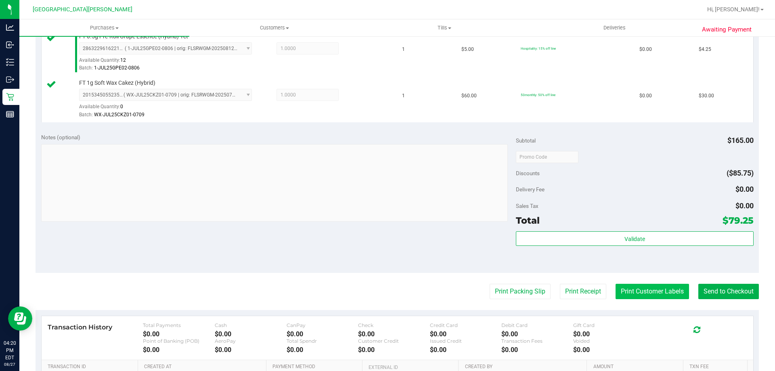
click at [668, 290] on button "Print Customer Labels" at bounding box center [652, 291] width 73 height 15
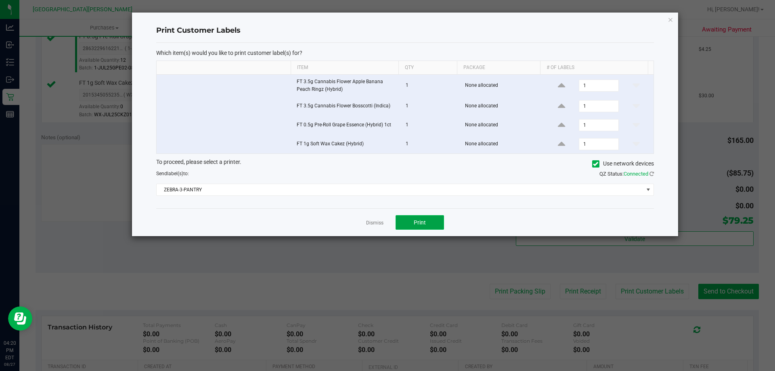
click at [404, 223] on button "Print" at bounding box center [420, 222] width 48 height 15
click at [376, 223] on link "Dismiss" at bounding box center [374, 223] width 17 height 7
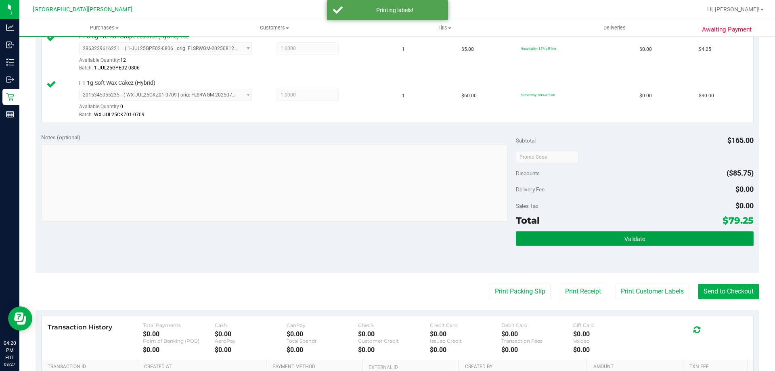
click at [630, 240] on span "Validate" at bounding box center [635, 239] width 21 height 6
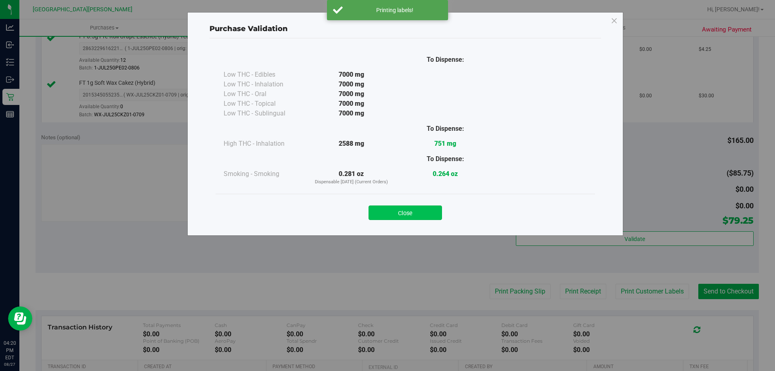
click at [408, 211] on button "Close" at bounding box center [405, 212] width 73 height 15
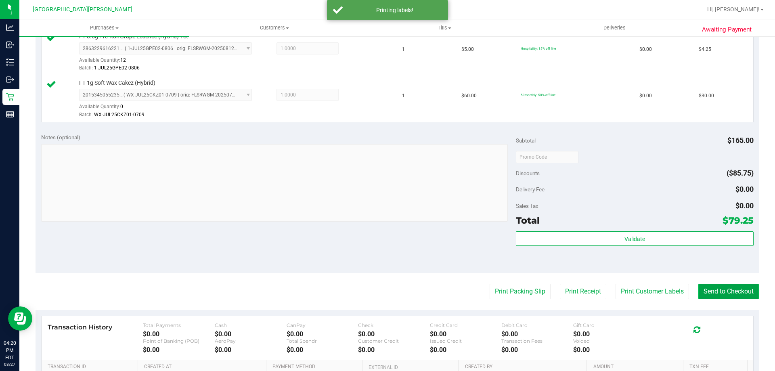
click at [713, 293] on button "Send to Checkout" at bounding box center [728, 291] width 61 height 15
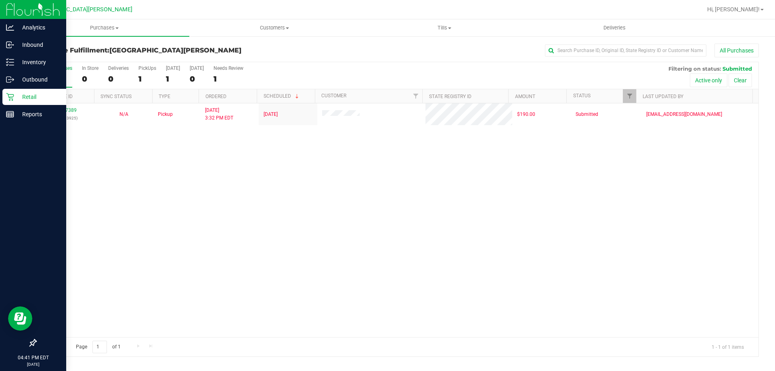
click at [31, 94] on p "Retail" at bounding box center [38, 97] width 48 height 10
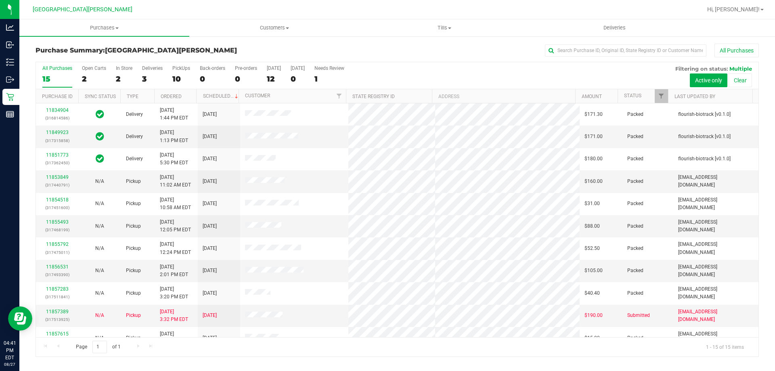
click at [128, 70] on div "In Store" at bounding box center [124, 68] width 17 height 6
click at [0, 0] on input "In Store 2" at bounding box center [0, 0] width 0 height 0
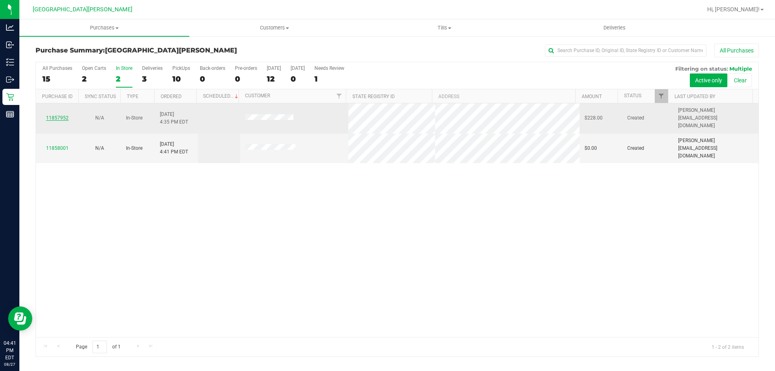
click at [61, 115] on link "11857952" at bounding box center [57, 118] width 23 height 6
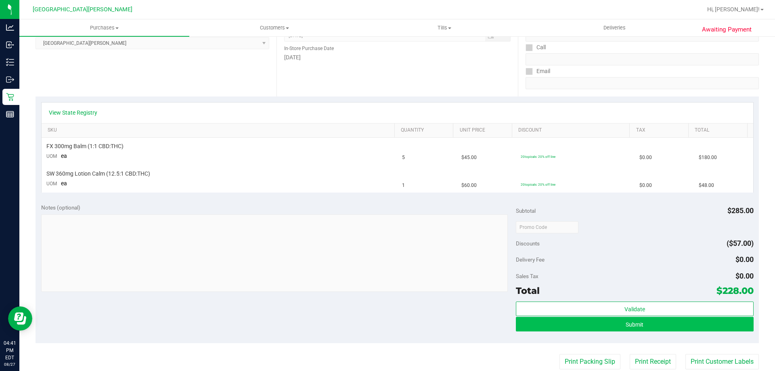
scroll to position [202, 0]
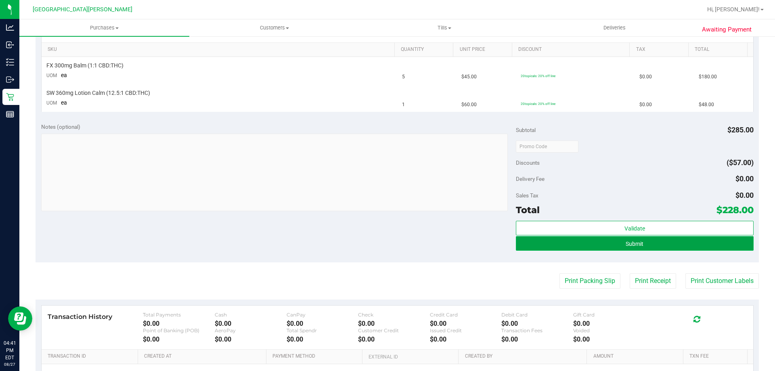
click at [682, 239] on button "Submit" at bounding box center [634, 243] width 237 height 15
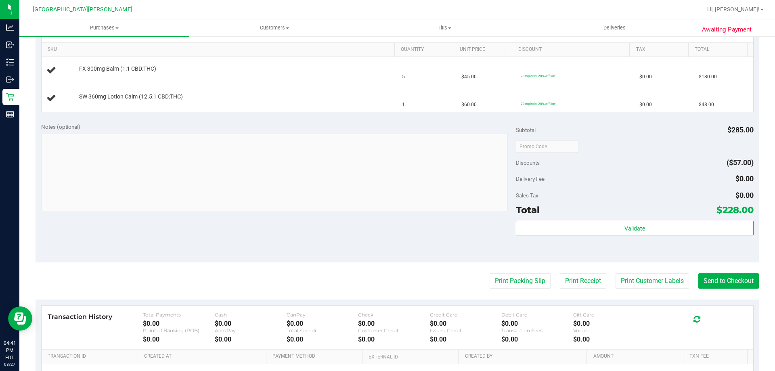
scroll to position [121, 0]
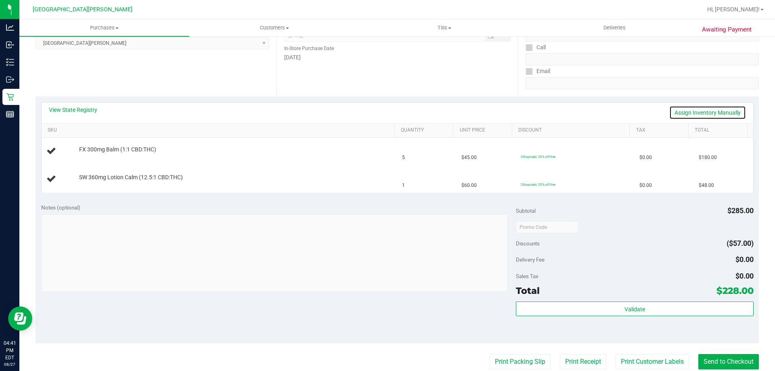
click at [711, 111] on link "Assign Inventory Manually" at bounding box center [707, 113] width 77 height 14
click at [103, 156] on link "Add Package" at bounding box center [93, 155] width 29 height 6
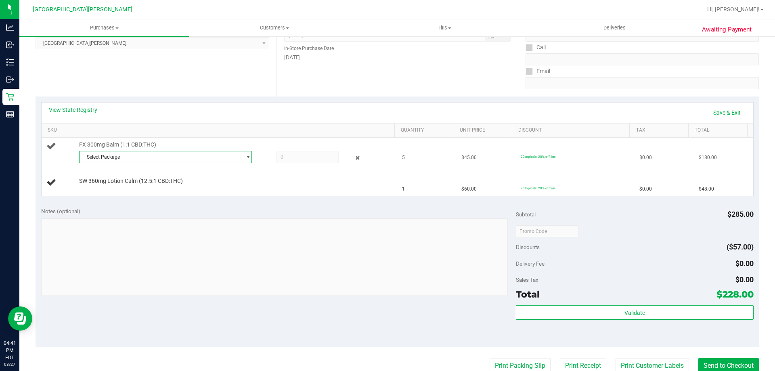
click at [105, 160] on span "Select Package" at bounding box center [161, 156] width 162 height 11
click at [115, 190] on span "0217240573184010" at bounding box center [106, 190] width 45 height 6
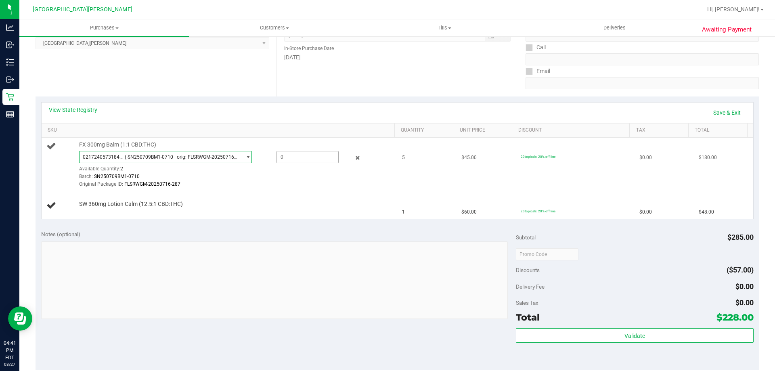
click at [278, 158] on span at bounding box center [308, 157] width 62 height 12
type input "1.0000"
type input "2"
type input "2.0000"
click at [296, 228] on div "Notes (optional) Subtotal $285.00 Discounts ($57.00) Delivery Fee $0.00 Sales T…" at bounding box center [397, 297] width 723 height 145
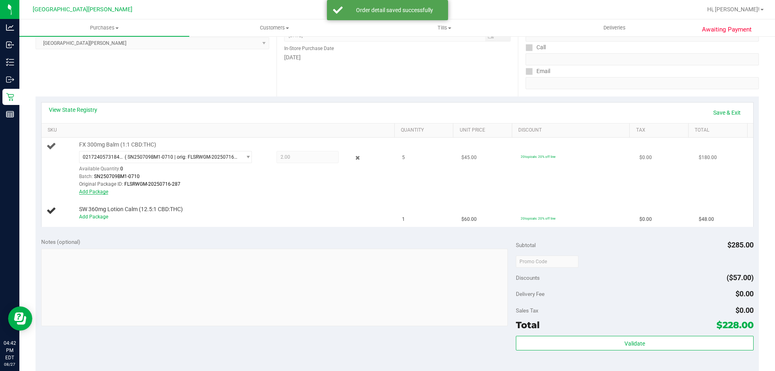
click at [88, 191] on link "Add Package" at bounding box center [93, 192] width 29 height 6
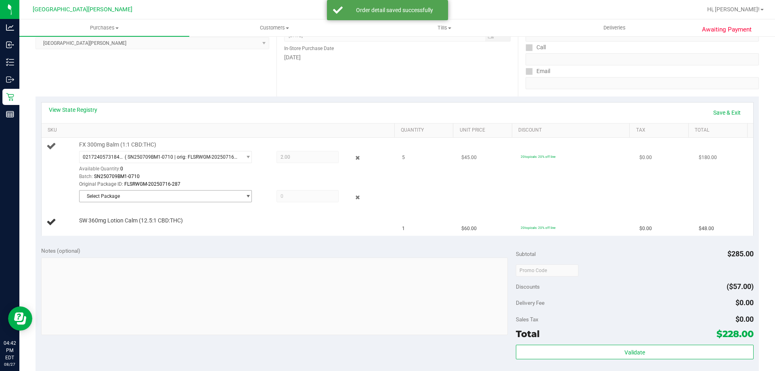
click at [90, 194] on span "Select Package" at bounding box center [161, 196] width 162 height 11
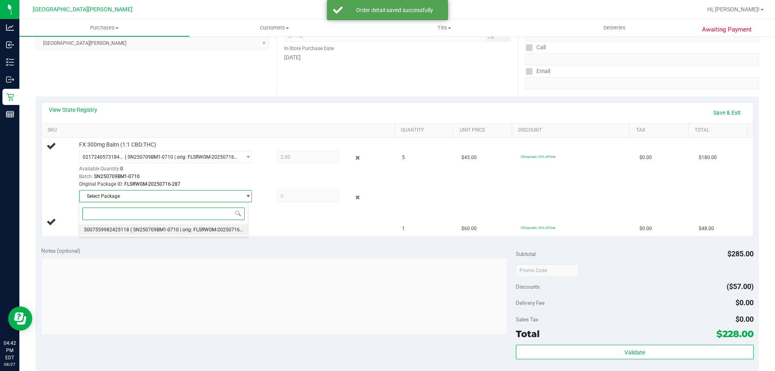
click at [102, 226] on li "5007559982425118 ( SN250709BM1-0710 | orig: FLSRWGM-20250716-353 )" at bounding box center [163, 229] width 169 height 11
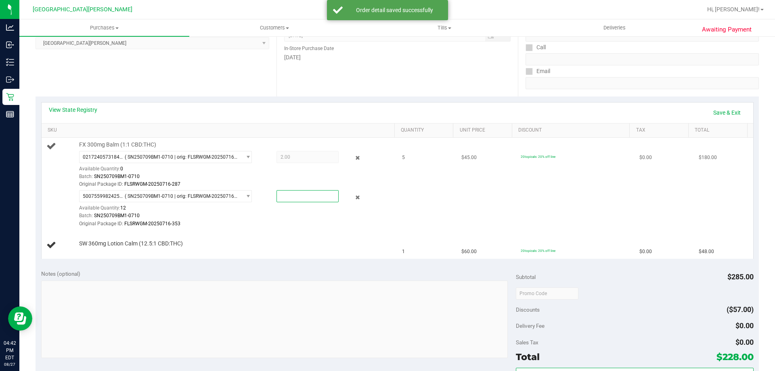
click at [281, 195] on span at bounding box center [308, 196] width 62 height 12
type input "3"
type input "3.0000"
click at [294, 220] on div "Original Package ID: FLSRWGM-20250716-353" at bounding box center [235, 224] width 312 height 8
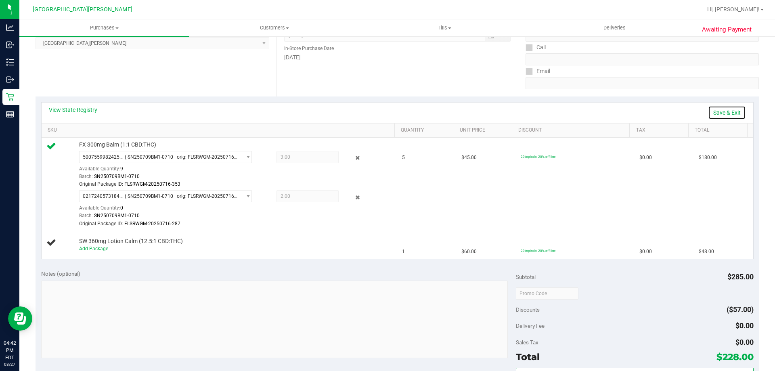
click at [719, 113] on link "Save & Exit" at bounding box center [727, 113] width 38 height 14
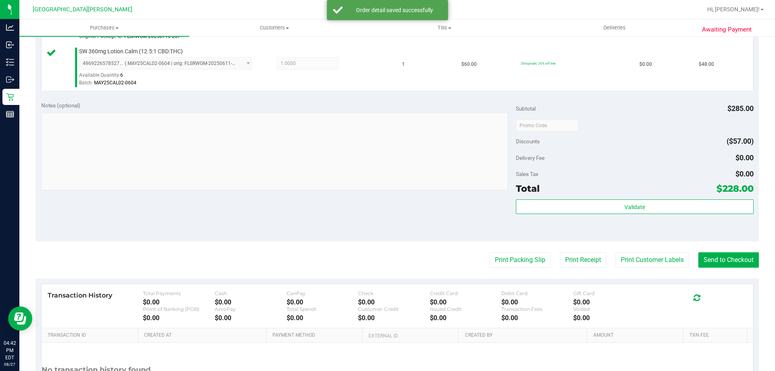
scroll to position [323, 0]
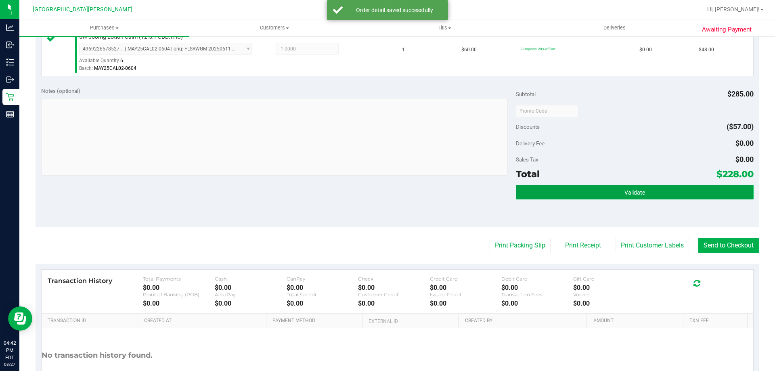
click at [538, 194] on button "Validate" at bounding box center [634, 192] width 237 height 15
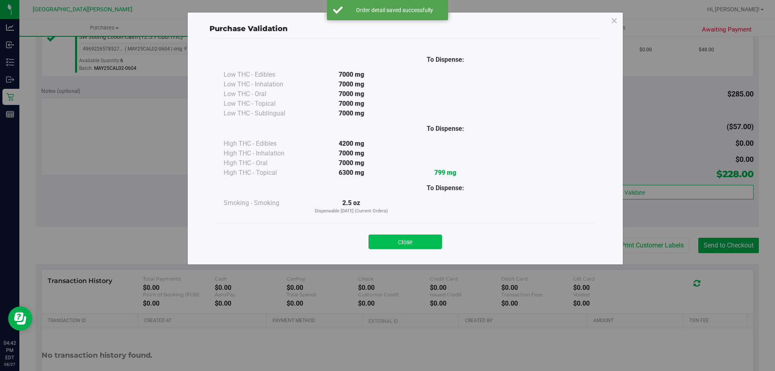
click at [377, 239] on button "Close" at bounding box center [405, 242] width 73 height 15
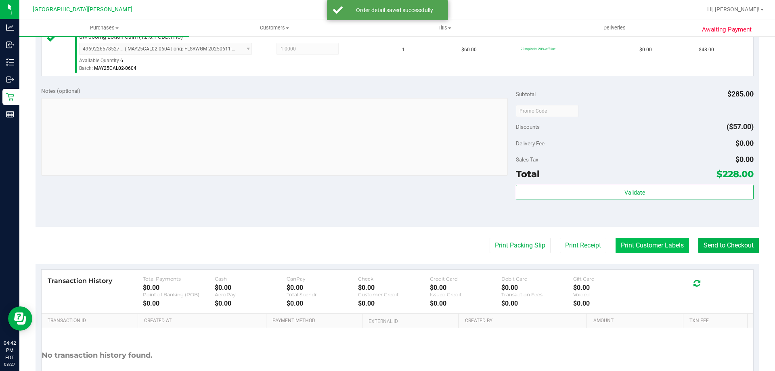
click at [616, 247] on button "Print Customer Labels" at bounding box center [652, 245] width 73 height 15
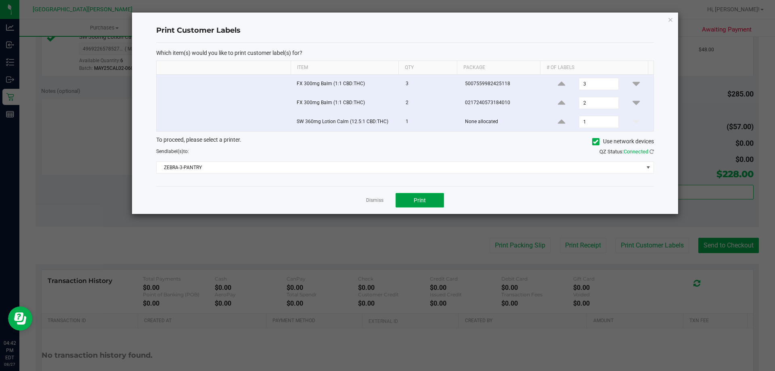
click at [408, 196] on button "Print" at bounding box center [420, 200] width 48 height 15
click at [376, 202] on link "Dismiss" at bounding box center [374, 200] width 17 height 7
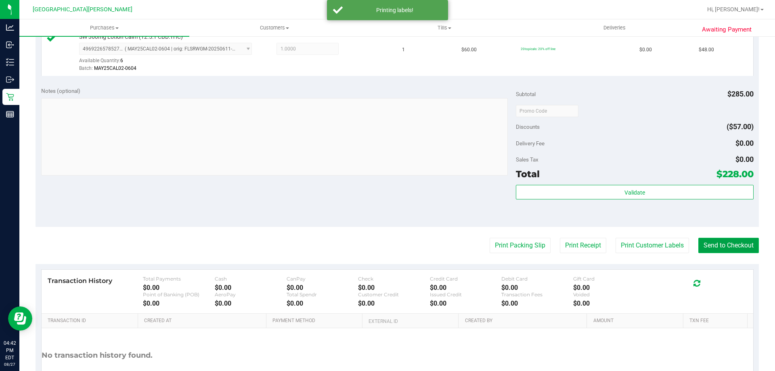
click at [729, 250] on button "Send to Checkout" at bounding box center [728, 245] width 61 height 15
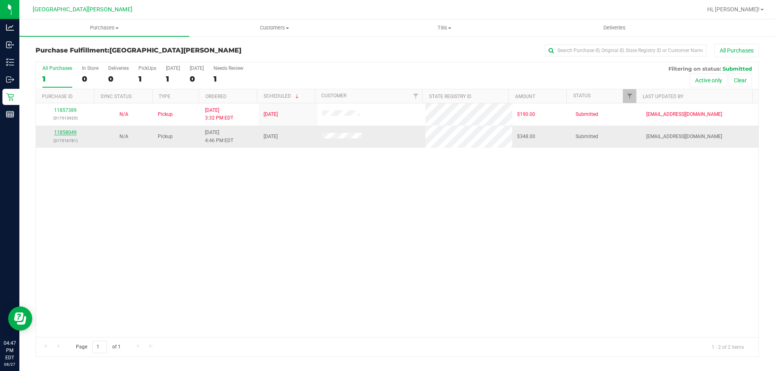
click at [75, 130] on link "11858049" at bounding box center [65, 133] width 23 height 6
click at [46, 133] on div "11858049 (317516781)" at bounding box center [65, 136] width 49 height 15
click at [69, 134] on link "11858049" at bounding box center [65, 133] width 23 height 6
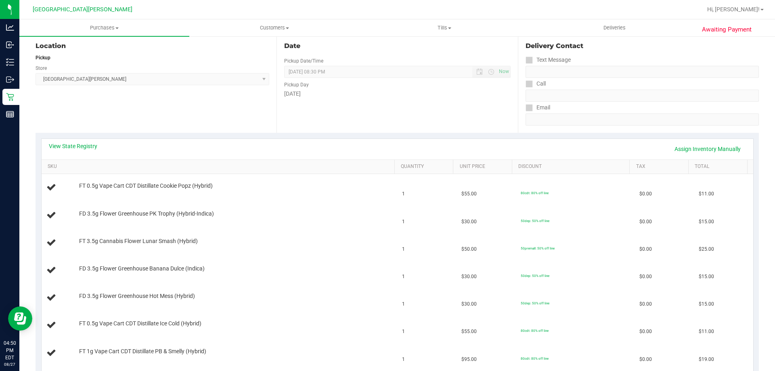
scroll to position [81, 0]
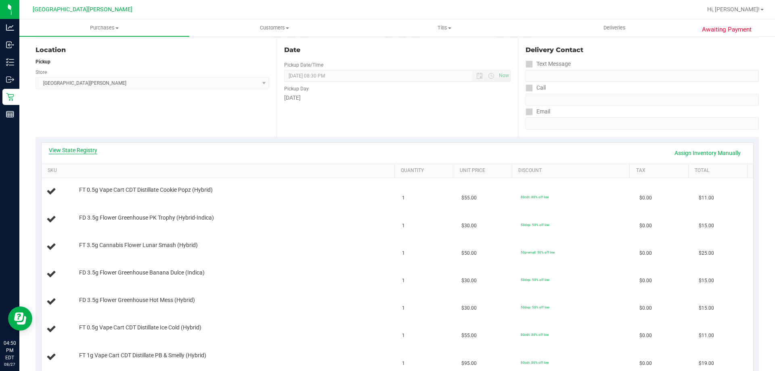
click at [72, 147] on link "View State Registry" at bounding box center [73, 150] width 48 height 8
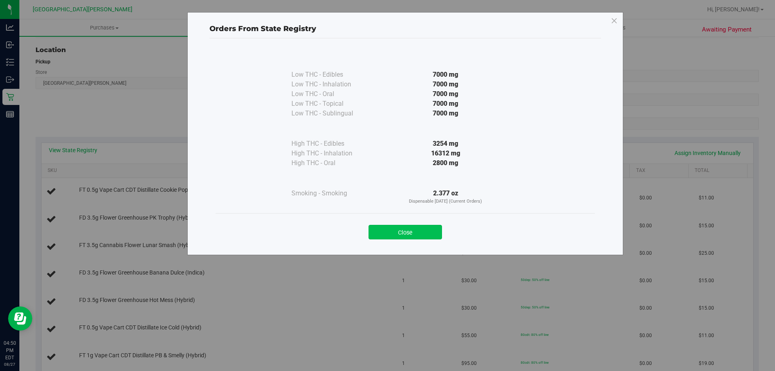
click at [409, 227] on button "Close" at bounding box center [405, 232] width 73 height 15
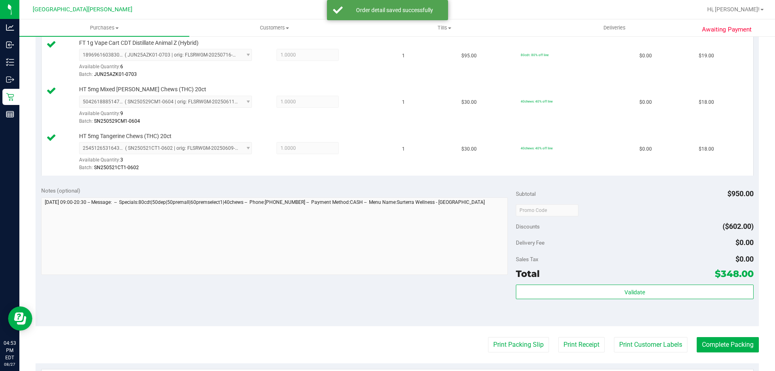
scroll to position [1130, 0]
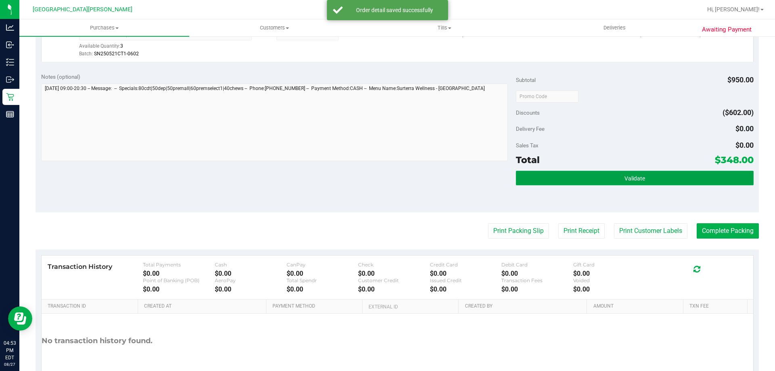
click at [611, 172] on button "Validate" at bounding box center [634, 178] width 237 height 15
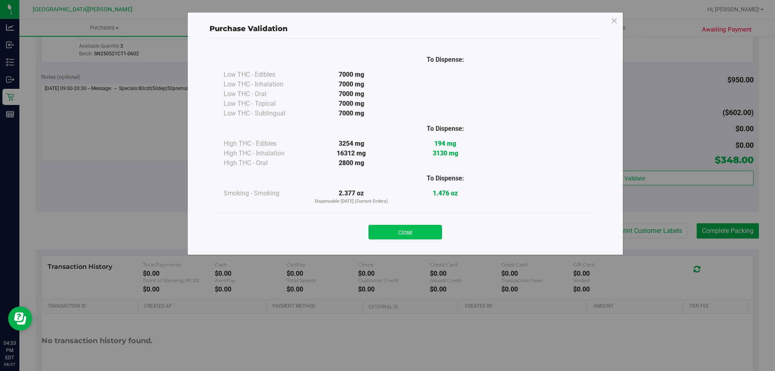
click at [419, 230] on button "Close" at bounding box center [405, 232] width 73 height 15
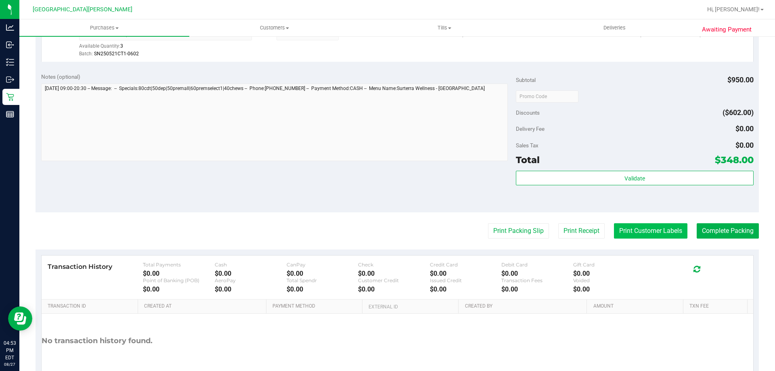
click at [637, 225] on button "Print Customer Labels" at bounding box center [650, 230] width 73 height 15
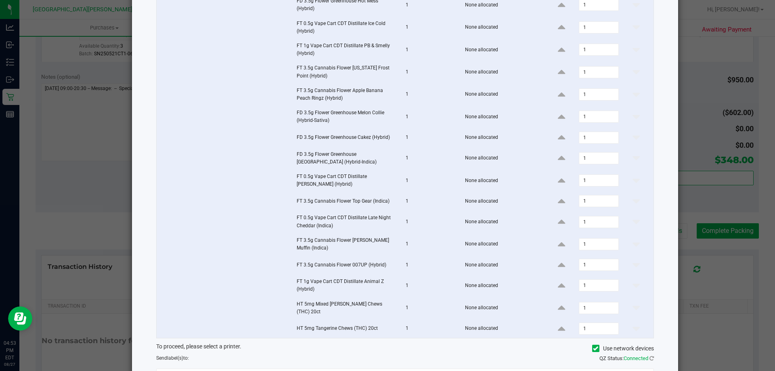
scroll to position [229, 0]
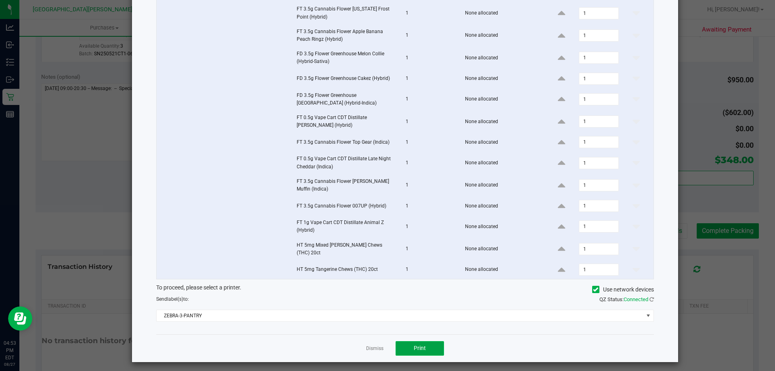
click at [419, 345] on span "Print" at bounding box center [420, 348] width 12 height 6
click at [378, 345] on link "Dismiss" at bounding box center [374, 348] width 17 height 7
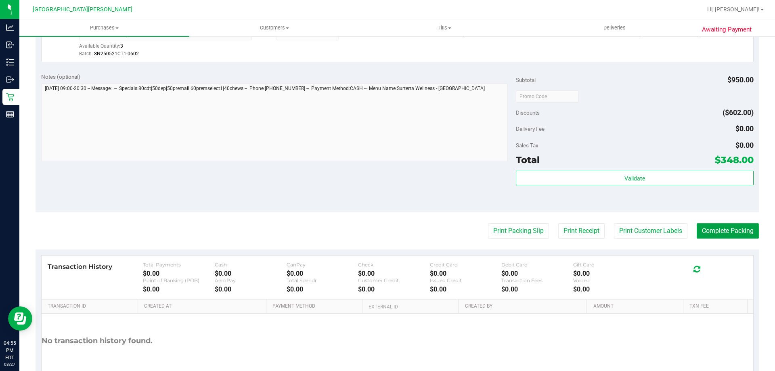
click at [725, 234] on button "Complete Packing" at bounding box center [728, 230] width 62 height 15
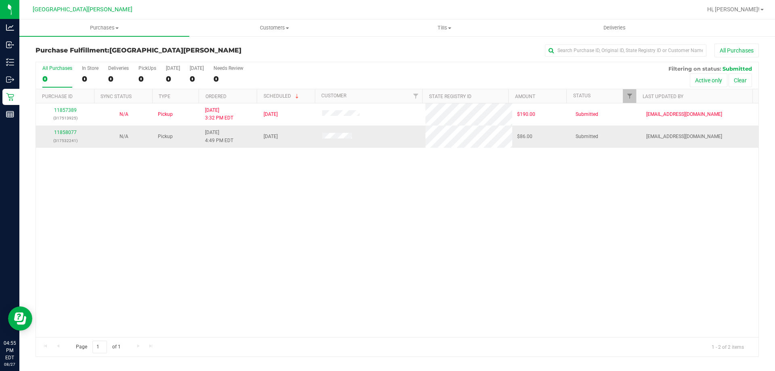
click at [58, 143] on p "(317532241)" at bounding box center [65, 141] width 49 height 8
click at [74, 134] on link "11858077" at bounding box center [65, 133] width 23 height 6
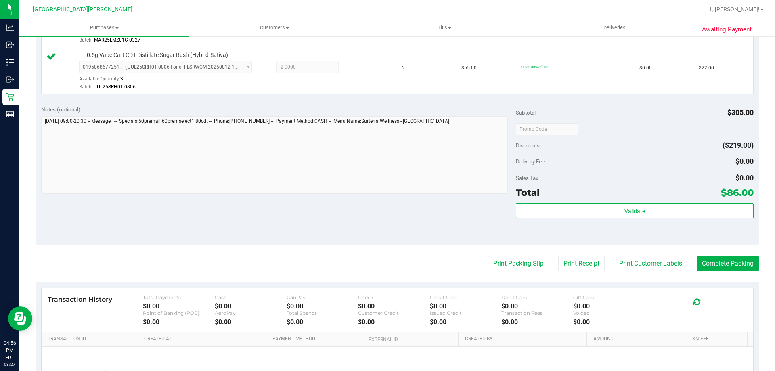
scroll to position [363, 0]
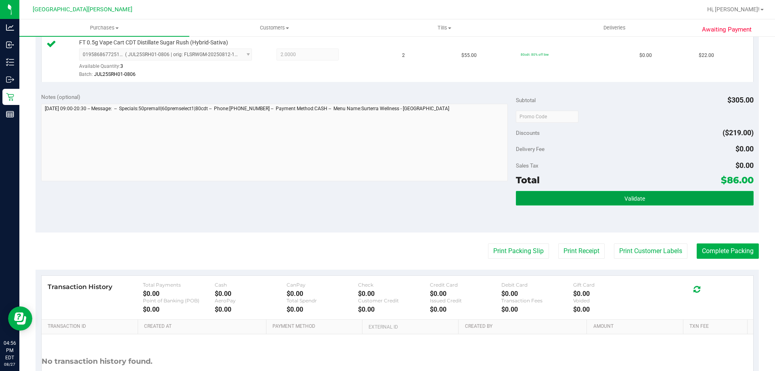
click at [625, 201] on span "Validate" at bounding box center [635, 198] width 21 height 6
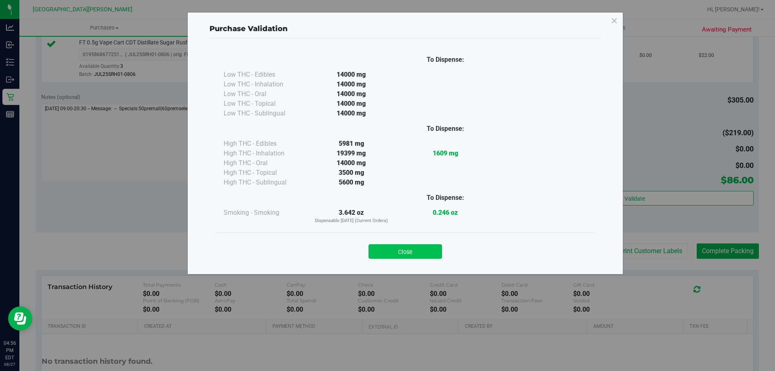
click at [398, 249] on button "Close" at bounding box center [405, 251] width 73 height 15
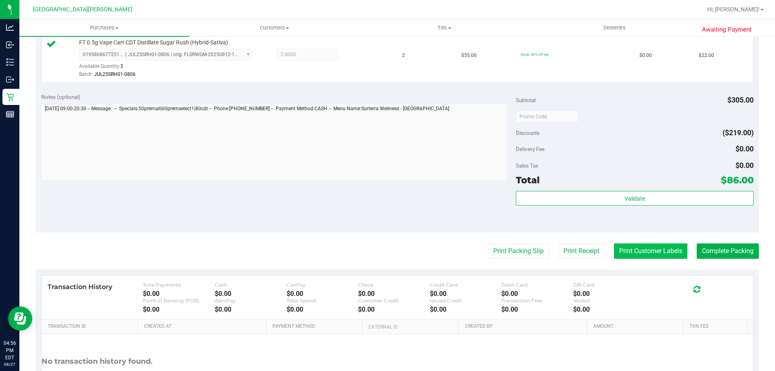
click at [671, 249] on button "Print Customer Labels" at bounding box center [650, 250] width 73 height 15
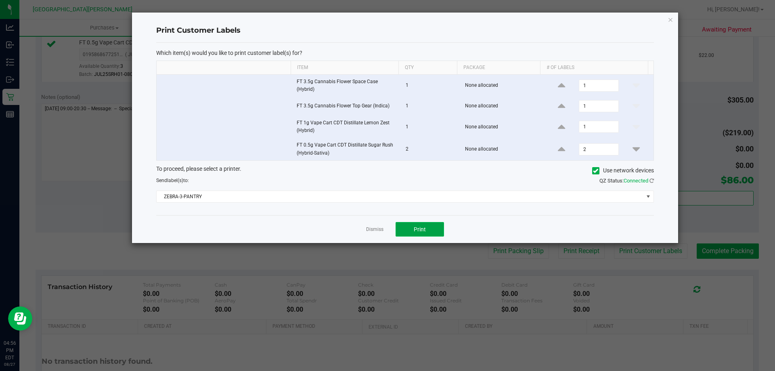
click at [434, 229] on button "Print" at bounding box center [420, 229] width 48 height 15
click at [377, 231] on link "Dismiss" at bounding box center [374, 229] width 17 height 7
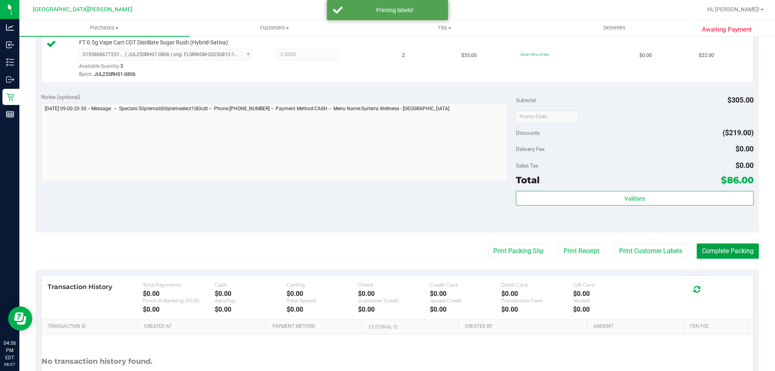
click at [721, 253] on button "Complete Packing" at bounding box center [728, 250] width 62 height 15
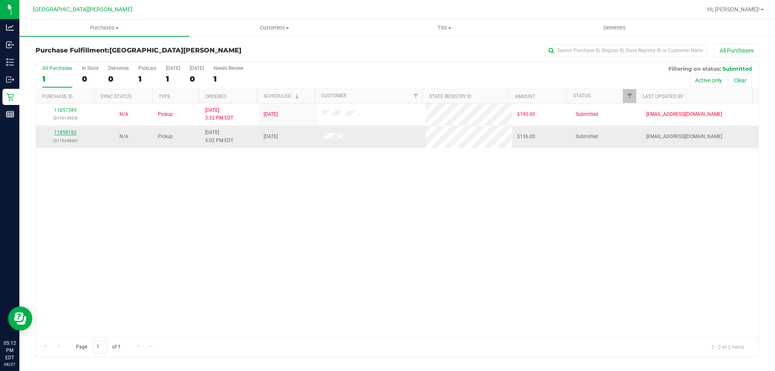
click at [73, 134] on link "11858182" at bounding box center [65, 133] width 23 height 6
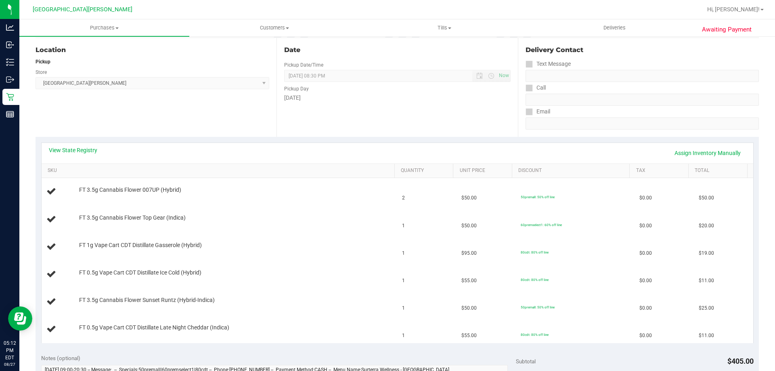
scroll to position [121, 0]
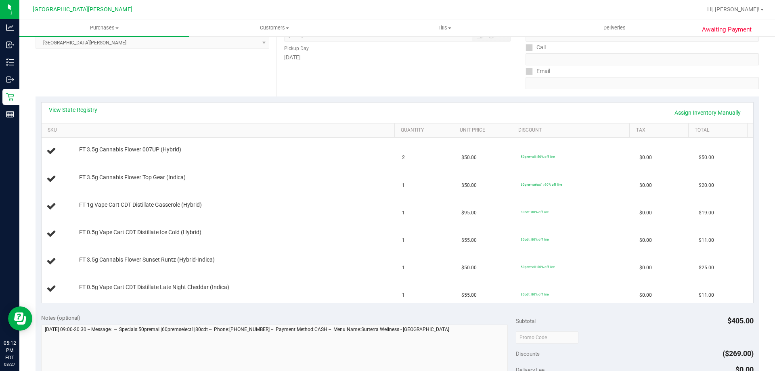
click at [88, 119] on div "View State Registry Assign Inventory Manually" at bounding box center [398, 113] width 712 height 21
click at [86, 116] on div "View State Registry Assign Inventory Manually" at bounding box center [397, 113] width 697 height 14
click at [86, 111] on link "View State Registry" at bounding box center [73, 110] width 48 height 8
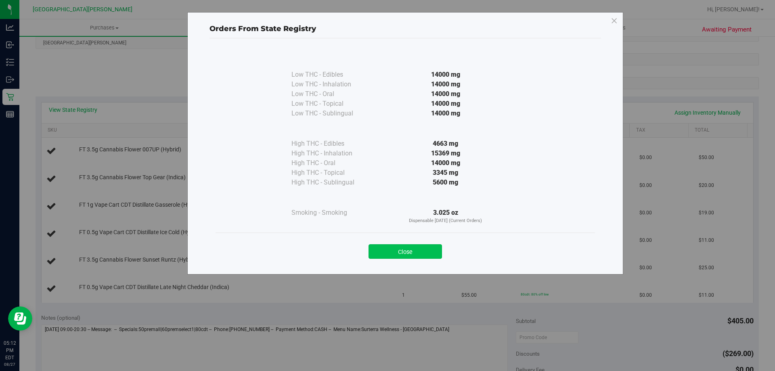
click at [395, 251] on button "Close" at bounding box center [405, 251] width 73 height 15
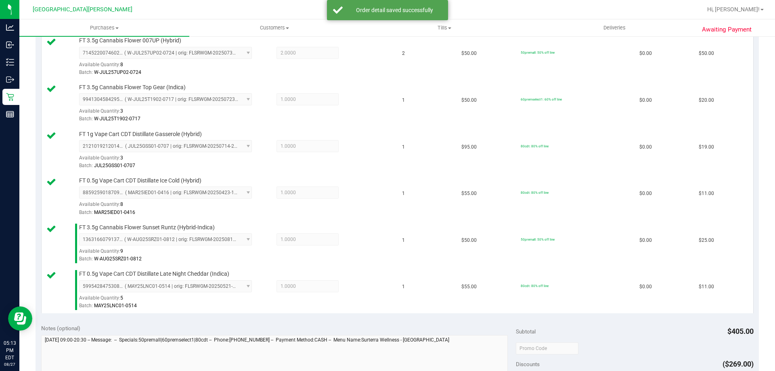
scroll to position [363, 0]
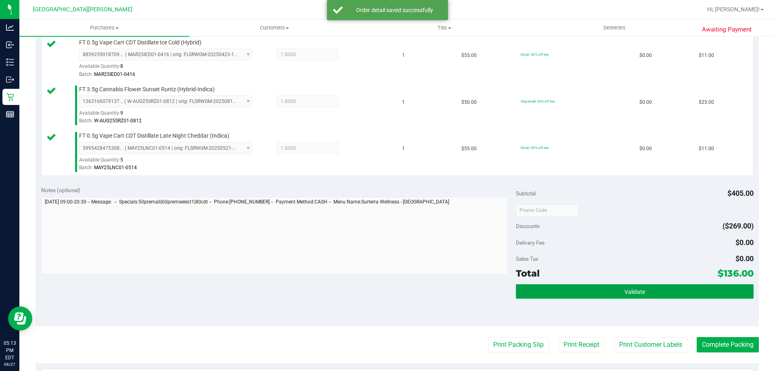
click at [618, 290] on button "Validate" at bounding box center [634, 291] width 237 height 15
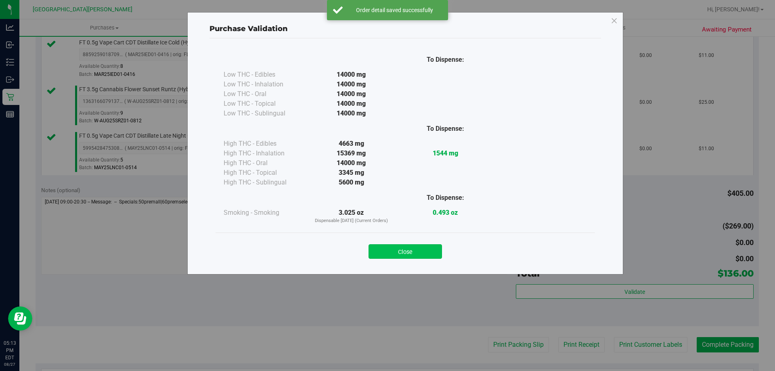
click at [415, 245] on button "Close" at bounding box center [405, 251] width 73 height 15
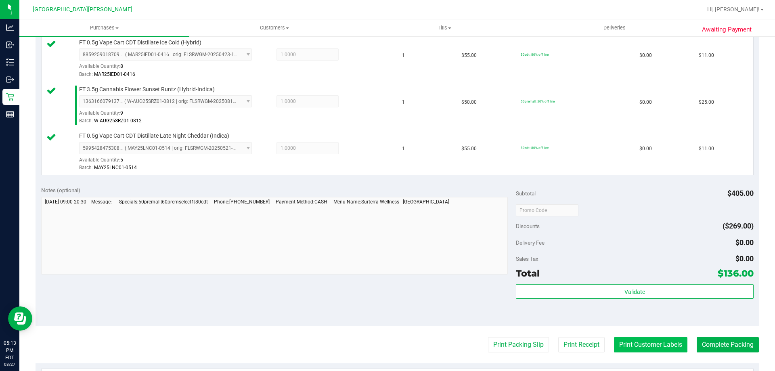
click at [666, 344] on button "Print Customer Labels" at bounding box center [650, 344] width 73 height 15
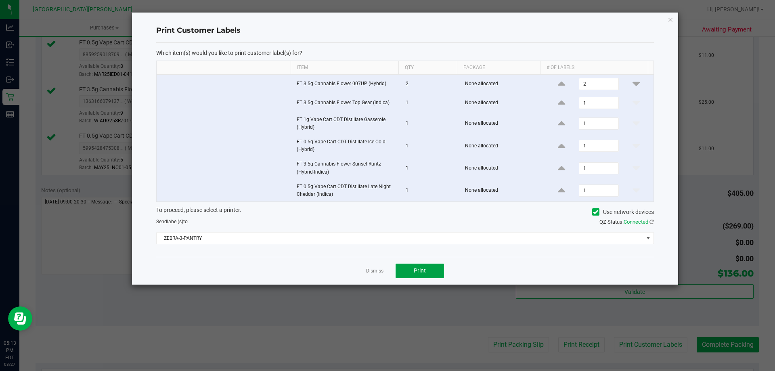
click at [410, 271] on button "Print" at bounding box center [420, 271] width 48 height 15
click at [373, 271] on link "Dismiss" at bounding box center [374, 271] width 17 height 7
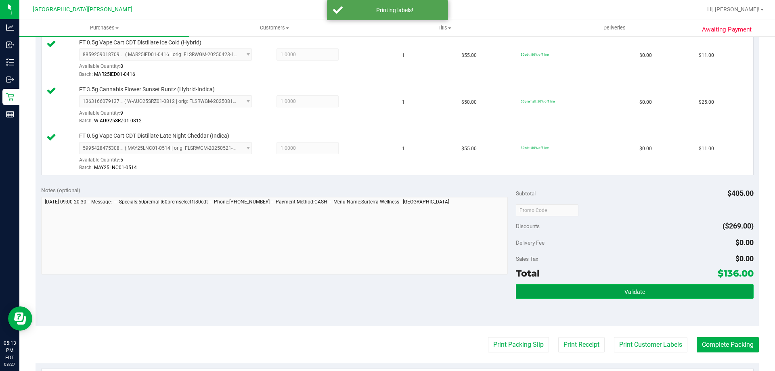
click at [685, 290] on button "Validate" at bounding box center [634, 291] width 237 height 15
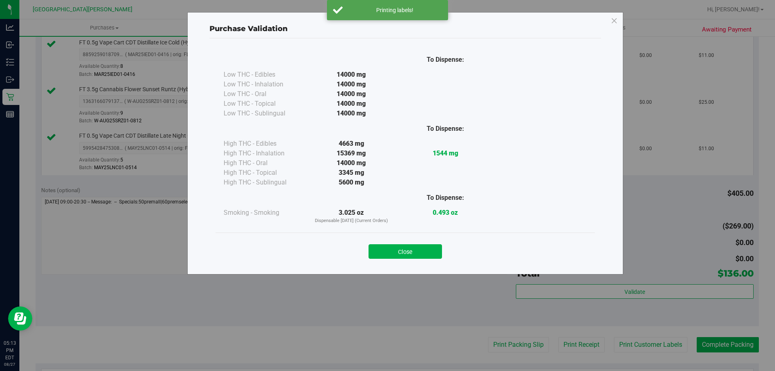
click at [403, 239] on div "Close" at bounding box center [405, 249] width 367 height 20
click at [406, 248] on button "Close" at bounding box center [405, 251] width 73 height 15
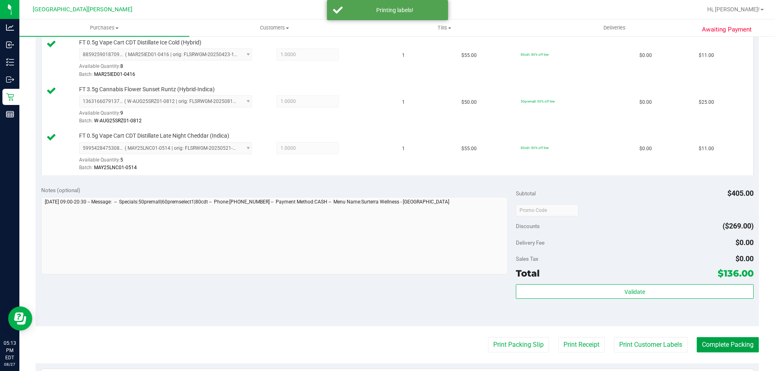
click at [727, 340] on button "Complete Packing" at bounding box center [728, 344] width 62 height 15
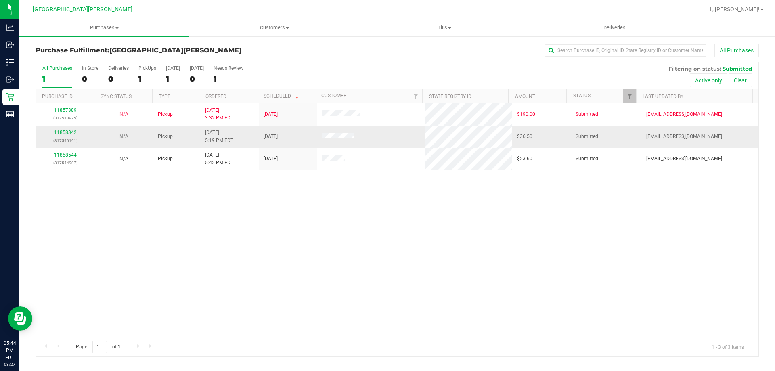
click at [63, 133] on link "11858342" at bounding box center [65, 133] width 23 height 6
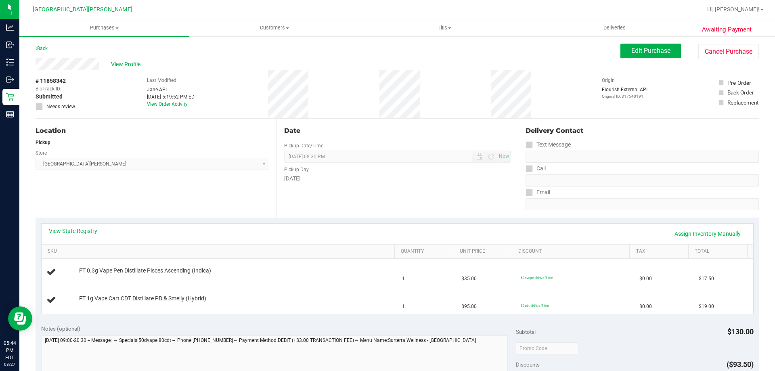
click at [44, 50] on link "Back" at bounding box center [42, 49] width 12 height 6
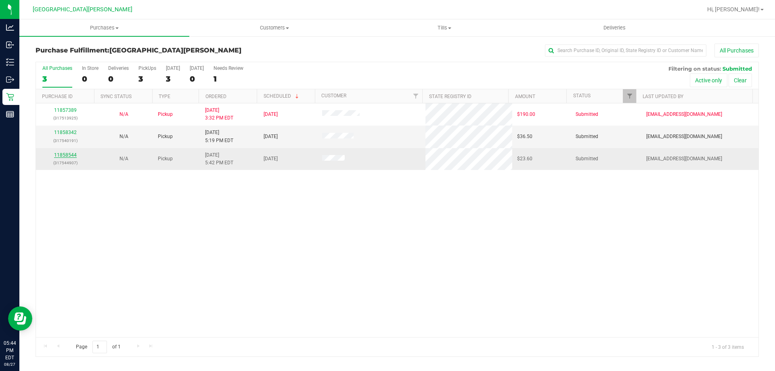
click at [68, 153] on link "11858544" at bounding box center [65, 155] width 23 height 6
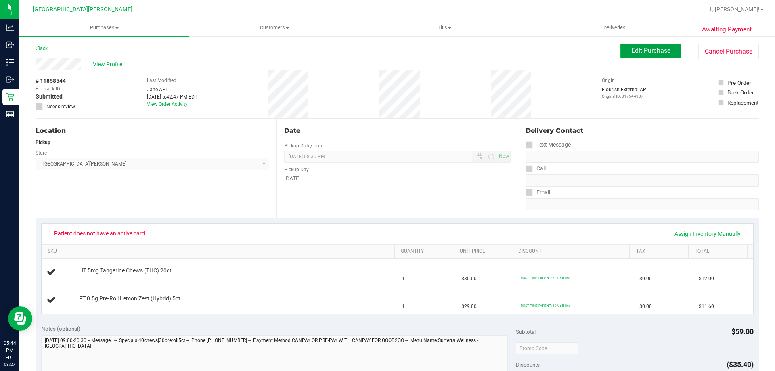
click at [667, 55] on button "Edit Purchase" at bounding box center [650, 51] width 61 height 15
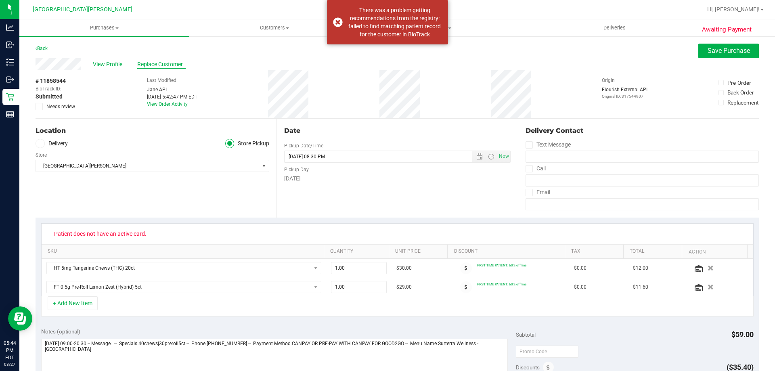
click at [149, 65] on span "Replace Customer" at bounding box center [161, 64] width 48 height 8
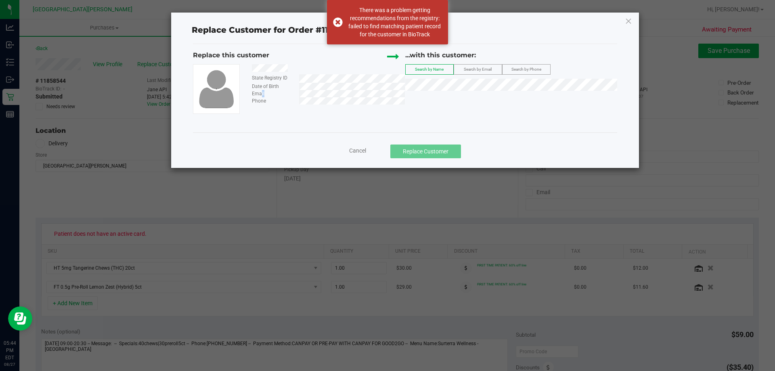
click at [258, 94] on div "Email" at bounding box center [325, 93] width 159 height 7
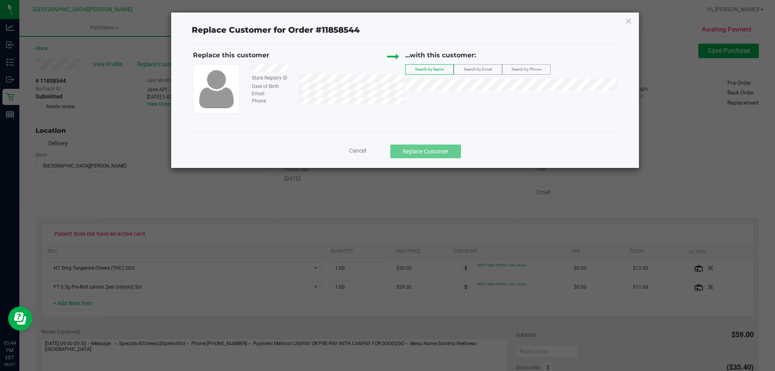
click at [342, 107] on div "State Registry ID Date of Birth Email Phone" at bounding box center [299, 89] width 212 height 50
click at [352, 94] on div "State Registry ID Date of Birth Email Phone" at bounding box center [325, 84] width 159 height 40
click at [493, 65] on label "Search by Email" at bounding box center [478, 70] width 48 height 10
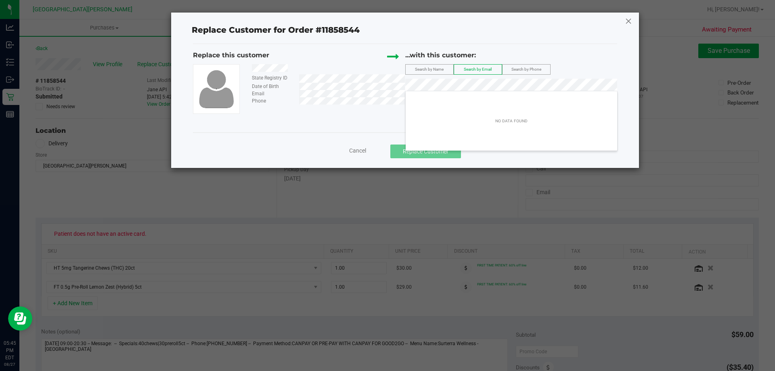
click at [629, 21] on icon at bounding box center [628, 21] width 7 height 13
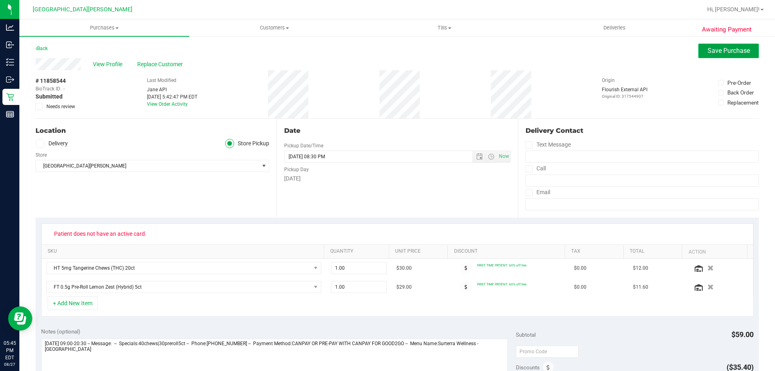
click at [698, 56] on button "Save Purchase" at bounding box center [728, 51] width 61 height 15
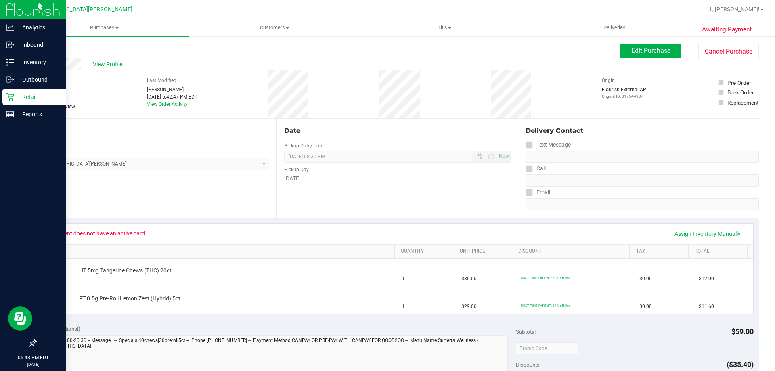
click at [25, 98] on p "Retail" at bounding box center [38, 97] width 48 height 10
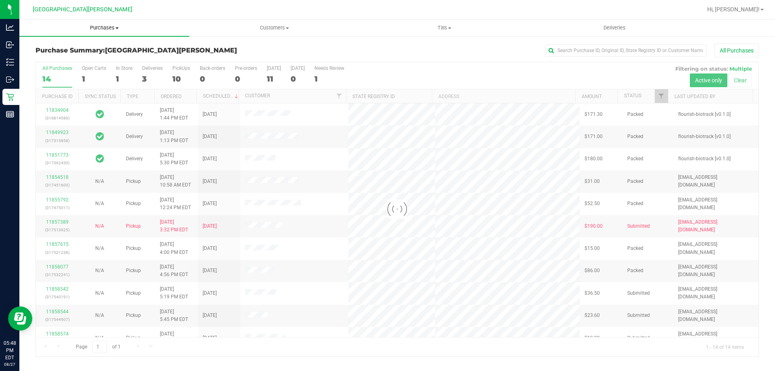
click at [103, 28] on span "Purchases" at bounding box center [104, 27] width 170 height 7
click at [89, 56] on li "Fulfillment" at bounding box center [104, 59] width 170 height 10
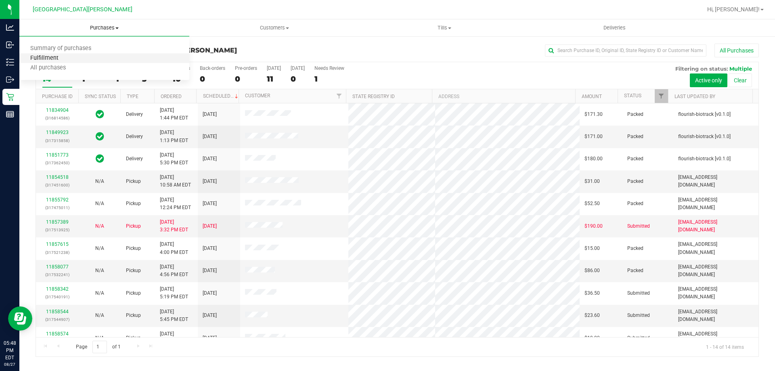
click at [44, 59] on span "Fulfillment" at bounding box center [44, 58] width 50 height 7
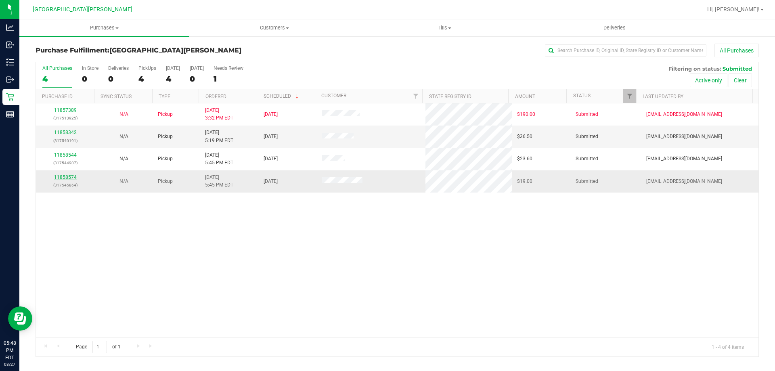
click at [60, 176] on link "11858574" at bounding box center [65, 177] width 23 height 6
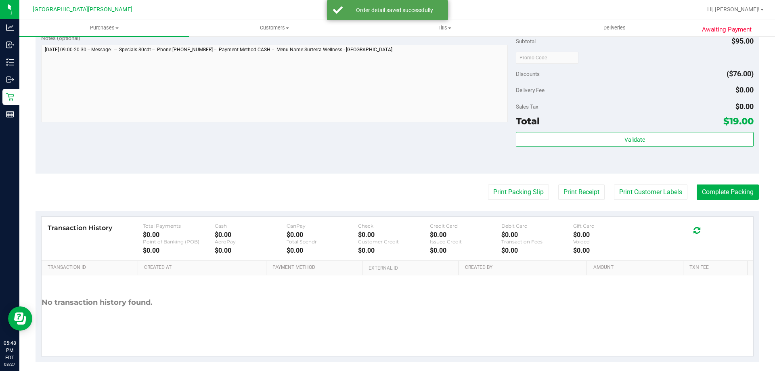
scroll to position [283, 0]
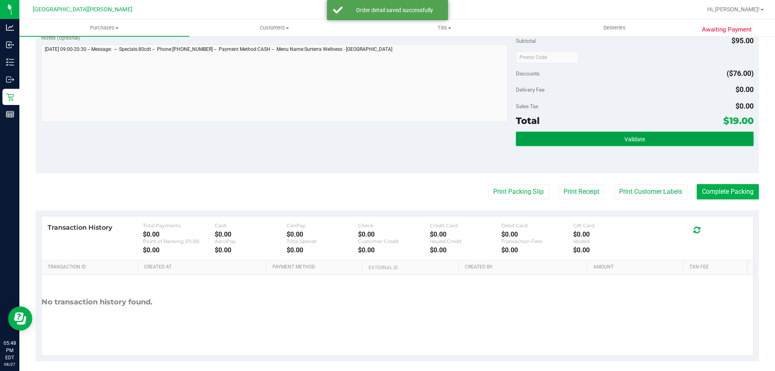
click at [628, 140] on span "Validate" at bounding box center [635, 139] width 21 height 6
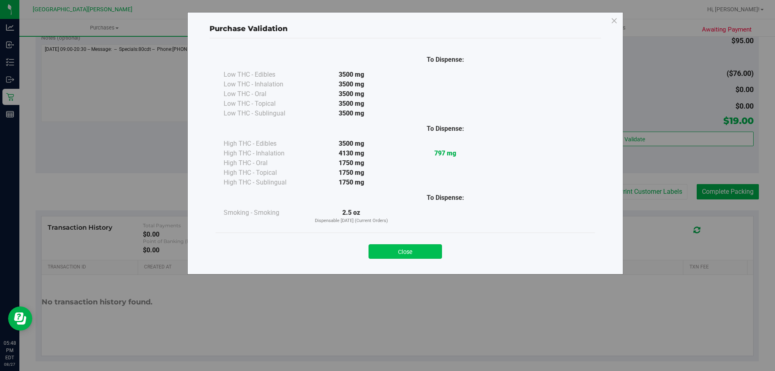
click at [424, 257] on button "Close" at bounding box center [405, 251] width 73 height 15
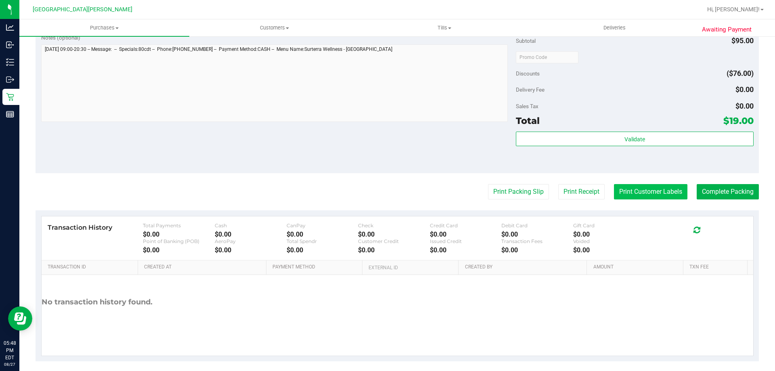
click at [649, 197] on button "Print Customer Labels" at bounding box center [650, 191] width 73 height 15
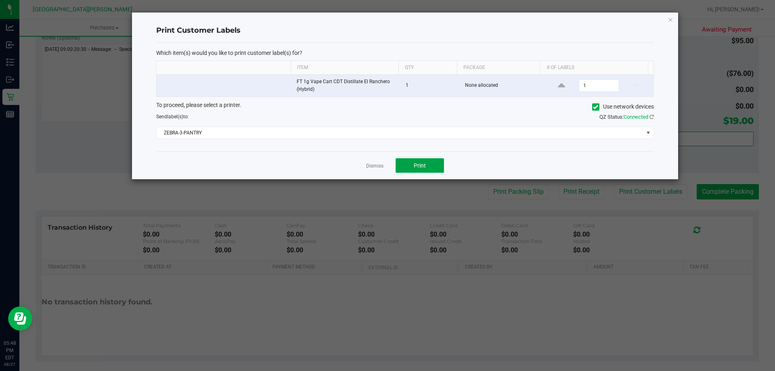
click at [420, 165] on span "Print" at bounding box center [420, 165] width 12 height 6
click at [374, 167] on link "Dismiss" at bounding box center [374, 166] width 17 height 7
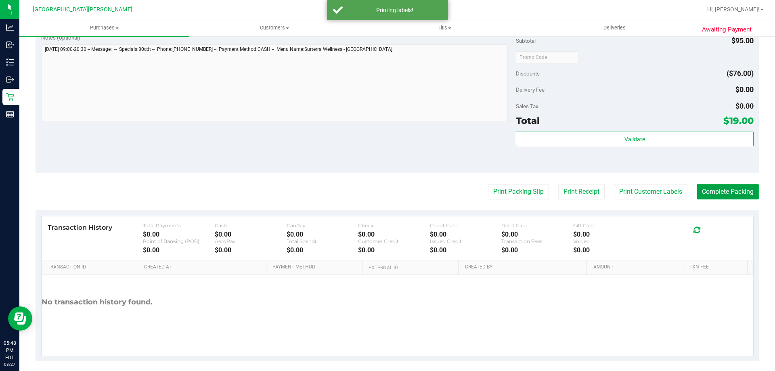
click at [723, 190] on button "Complete Packing" at bounding box center [728, 191] width 62 height 15
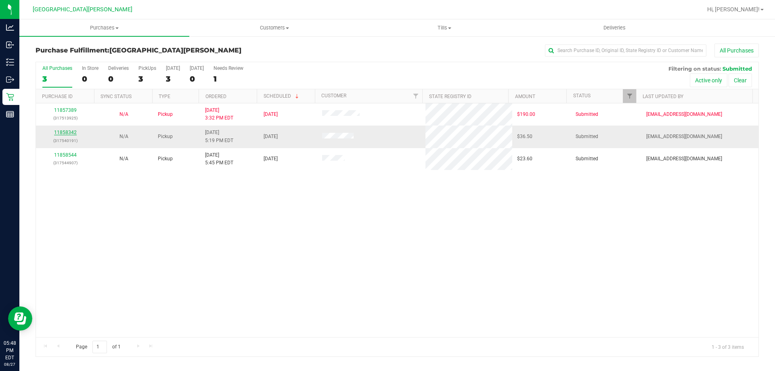
click at [62, 134] on link "11858342" at bounding box center [65, 133] width 23 height 6
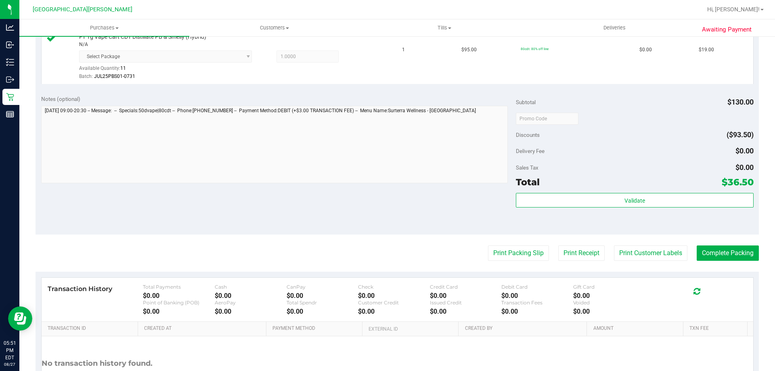
scroll to position [283, 0]
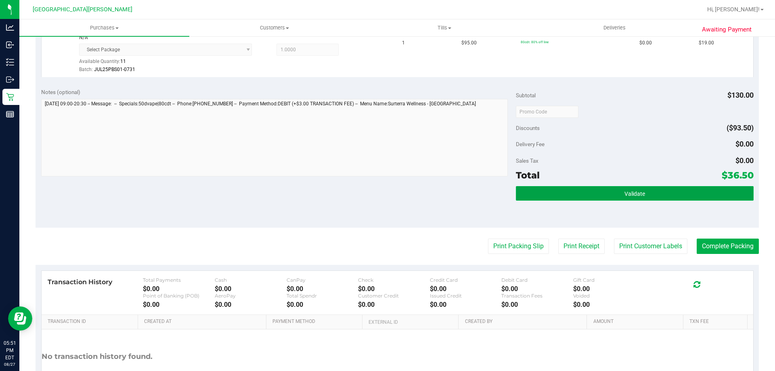
click at [640, 189] on button "Validate" at bounding box center [634, 193] width 237 height 15
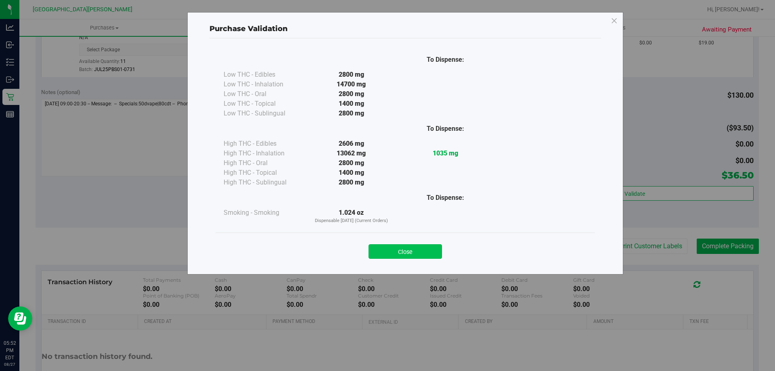
click at [417, 245] on button "Close" at bounding box center [405, 251] width 73 height 15
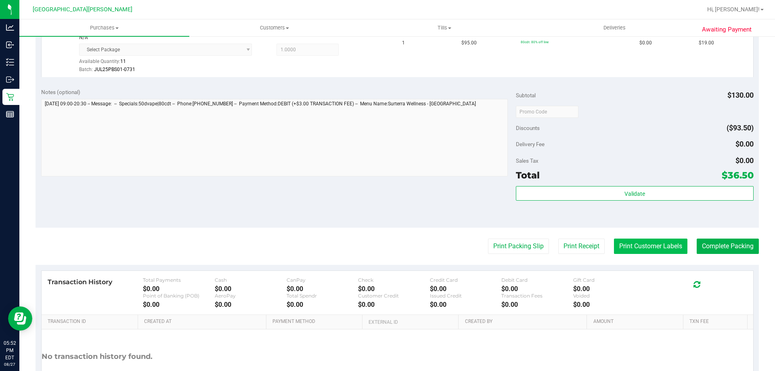
click at [660, 249] on button "Print Customer Labels" at bounding box center [650, 246] width 73 height 15
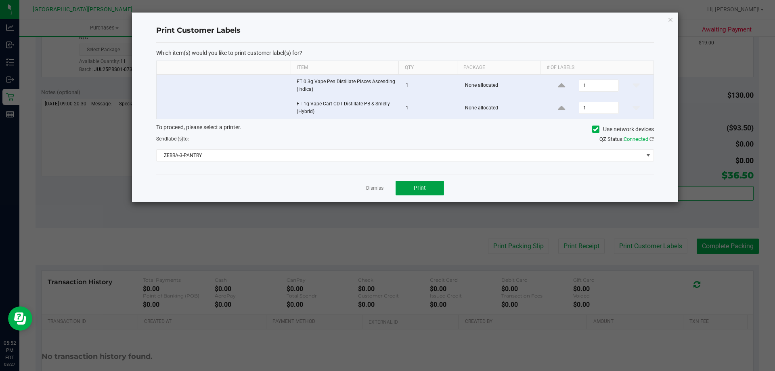
click at [424, 190] on span "Print" at bounding box center [420, 187] width 12 height 6
click at [376, 188] on link "Dismiss" at bounding box center [374, 188] width 17 height 7
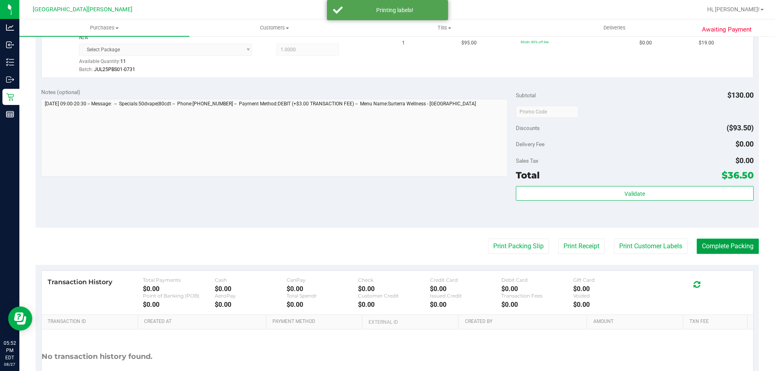
click at [727, 247] on button "Complete Packing" at bounding box center [728, 246] width 62 height 15
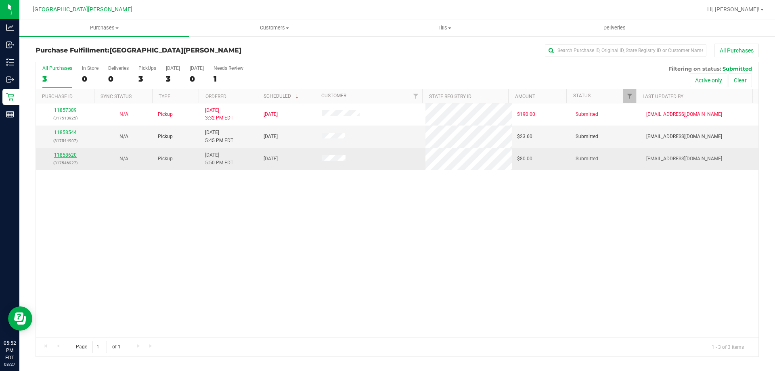
click at [61, 157] on link "11858620" at bounding box center [65, 155] width 23 height 6
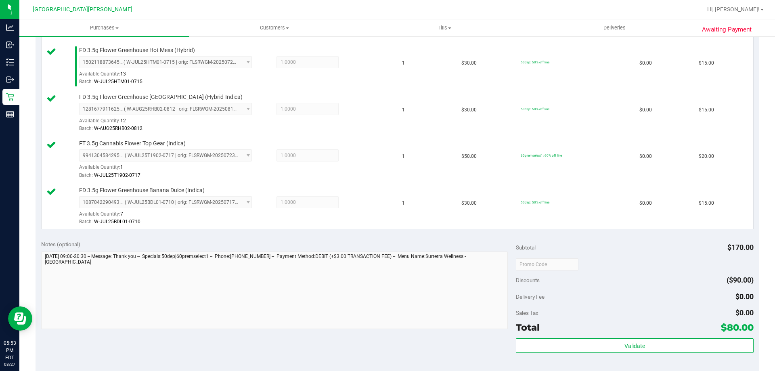
scroll to position [265, 0]
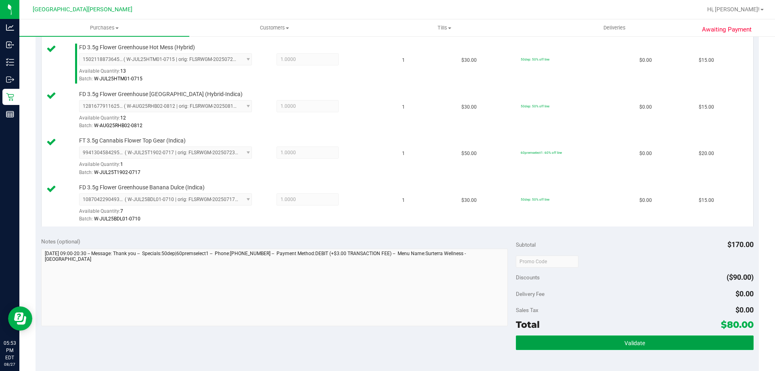
click at [656, 346] on button "Validate" at bounding box center [634, 342] width 237 height 15
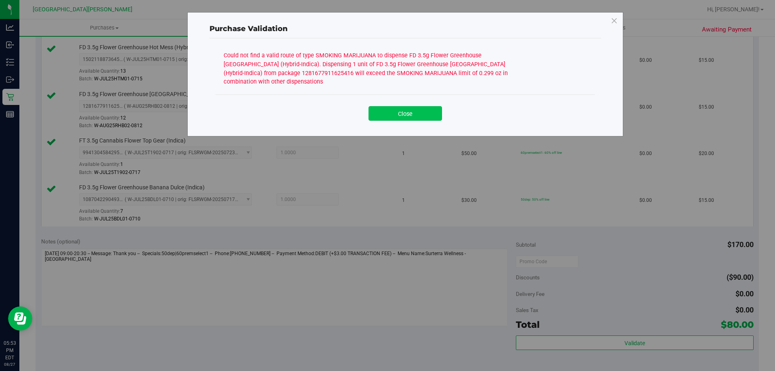
click at [412, 106] on button "Close" at bounding box center [405, 113] width 73 height 15
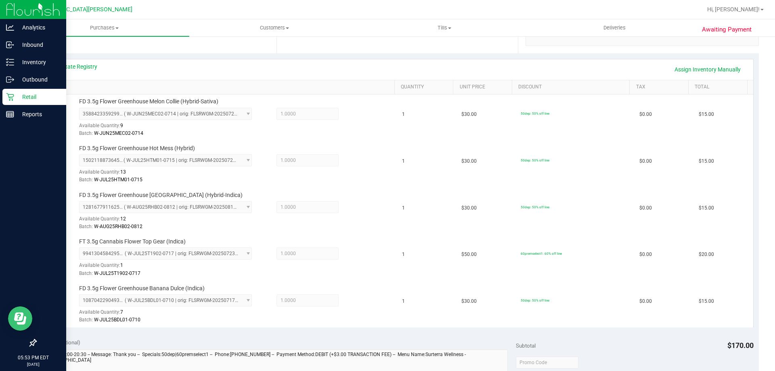
scroll to position [144, 0]
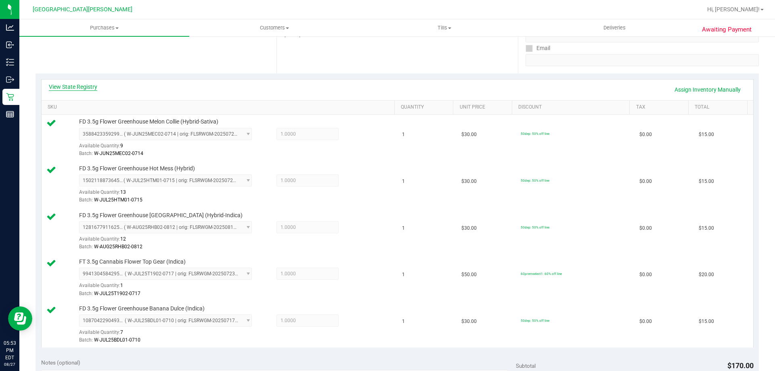
click at [83, 87] on link "View State Registry" at bounding box center [73, 87] width 48 height 8
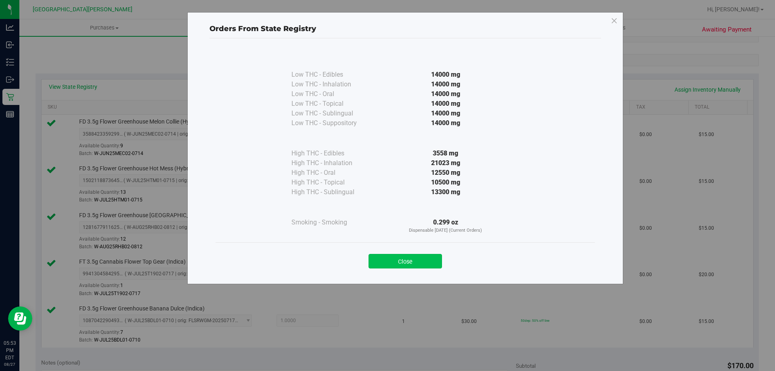
click at [381, 259] on button "Close" at bounding box center [405, 261] width 73 height 15
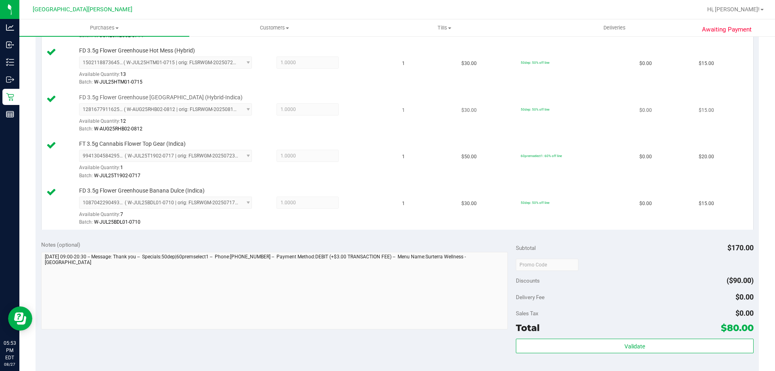
scroll to position [386, 0]
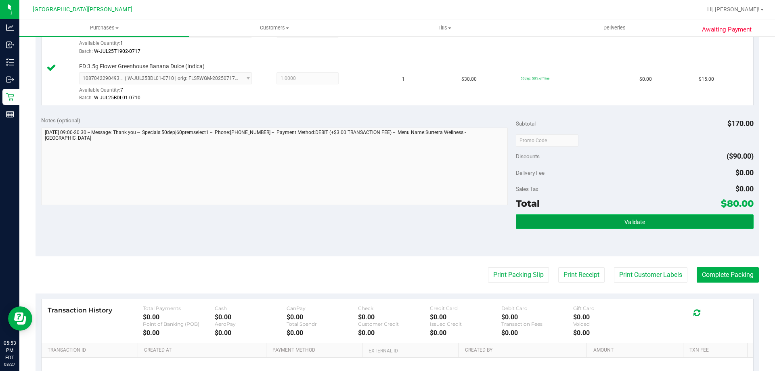
click at [640, 225] on button "Validate" at bounding box center [634, 221] width 237 height 15
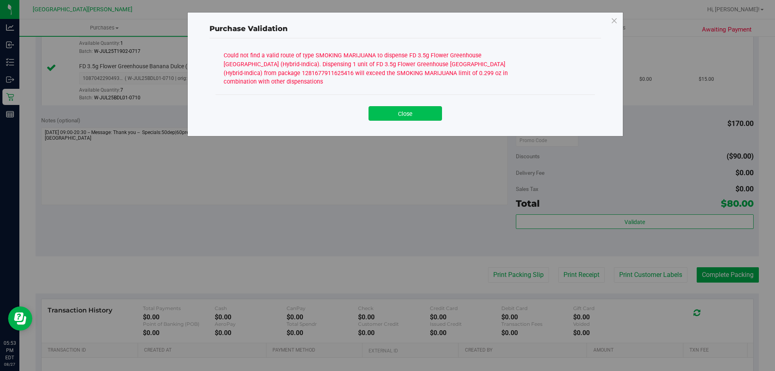
click at [424, 109] on button "Close" at bounding box center [405, 113] width 73 height 15
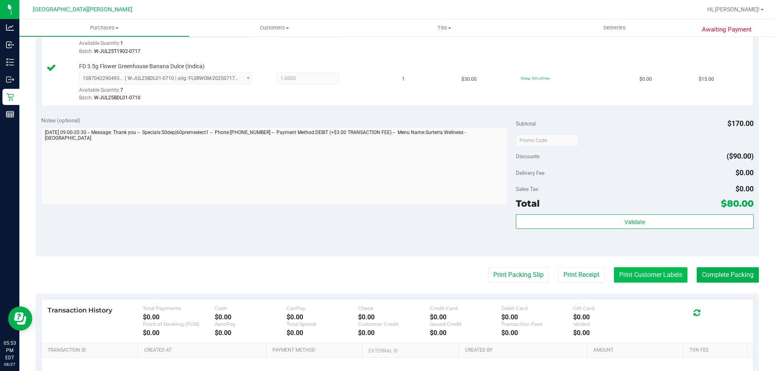
click at [651, 275] on button "Print Customer Labels" at bounding box center [650, 274] width 73 height 15
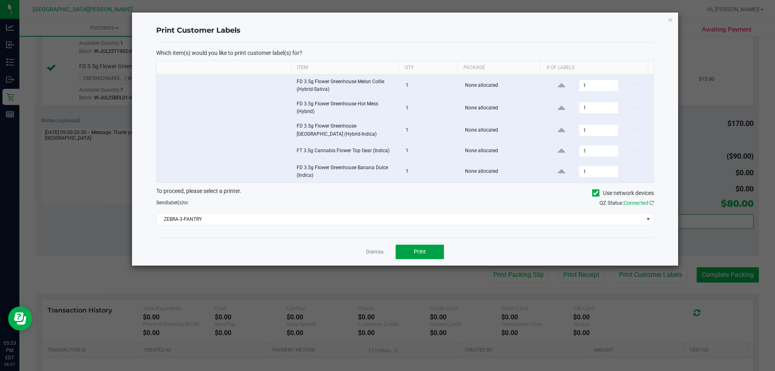
click at [437, 256] on button "Print" at bounding box center [420, 252] width 48 height 15
click at [372, 252] on link "Dismiss" at bounding box center [374, 252] width 17 height 7
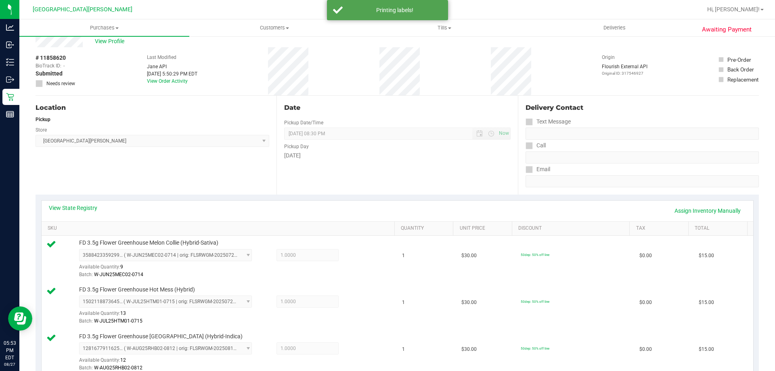
scroll to position [0, 0]
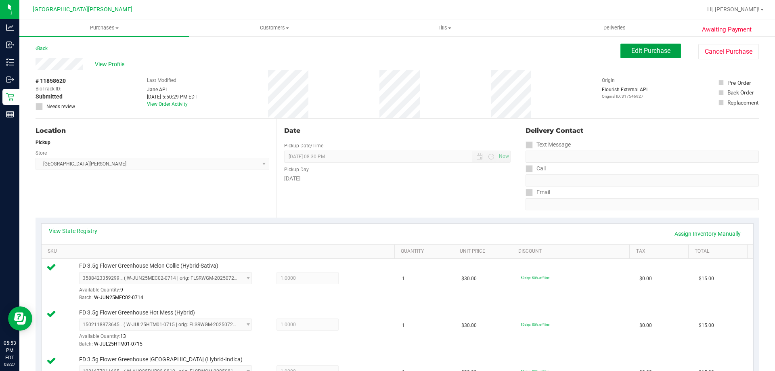
click at [654, 53] on span "Edit Purchase" at bounding box center [650, 51] width 39 height 8
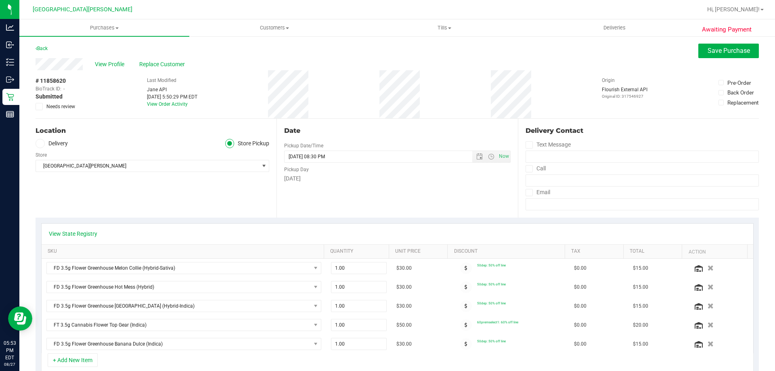
click at [37, 107] on icon at bounding box center [39, 107] width 5 height 0
click at [0, 0] on input "Needs review" at bounding box center [0, 0] width 0 height 0
click at [733, 48] on span "Save Purchase" at bounding box center [729, 51] width 42 height 8
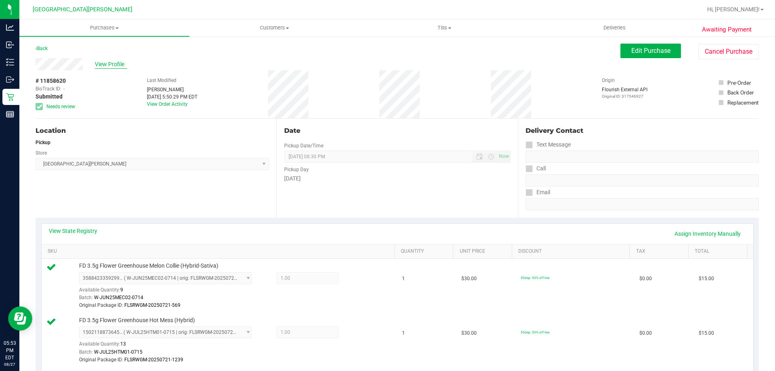
click at [114, 63] on span "View Profile" at bounding box center [111, 64] width 32 height 8
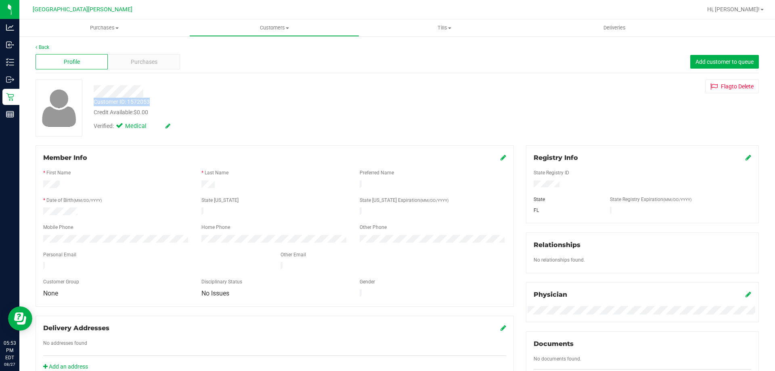
drag, startPoint x: 153, startPoint y: 103, endPoint x: 91, endPoint y: 105, distance: 62.2
click at [91, 105] on div "Customer ID: 1572053 Credit Available: $0.00" at bounding box center [272, 107] width 368 height 19
copy div "Customer ID: 1572053"
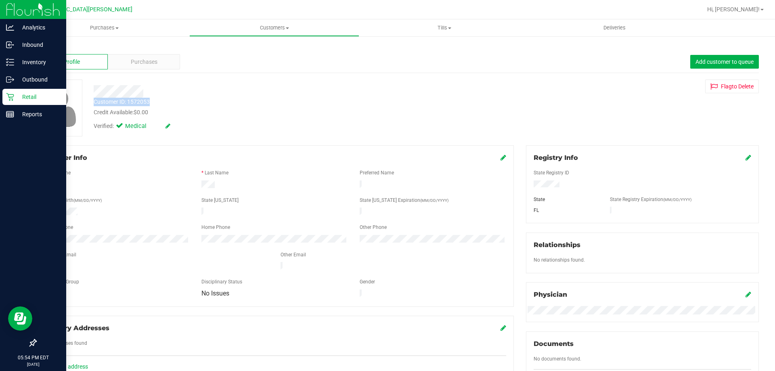
click at [15, 98] on p "Retail" at bounding box center [38, 97] width 48 height 10
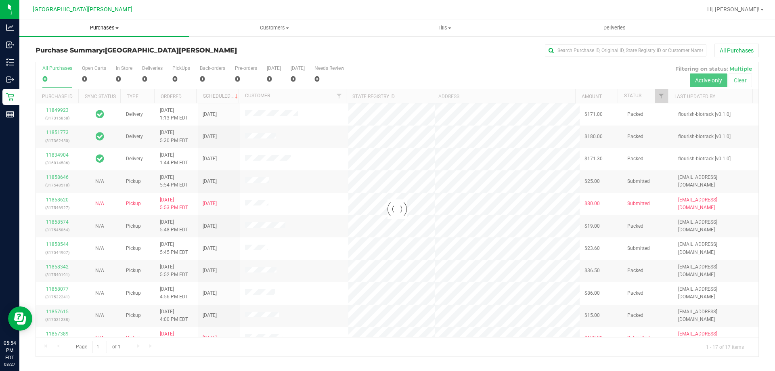
click at [110, 28] on span "Purchases" at bounding box center [104, 27] width 170 height 7
click at [88, 59] on li "Fulfillment" at bounding box center [104, 59] width 170 height 10
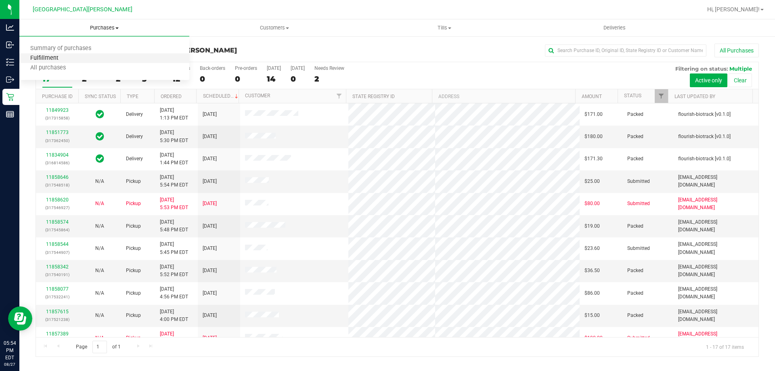
click at [42, 57] on span "Fulfillment" at bounding box center [44, 58] width 50 height 7
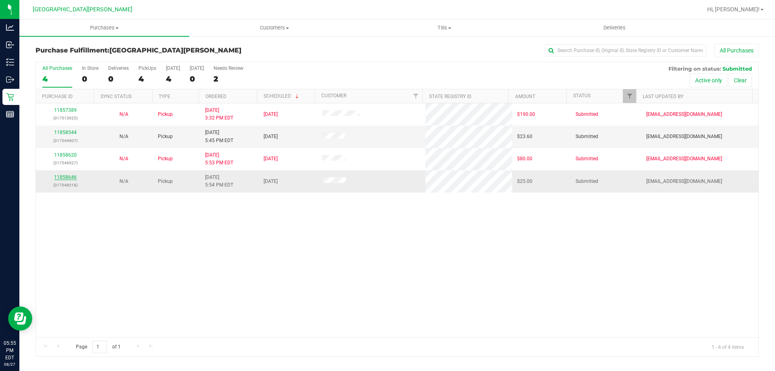
click at [63, 176] on link "11858646" at bounding box center [65, 177] width 23 height 6
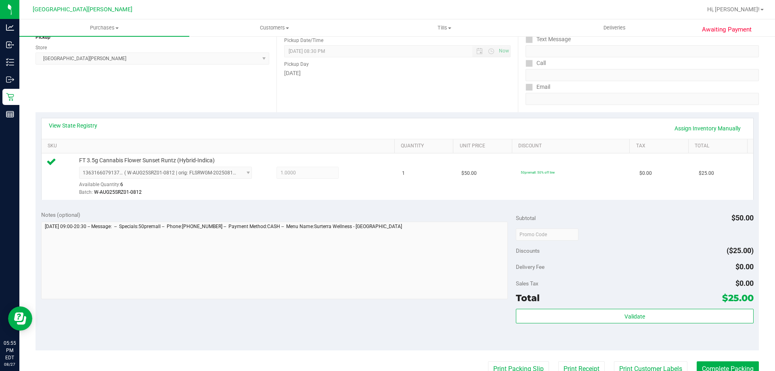
scroll to position [121, 0]
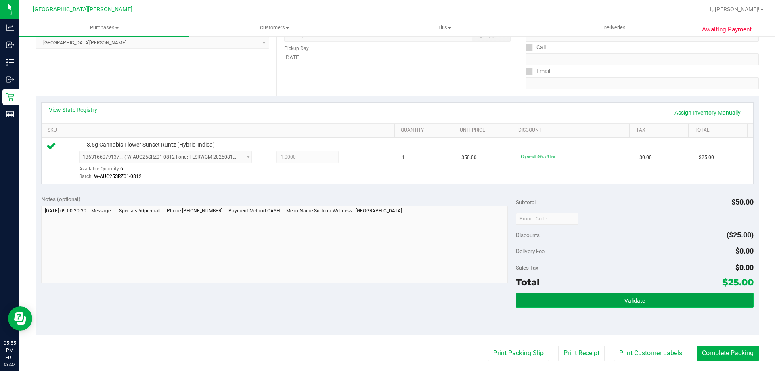
click at [600, 302] on button "Validate" at bounding box center [634, 300] width 237 height 15
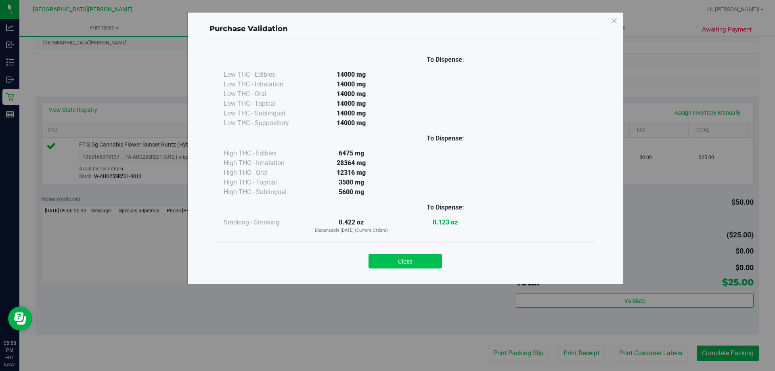
click at [416, 258] on button "Close" at bounding box center [405, 261] width 73 height 15
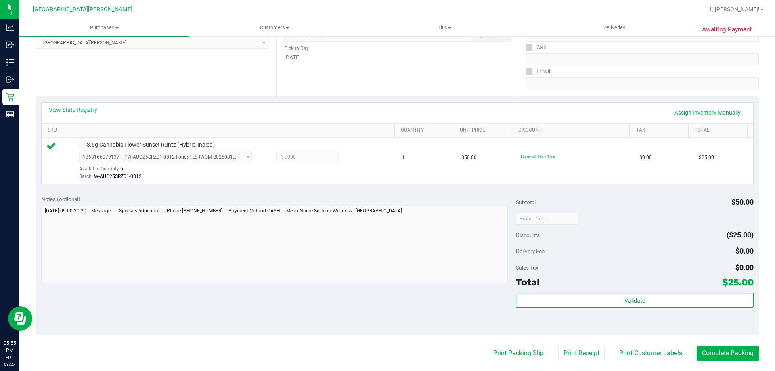
scroll to position [242, 0]
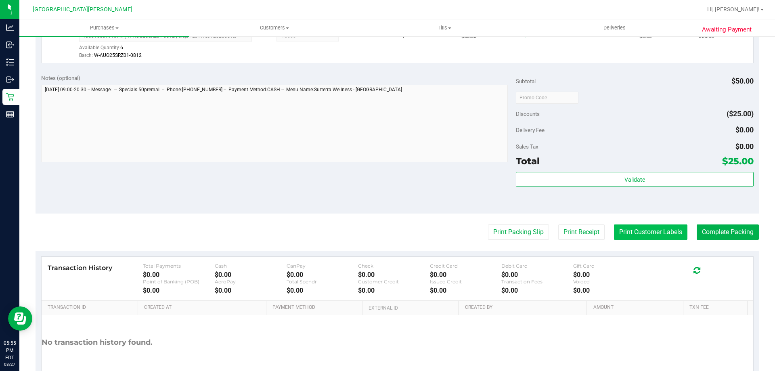
click at [650, 236] on button "Print Customer Labels" at bounding box center [650, 231] width 73 height 15
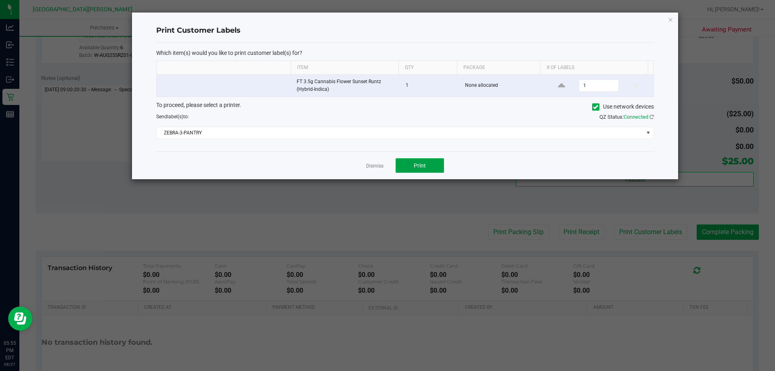
click at [419, 164] on span "Print" at bounding box center [420, 165] width 12 height 6
click at [381, 167] on link "Dismiss" at bounding box center [374, 166] width 17 height 7
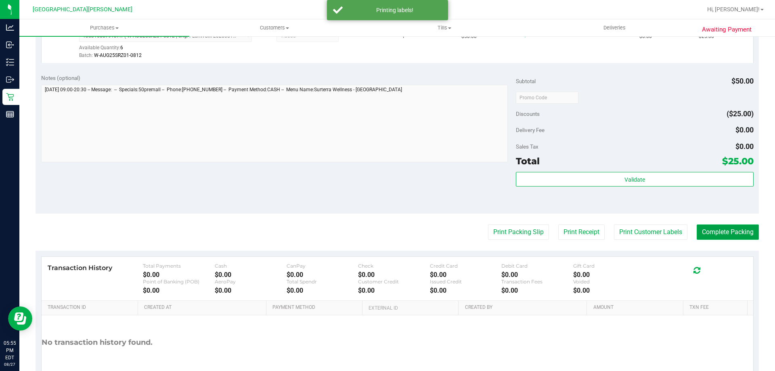
click at [715, 232] on button "Complete Packing" at bounding box center [728, 231] width 62 height 15
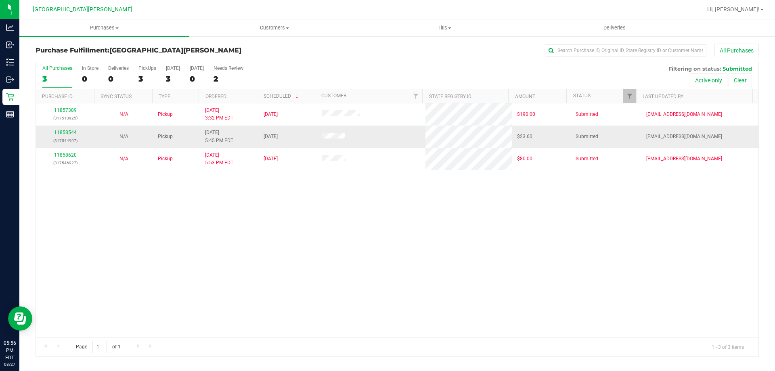
click at [62, 132] on link "11858544" at bounding box center [65, 133] width 23 height 6
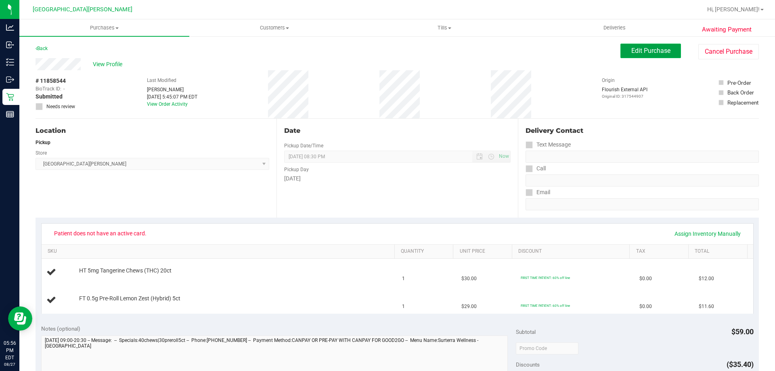
click at [656, 46] on button "Edit Purchase" at bounding box center [650, 51] width 61 height 15
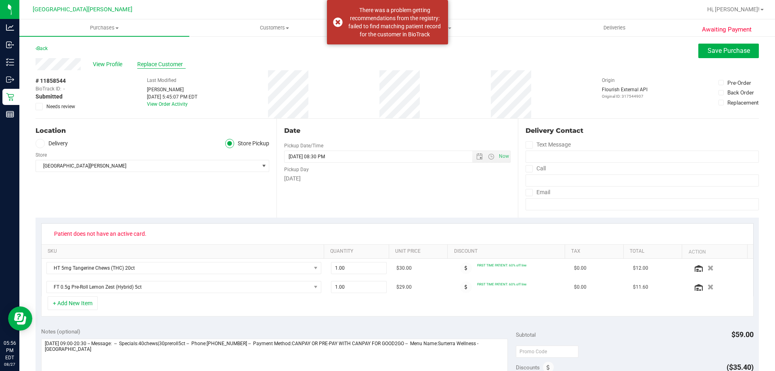
click at [151, 64] on span "Replace Customer" at bounding box center [161, 64] width 48 height 8
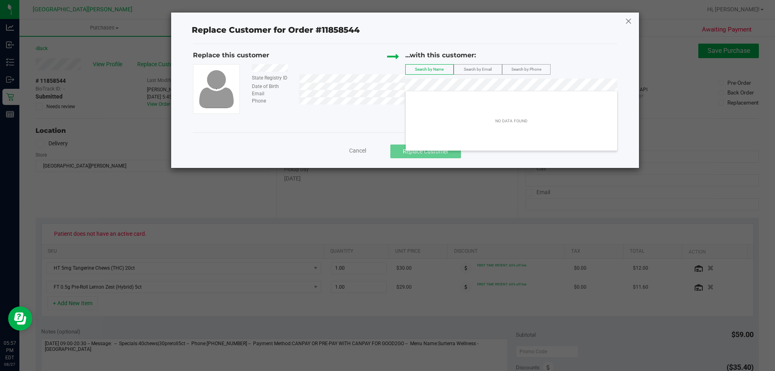
click at [629, 21] on icon at bounding box center [628, 21] width 7 height 13
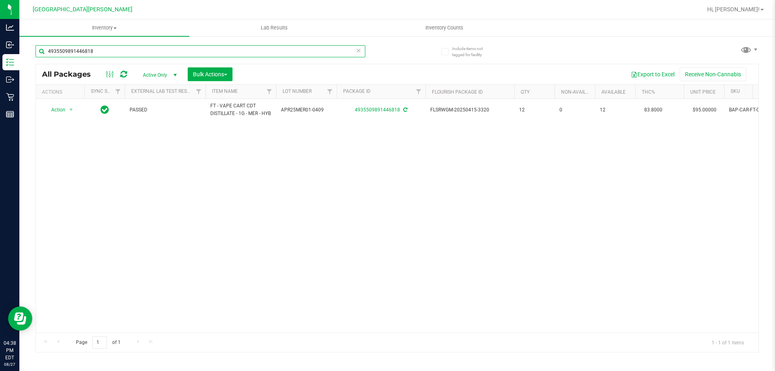
click at [103, 49] on input "4935509891446818" at bounding box center [201, 51] width 330 height 12
type input "4"
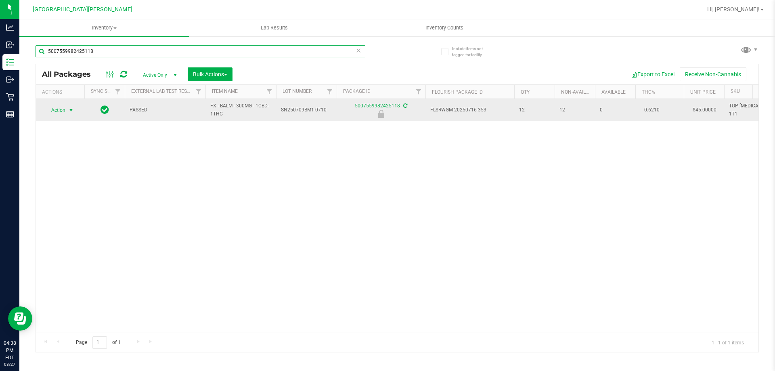
type input "5007559982425118"
click at [70, 113] on span "select" at bounding box center [71, 110] width 6 height 6
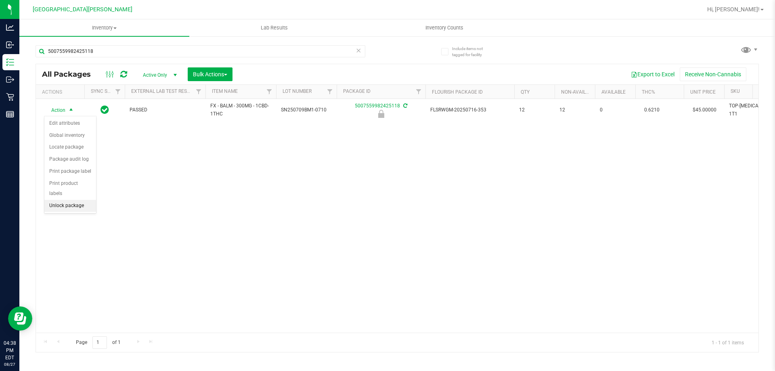
click at [73, 200] on li "Unlock package" at bounding box center [70, 206] width 52 height 12
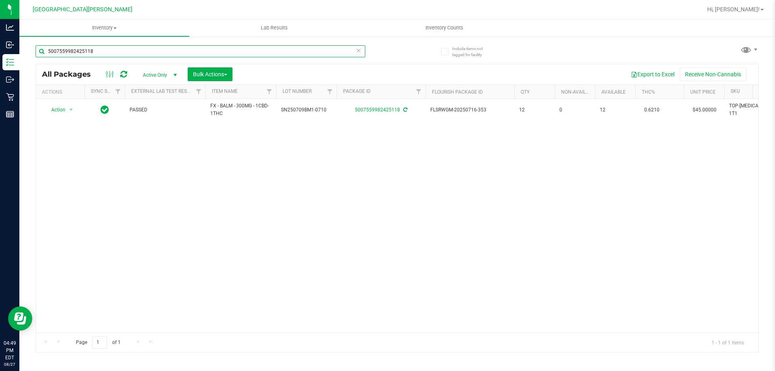
click at [130, 48] on input "5007559982425118" at bounding box center [201, 51] width 330 height 12
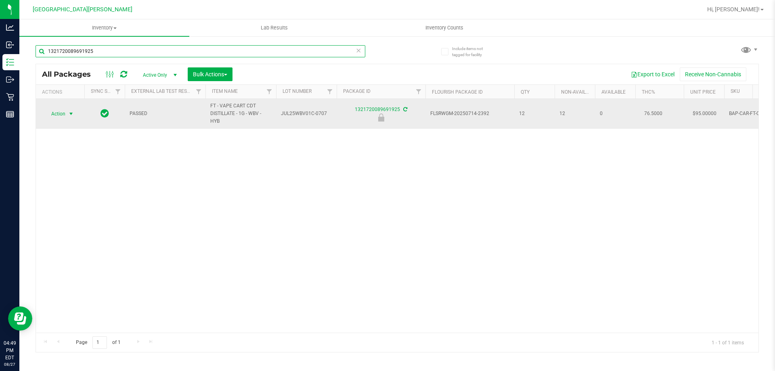
type input "1321720089691925"
click at [53, 110] on span "Action" at bounding box center [55, 113] width 22 height 11
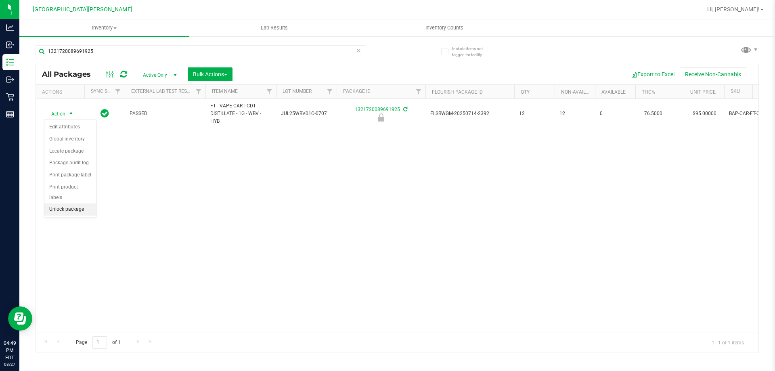
click at [73, 203] on li "Unlock package" at bounding box center [70, 209] width 52 height 12
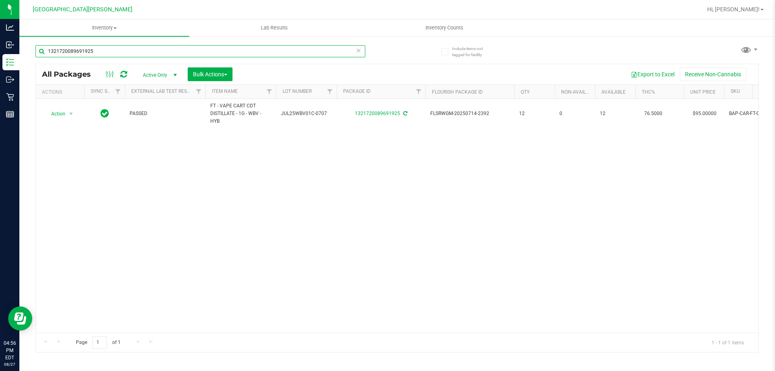
click at [106, 53] on input "1321720089691925" at bounding box center [201, 51] width 330 height 12
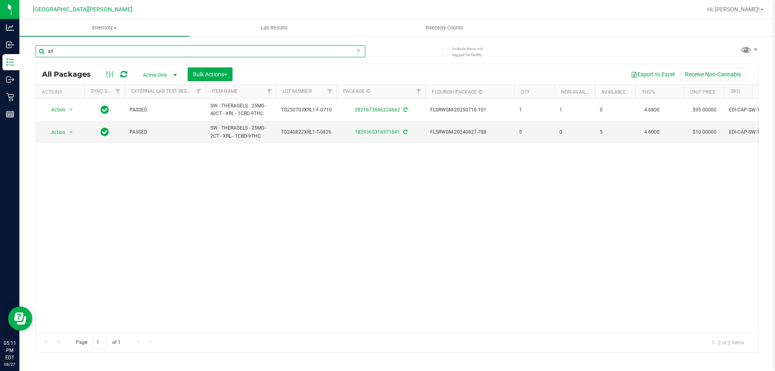
type input "xrl"
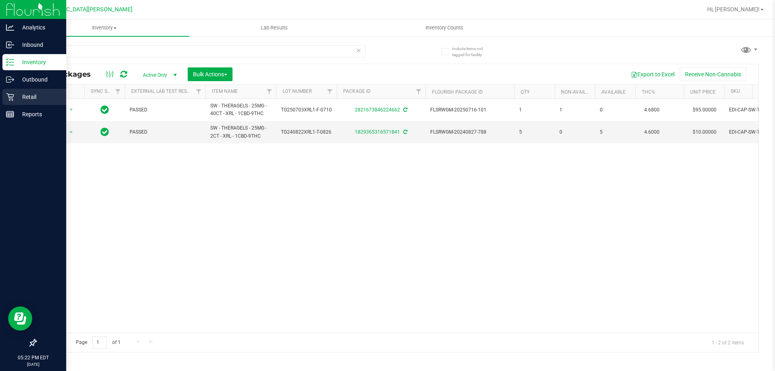
click at [28, 97] on p "Retail" at bounding box center [38, 97] width 48 height 10
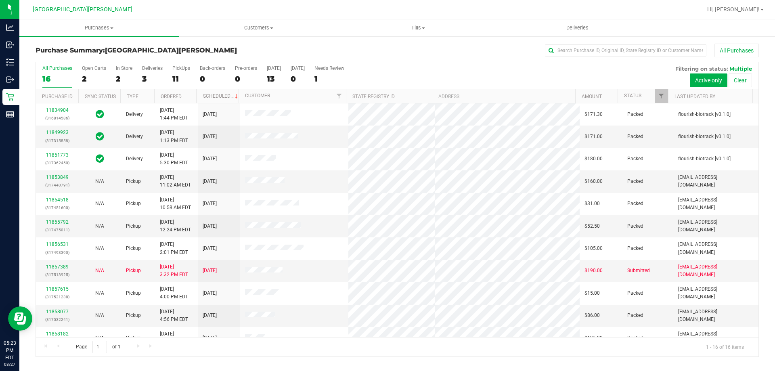
click at [124, 68] on div "In Store" at bounding box center [124, 68] width 17 height 6
click at [0, 0] on input "In Store 2" at bounding box center [0, 0] width 0 height 0
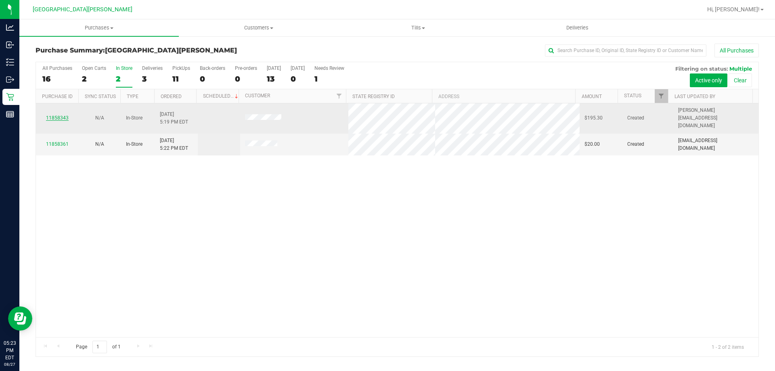
click at [63, 115] on link "11858343" at bounding box center [57, 118] width 23 height 6
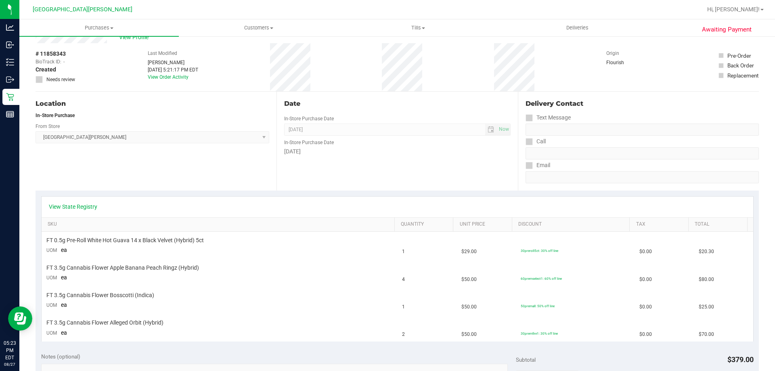
scroll to position [40, 0]
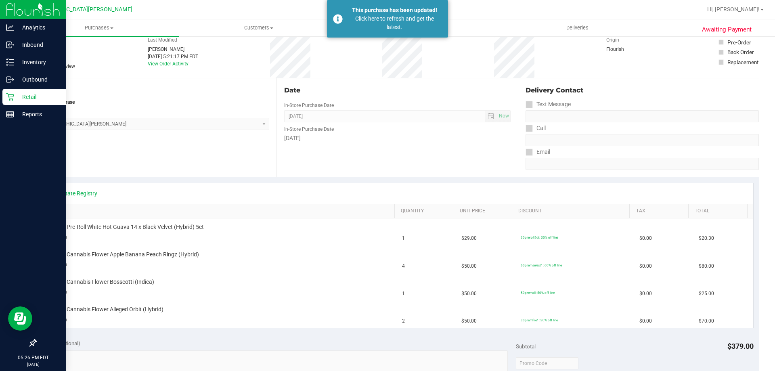
click at [27, 99] on p "Retail" at bounding box center [38, 97] width 48 height 10
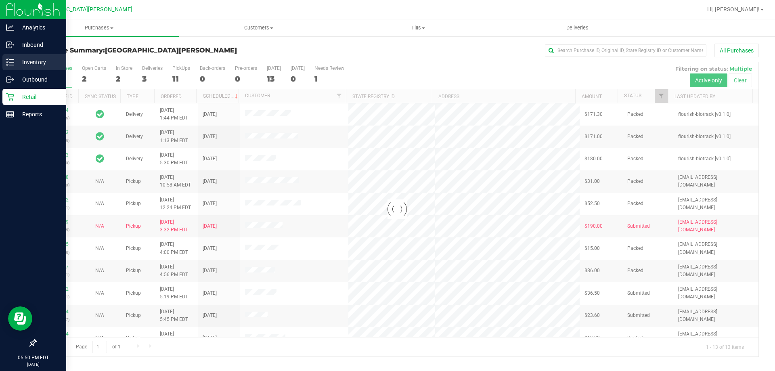
click at [25, 65] on p "Inventory" at bounding box center [38, 62] width 48 height 10
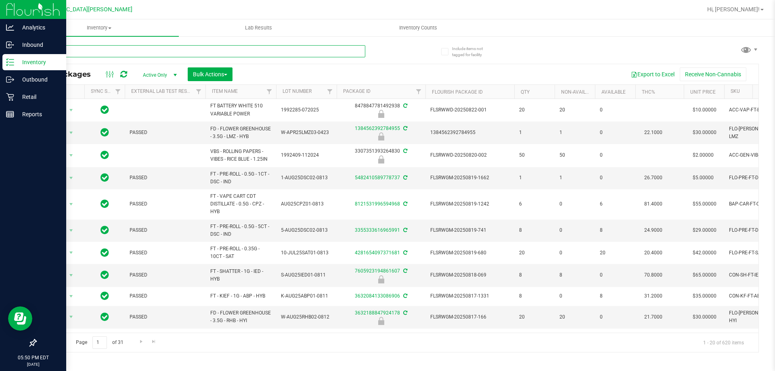
click at [150, 48] on input "text" at bounding box center [201, 51] width 330 height 12
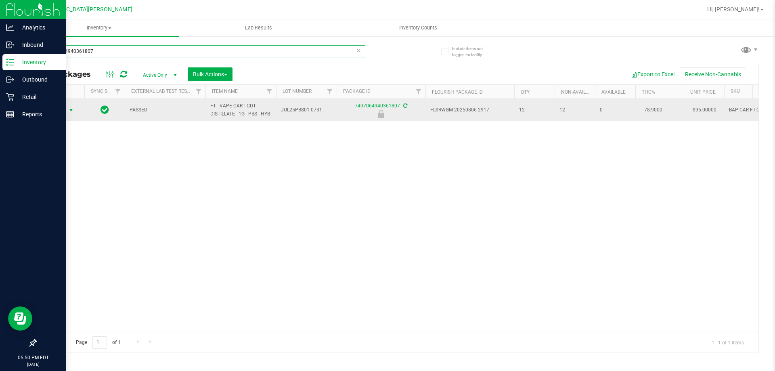
type input "7497064940361807"
click at [63, 107] on span "Action" at bounding box center [55, 110] width 22 height 11
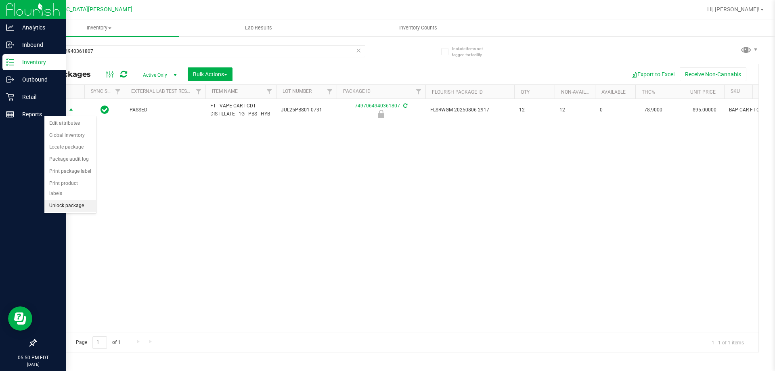
click at [67, 200] on li "Unlock package" at bounding box center [70, 206] width 52 height 12
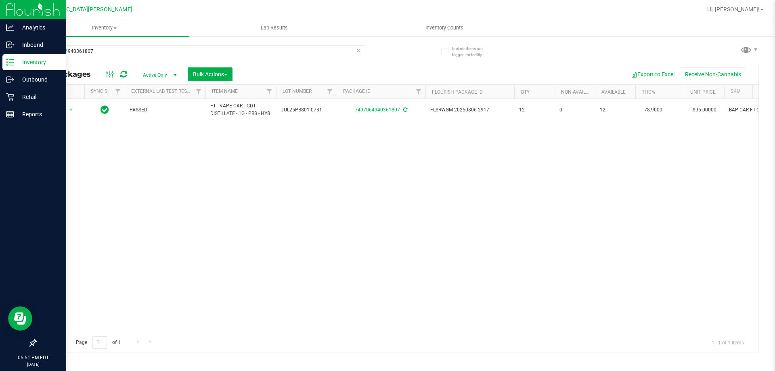
click at [357, 53] on icon at bounding box center [359, 50] width 6 height 10
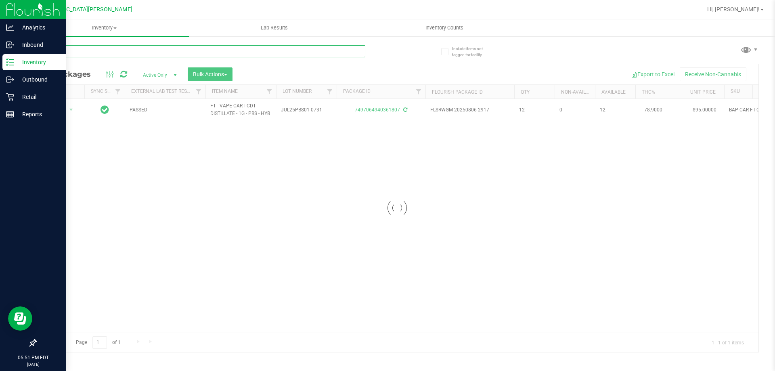
click at [319, 53] on input "text" at bounding box center [201, 51] width 330 height 12
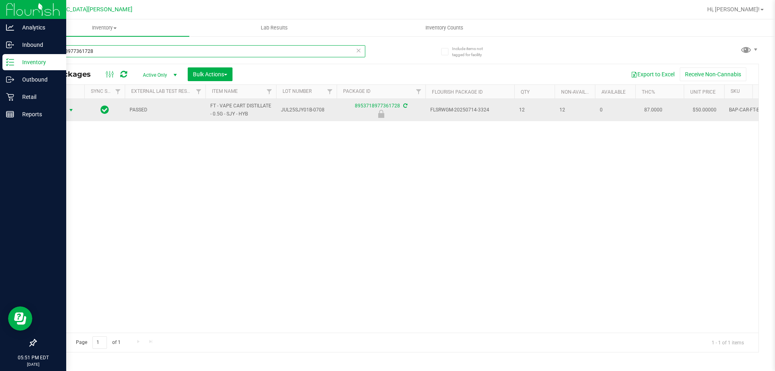
type input "8953718977361728"
click at [55, 112] on span "Action" at bounding box center [55, 110] width 22 height 11
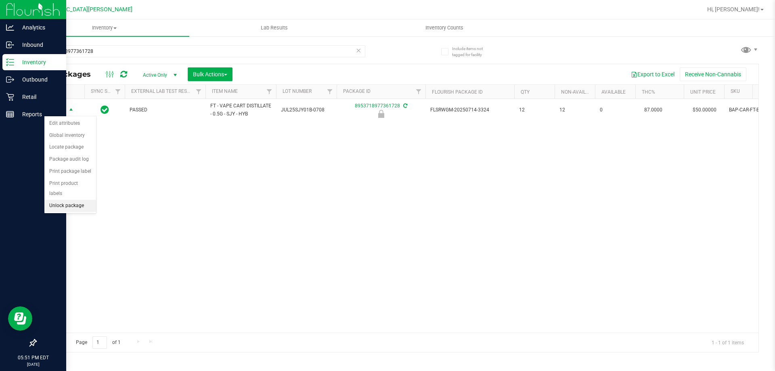
click at [73, 200] on li "Unlock package" at bounding box center [70, 206] width 52 height 12
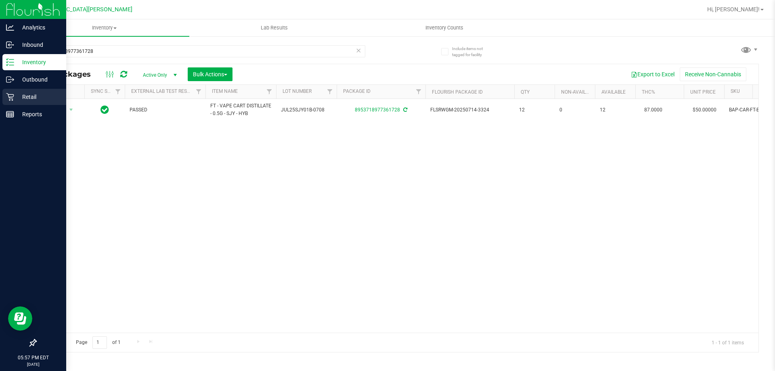
click at [19, 95] on p "Retail" at bounding box center [38, 97] width 48 height 10
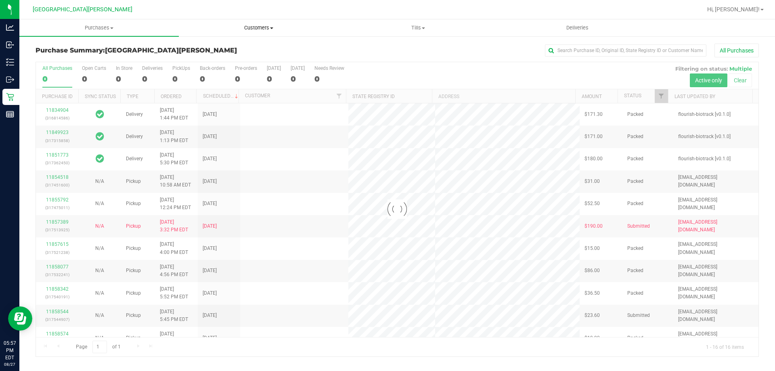
click at [251, 27] on span "Customers" at bounding box center [258, 27] width 159 height 7
click at [204, 51] on span "All customers" at bounding box center [208, 48] width 58 height 7
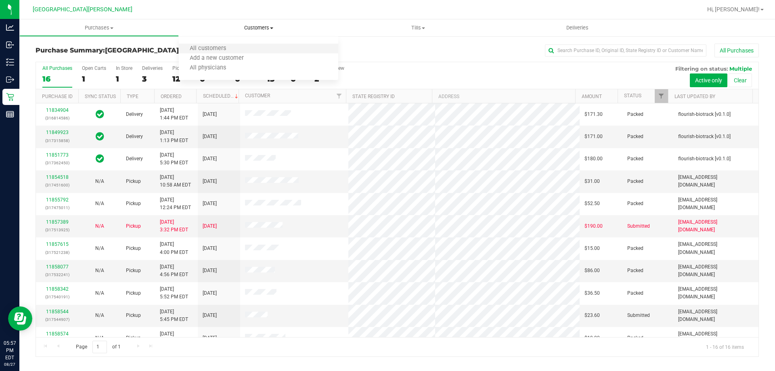
click at [207, 44] on li "All customers" at bounding box center [258, 49] width 159 height 10
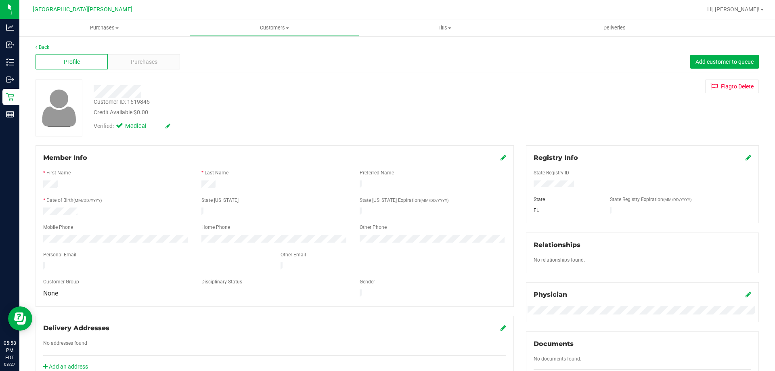
click at [746, 159] on icon at bounding box center [749, 157] width 6 height 6
click at [744, 157] on icon at bounding box center [747, 158] width 7 height 6
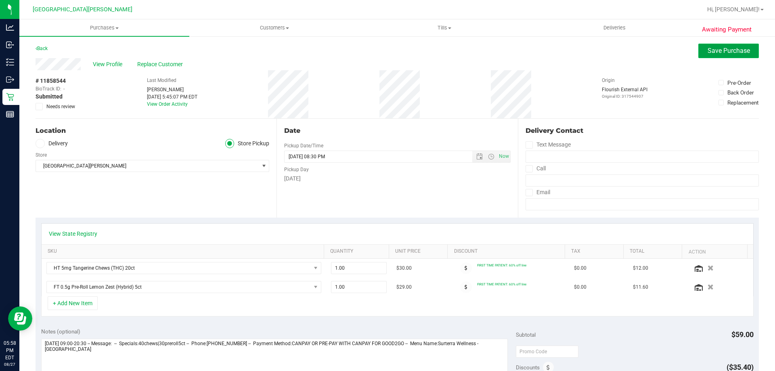
click at [721, 55] on button "Save Purchase" at bounding box center [728, 51] width 61 height 15
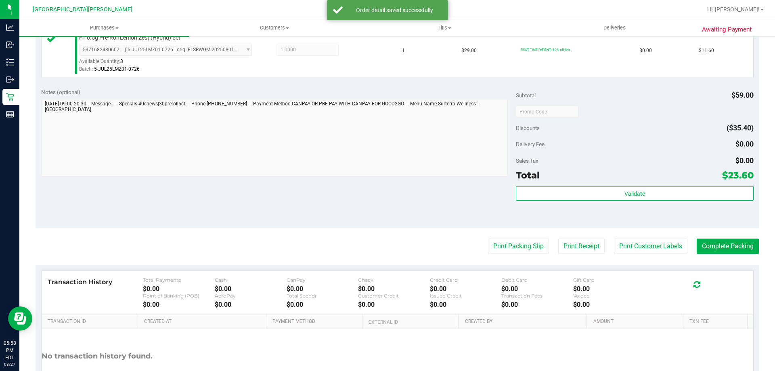
scroll to position [323, 0]
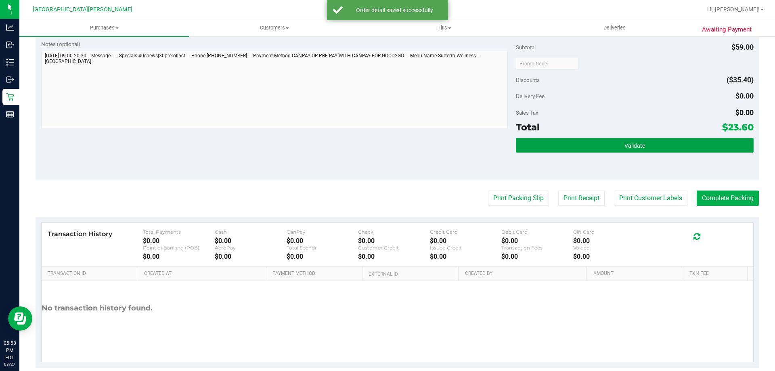
click at [612, 138] on button "Validate" at bounding box center [634, 145] width 237 height 15
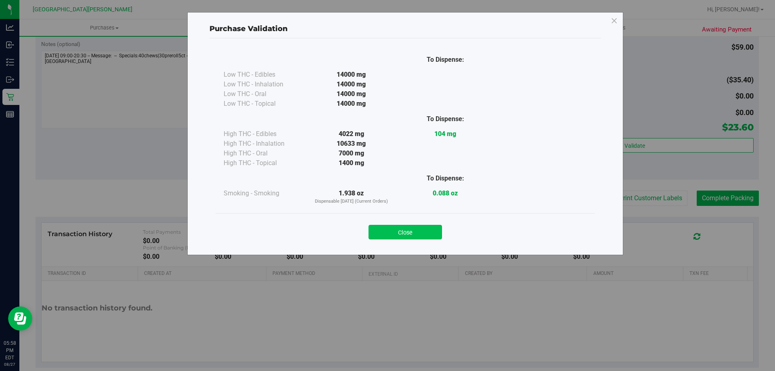
click at [398, 228] on button "Close" at bounding box center [405, 232] width 73 height 15
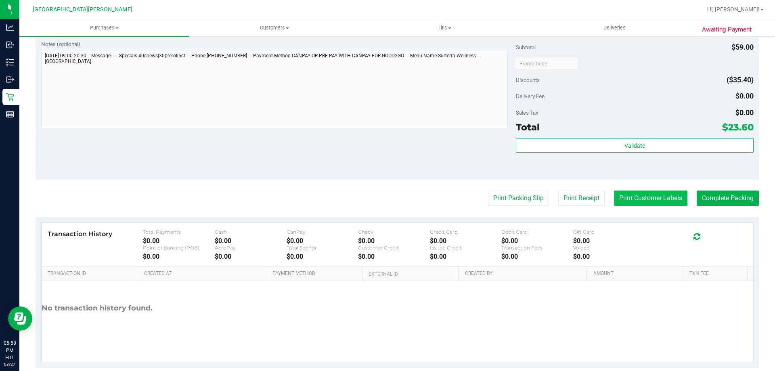
click at [650, 201] on button "Print Customer Labels" at bounding box center [650, 198] width 73 height 15
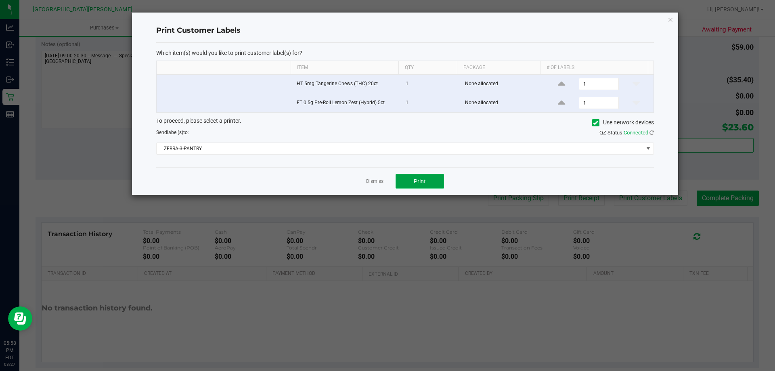
click at [428, 181] on button "Print" at bounding box center [420, 181] width 48 height 15
click at [371, 180] on link "Dismiss" at bounding box center [374, 181] width 17 height 7
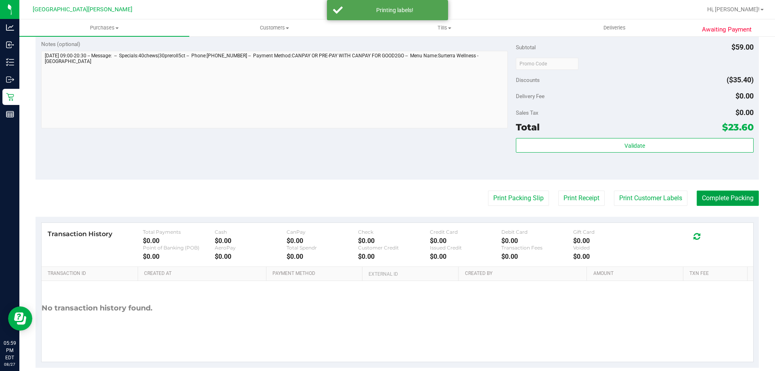
click at [731, 201] on button "Complete Packing" at bounding box center [728, 198] width 62 height 15
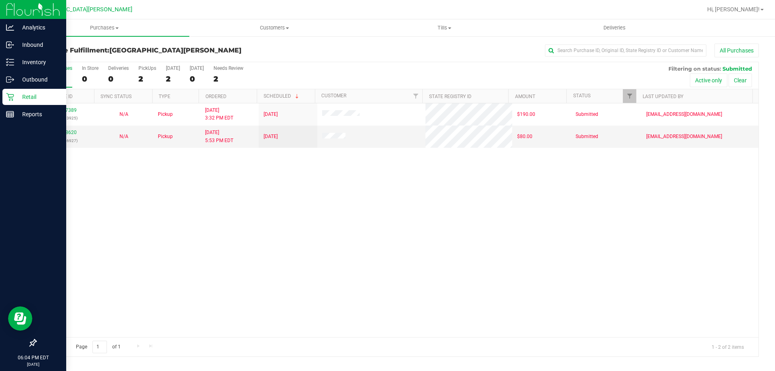
click at [12, 100] on icon at bounding box center [10, 97] width 8 height 8
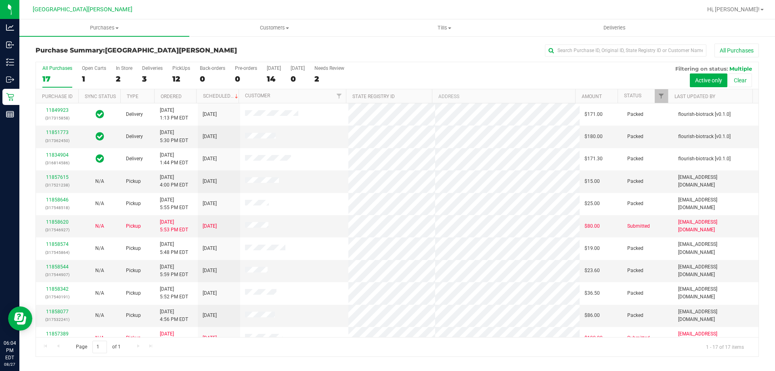
click at [124, 68] on div "In Store" at bounding box center [124, 68] width 17 height 6
click at [0, 0] on input "In Store 2" at bounding box center [0, 0] width 0 height 0
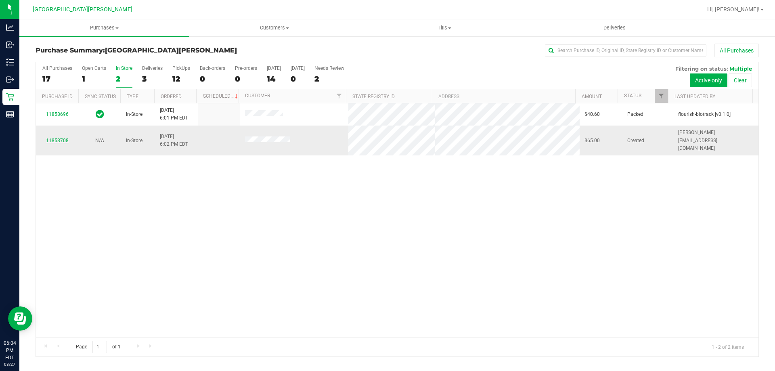
click at [61, 138] on link "11858708" at bounding box center [57, 141] width 23 height 6
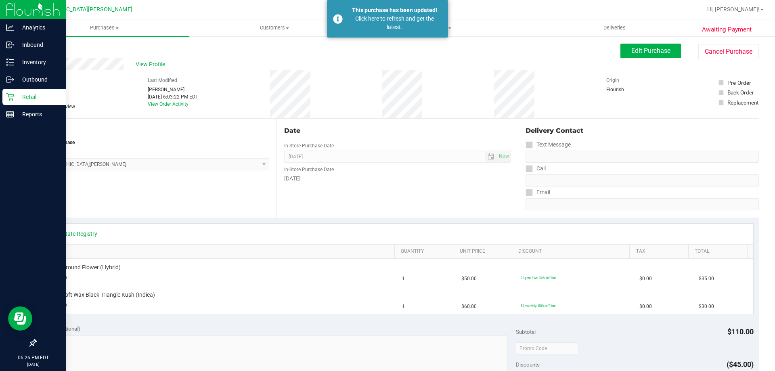
click at [42, 94] on p "Retail" at bounding box center [38, 97] width 48 height 10
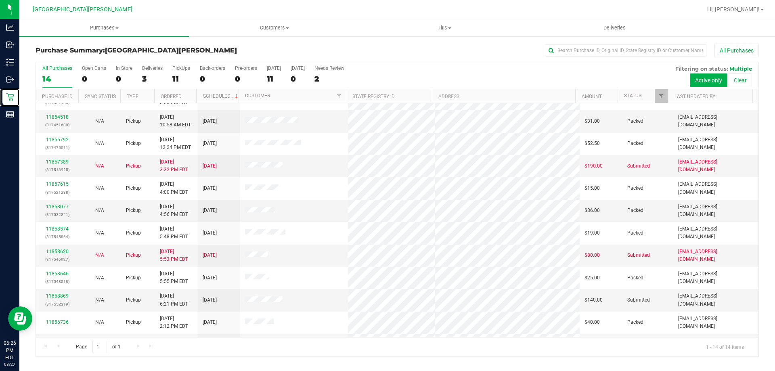
scroll to position [79, 0]
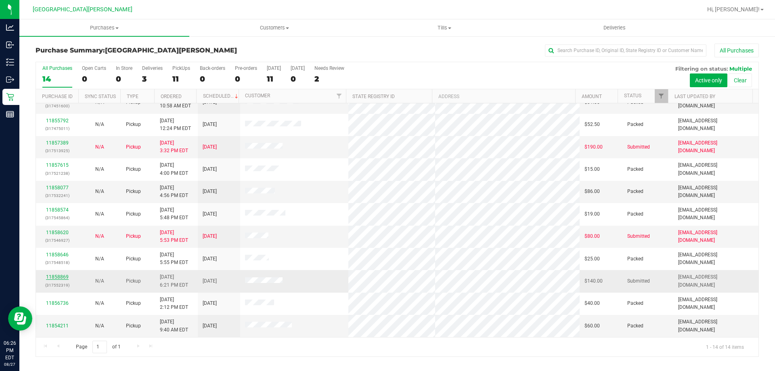
click at [56, 279] on link "11858869" at bounding box center [57, 277] width 23 height 6
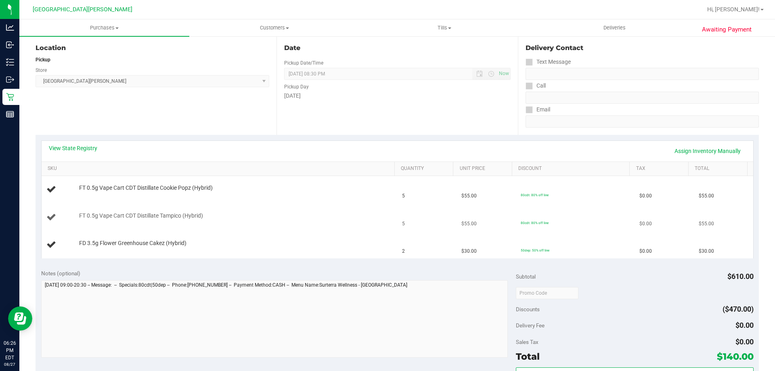
scroll to position [81, 0]
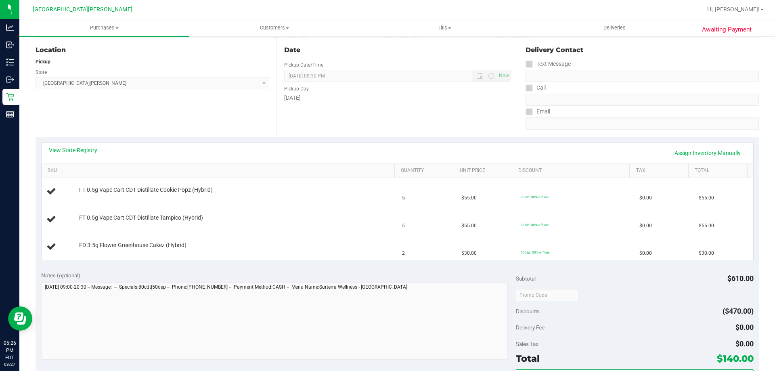
click at [88, 152] on link "View State Registry" at bounding box center [73, 150] width 48 height 8
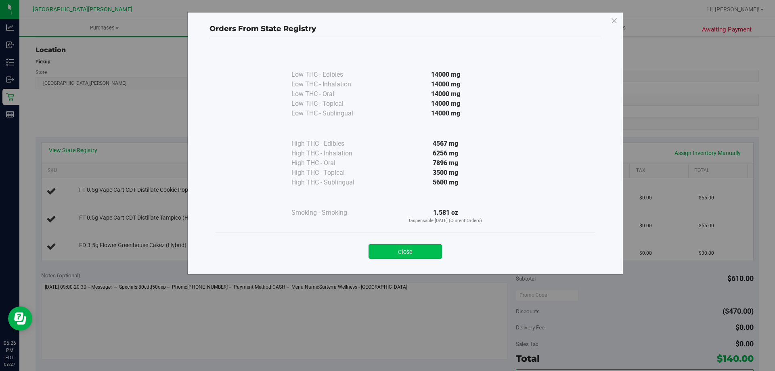
click at [408, 247] on button "Close" at bounding box center [405, 251] width 73 height 15
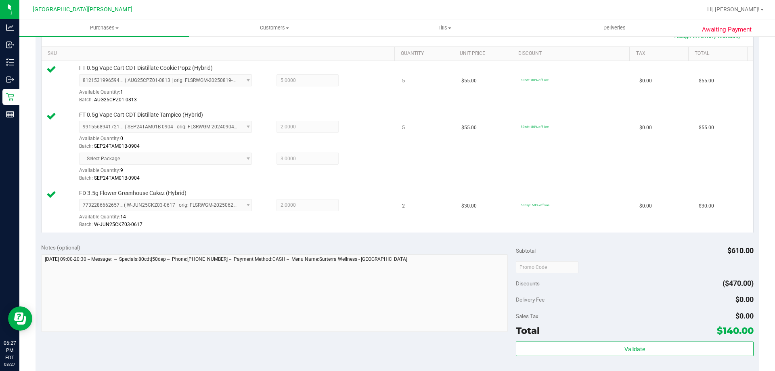
scroll to position [323, 0]
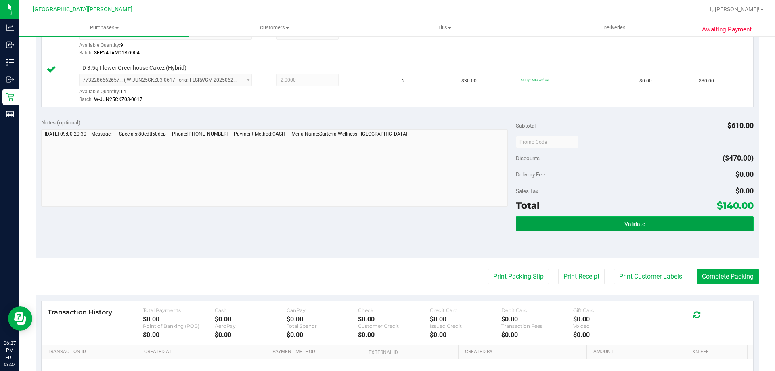
click at [639, 225] on span "Validate" at bounding box center [635, 224] width 21 height 6
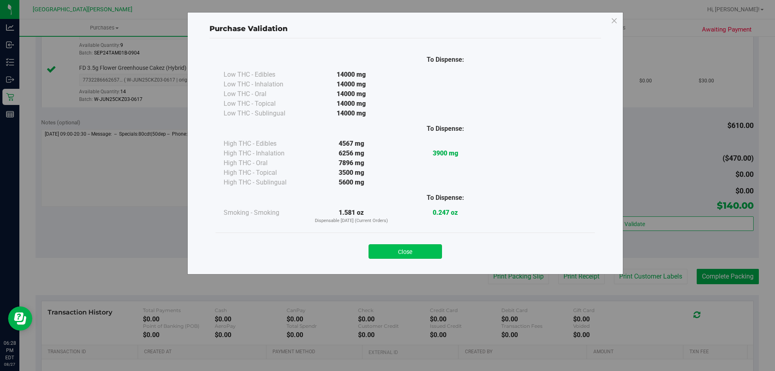
click at [423, 244] on button "Close" at bounding box center [405, 251] width 73 height 15
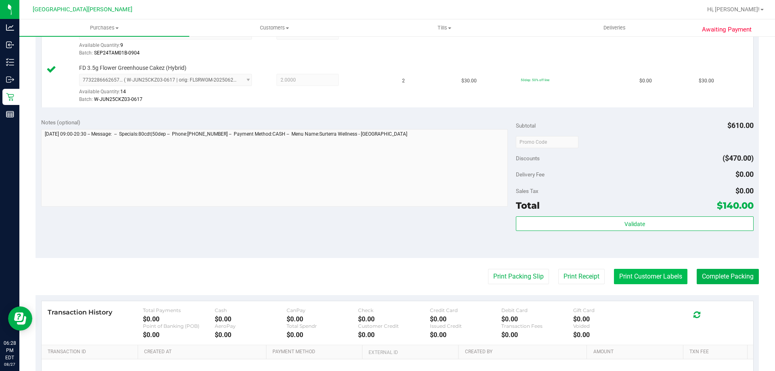
click at [625, 281] on button "Print Customer Labels" at bounding box center [650, 276] width 73 height 15
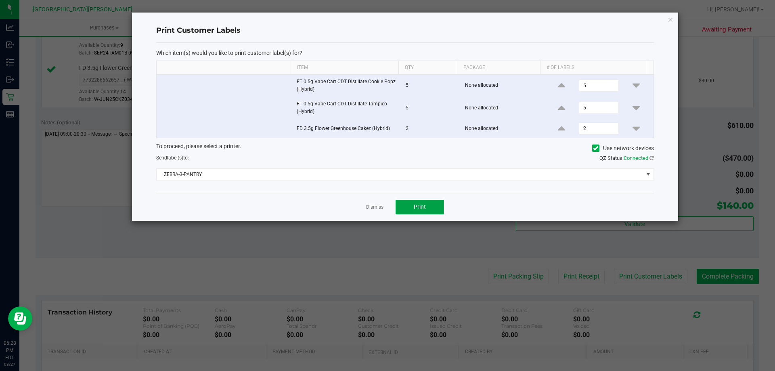
click at [413, 205] on button "Print" at bounding box center [420, 207] width 48 height 15
click at [374, 207] on link "Dismiss" at bounding box center [374, 207] width 17 height 7
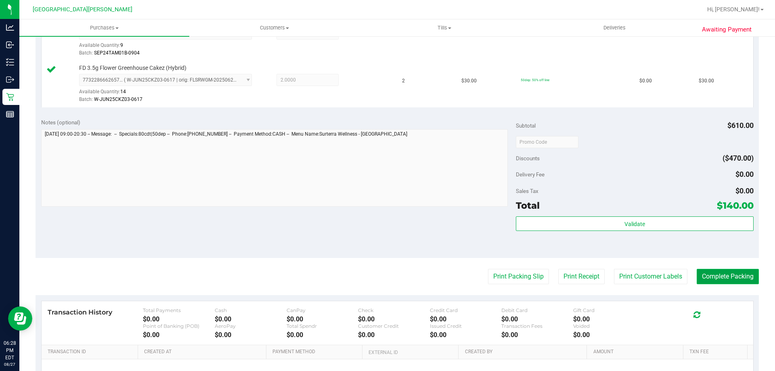
click at [726, 278] on button "Complete Packing" at bounding box center [728, 276] width 62 height 15
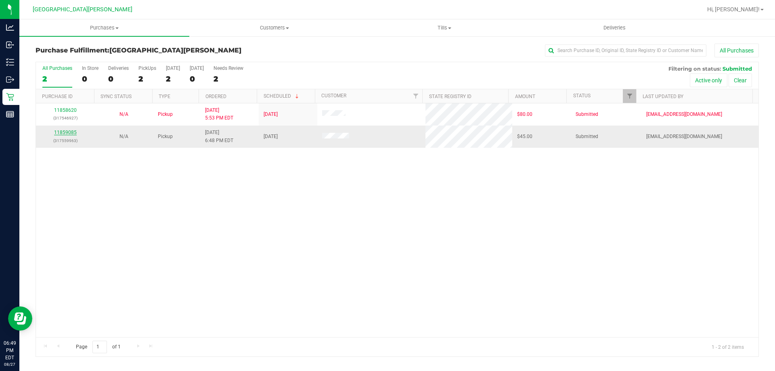
click at [64, 131] on link "11859085" at bounding box center [65, 133] width 23 height 6
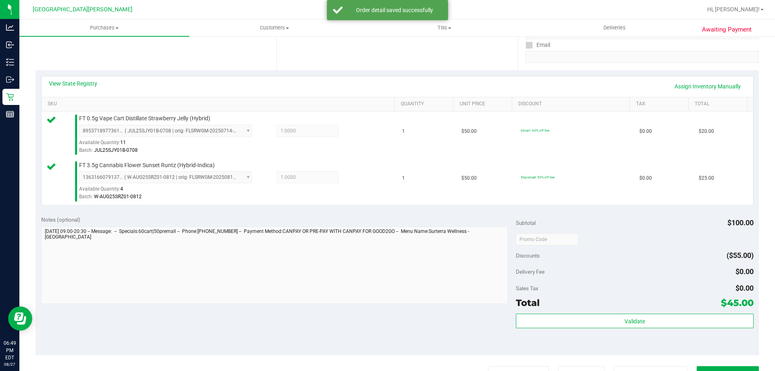
scroll to position [161, 0]
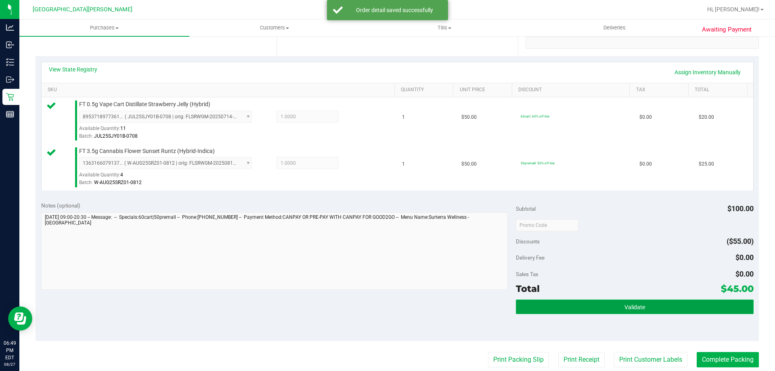
click at [632, 301] on button "Validate" at bounding box center [634, 307] width 237 height 15
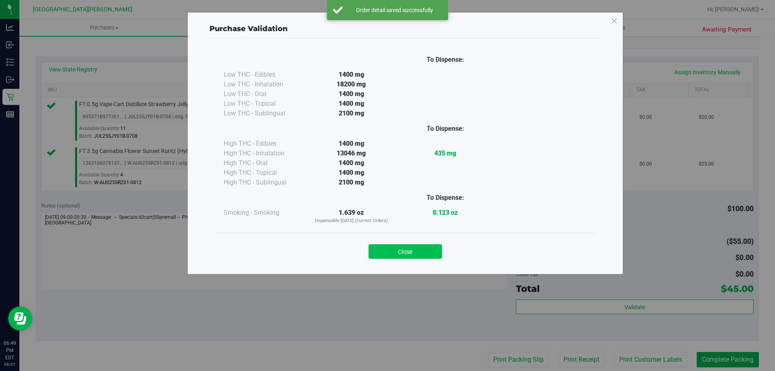
click at [422, 251] on button "Close" at bounding box center [405, 251] width 73 height 15
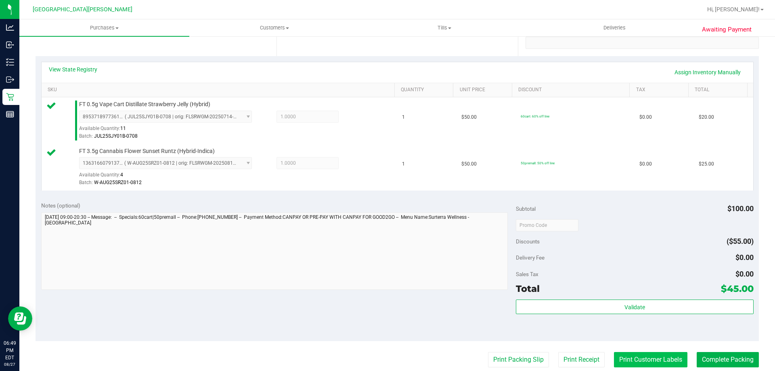
click at [639, 360] on button "Print Customer Labels" at bounding box center [650, 359] width 73 height 15
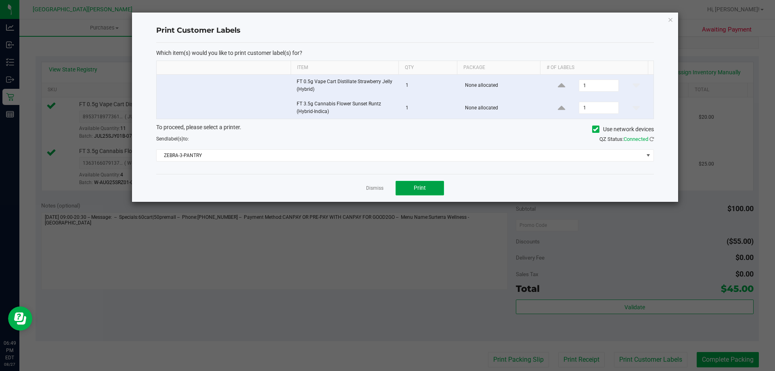
click at [426, 190] on button "Print" at bounding box center [420, 188] width 48 height 15
click at [375, 191] on link "Dismiss" at bounding box center [374, 188] width 17 height 7
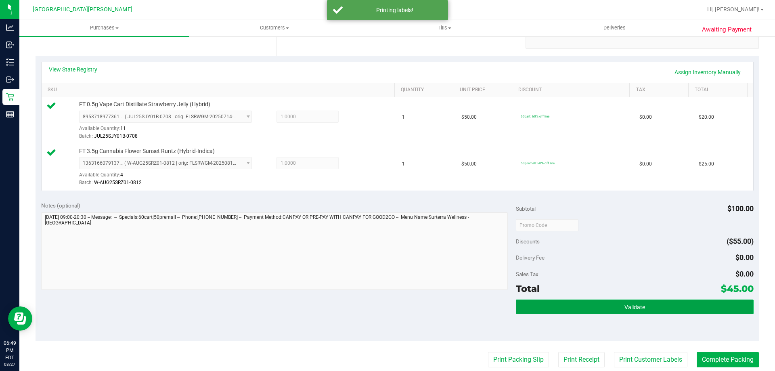
click at [610, 308] on button "Validate" at bounding box center [634, 307] width 237 height 15
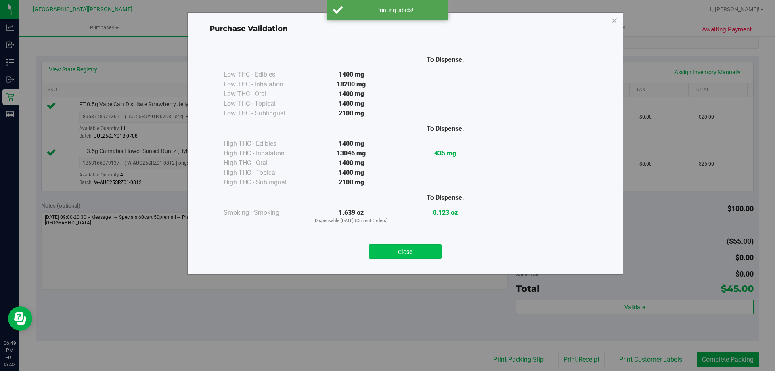
click at [426, 252] on button "Close" at bounding box center [405, 251] width 73 height 15
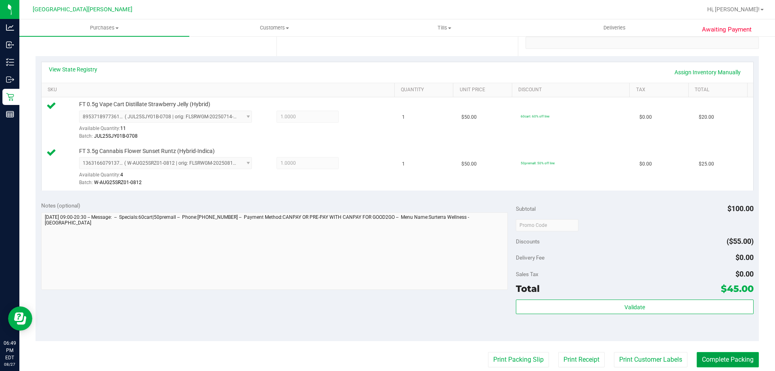
click at [734, 354] on button "Complete Packing" at bounding box center [728, 359] width 62 height 15
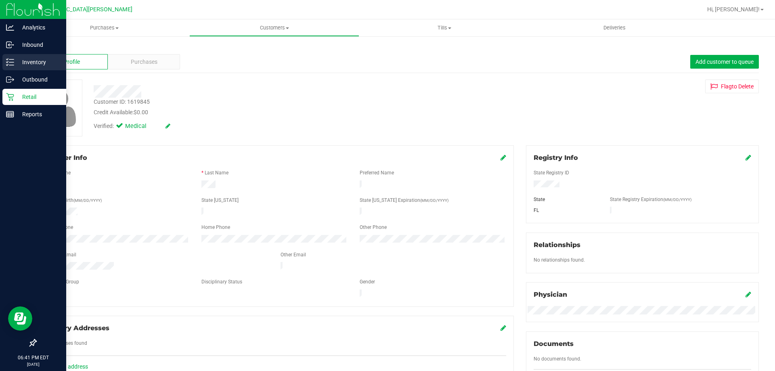
click at [34, 61] on p "Inventory" at bounding box center [38, 62] width 48 height 10
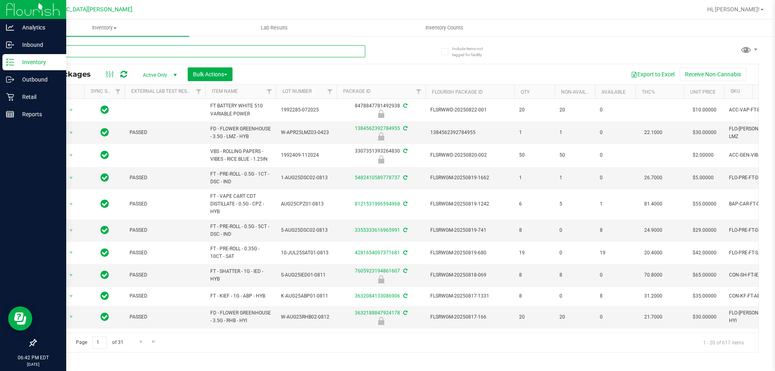
click at [67, 52] on input "text" at bounding box center [201, 51] width 330 height 12
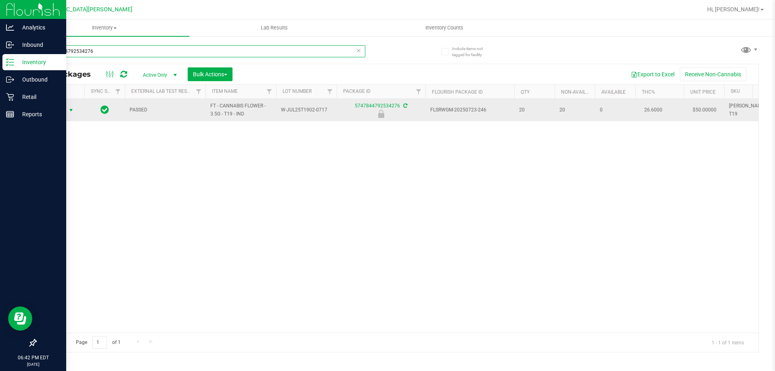
type input "5747844792534276"
click at [63, 110] on span "Action" at bounding box center [55, 110] width 22 height 11
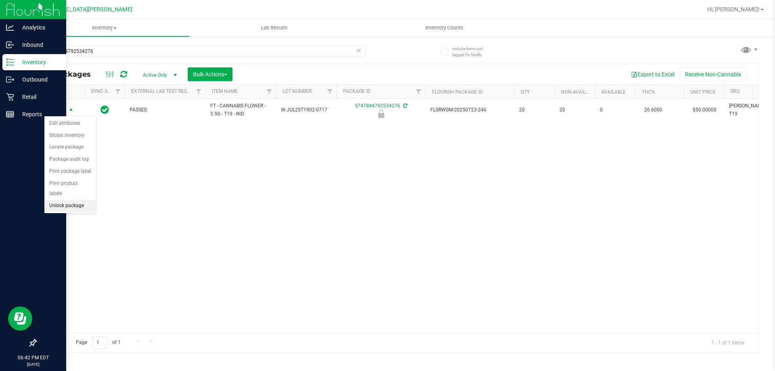
click at [71, 200] on li "Unlock package" at bounding box center [70, 206] width 52 height 12
